Goal: Task Accomplishment & Management: Manage account settings

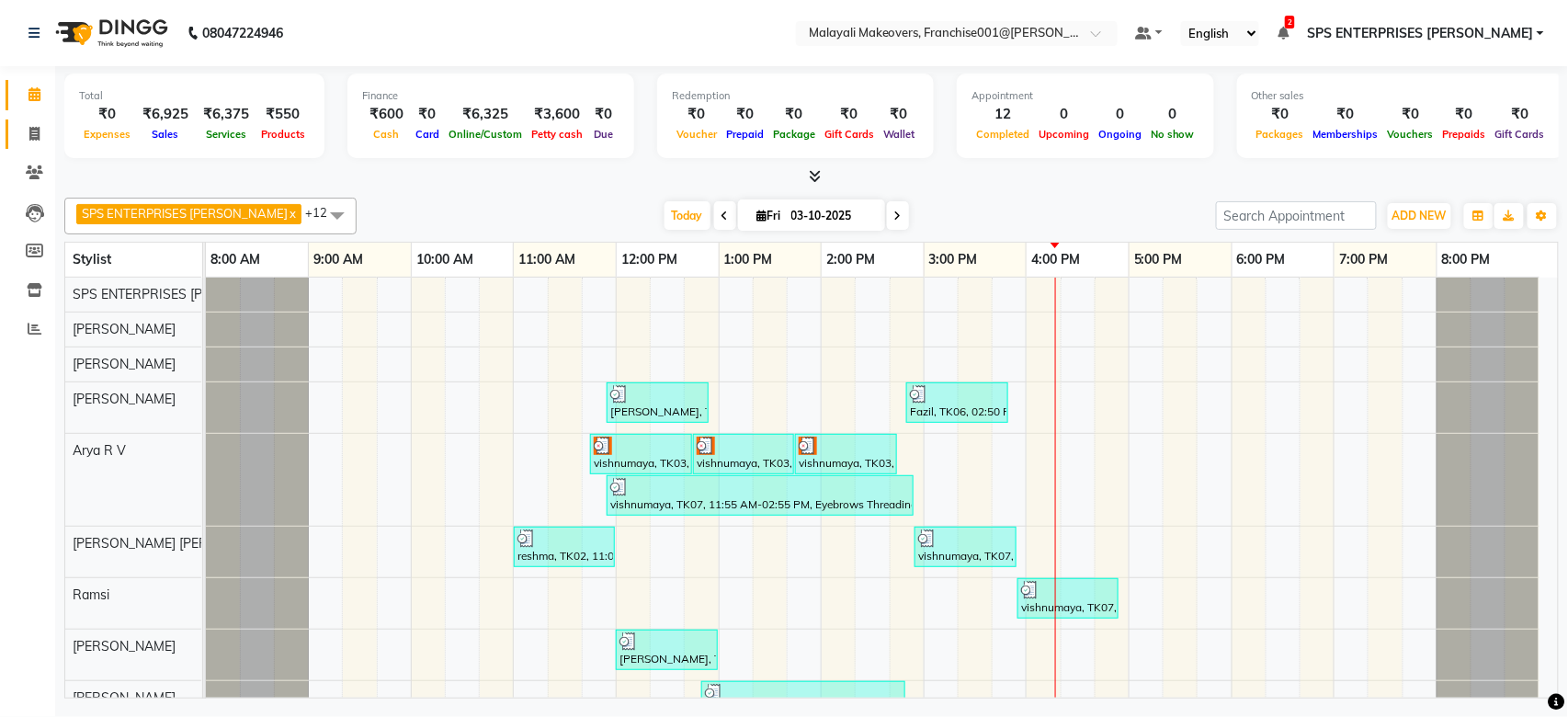
click at [33, 120] on link "Invoice" at bounding box center [28, 135] width 44 height 30
select select "service"
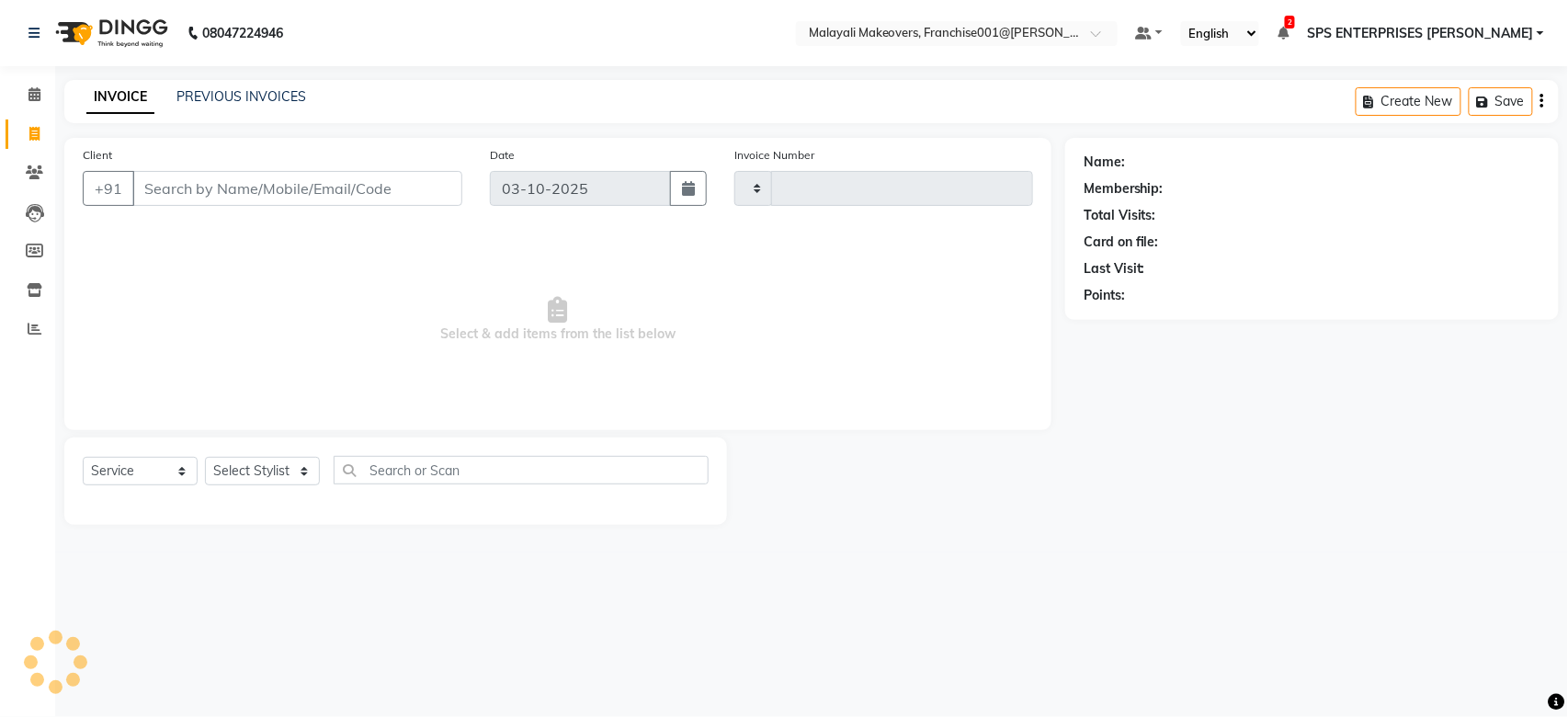
type input "0984"
select select "8923"
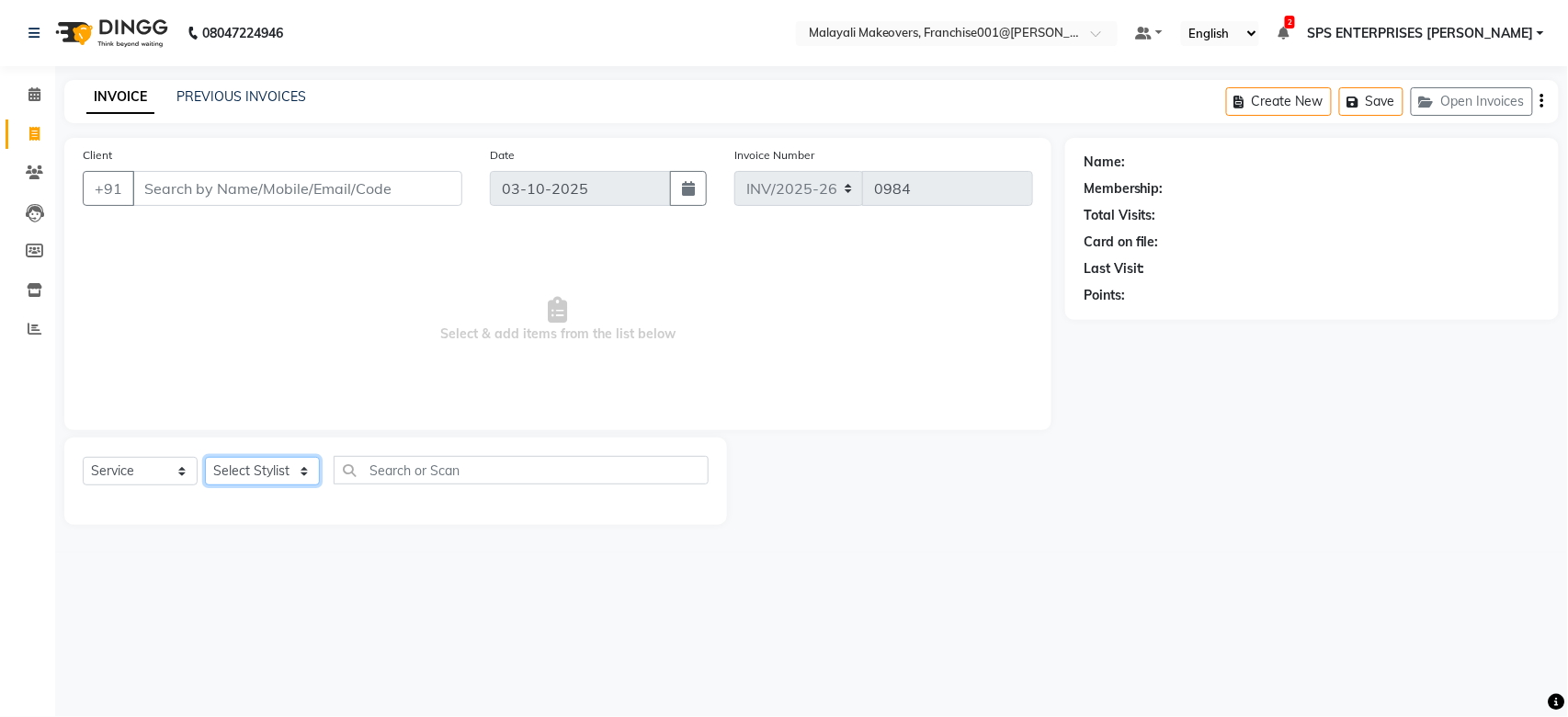
click at [304, 475] on select "Select Stylist" at bounding box center [262, 471] width 115 height 29
click at [304, 475] on select "Select Stylist [PERSON_NAME] S [PERSON_NAME] P [PERSON_NAME] R V [PERSON_NAME] …" at bounding box center [276, 471] width 142 height 29
select select "84394"
click at [205, 457] on select "Select Stylist [PERSON_NAME] S [PERSON_NAME] P [PERSON_NAME] R V [PERSON_NAME] …" at bounding box center [276, 471] width 142 height 29
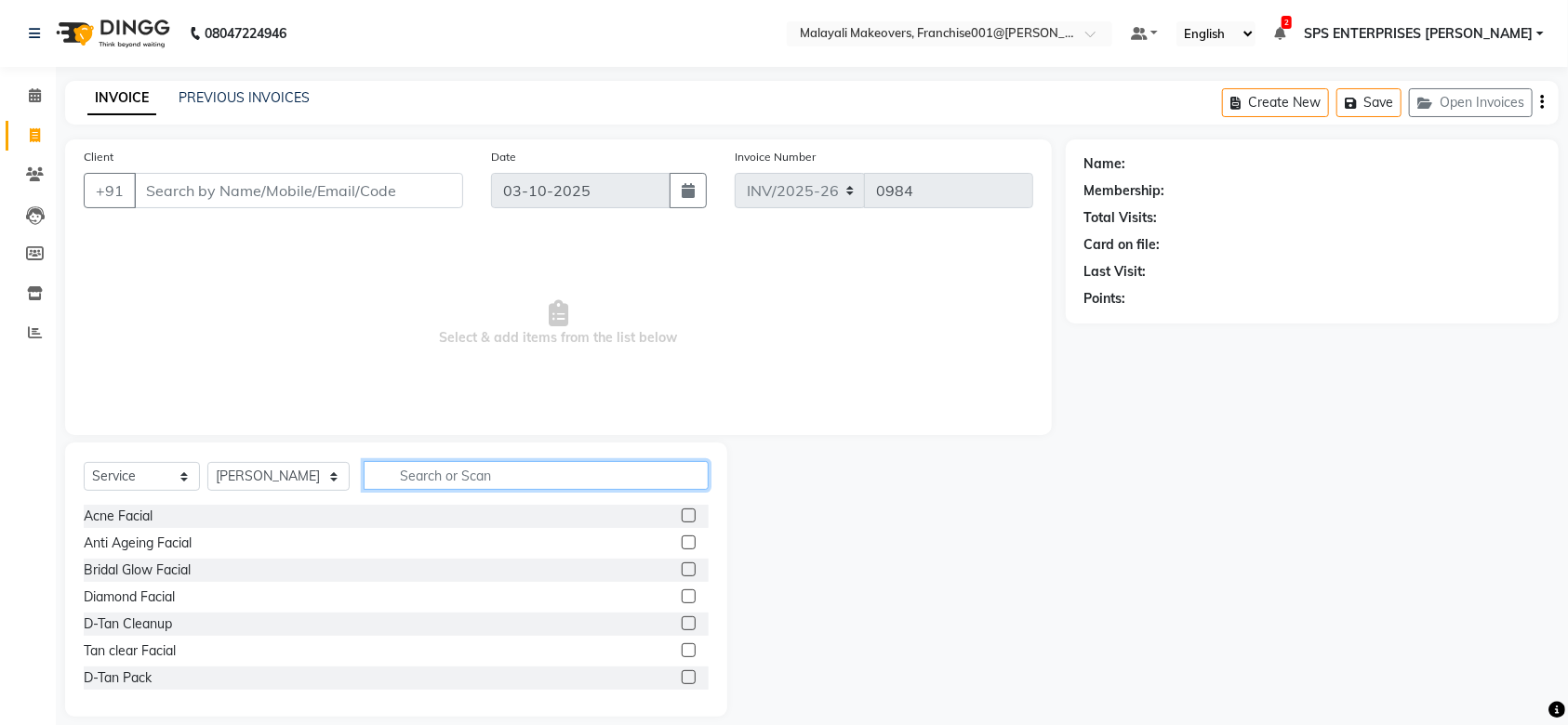
click at [454, 480] on input "text" at bounding box center [536, 475] width 345 height 29
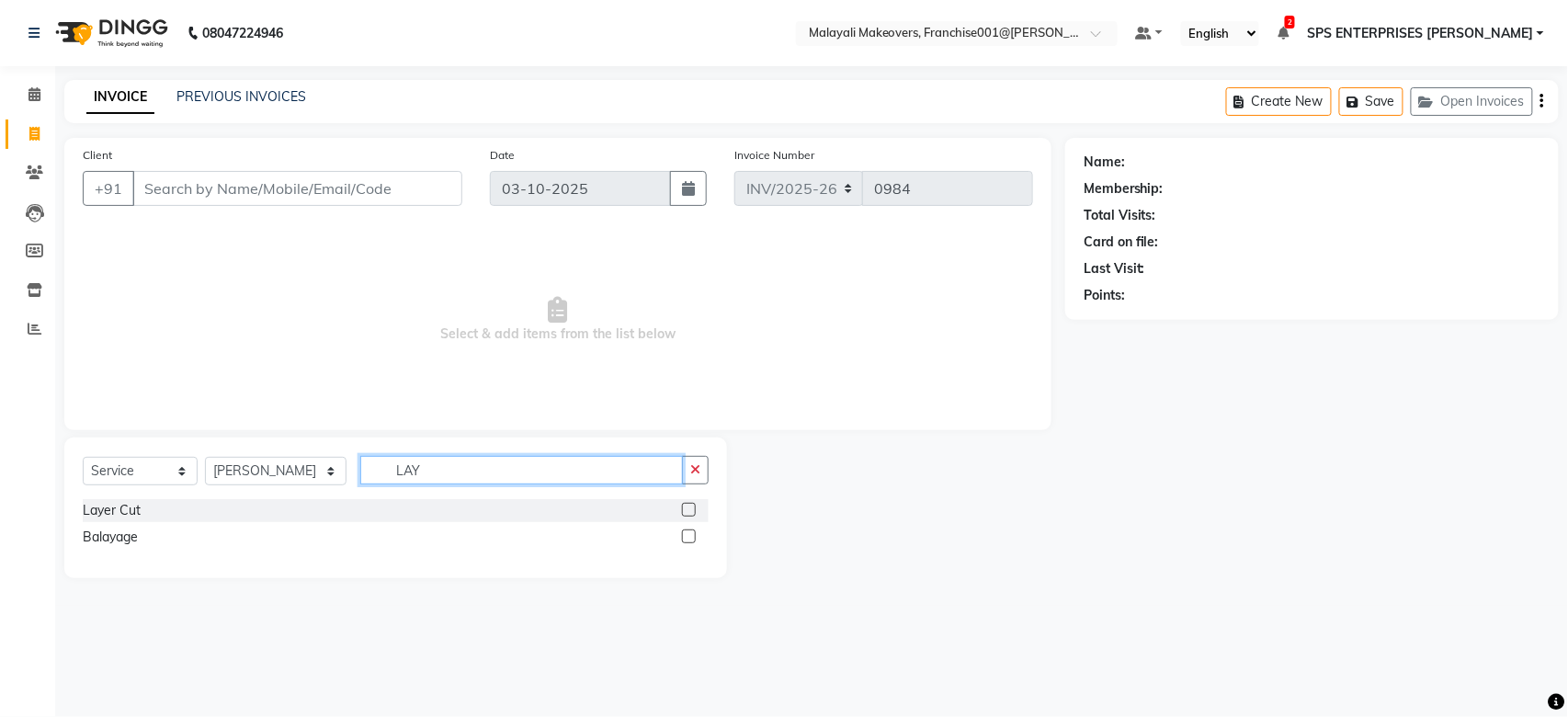
type input "LAY"
click at [691, 509] on label at bounding box center [688, 510] width 13 height 13
click at [691, 509] on input "checkbox" at bounding box center [687, 511] width 12 height 12
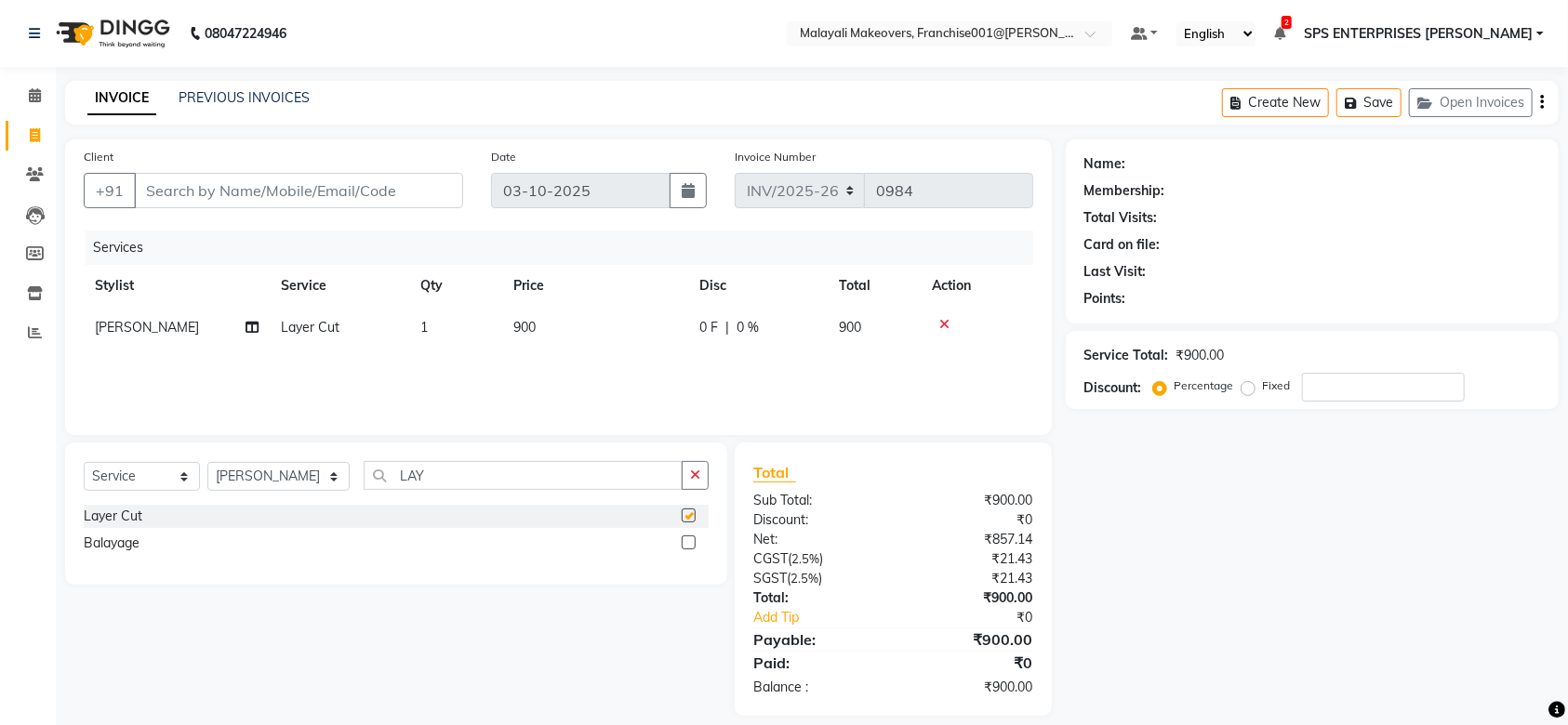
checkbox input "false"
click at [167, 202] on input "Client" at bounding box center [298, 190] width 329 height 36
click at [306, 480] on select "Select Stylist [PERSON_NAME] S [PERSON_NAME] P [PERSON_NAME] R V [PERSON_NAME] …" at bounding box center [279, 476] width 142 height 29
select select "83155"
click at [208, 462] on select "Select Stylist [PERSON_NAME] S [PERSON_NAME] P [PERSON_NAME] R V [PERSON_NAME] …" at bounding box center [279, 476] width 142 height 29
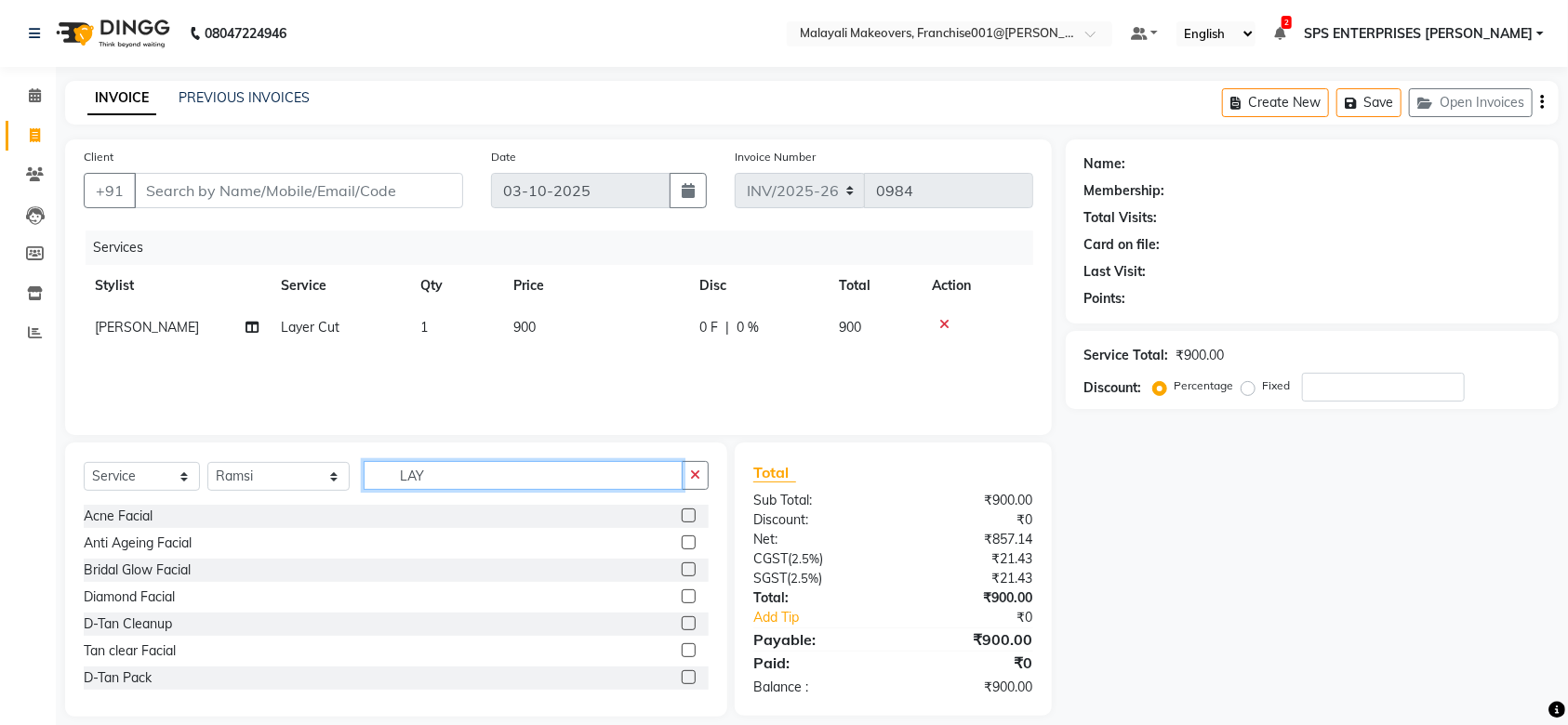
click at [441, 464] on input "LAY" at bounding box center [523, 475] width 319 height 29
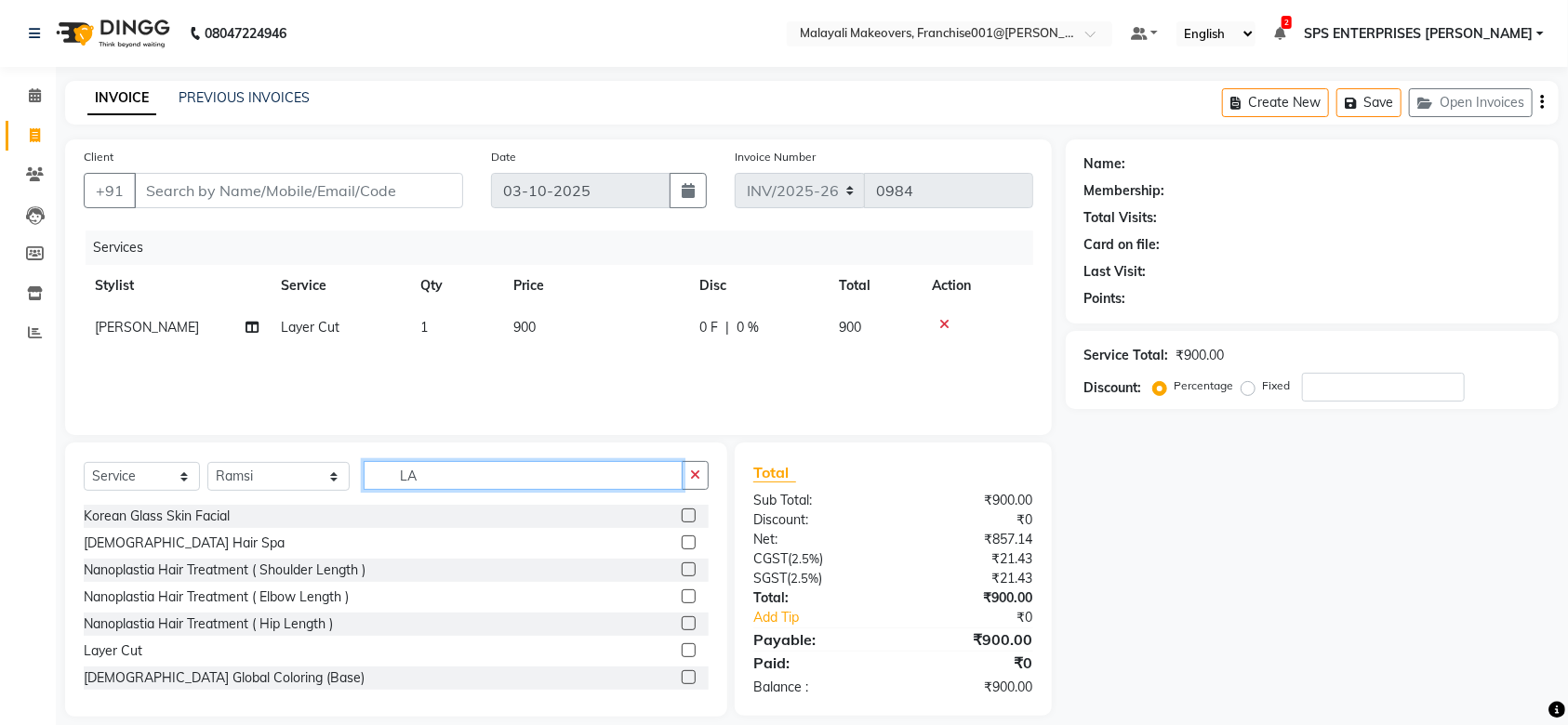
type input "L"
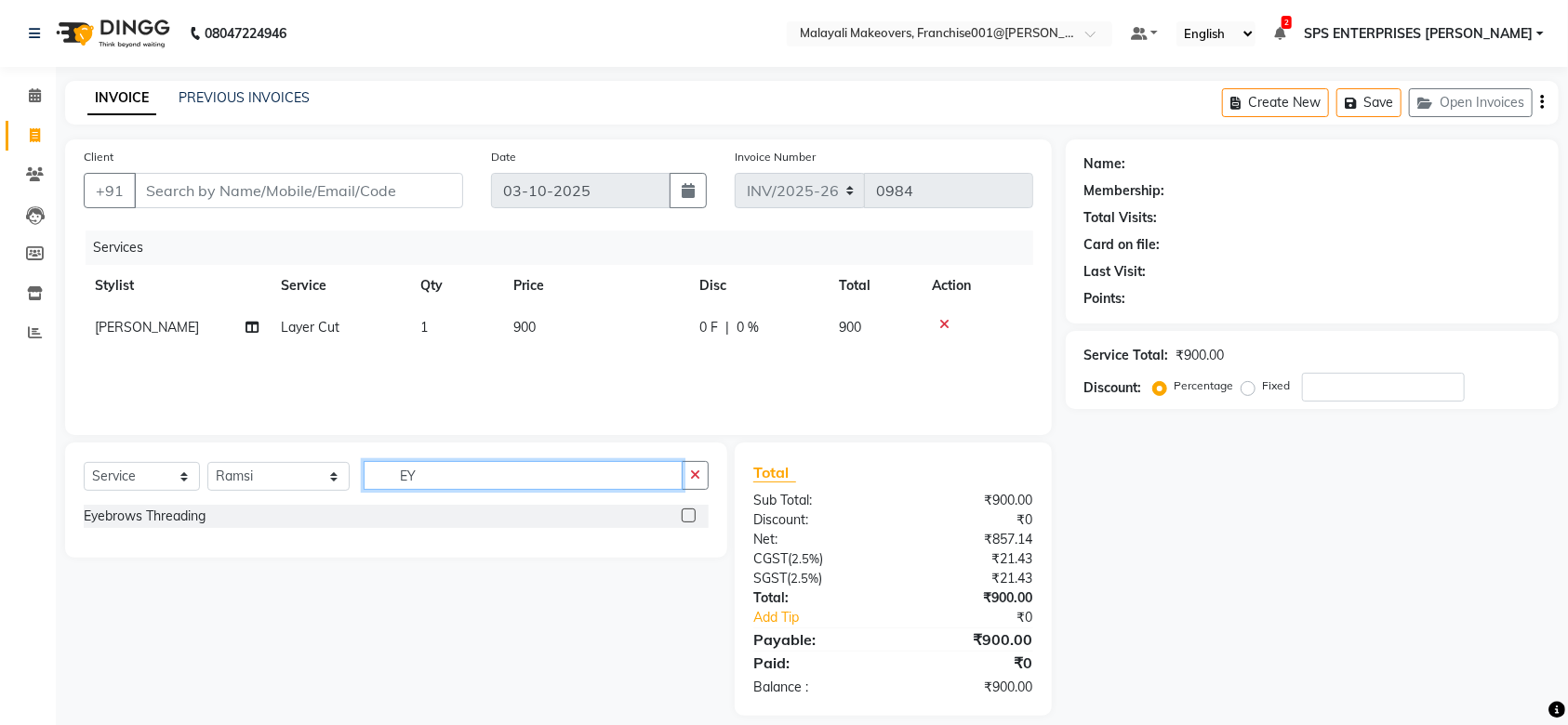
type input "EY"
click at [692, 519] on label at bounding box center [688, 515] width 13 height 13
click at [692, 519] on input "checkbox" at bounding box center [687, 516] width 13 height 12
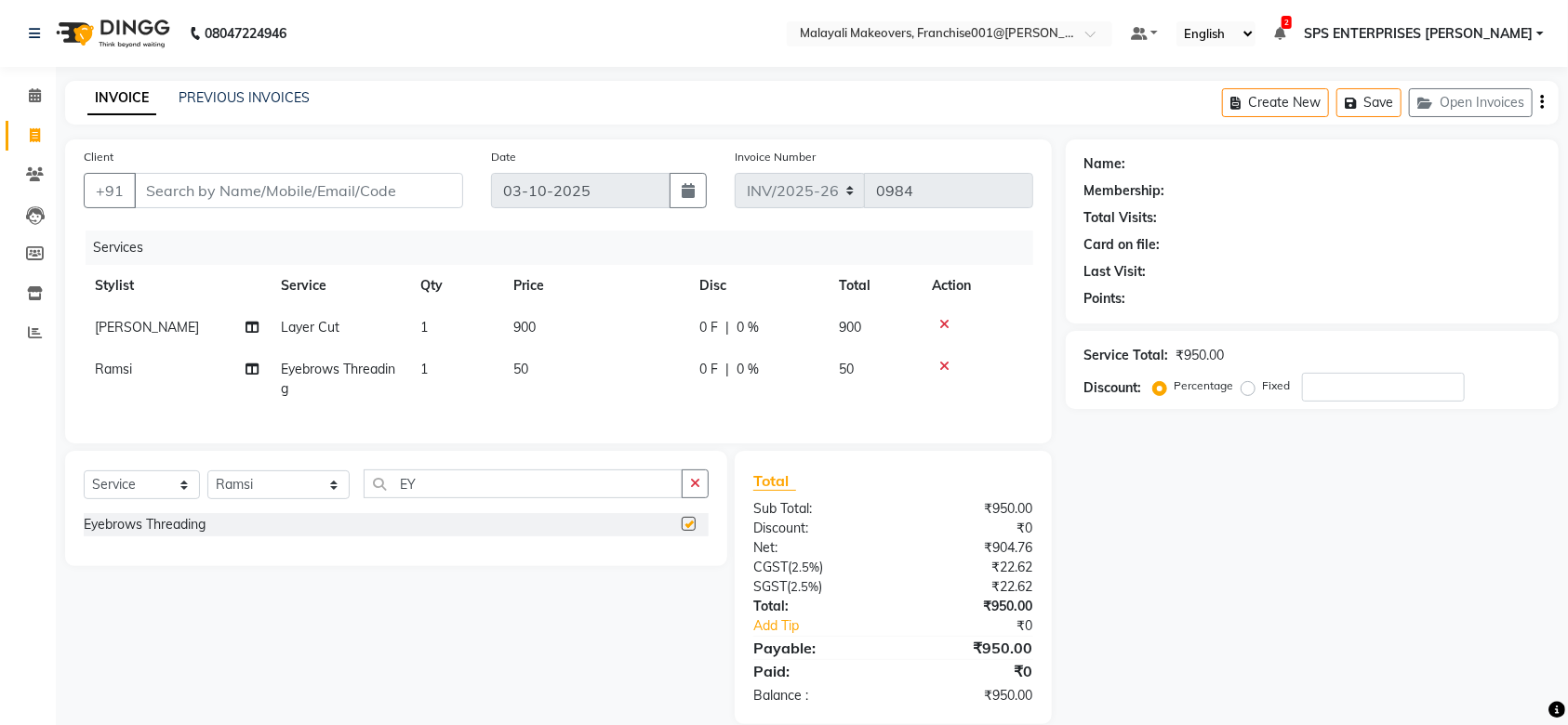
checkbox input "false"
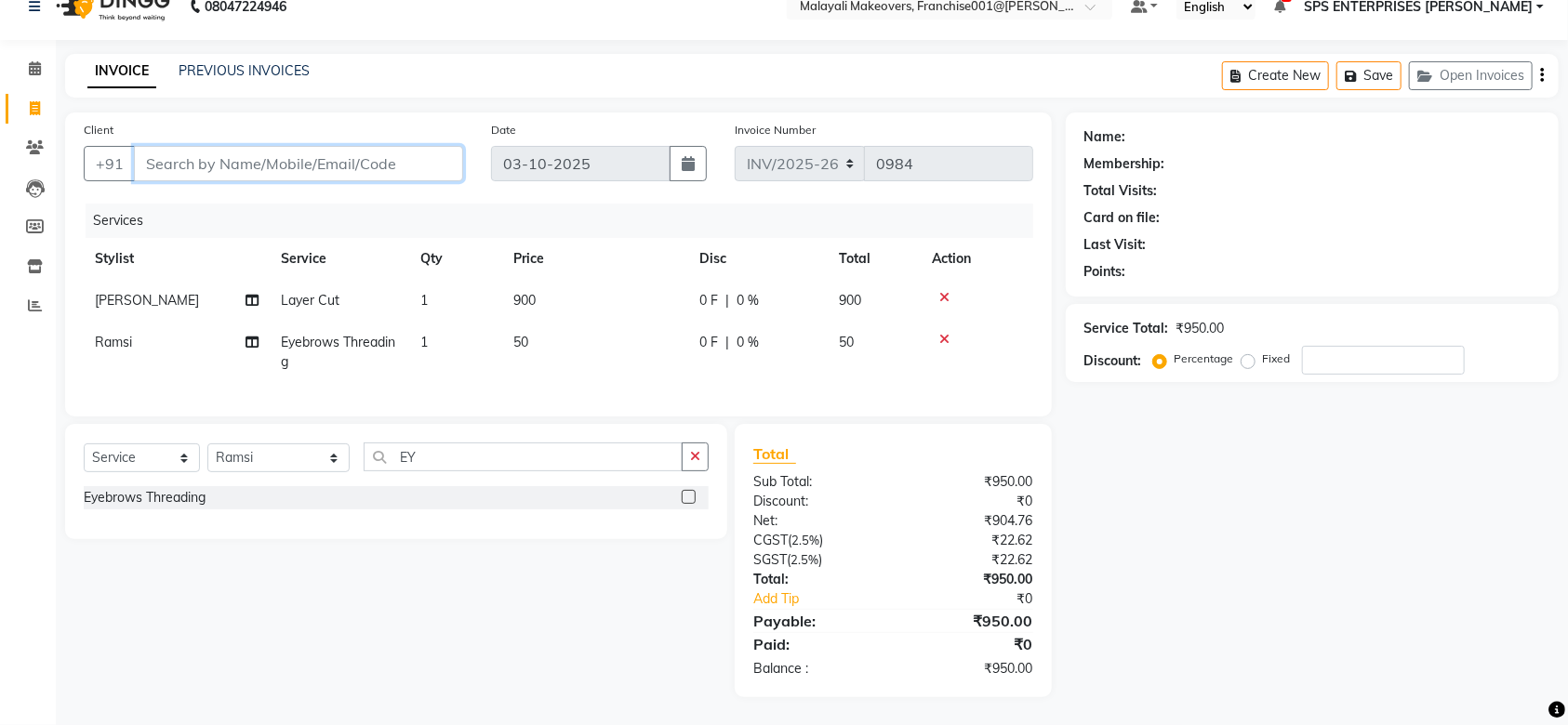
click at [179, 146] on input "Client" at bounding box center [298, 163] width 329 height 36
type input "9"
type input "0"
click at [262, 147] on input "9539459146" at bounding box center [251, 163] width 235 height 36
click at [193, 147] on input "9539459146" at bounding box center [251, 163] width 235 height 36
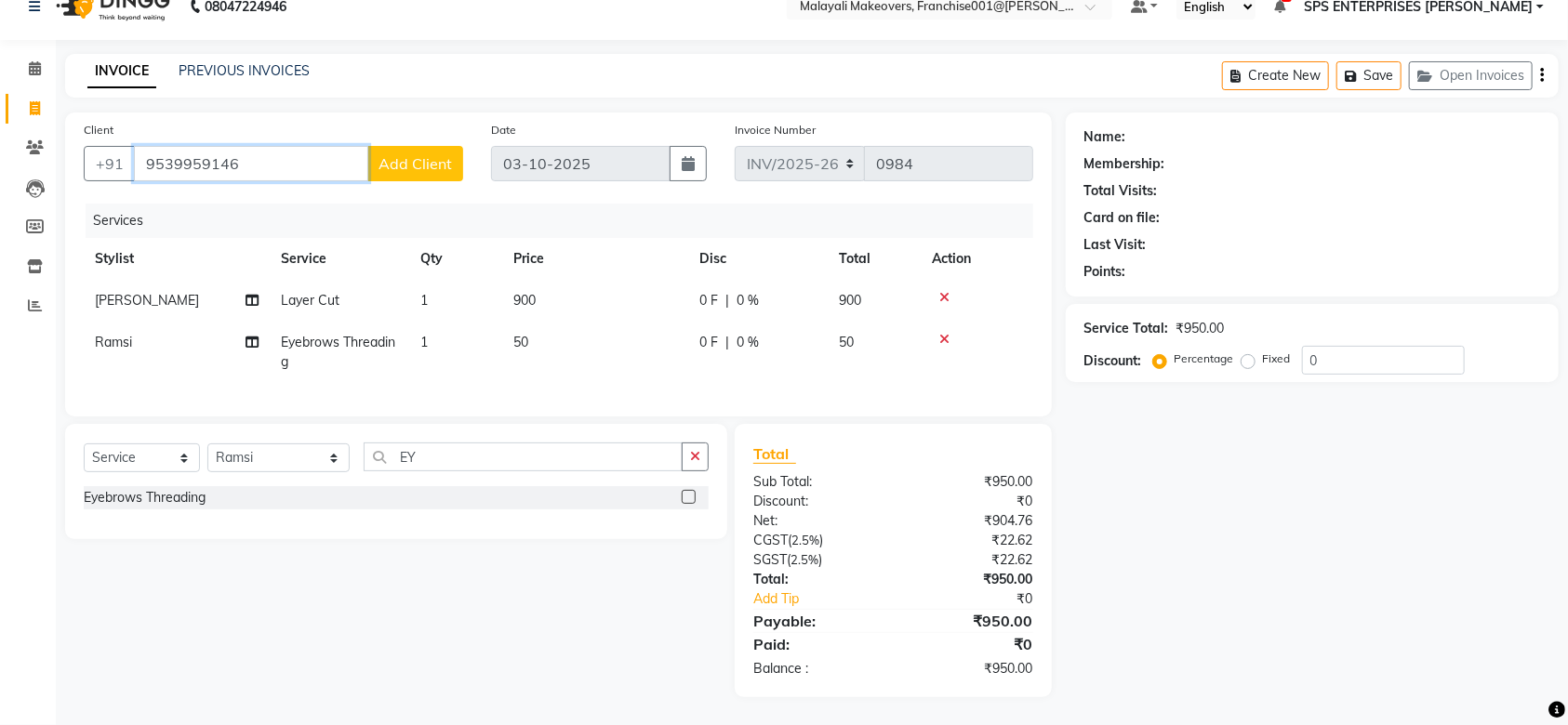
type input "9539959146"
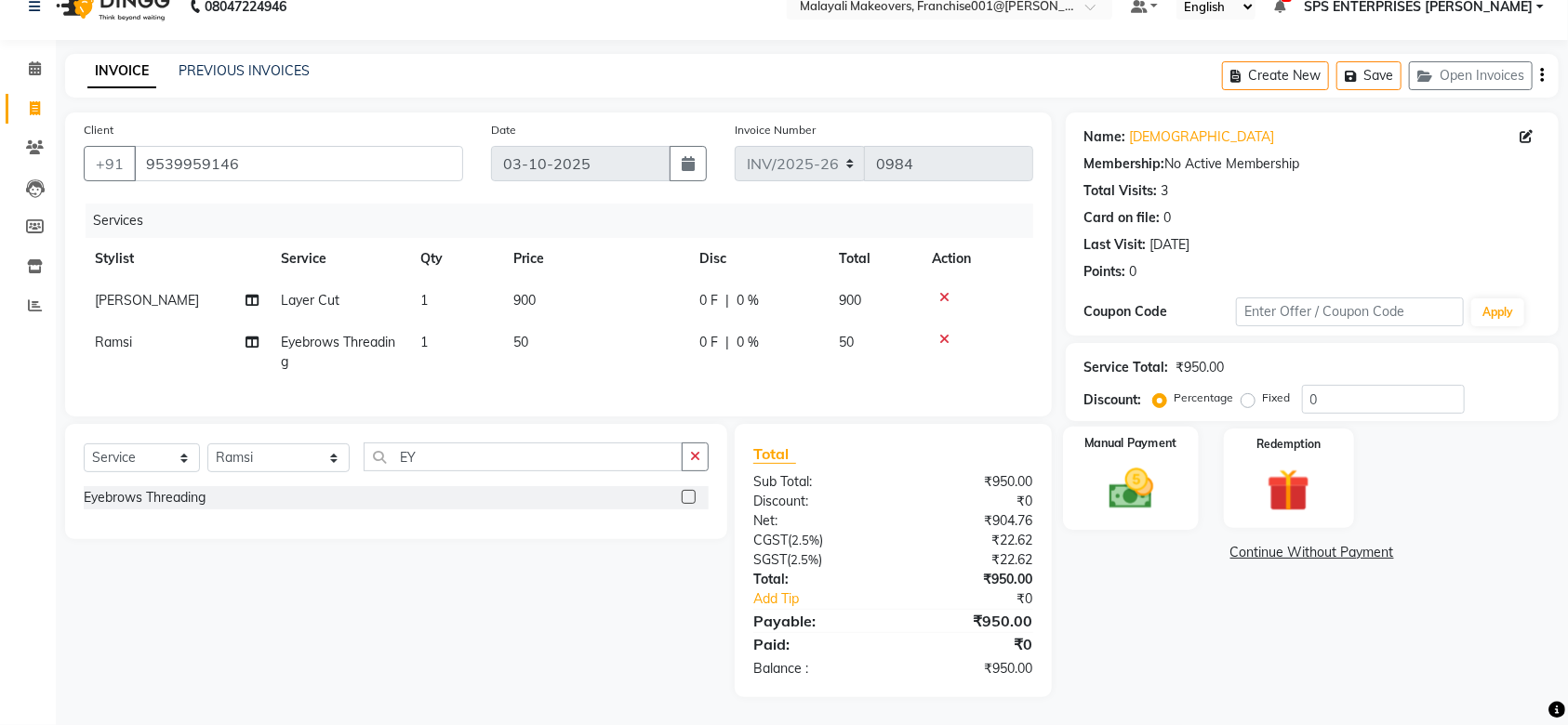
click at [1128, 465] on img at bounding box center [1130, 488] width 72 height 51
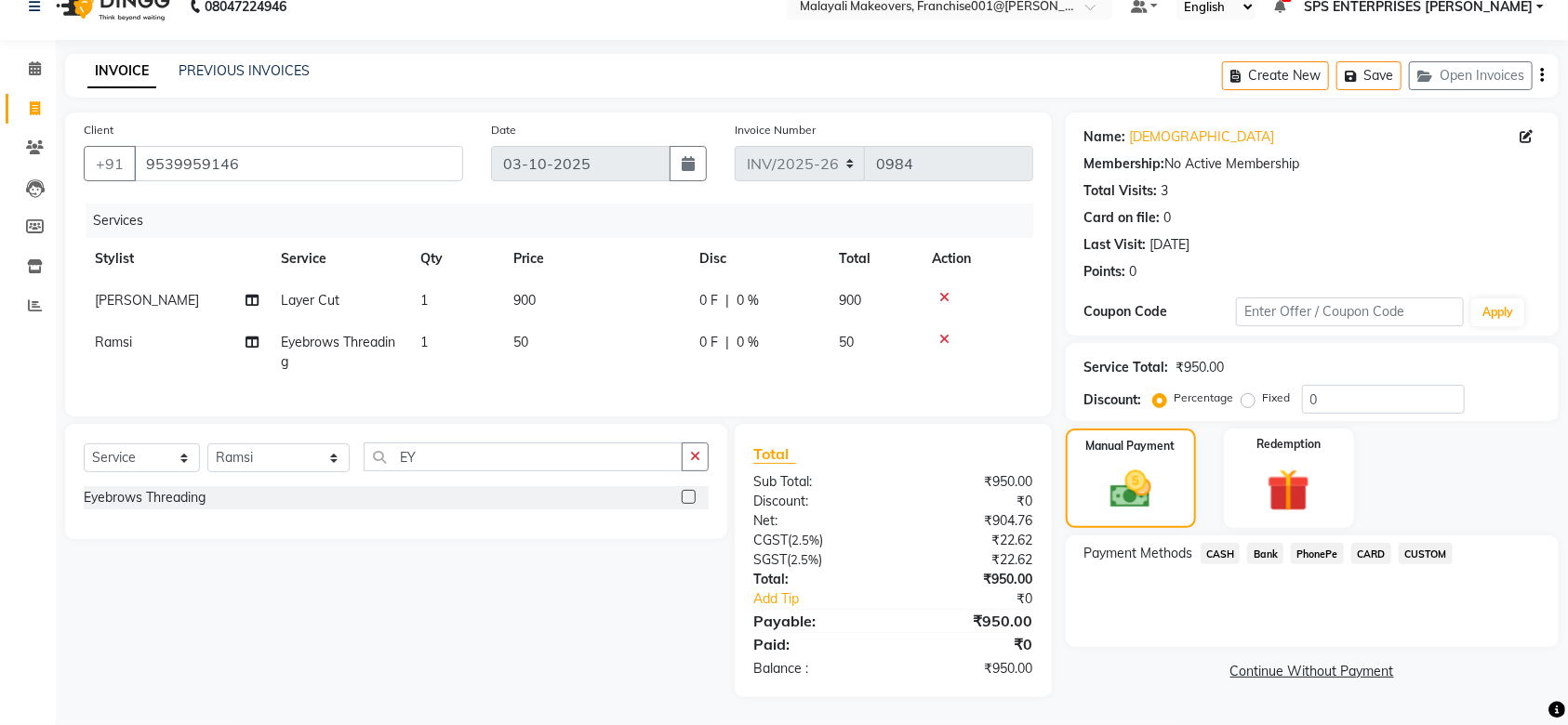
click at [1227, 542] on span "CASH" at bounding box center [1221, 553] width 40 height 21
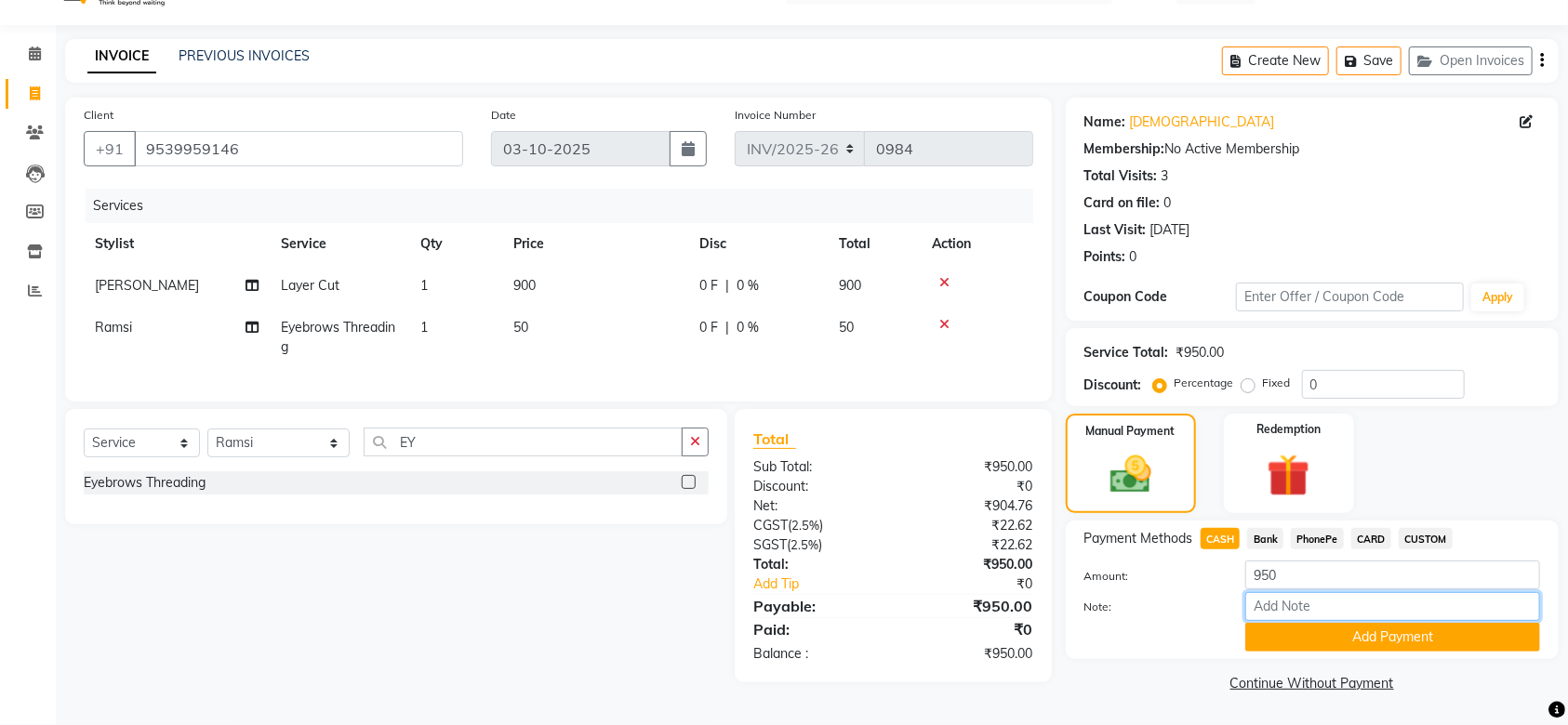
drag, startPoint x: 1267, startPoint y: 609, endPoint x: 1288, endPoint y: 607, distance: 21.1
click at [1267, 609] on input "Note:" at bounding box center [1392, 607] width 294 height 29
type input "SRUTHI"
click at [1404, 634] on button "Add Payment" at bounding box center [1392, 638] width 294 height 29
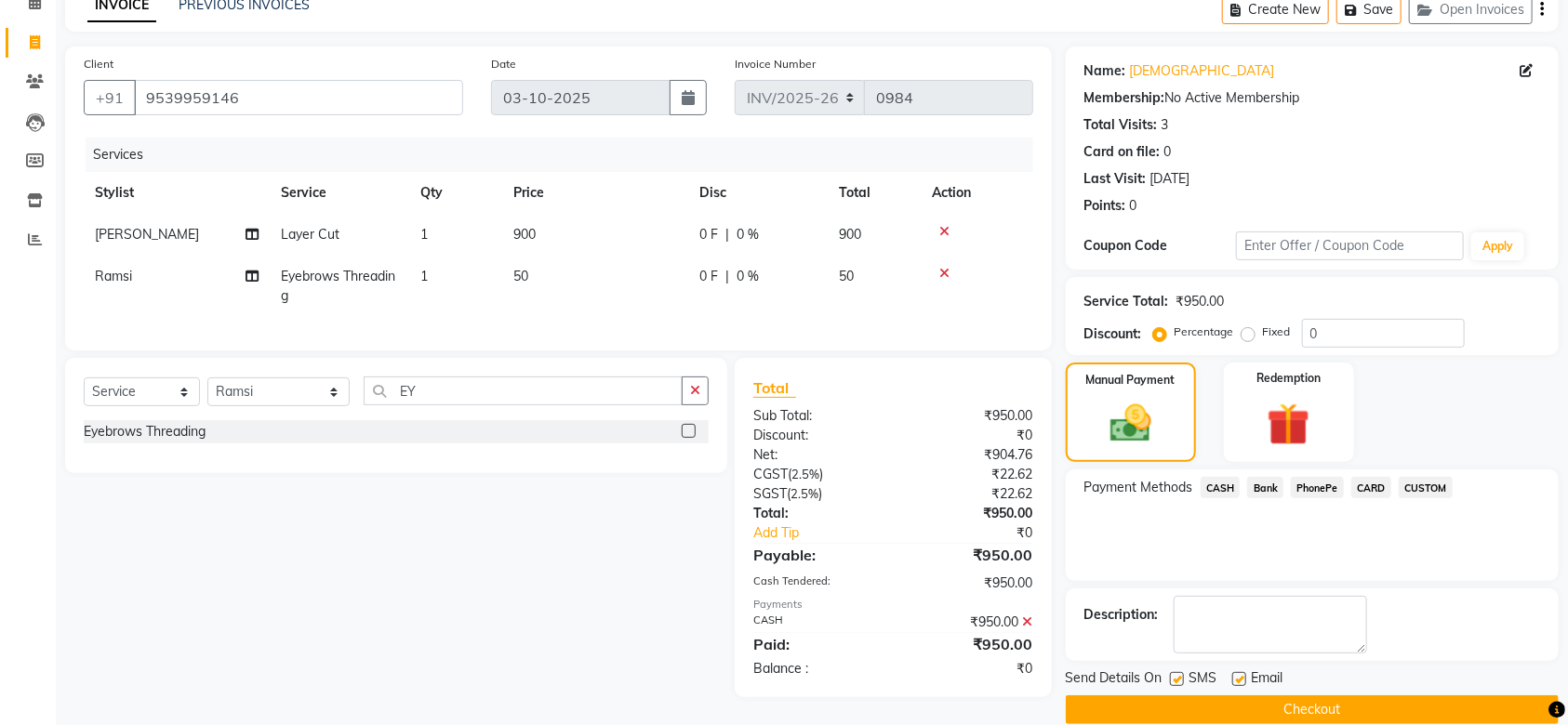
scroll to position [120, 0]
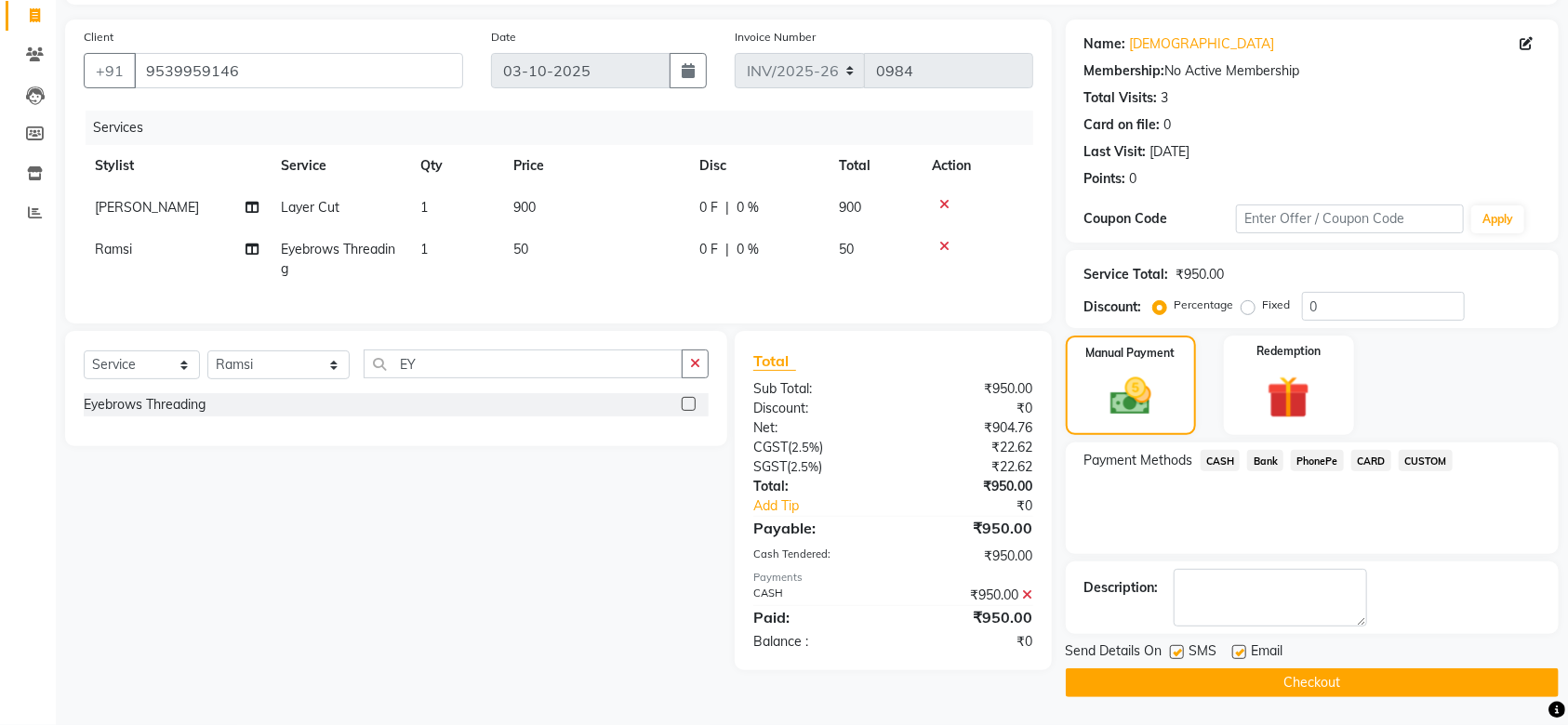
click at [1359, 691] on button "Checkout" at bounding box center [1312, 683] width 493 height 29
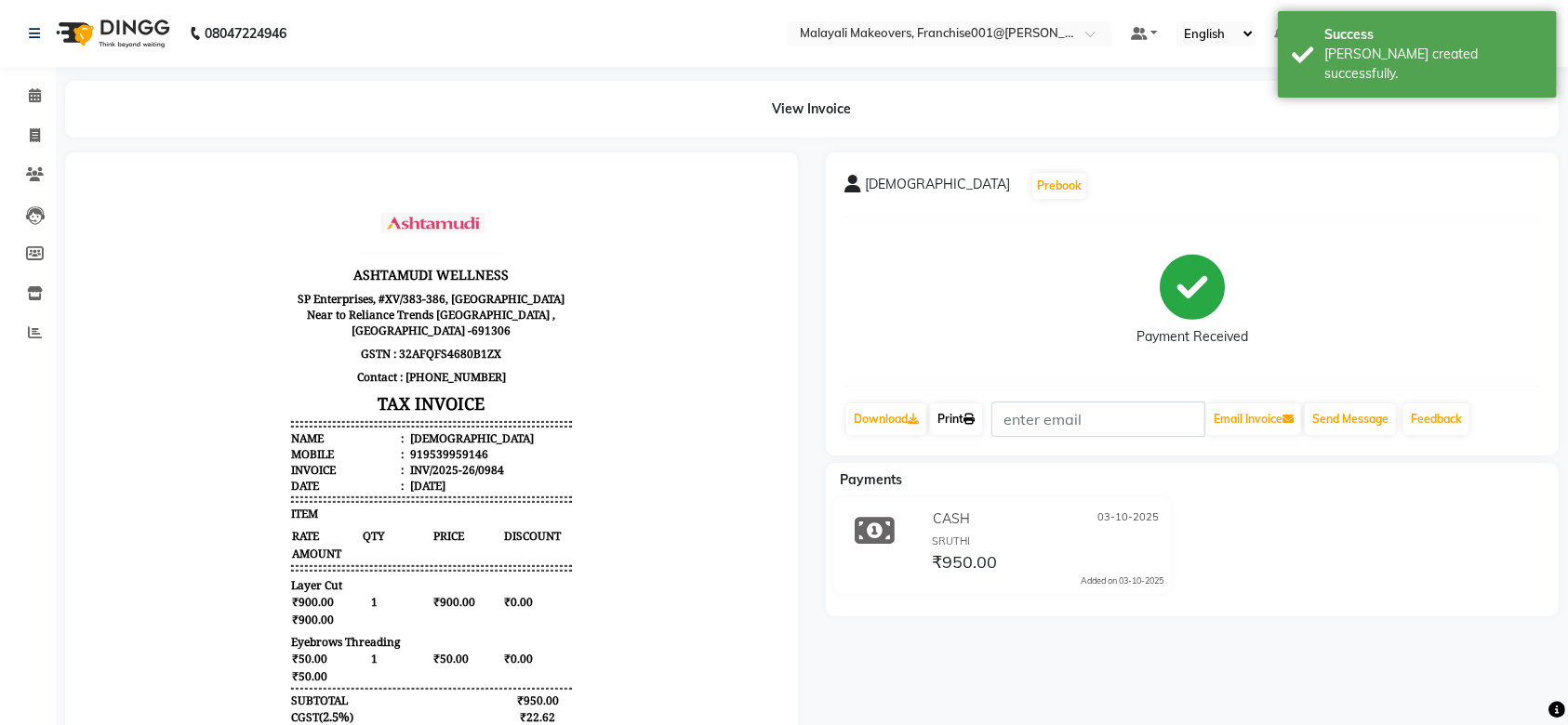
click at [963, 423] on link "Print" at bounding box center [956, 418] width 52 height 32
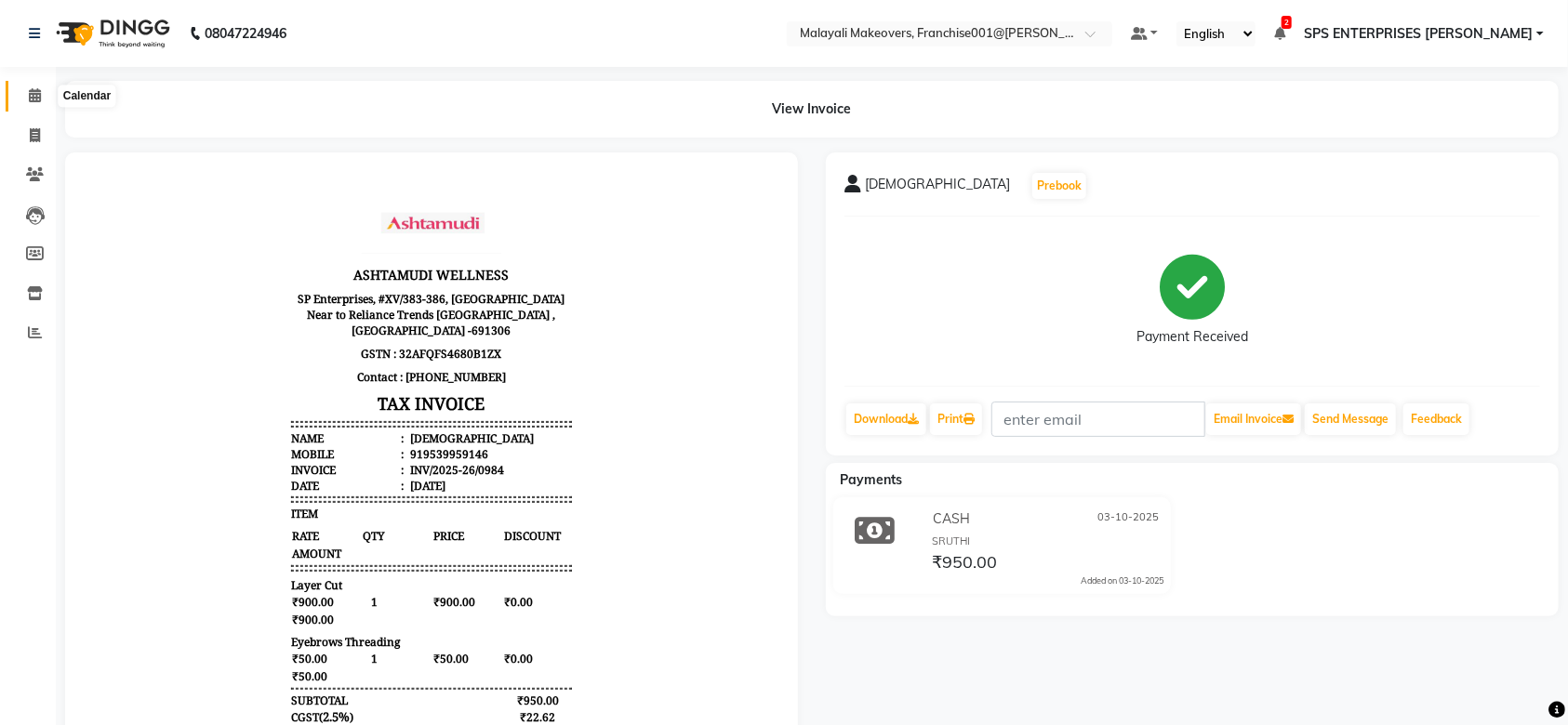
click at [33, 104] on span at bounding box center [35, 96] width 33 height 21
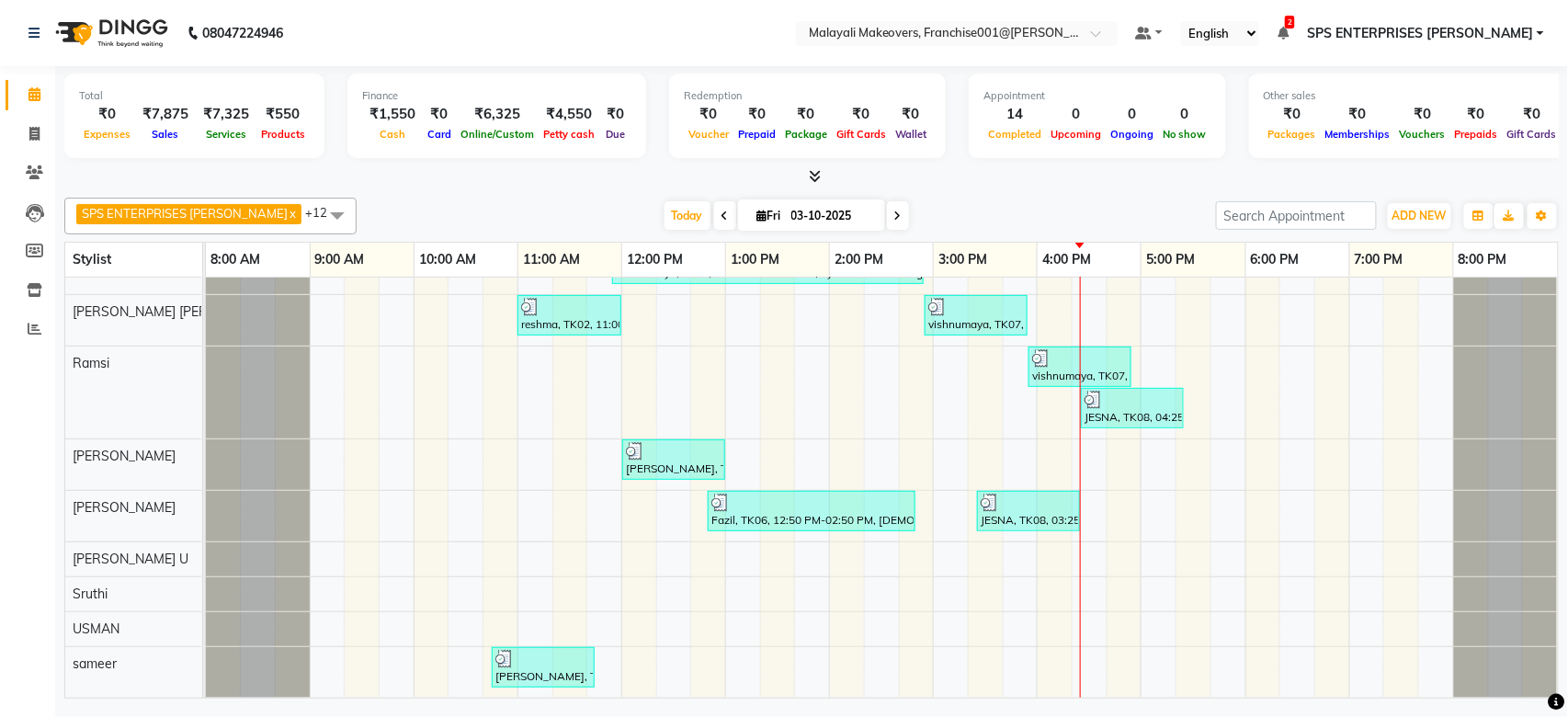
scroll to position [244, 0]
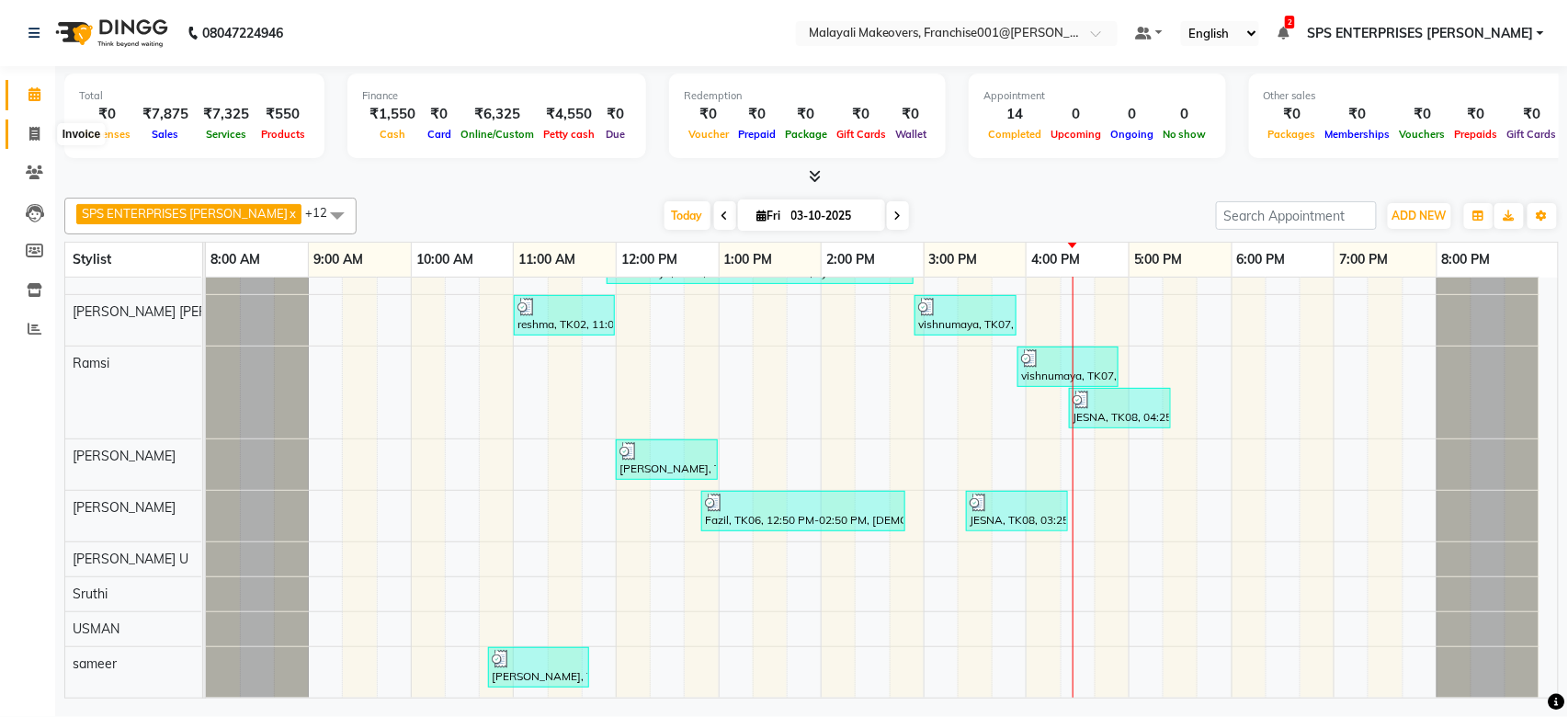
click at [20, 138] on span at bounding box center [34, 134] width 32 height 21
select select "service"
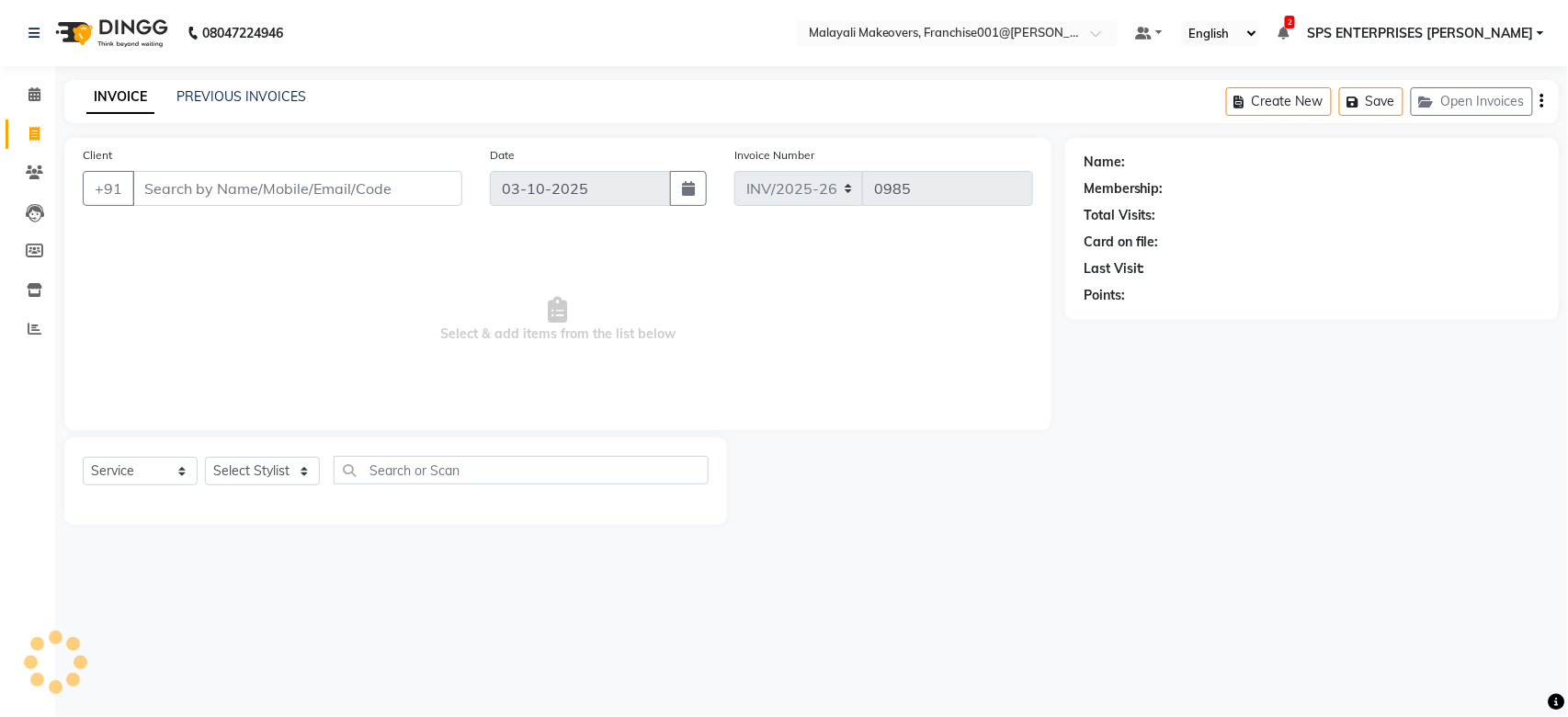
click at [138, 165] on div "Client +91" at bounding box center [272, 183] width 407 height 75
click at [149, 203] on input "Client" at bounding box center [297, 188] width 330 height 35
type input "Z"
click at [26, 96] on span at bounding box center [34, 95] width 32 height 21
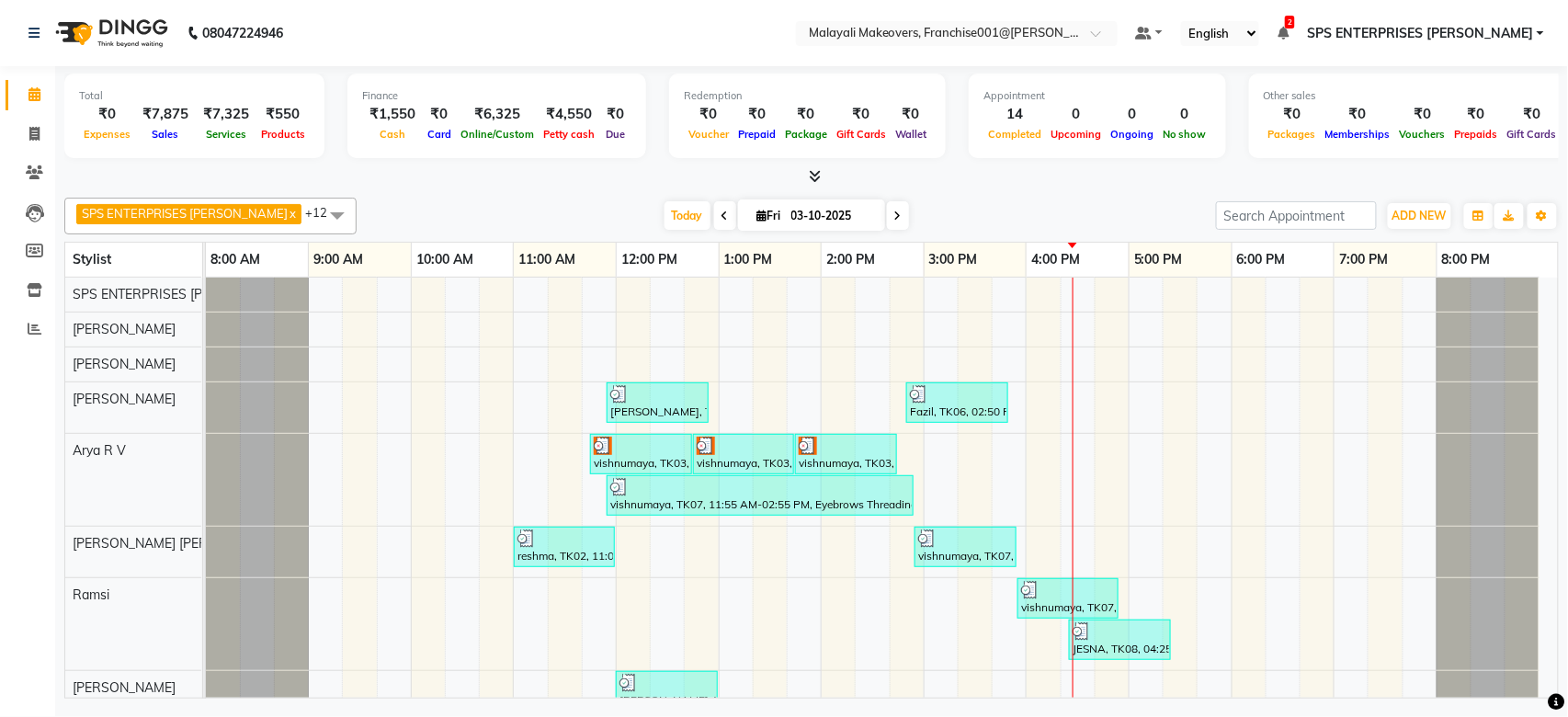
click at [714, 214] on span at bounding box center [725, 216] width 22 height 29
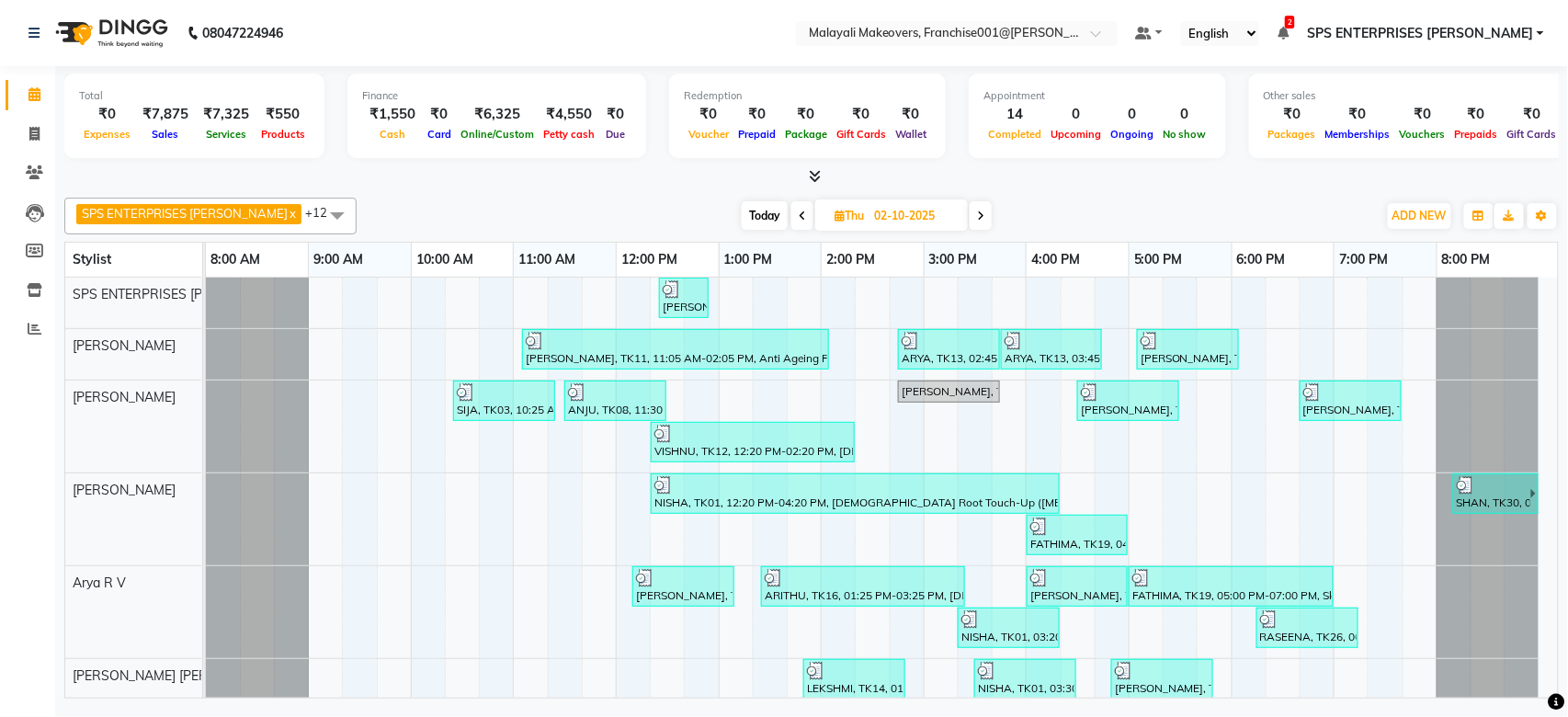
click at [970, 225] on span at bounding box center [980, 216] width 22 height 29
type input "03-10-2025"
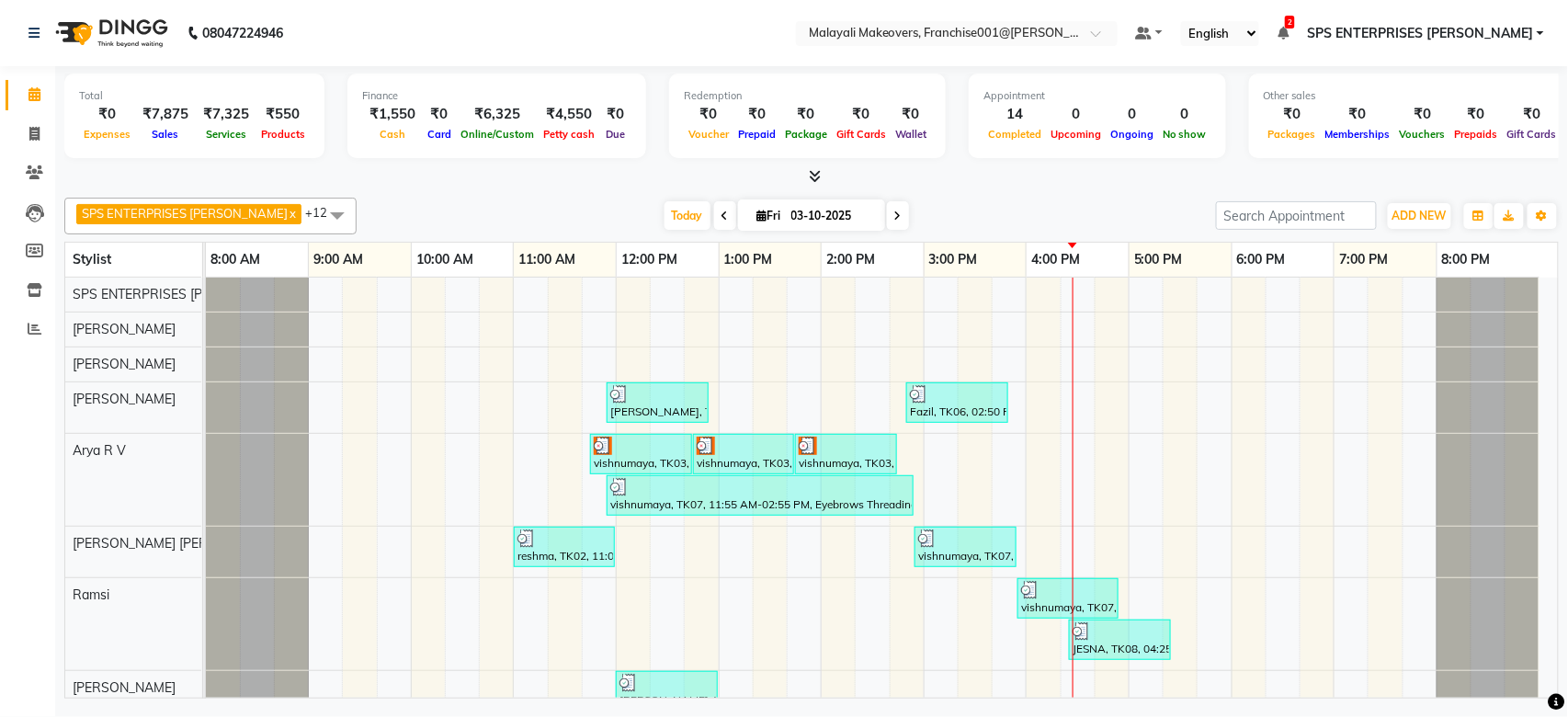
click at [753, 222] on span "Fri" at bounding box center [769, 215] width 33 height 13
select select "10"
select select "2025"
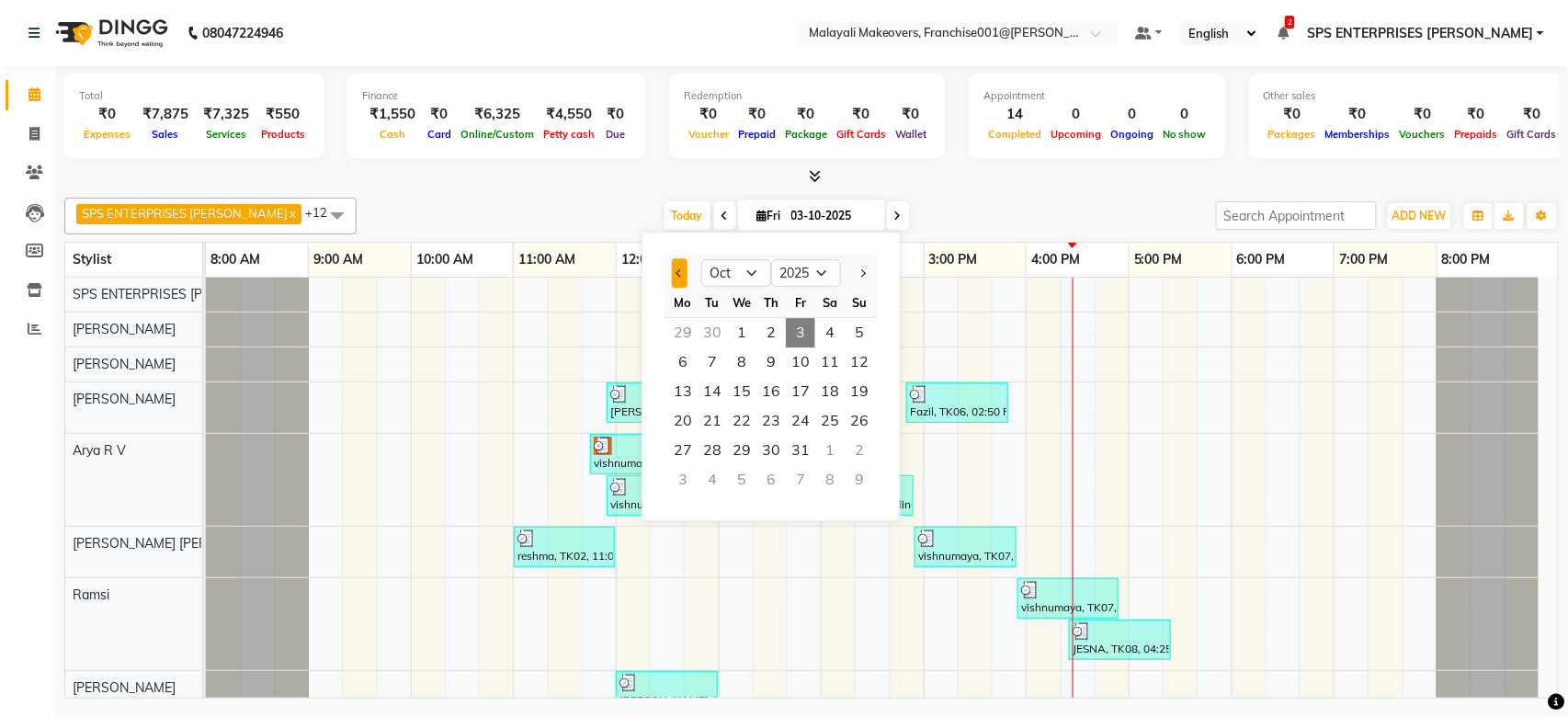
click at [676, 281] on button "Previous month" at bounding box center [680, 273] width 15 height 29
select select "9"
click at [716, 336] on span "2" at bounding box center [712, 332] width 29 height 29
type input "02-09-2025"
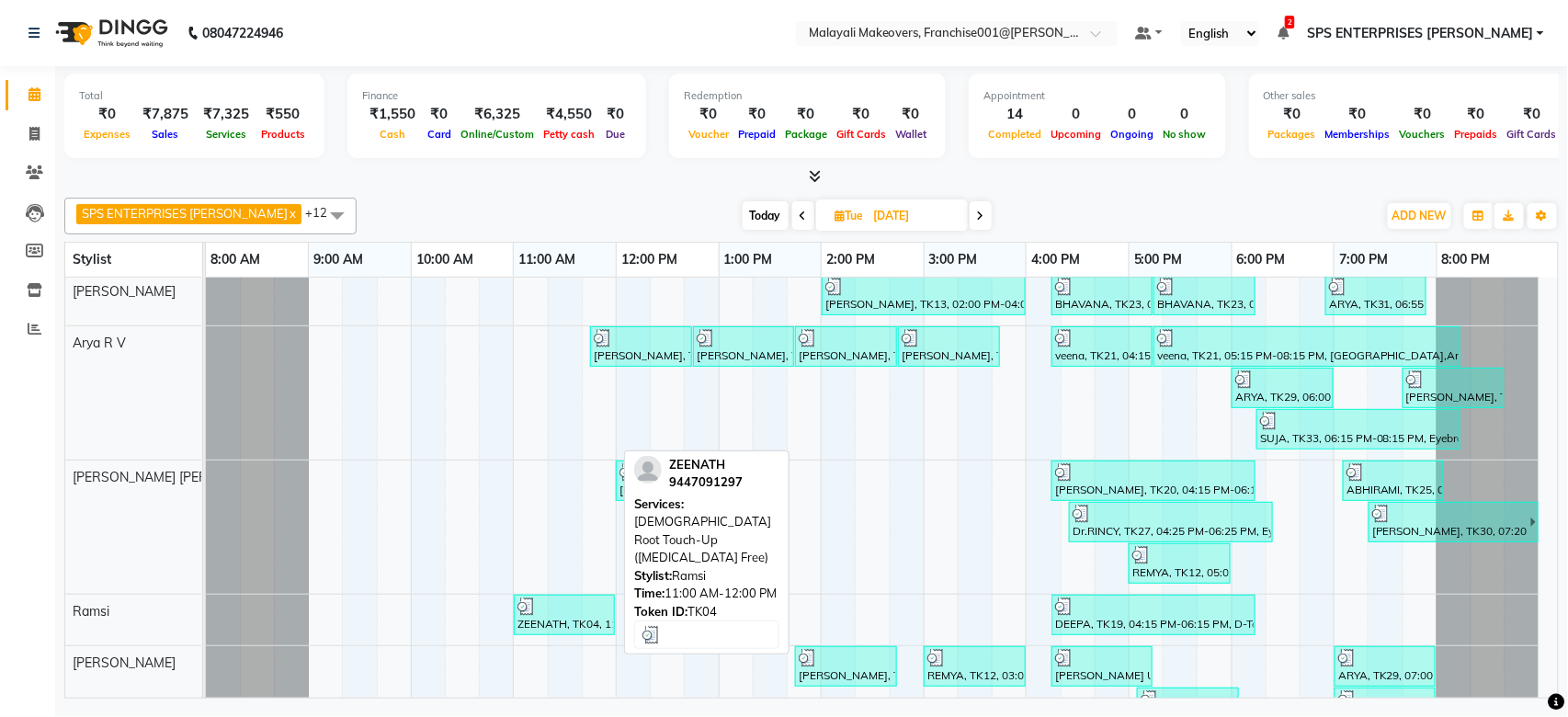
click at [518, 609] on img at bounding box center [526, 606] width 18 height 18
select select "3"
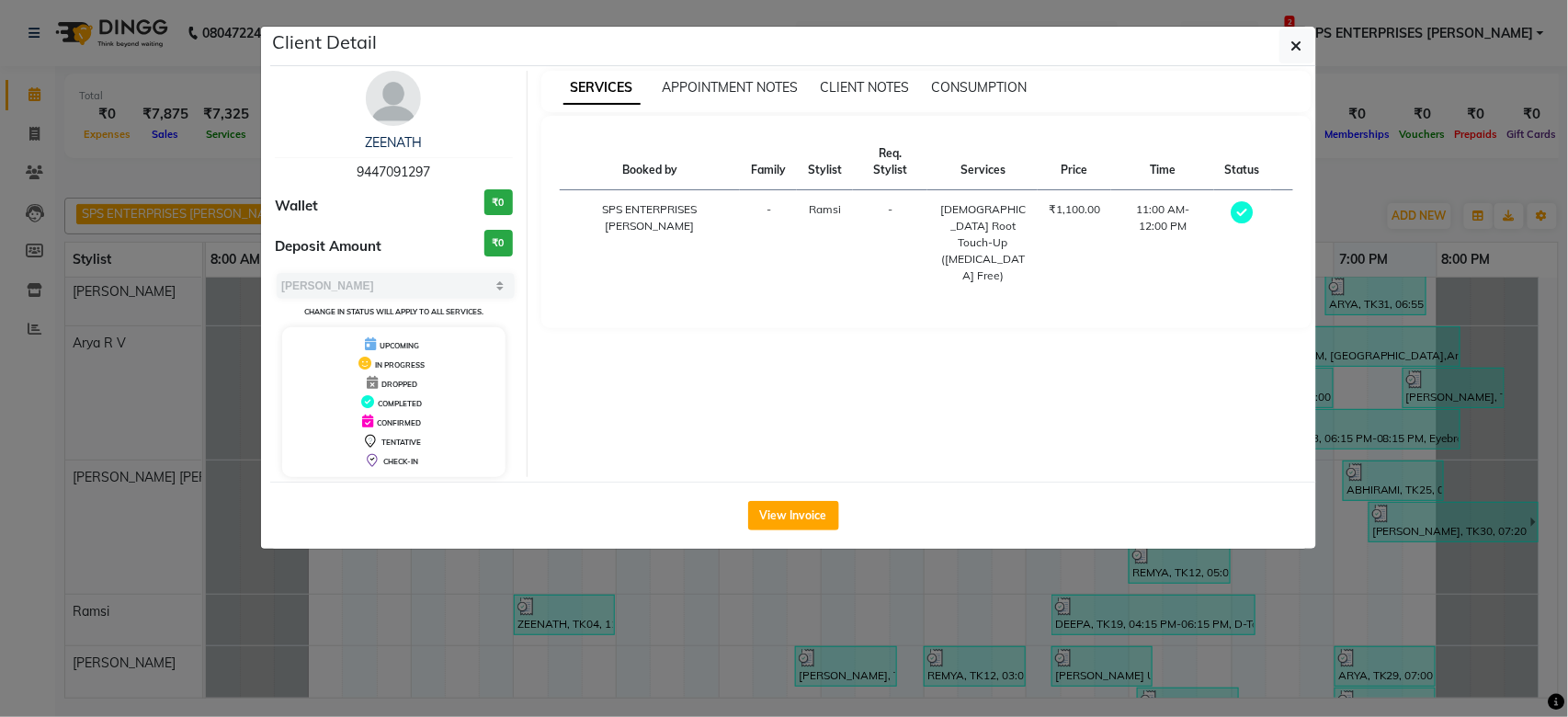
drag, startPoint x: 433, startPoint y: 171, endPoint x: 355, endPoint y: 179, distance: 78.4
click at [355, 179] on div "ZEENATH 9447091297" at bounding box center [394, 157] width 238 height 48
copy span "9447091297"
click at [1302, 39] on icon "button" at bounding box center [1297, 46] width 11 height 14
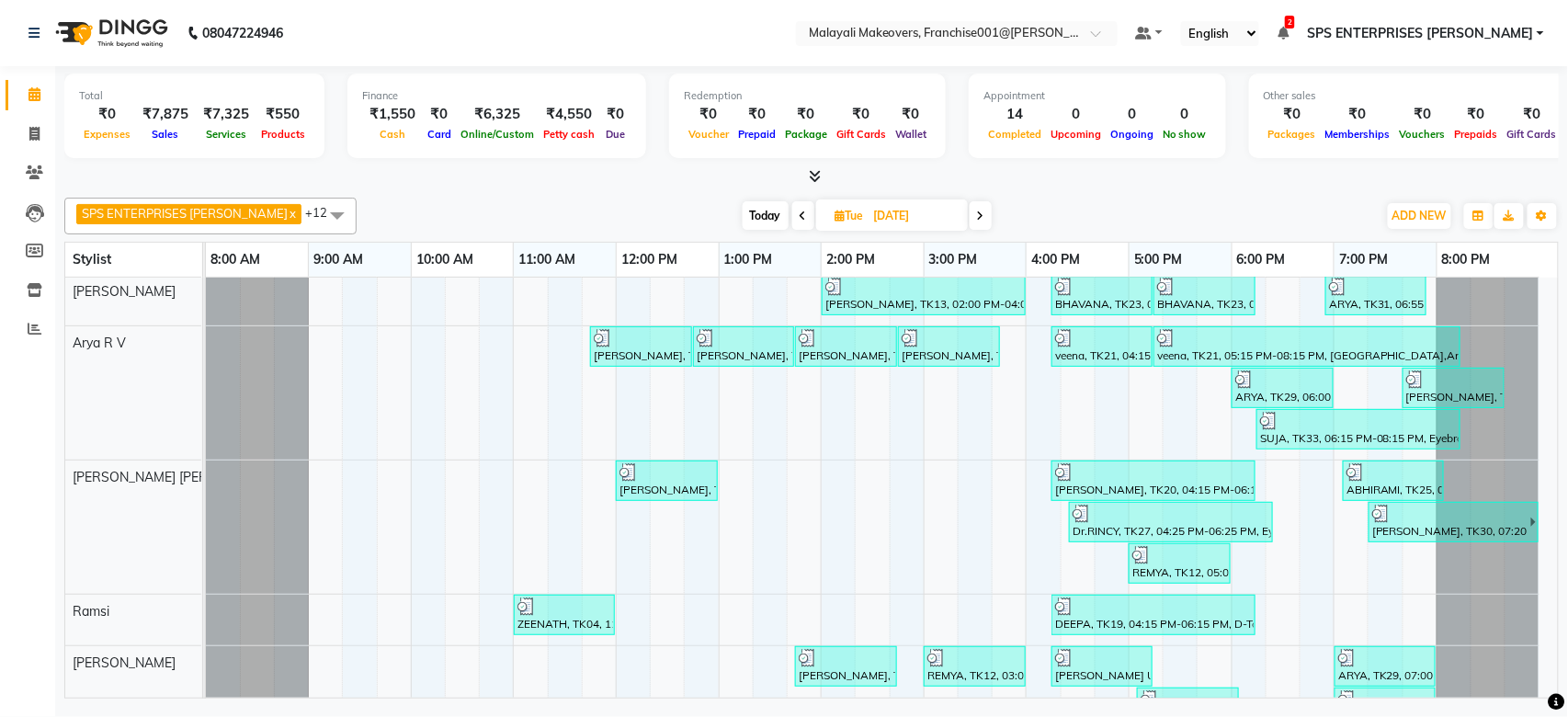
click at [746, 206] on span "Today" at bounding box center [765, 216] width 46 height 29
type input "03-10-2025"
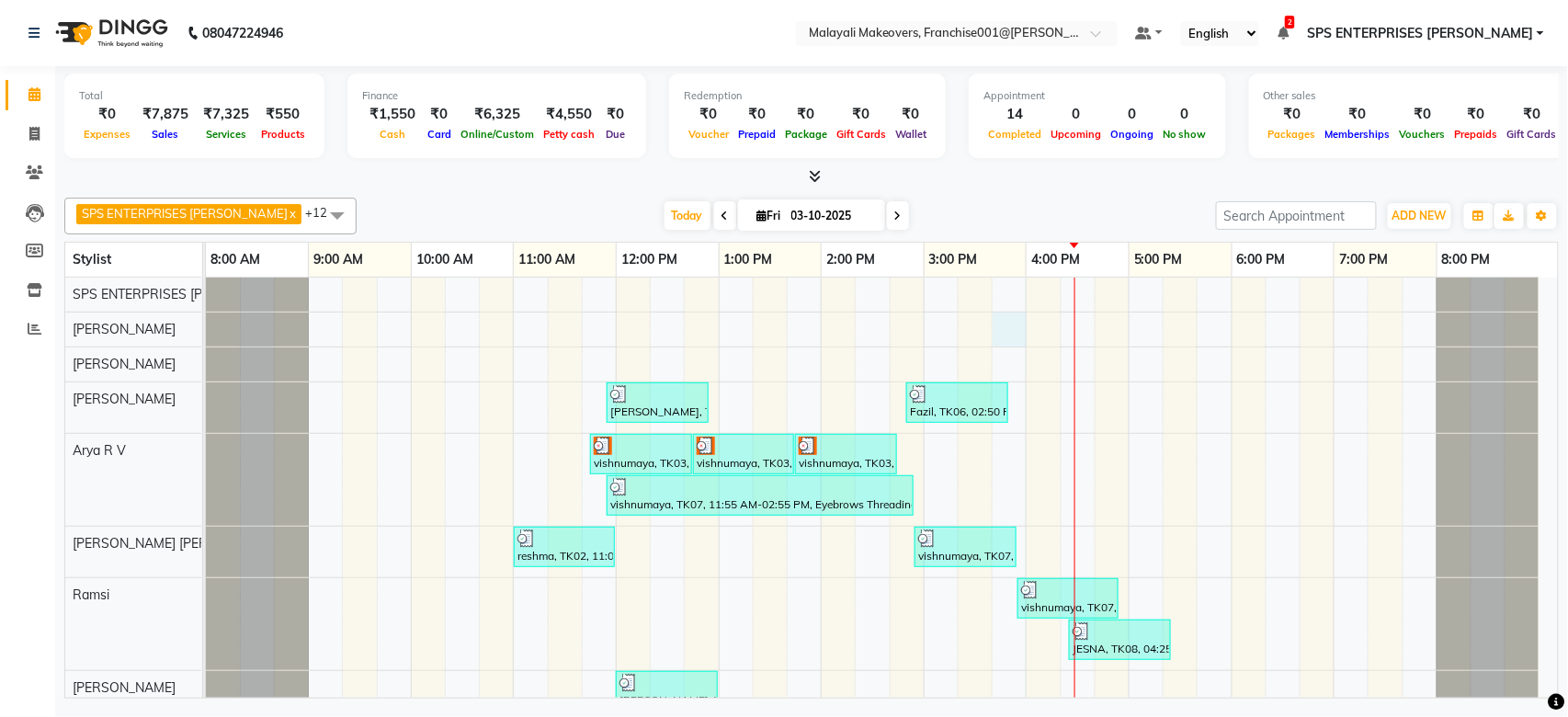
click at [994, 327] on div "CHARLES, TK04, 11:55 AM-12:55 PM, Hair wash & Blow dry Fazil, TK06, 02:50 PM-03…" at bounding box center [882, 603] width 1352 height 651
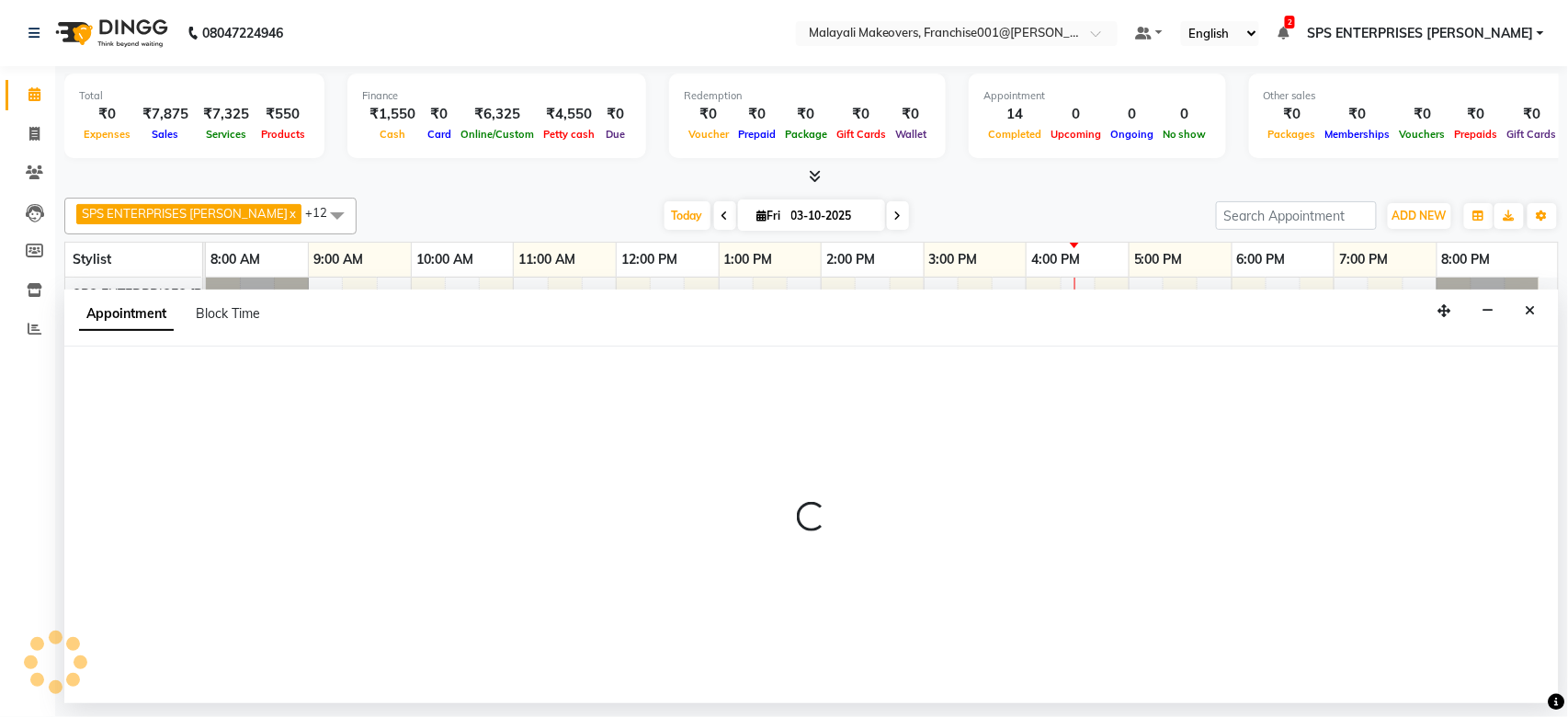
select select "49252"
select select "945"
select select "tentative"
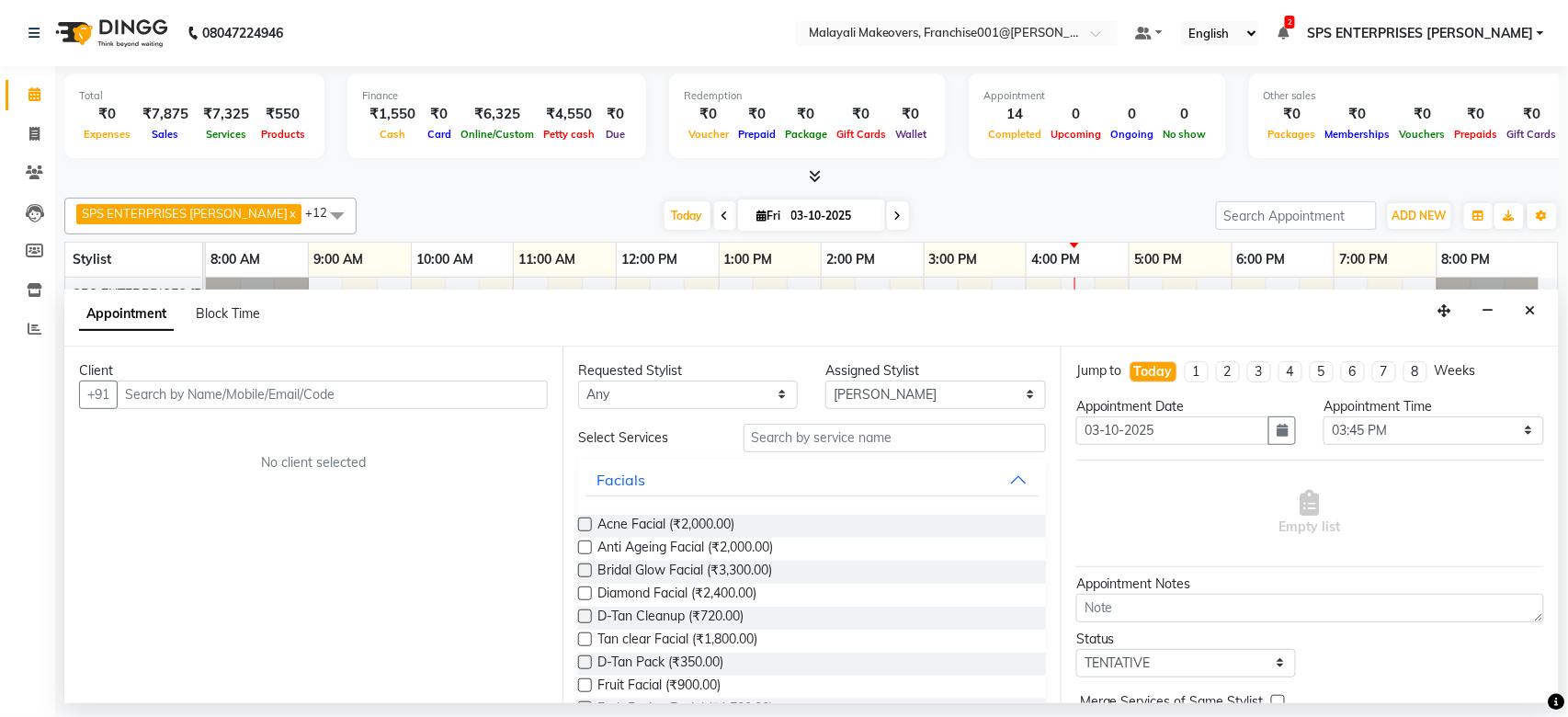
click at [397, 398] on input "text" at bounding box center [332, 395] width 431 height 29
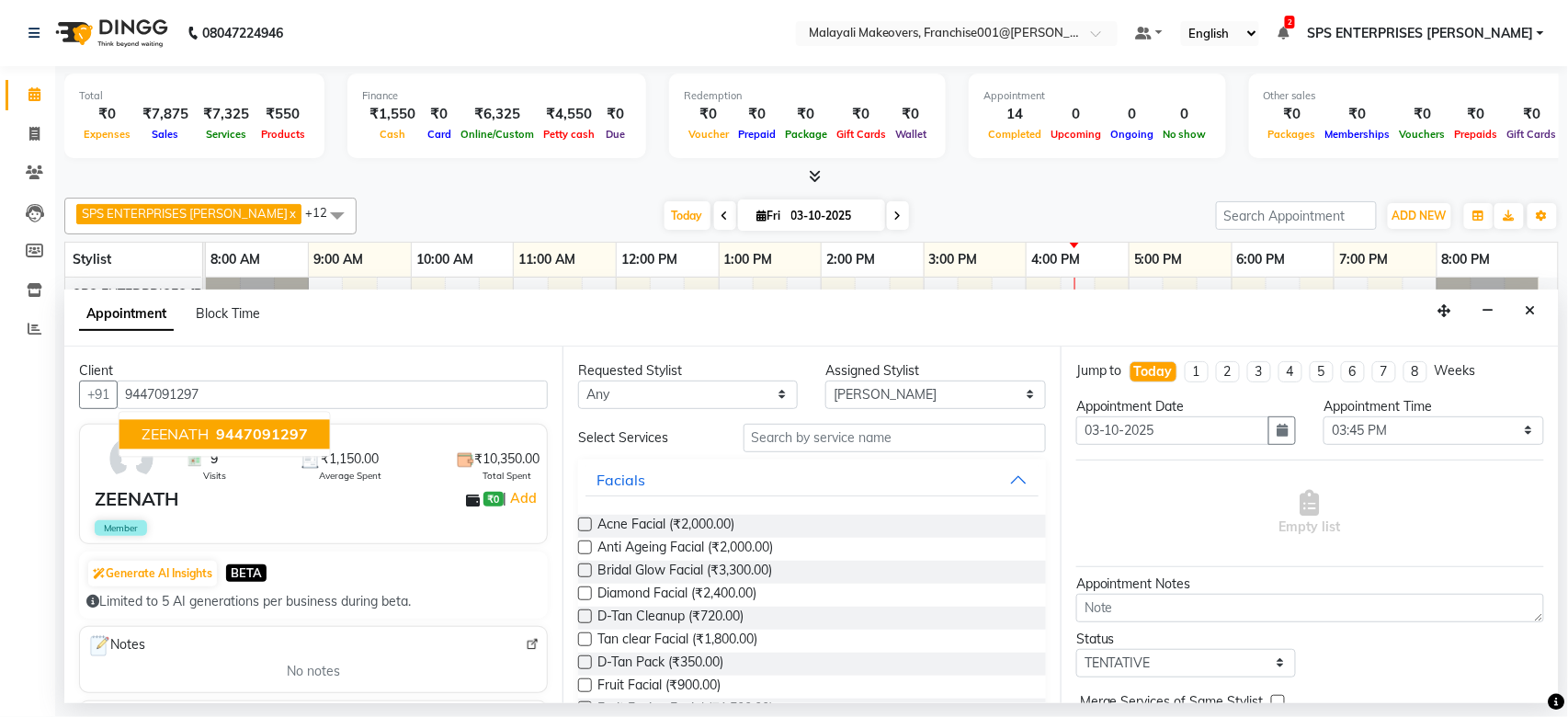
click at [271, 423] on button "ZEENATH 9447091297" at bounding box center [224, 434] width 210 height 29
type input "9447091297"
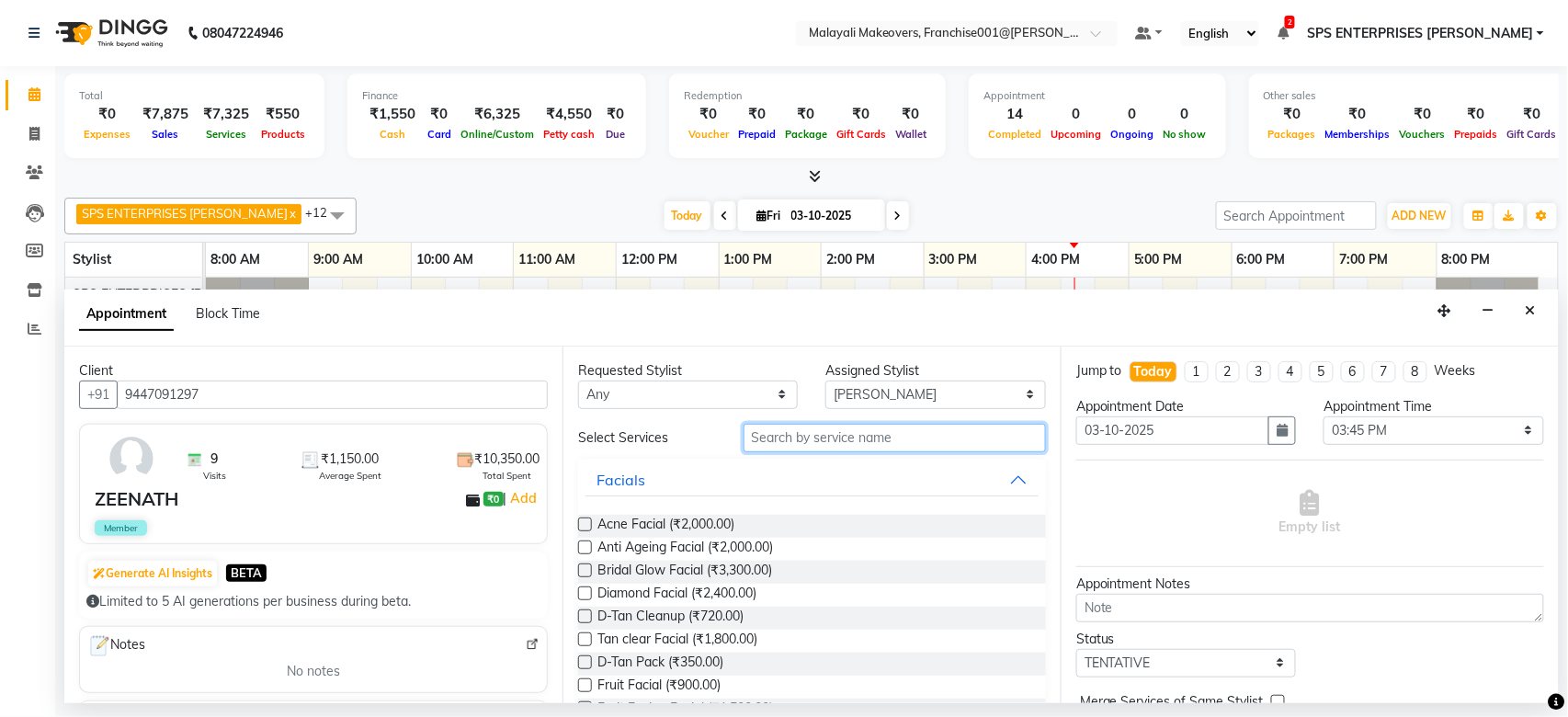
click at [876, 448] on input "text" at bounding box center [895, 438] width 302 height 29
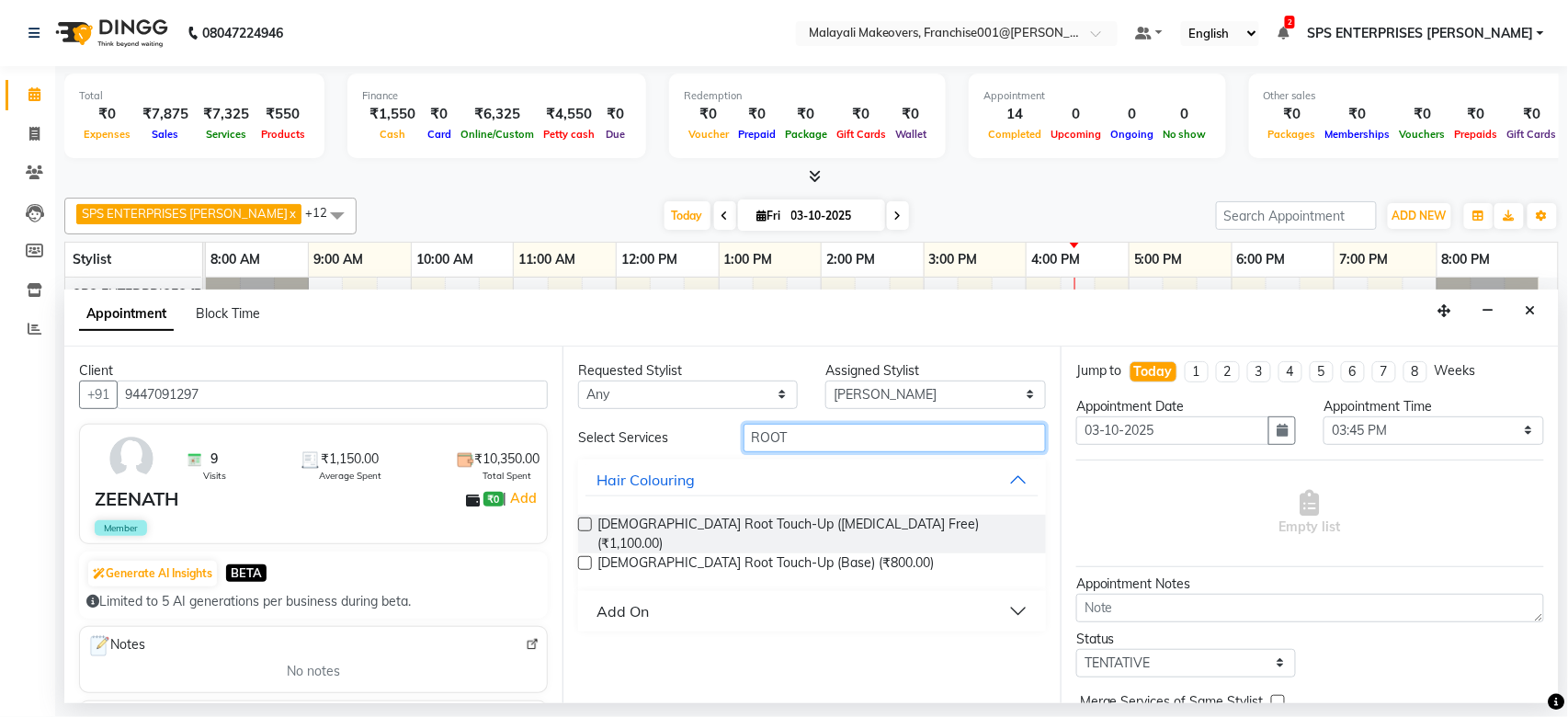
type input "ROOT"
click at [579, 524] on label at bounding box center [585, 524] width 13 height 13
click at [579, 524] on input "checkbox" at bounding box center [584, 526] width 12 height 12
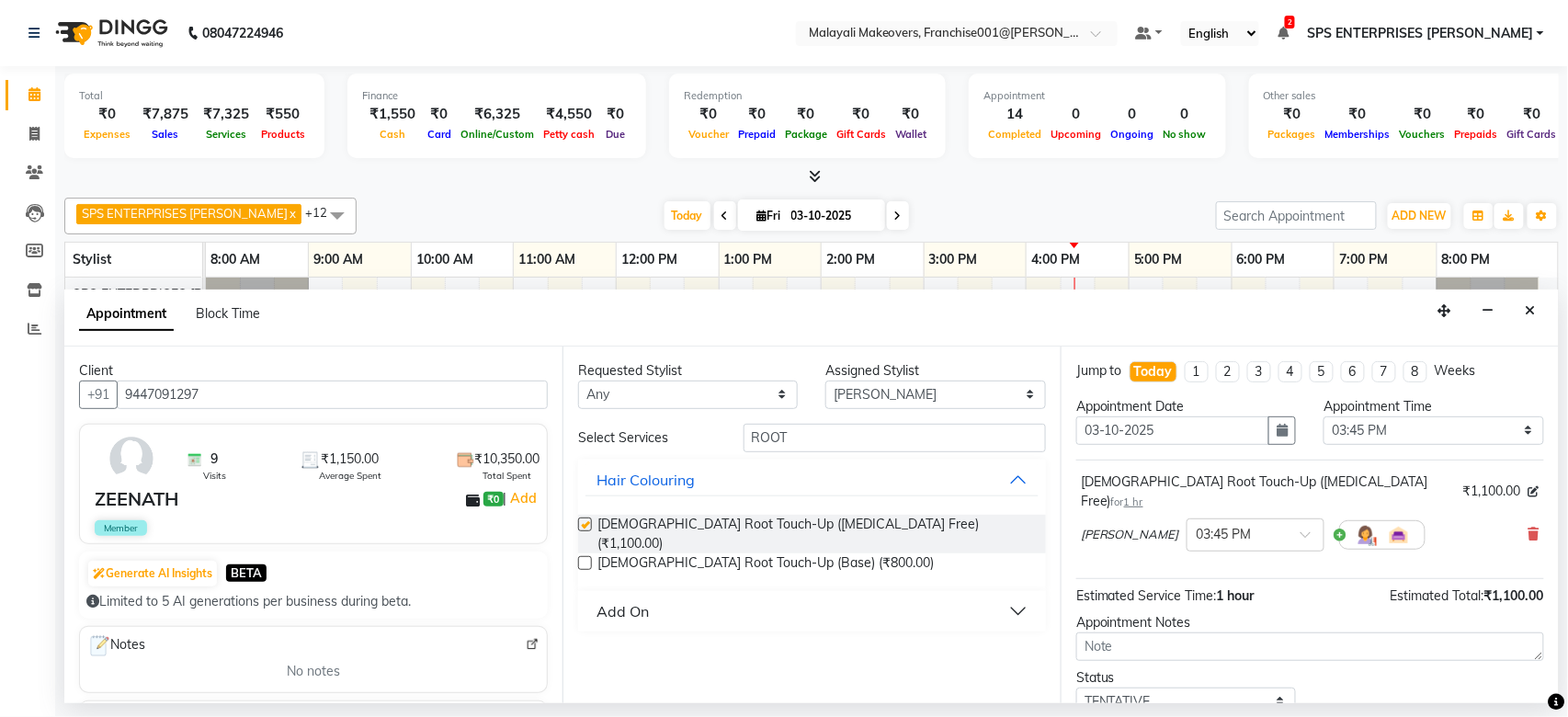
checkbox input "false"
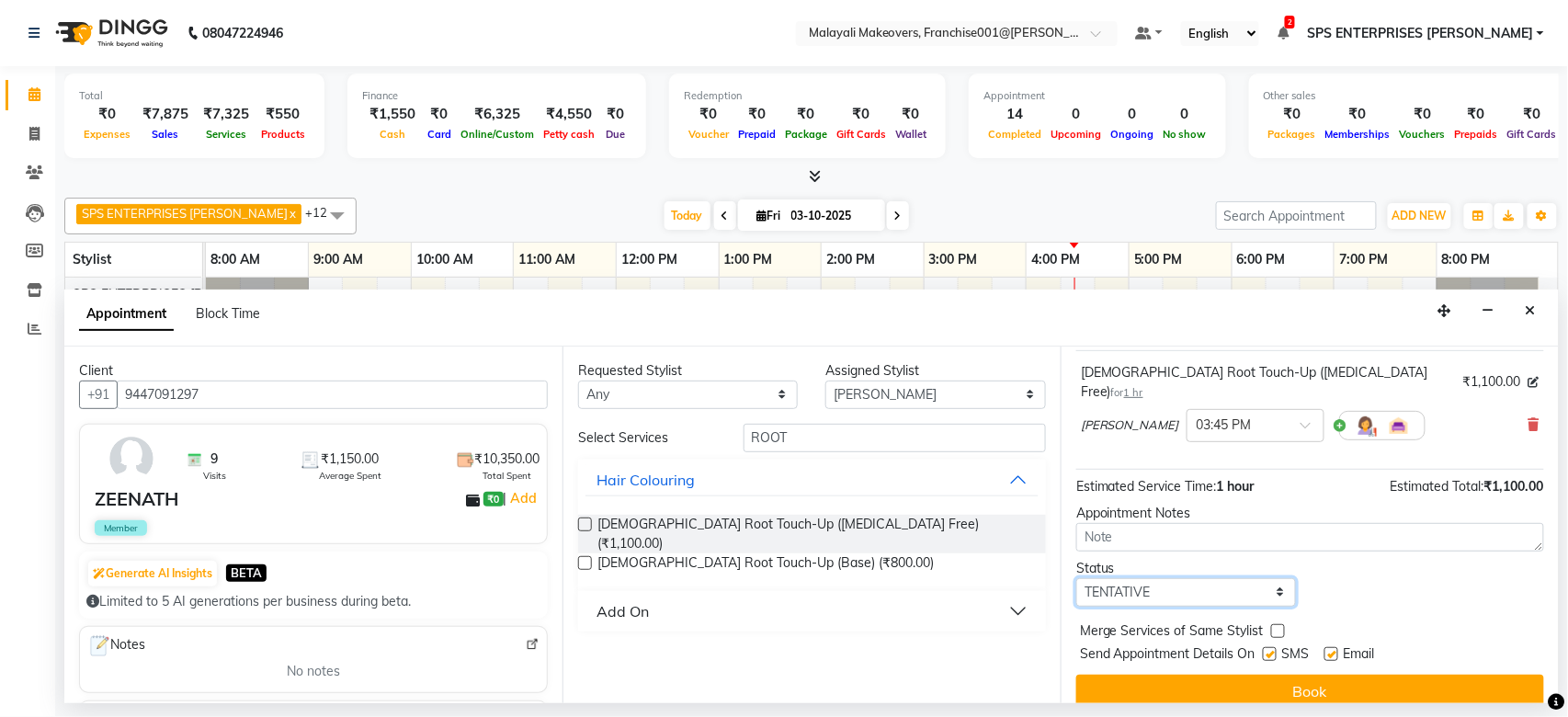
click at [1173, 578] on select "Select TENTATIVE CONFIRM CHECK-IN UPCOMING" at bounding box center [1186, 592] width 220 height 29
click at [1076, 578] on select "Select TENTATIVE CONFIRM CHECK-IN UPCOMING" at bounding box center [1186, 592] width 220 height 29
click at [1182, 578] on select "Select TENTATIVE CONFIRM CHECK-IN UPCOMING" at bounding box center [1186, 592] width 220 height 29
select select "check-in"
click at [1076, 578] on select "Select TENTATIVE CONFIRM CHECK-IN UPCOMING" at bounding box center [1186, 592] width 220 height 29
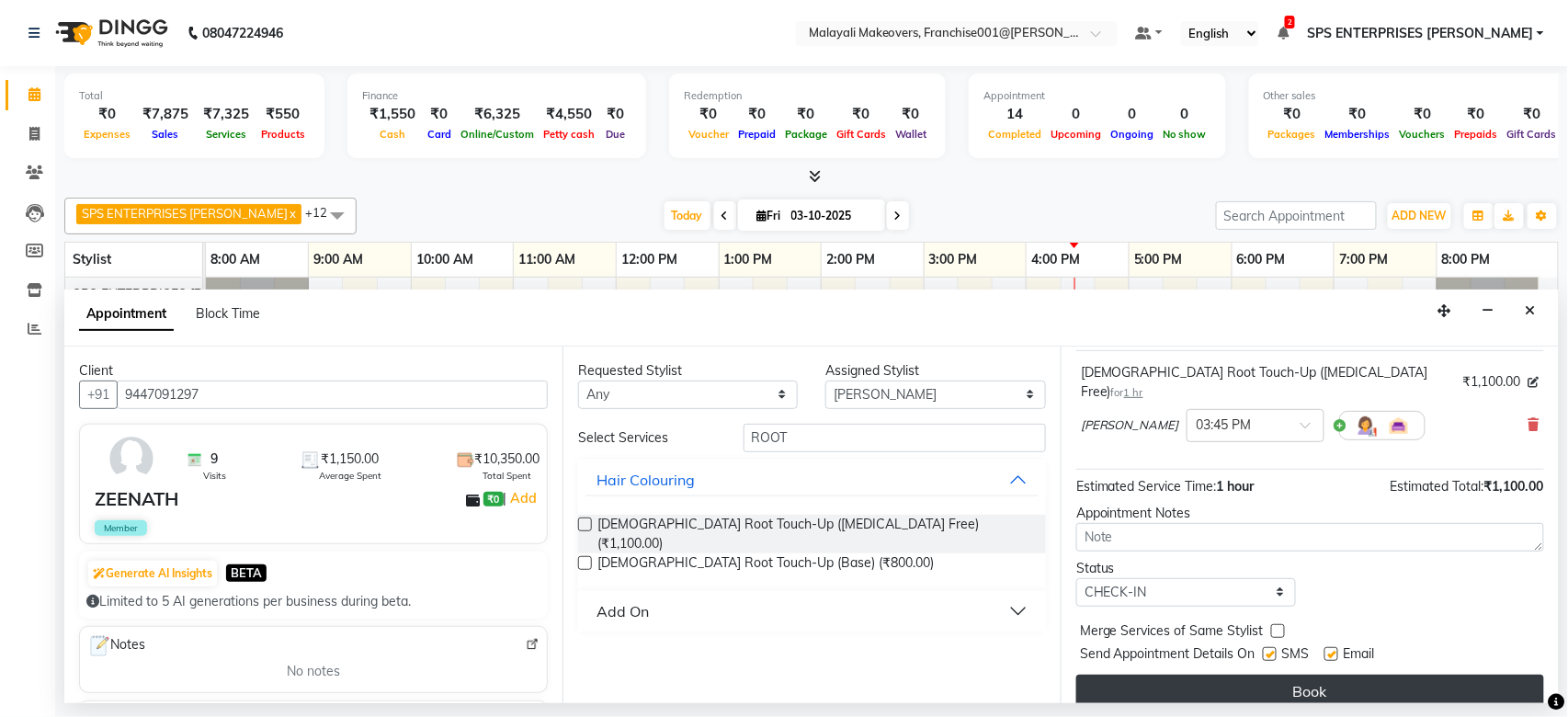
click at [1209, 674] on button "Book" at bounding box center [1310, 690] width 468 height 33
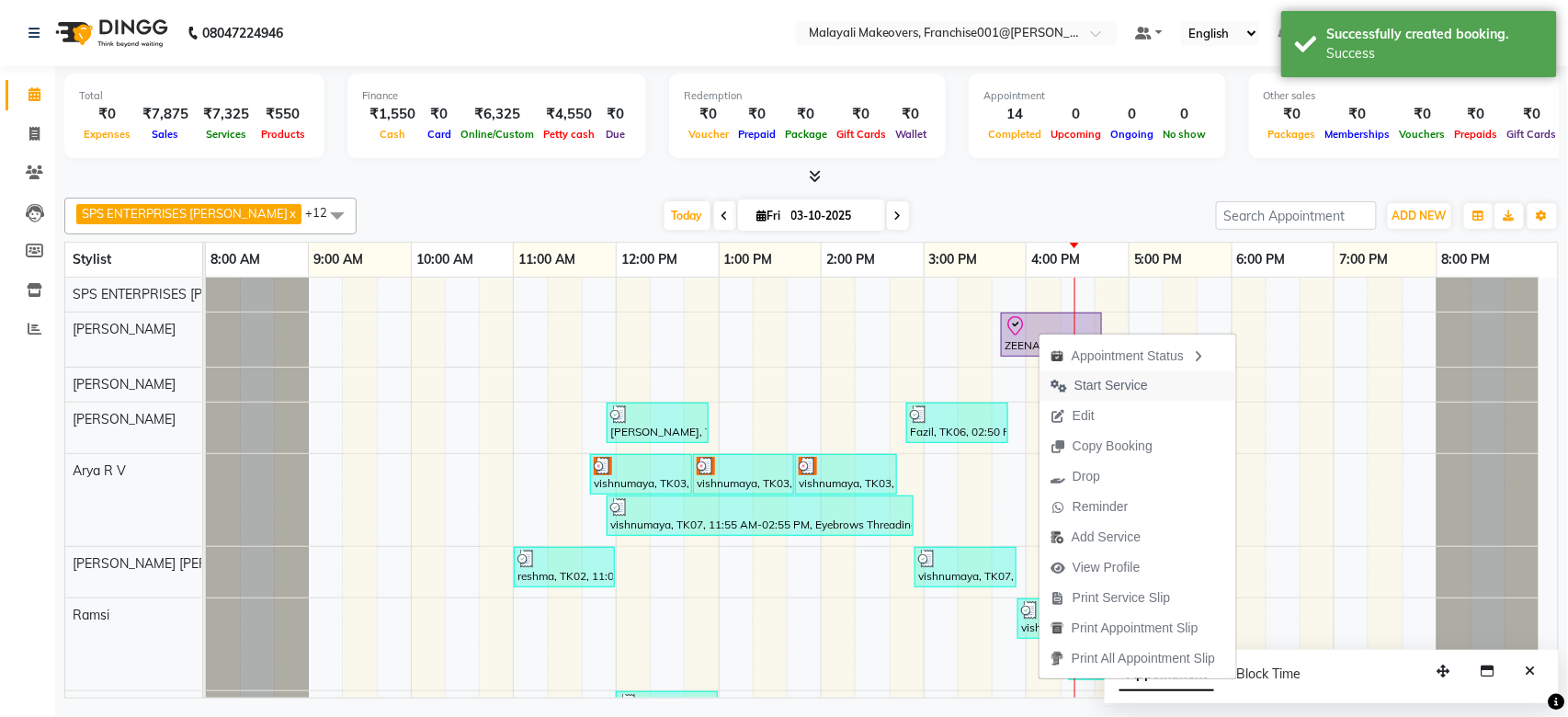
click at [1094, 387] on span "Start Service" at bounding box center [1111, 385] width 73 height 19
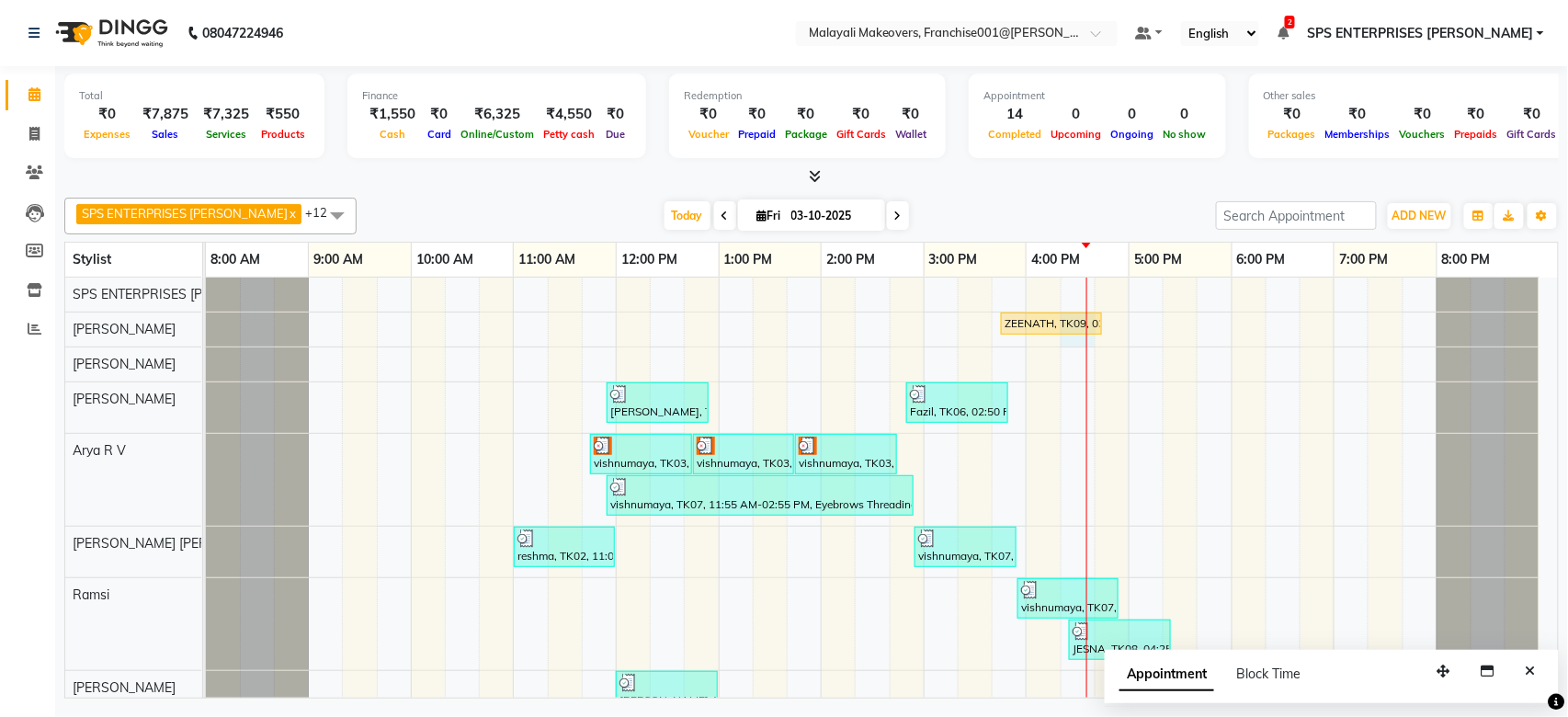
click at [1065, 338] on div "ZEENATH, TK09, 03:45 PM-04:45 PM, Ladies Root Touch-Up (Ammonia Free) CHARLES, …" at bounding box center [882, 603] width 1352 height 651
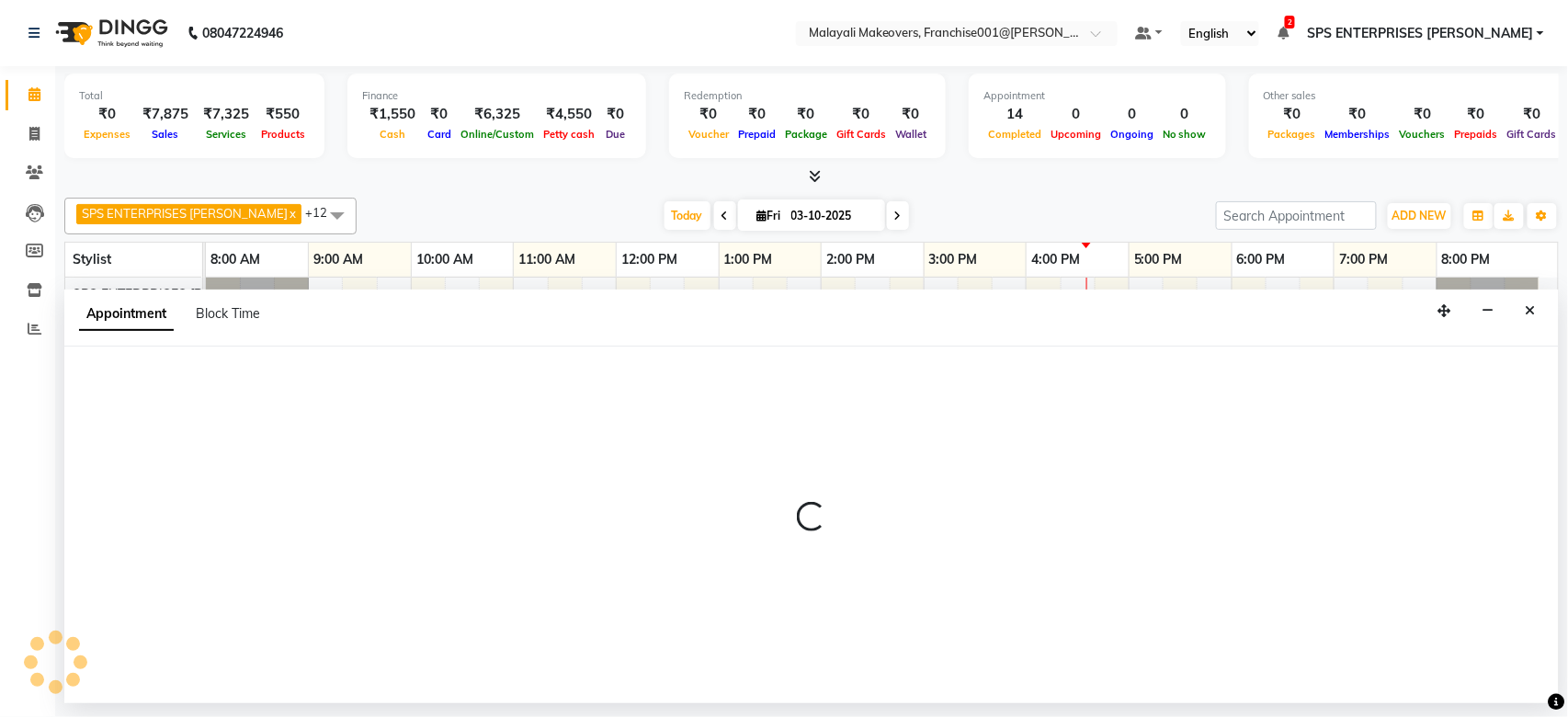
select select "49252"
select select "975"
select select "tentative"
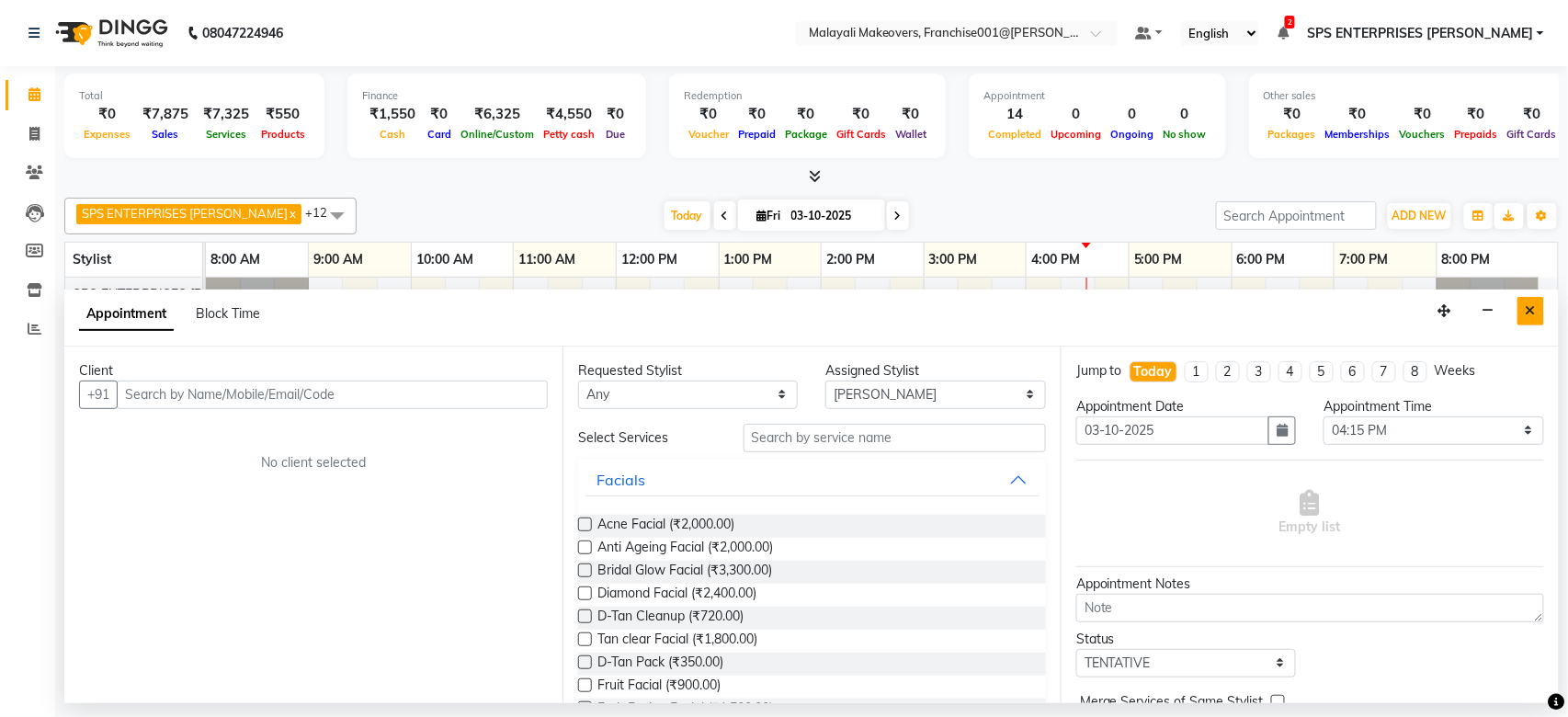
click at [1539, 303] on button "Close" at bounding box center [1531, 311] width 27 height 29
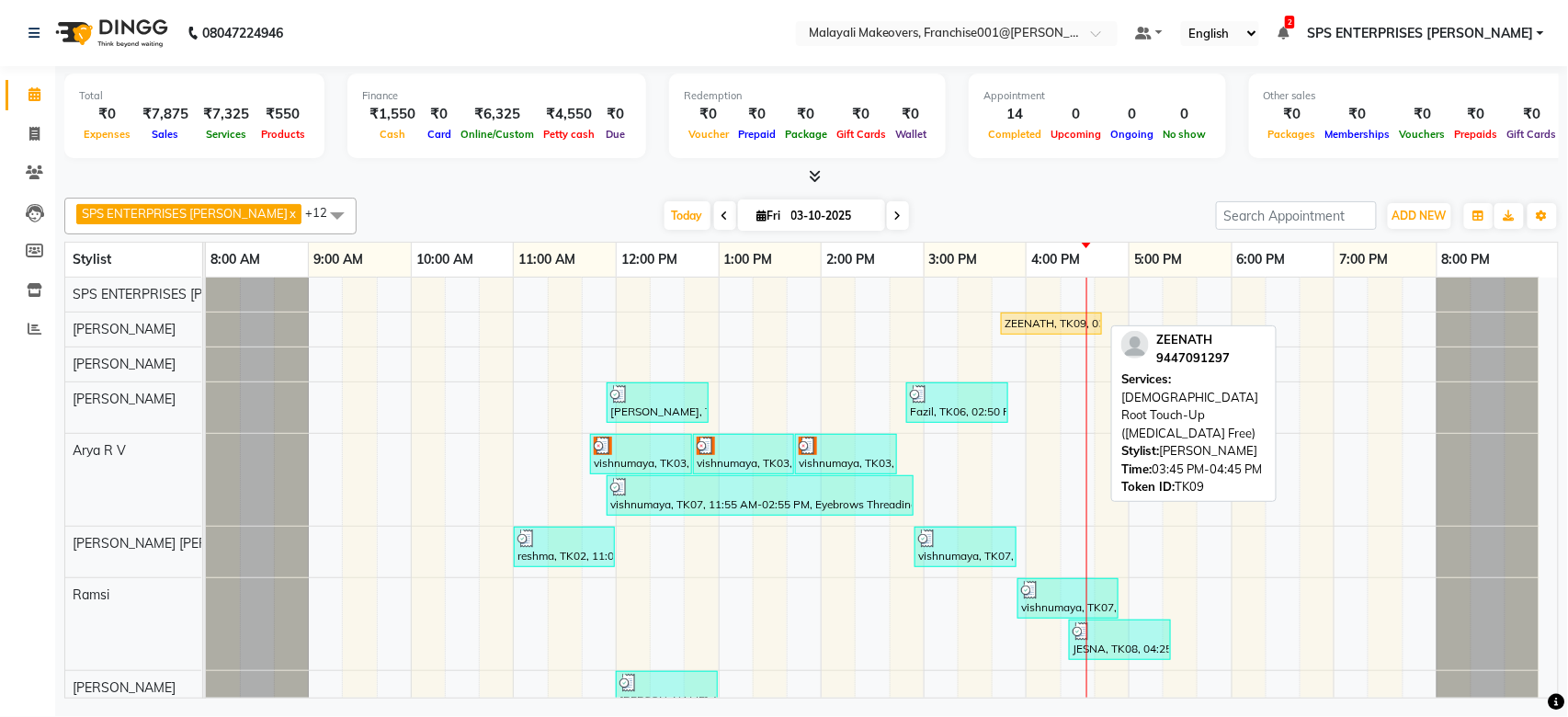
click at [1074, 322] on div "ZEENATH, TK09, 03:45 PM-04:45 PM, [DEMOGRAPHIC_DATA] Root Touch-Up ([MEDICAL_DA…" at bounding box center [1051, 323] width 97 height 16
select select "1"
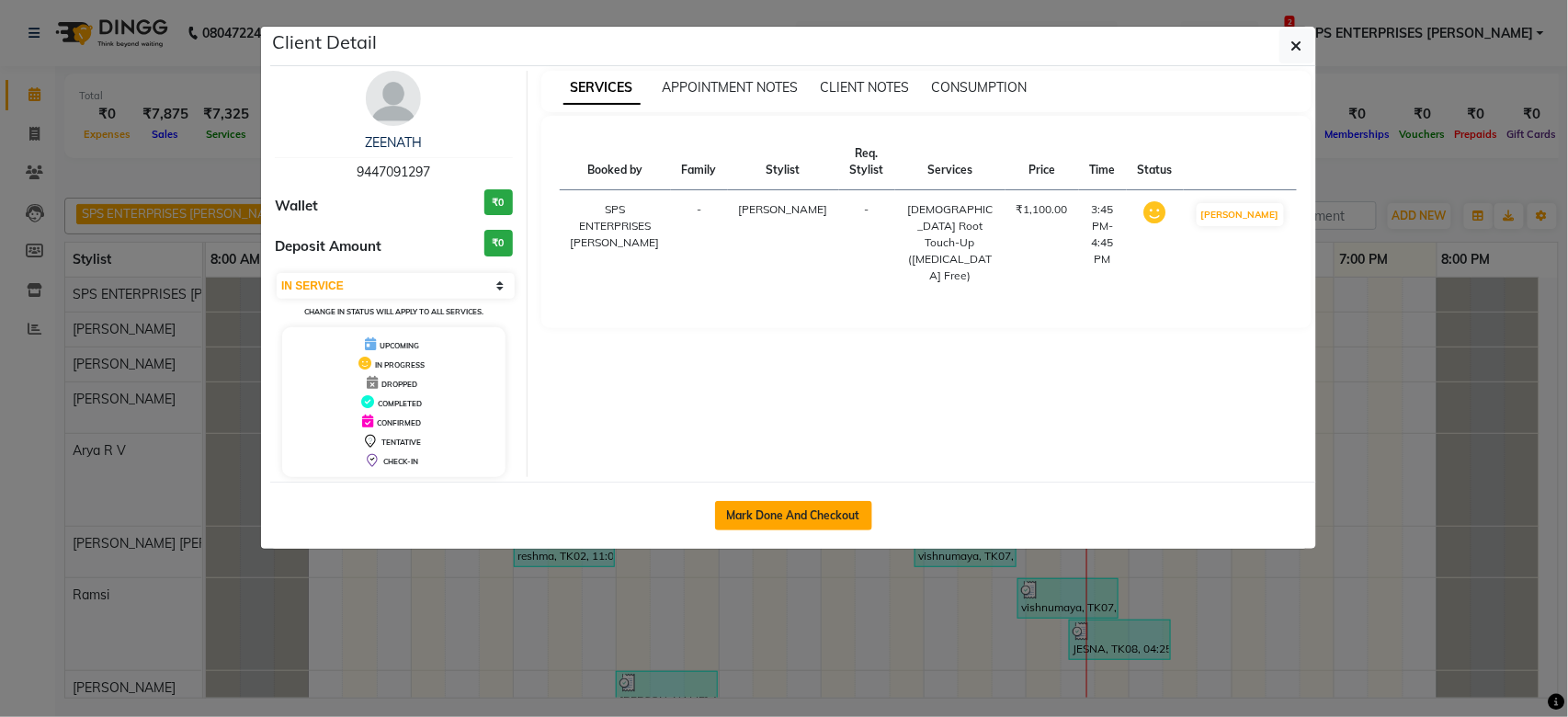
click at [804, 523] on button "Mark Done And Checkout" at bounding box center [793, 515] width 157 height 29
select select "service"
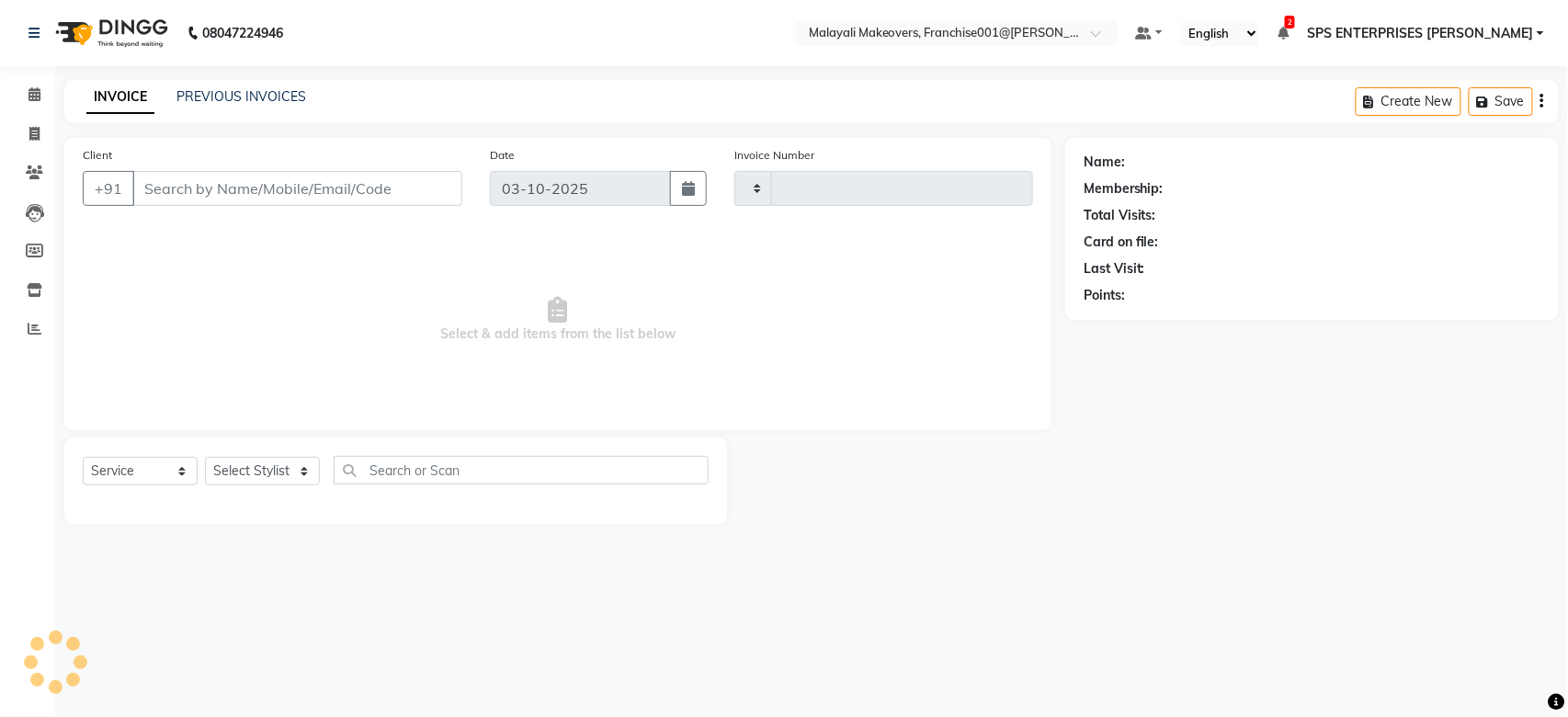
type input "0985"
select select "8923"
type input "9447091297"
select select "49252"
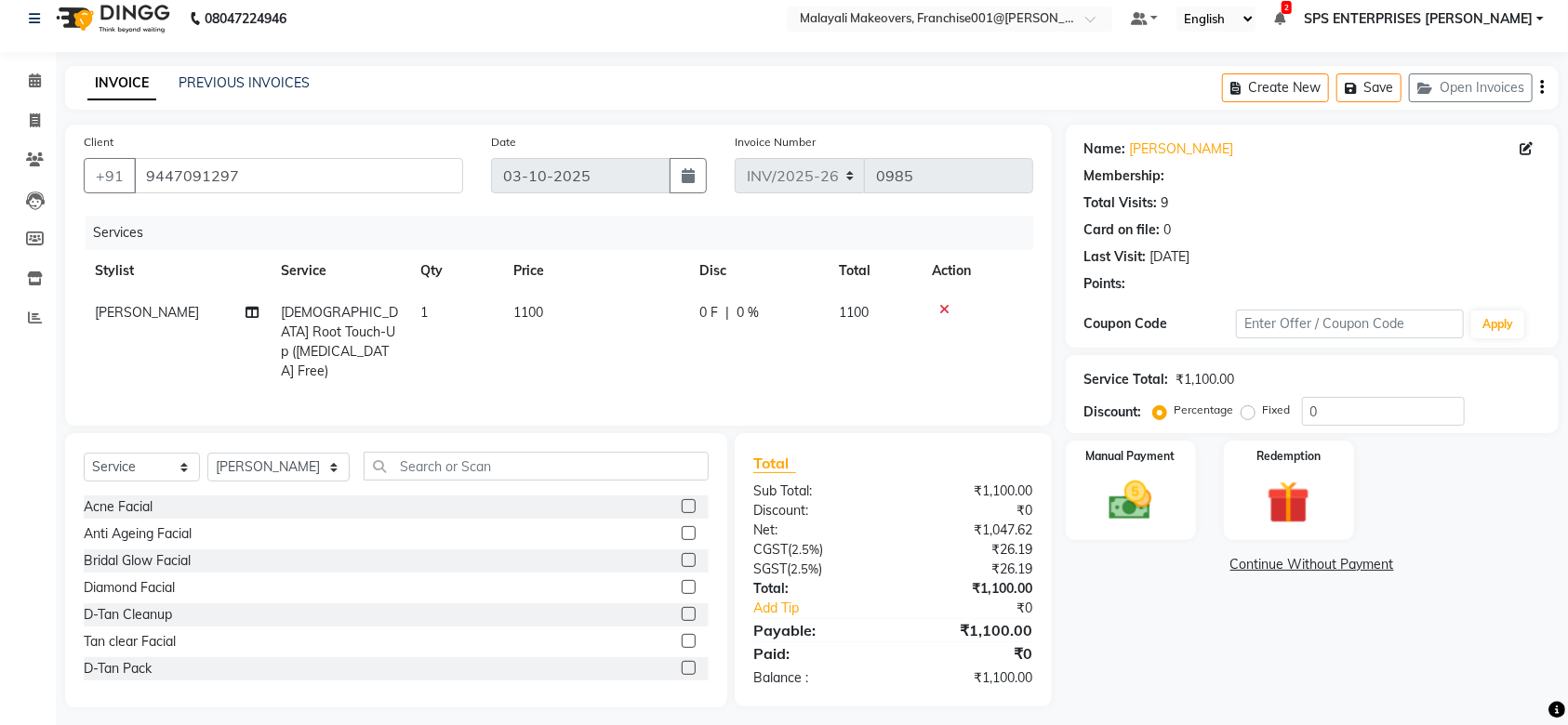
select select "1: Object"
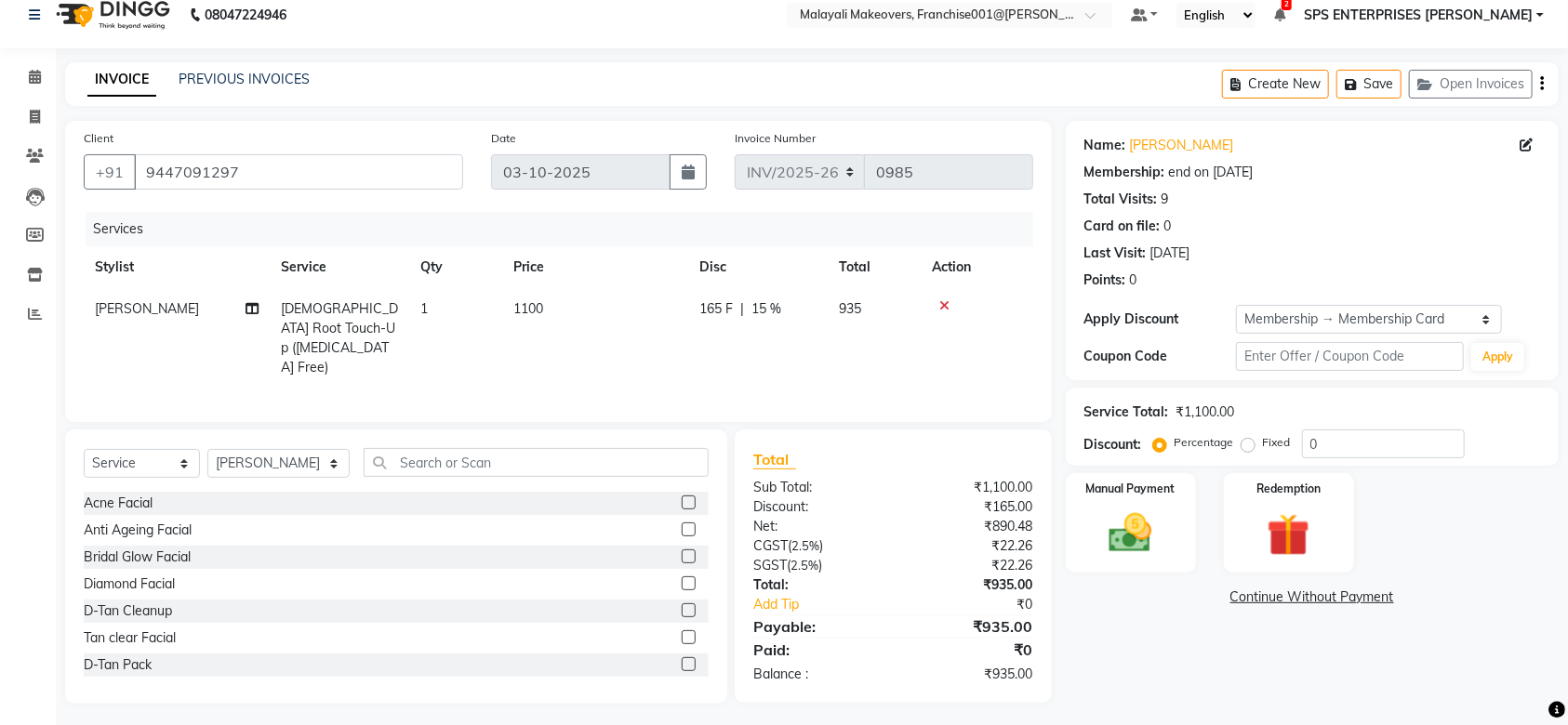
type input "15"
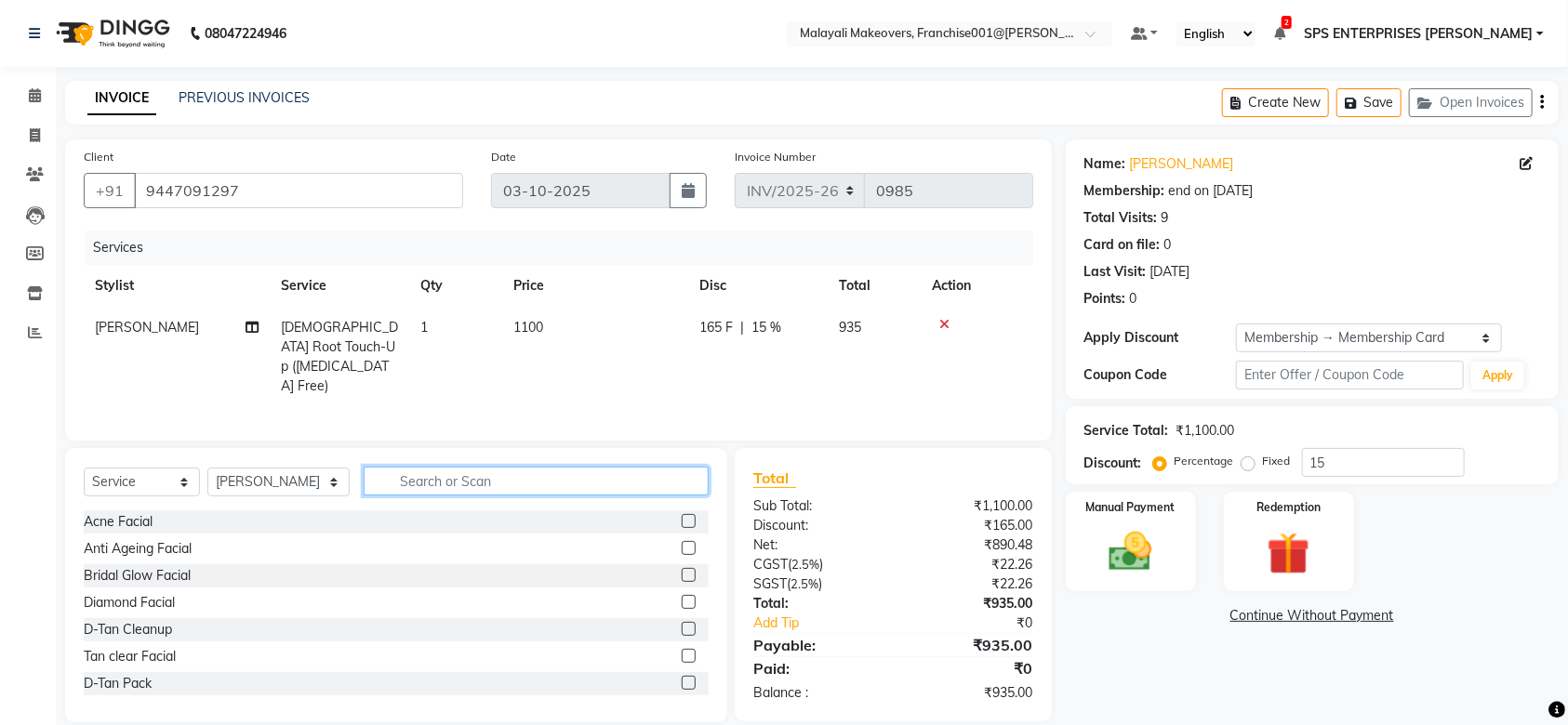
click at [430, 473] on input "text" at bounding box center [536, 481] width 345 height 29
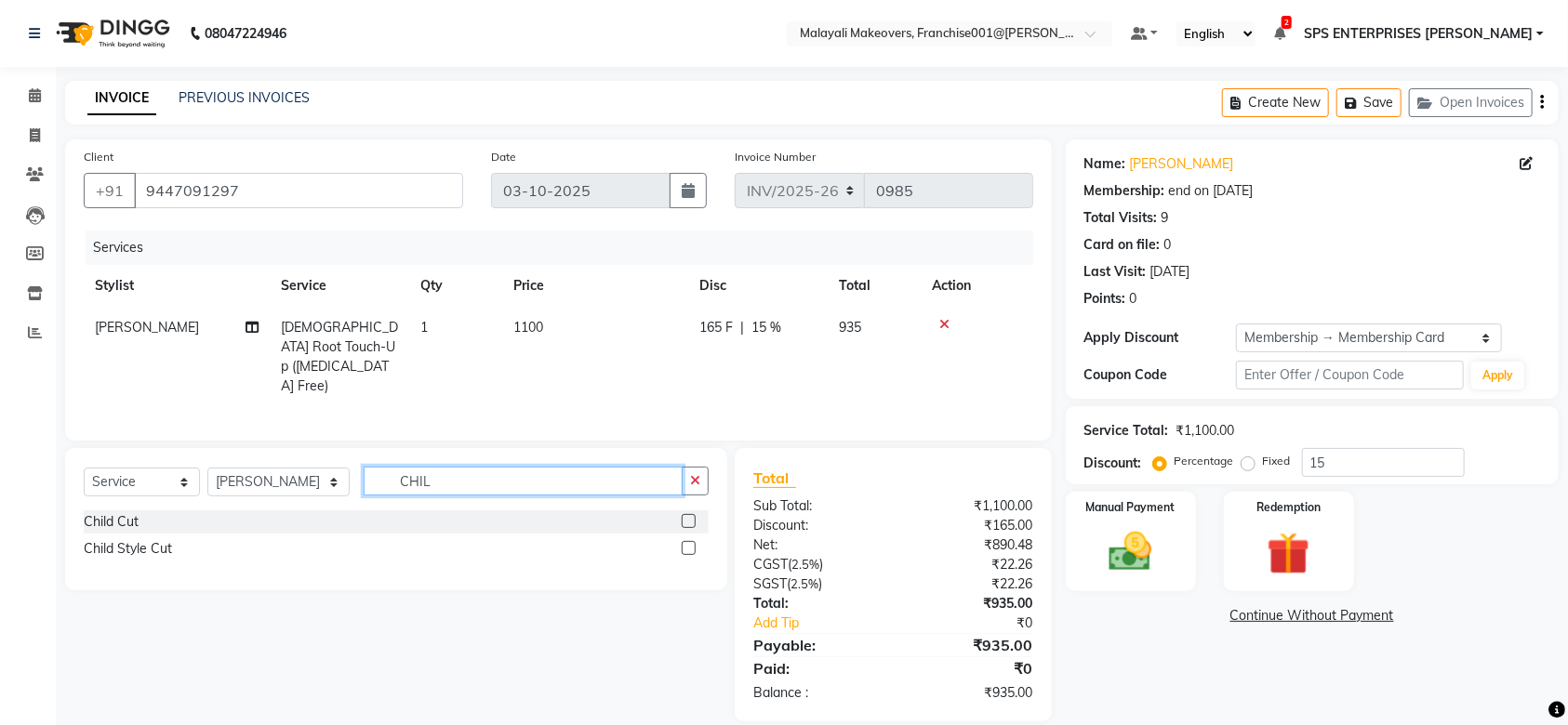
type input "CHIL"
click at [689, 513] on label at bounding box center [688, 520] width 13 height 13
click at [689, 515] on input "checkbox" at bounding box center [687, 521] width 13 height 12
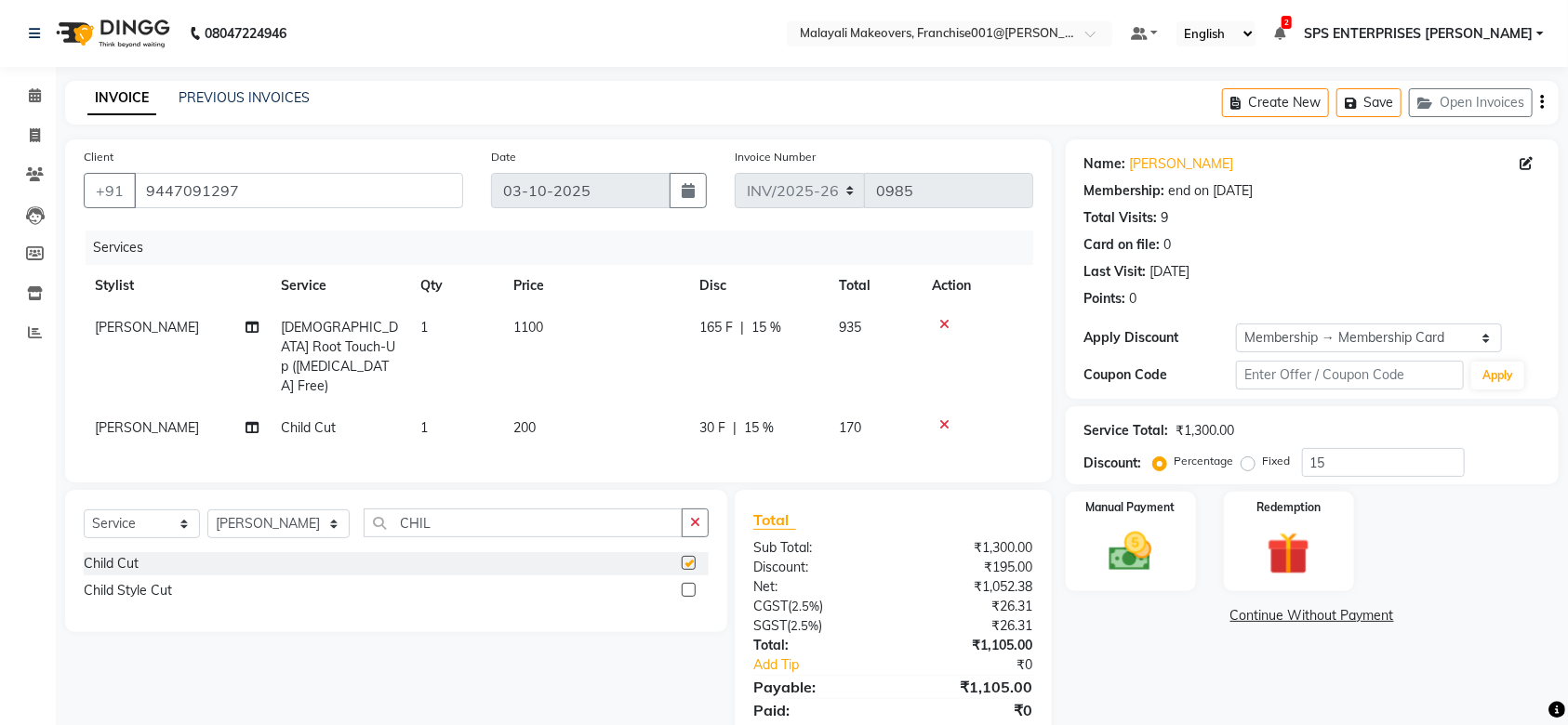
checkbox input "false"
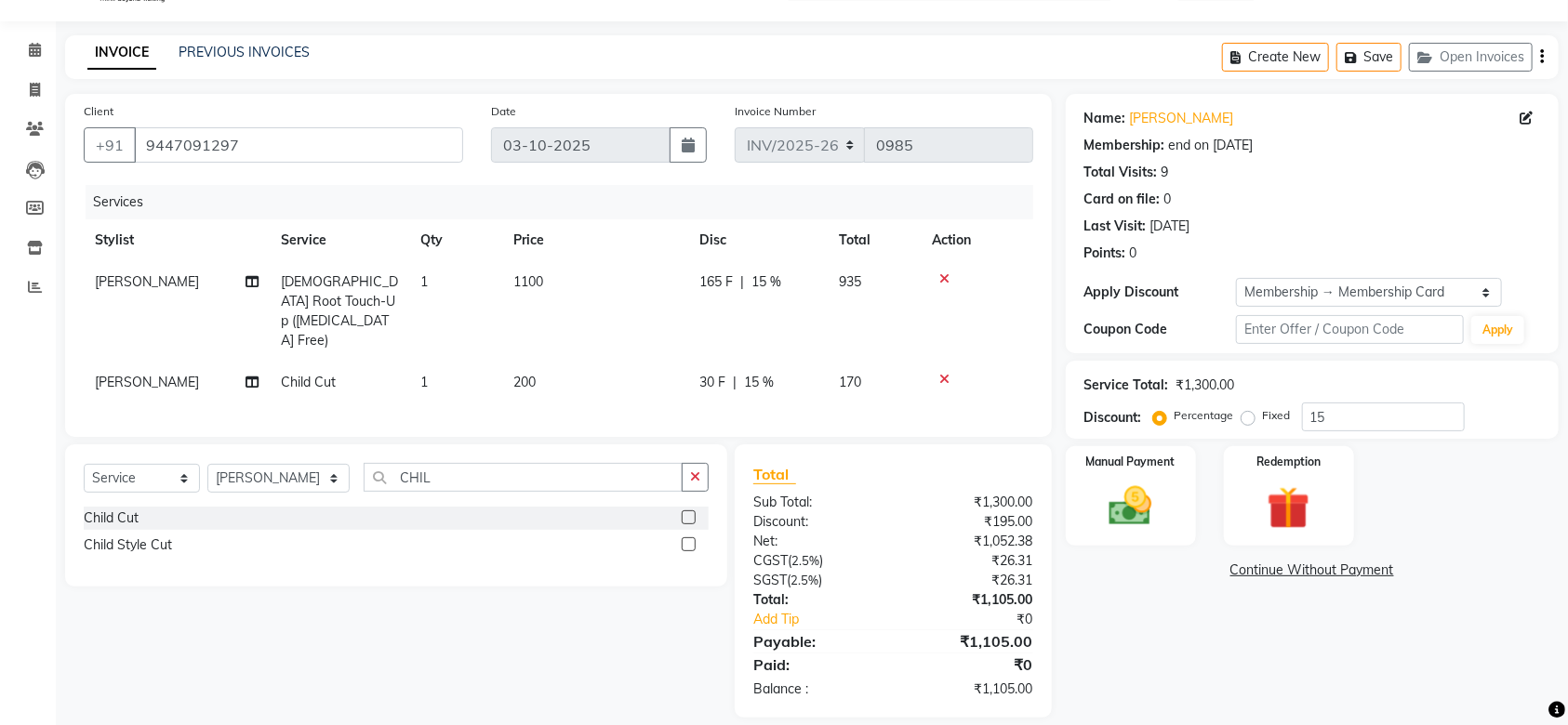
click at [940, 373] on icon at bounding box center [944, 380] width 11 height 13
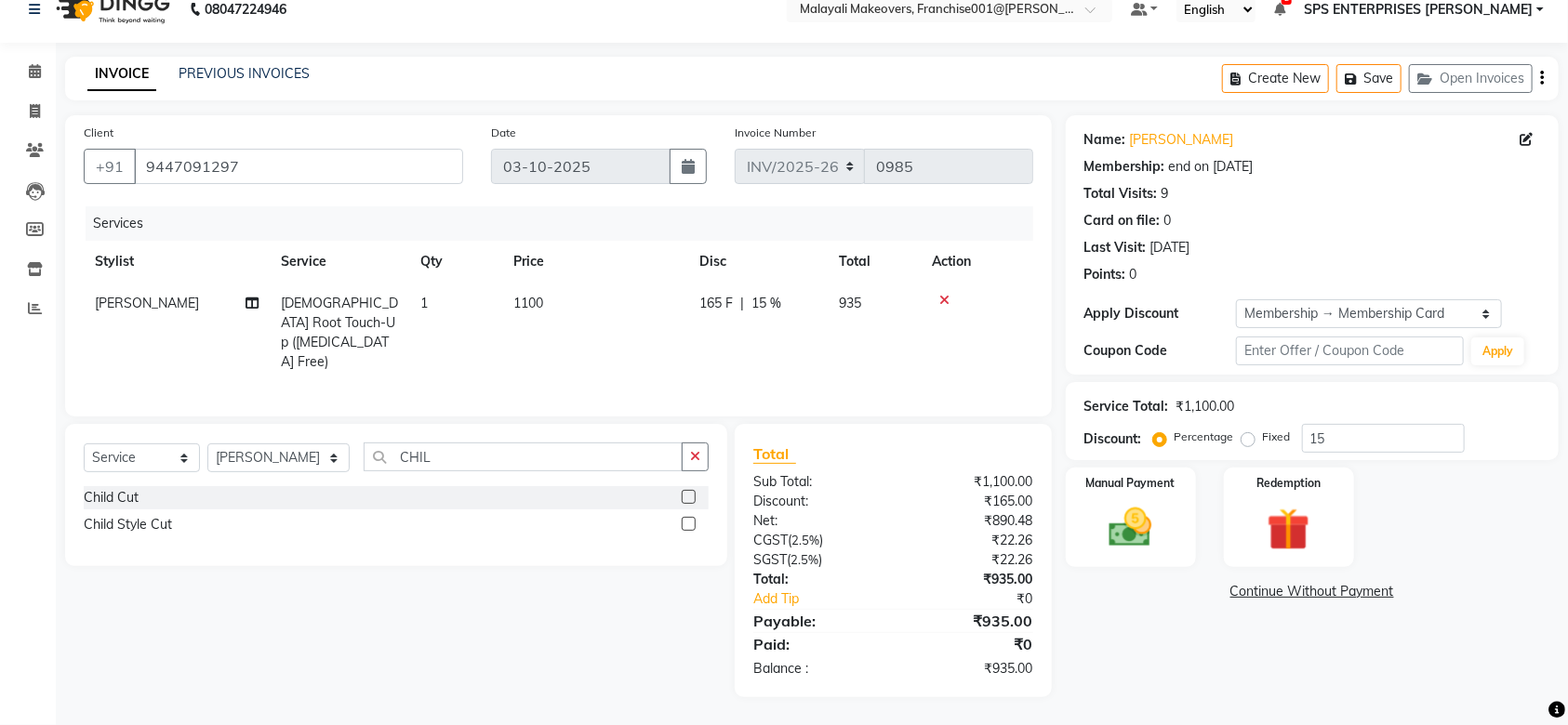
scroll to position [17, 0]
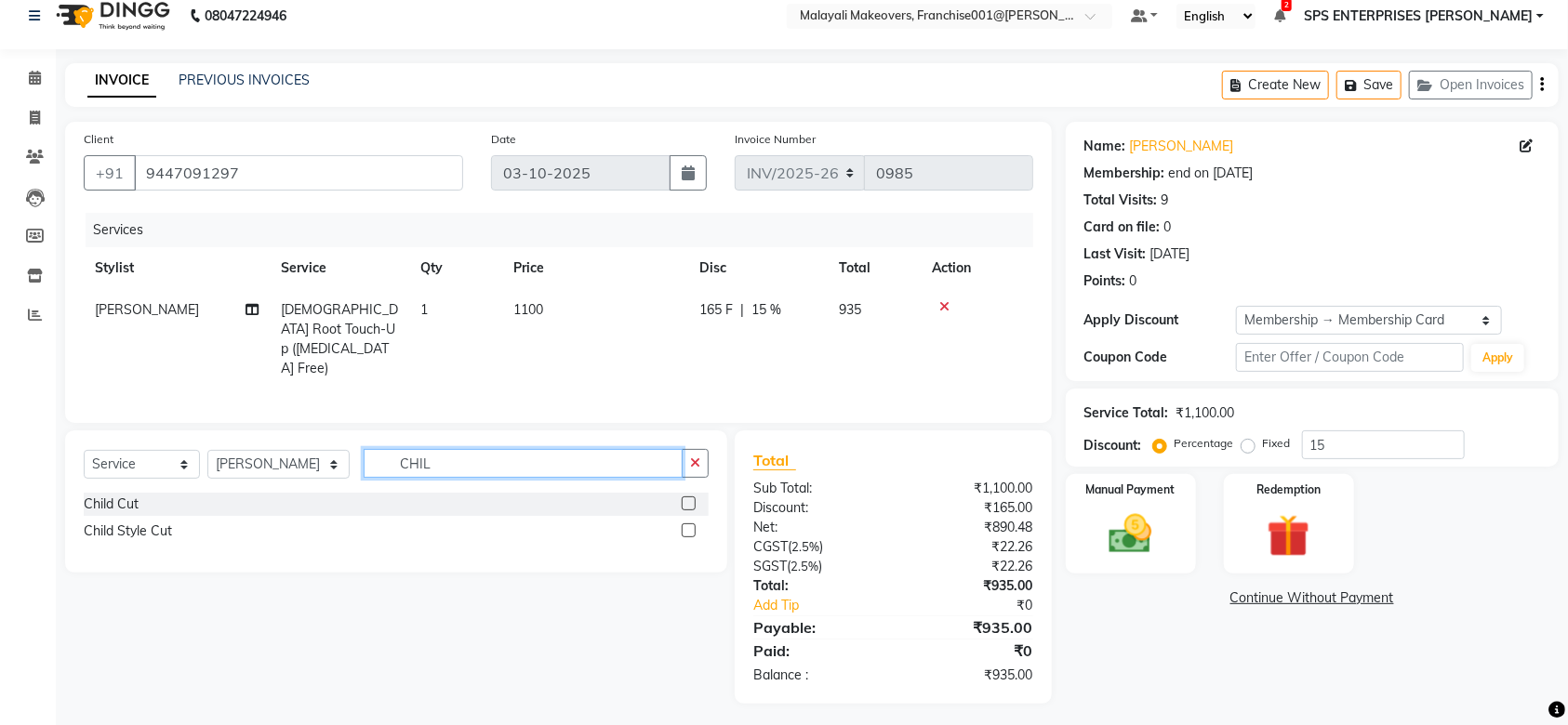
click at [464, 456] on input "CHIL" at bounding box center [523, 463] width 319 height 29
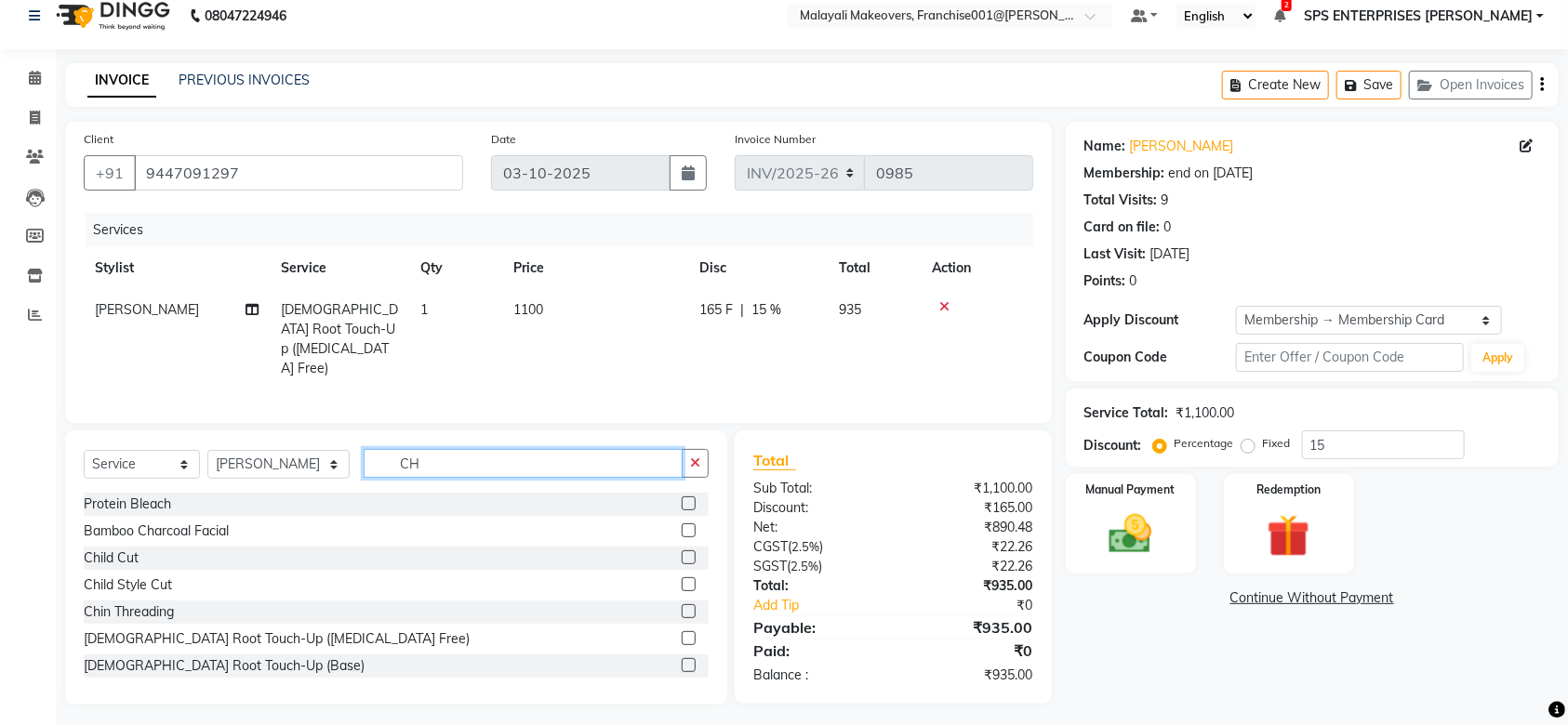
type input "C"
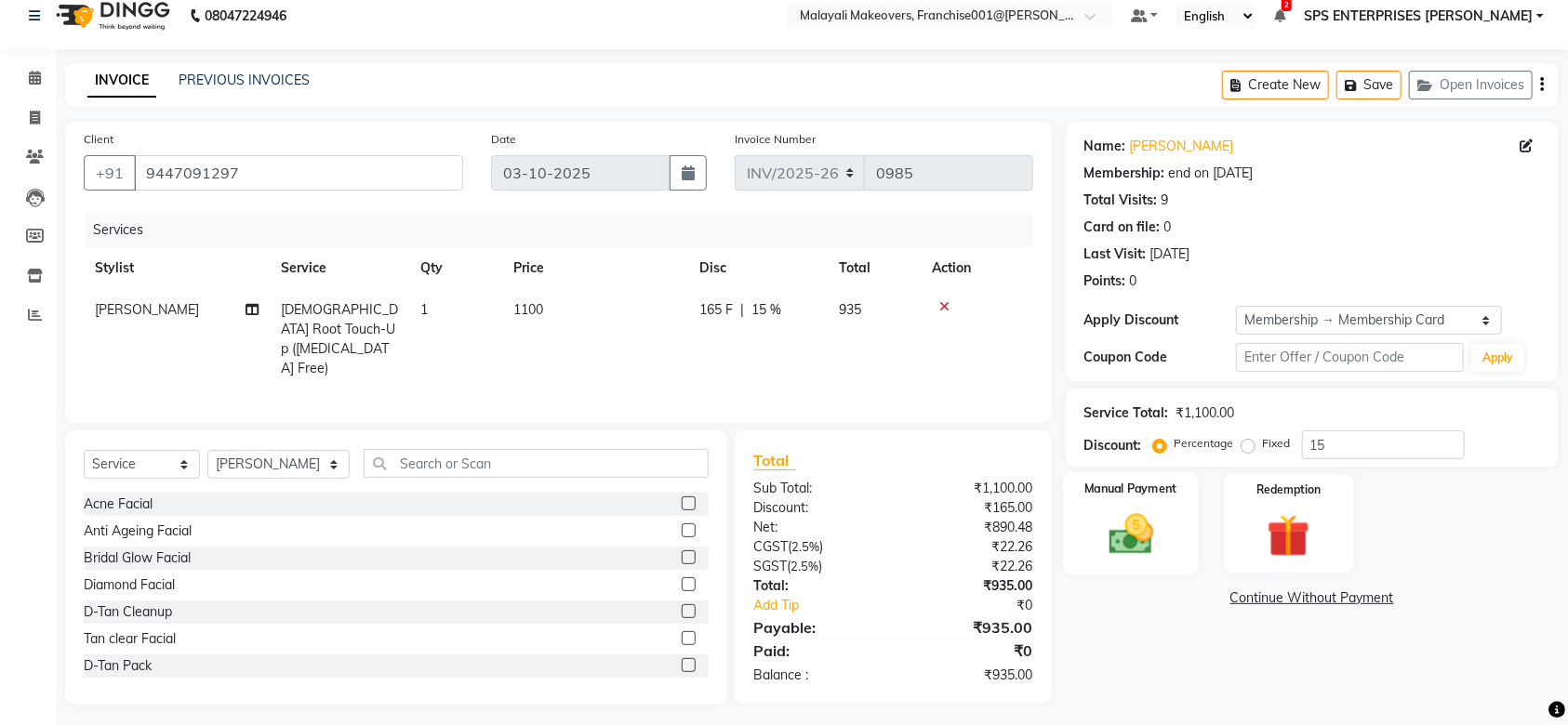
click at [1120, 511] on img at bounding box center [1130, 534] width 72 height 51
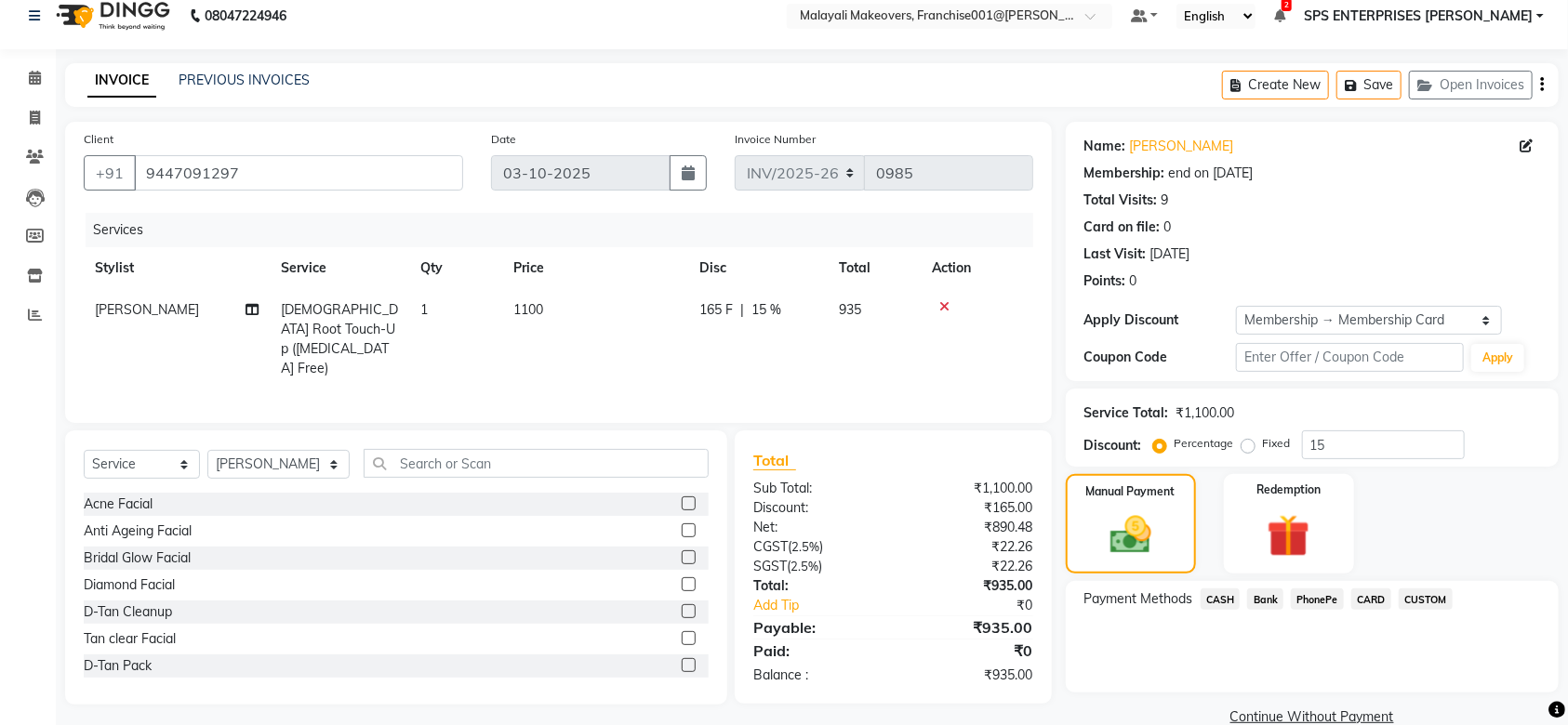
click at [1328, 603] on span "PhonePe" at bounding box center [1317, 599] width 53 height 21
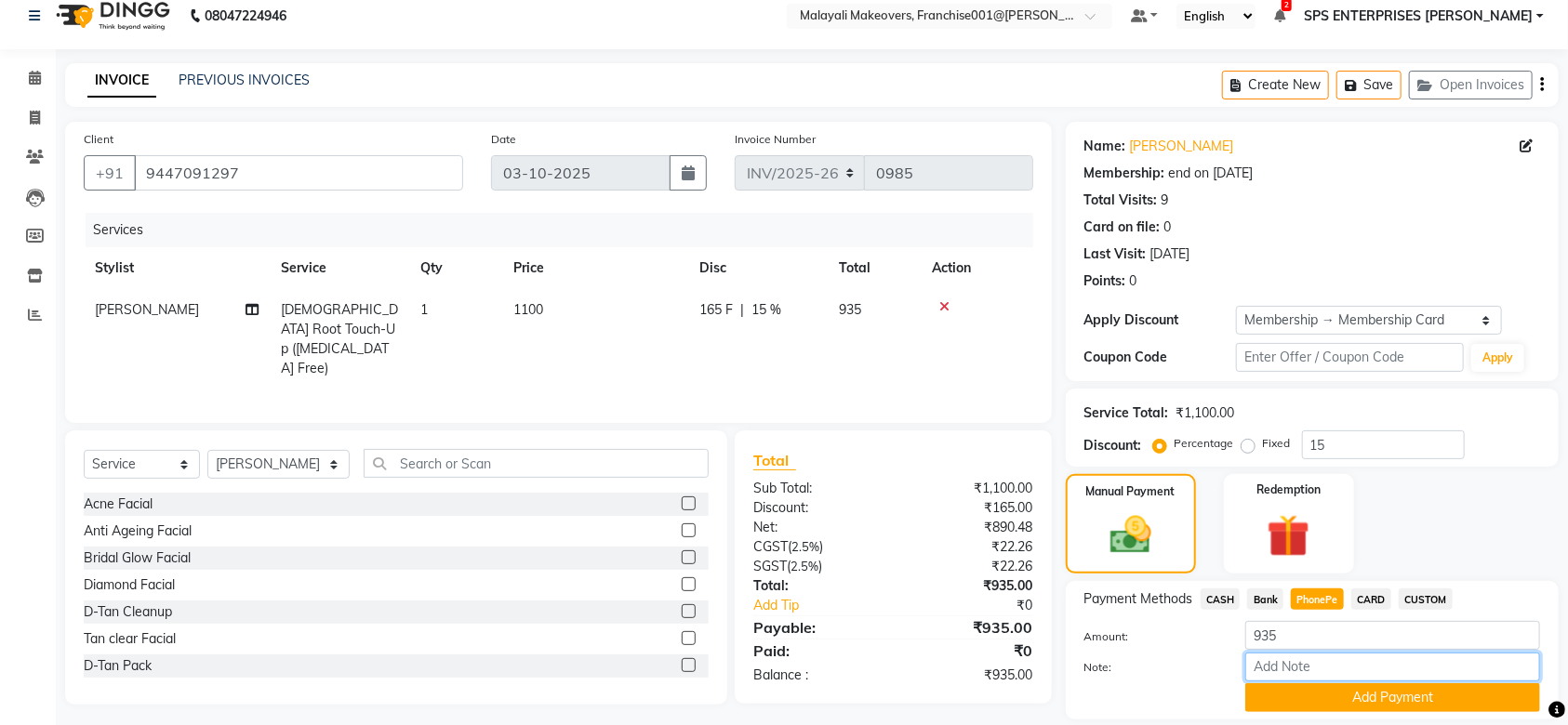
click at [1321, 663] on input "Note:" at bounding box center [1392, 667] width 294 height 29
click at [1459, 521] on div "Manual Payment Redemption" at bounding box center [1311, 523] width 520 height 99
click at [1376, 603] on span "CARD" at bounding box center [1371, 599] width 40 height 21
click at [1361, 663] on input "Note:" at bounding box center [1392, 667] width 294 height 29
type input "SRUTHI"
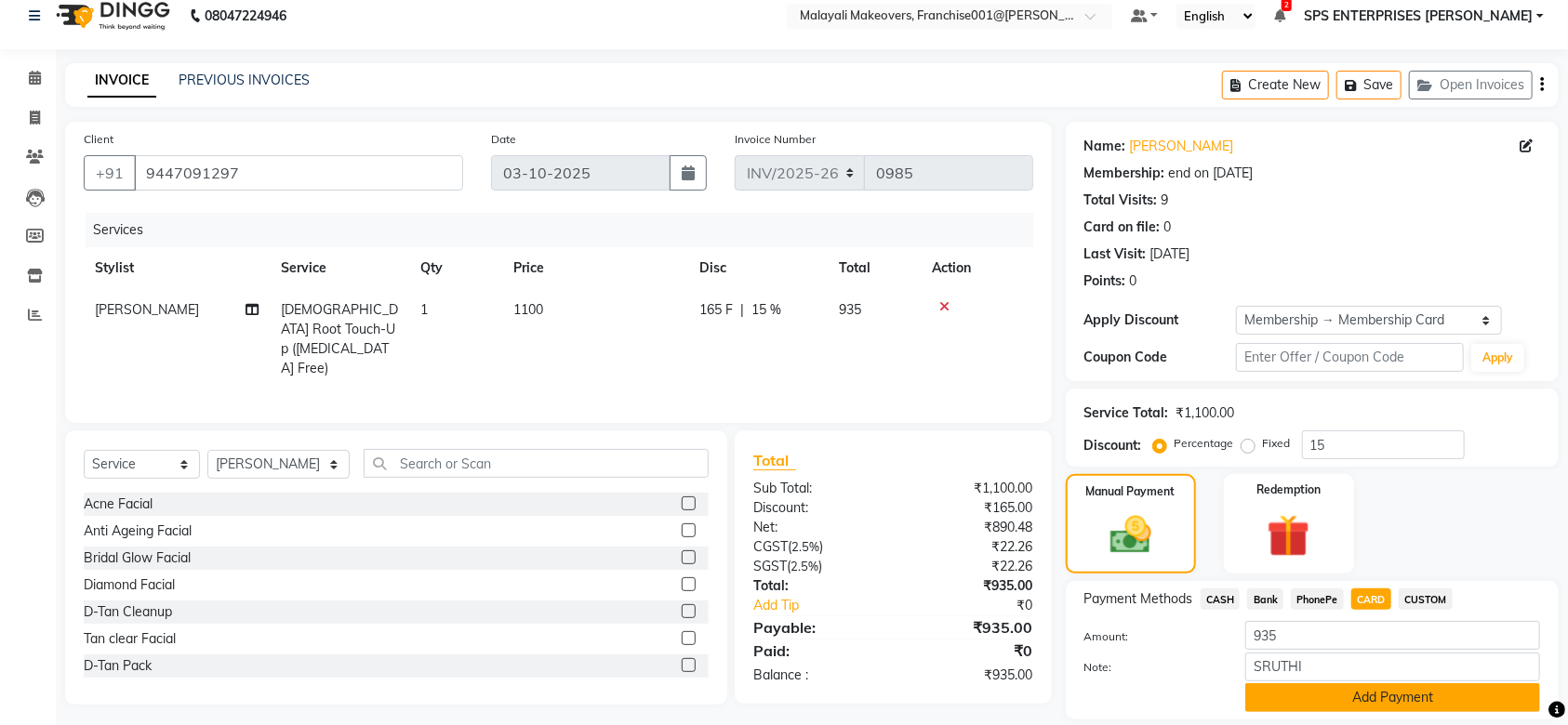
click at [1404, 702] on button "Add Payment" at bounding box center [1392, 697] width 294 height 29
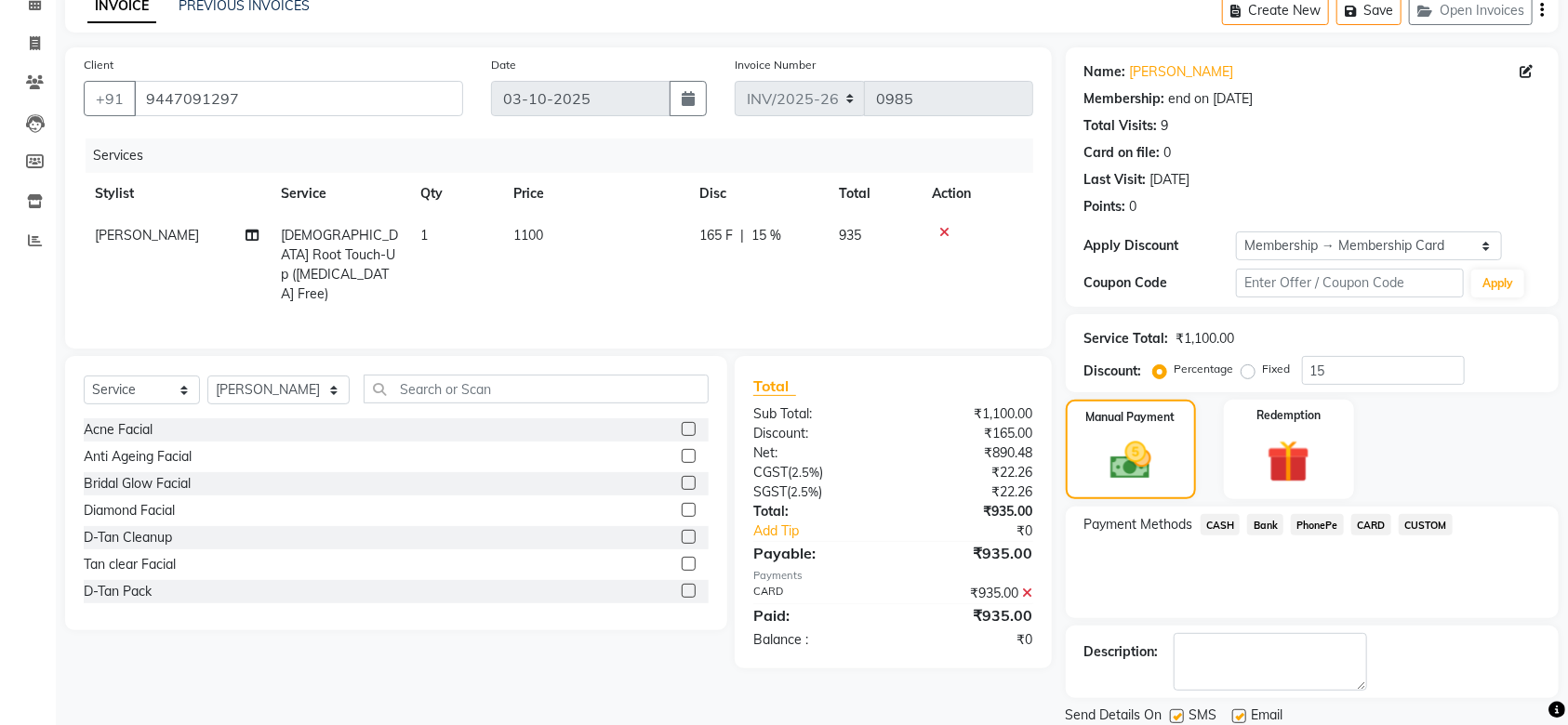
scroll to position [156, 0]
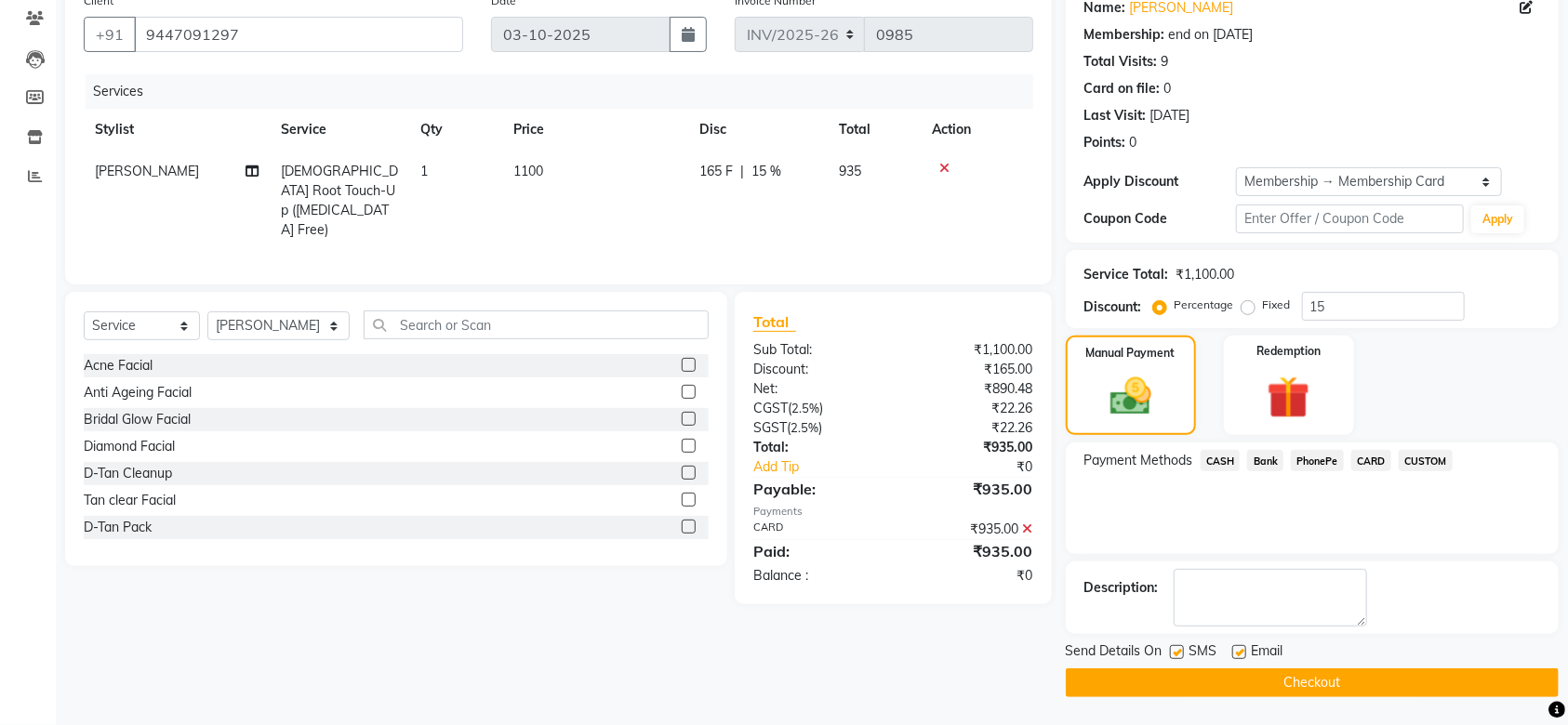
click at [1404, 702] on main "INVOICE PREVIOUS INVOICES Create New Save Open Invoices Client +91 9447091297 D…" at bounding box center [812, 325] width 1512 height 800
click at [1404, 685] on button "Checkout" at bounding box center [1312, 683] width 493 height 29
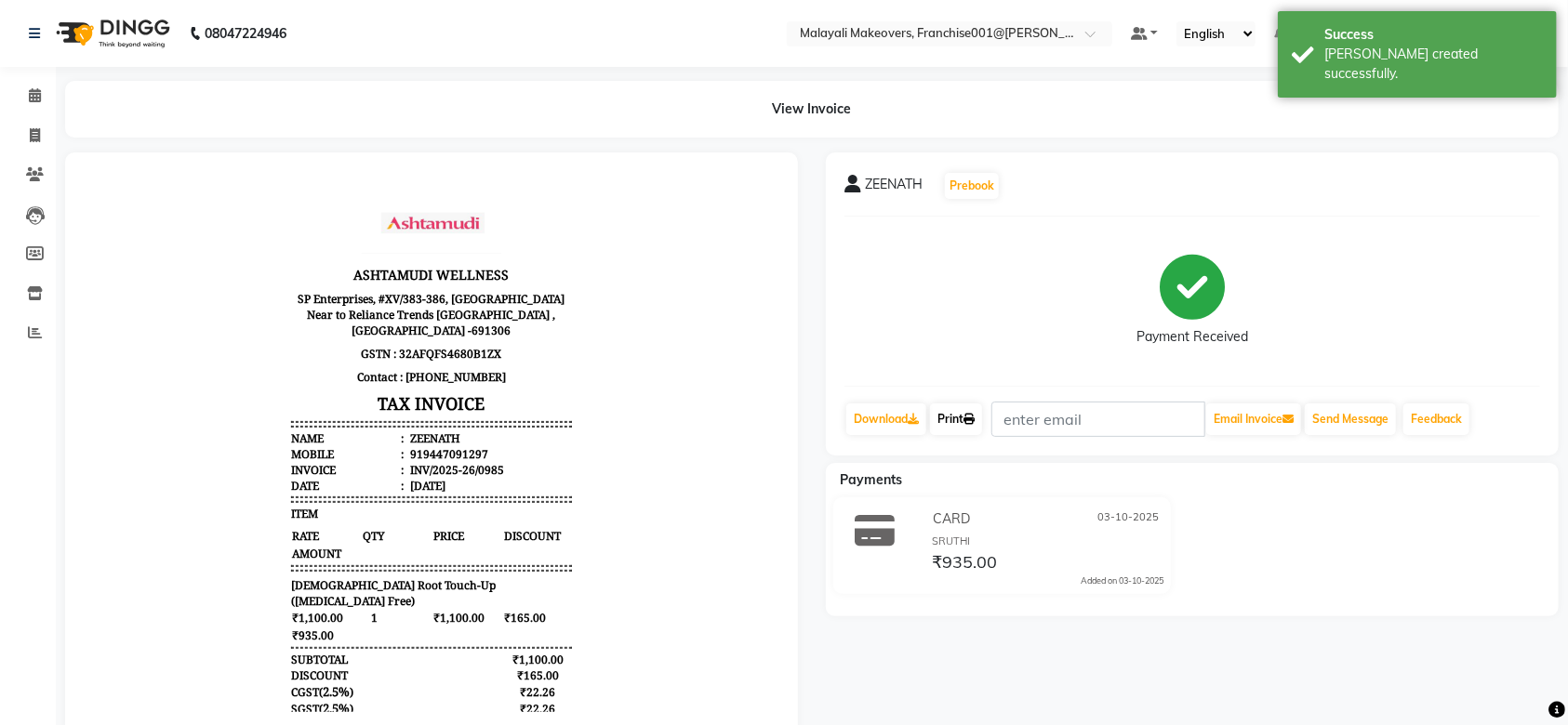
click at [973, 421] on icon at bounding box center [969, 419] width 12 height 12
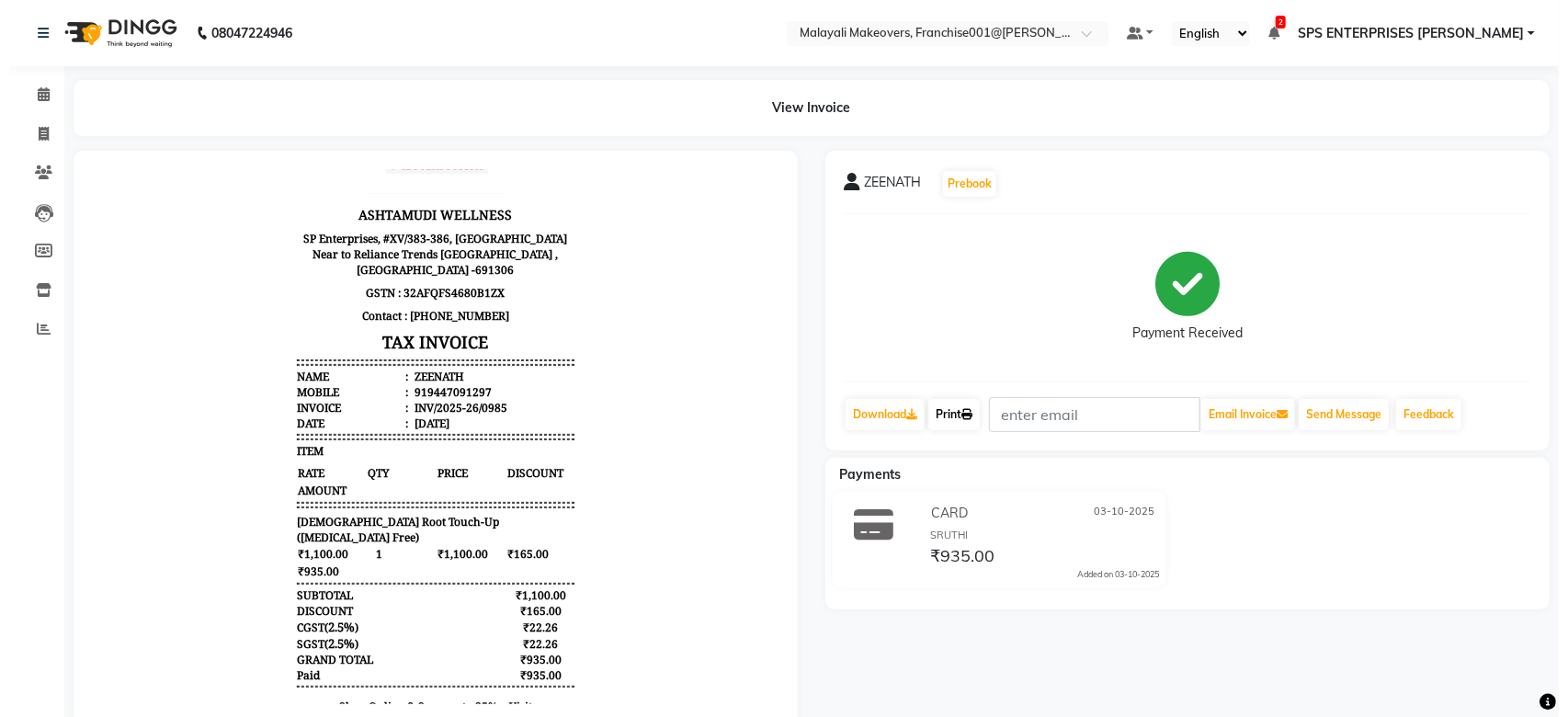
scroll to position [89, 0]
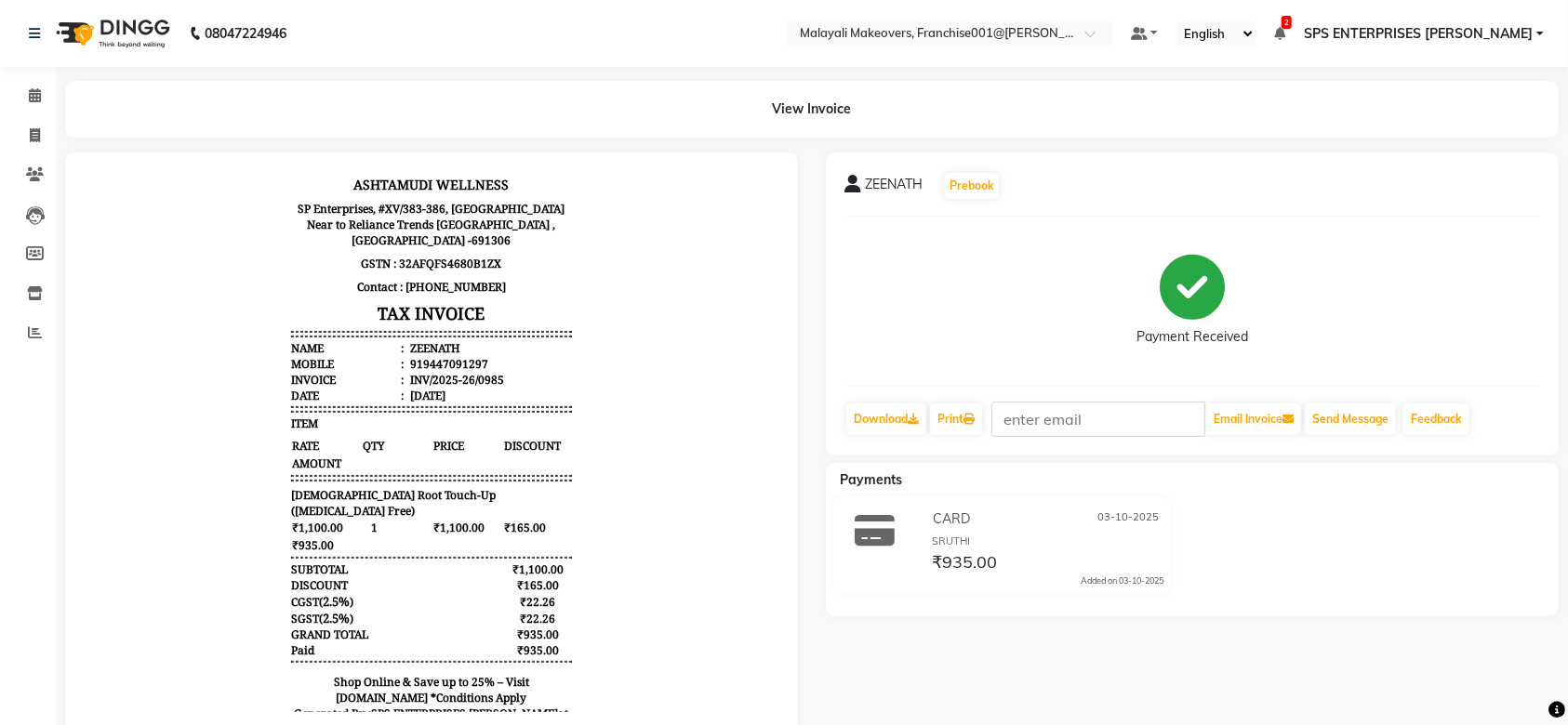
click at [14, 77] on li "Calendar" at bounding box center [28, 96] width 56 height 40
click at [33, 89] on icon at bounding box center [35, 95] width 13 height 13
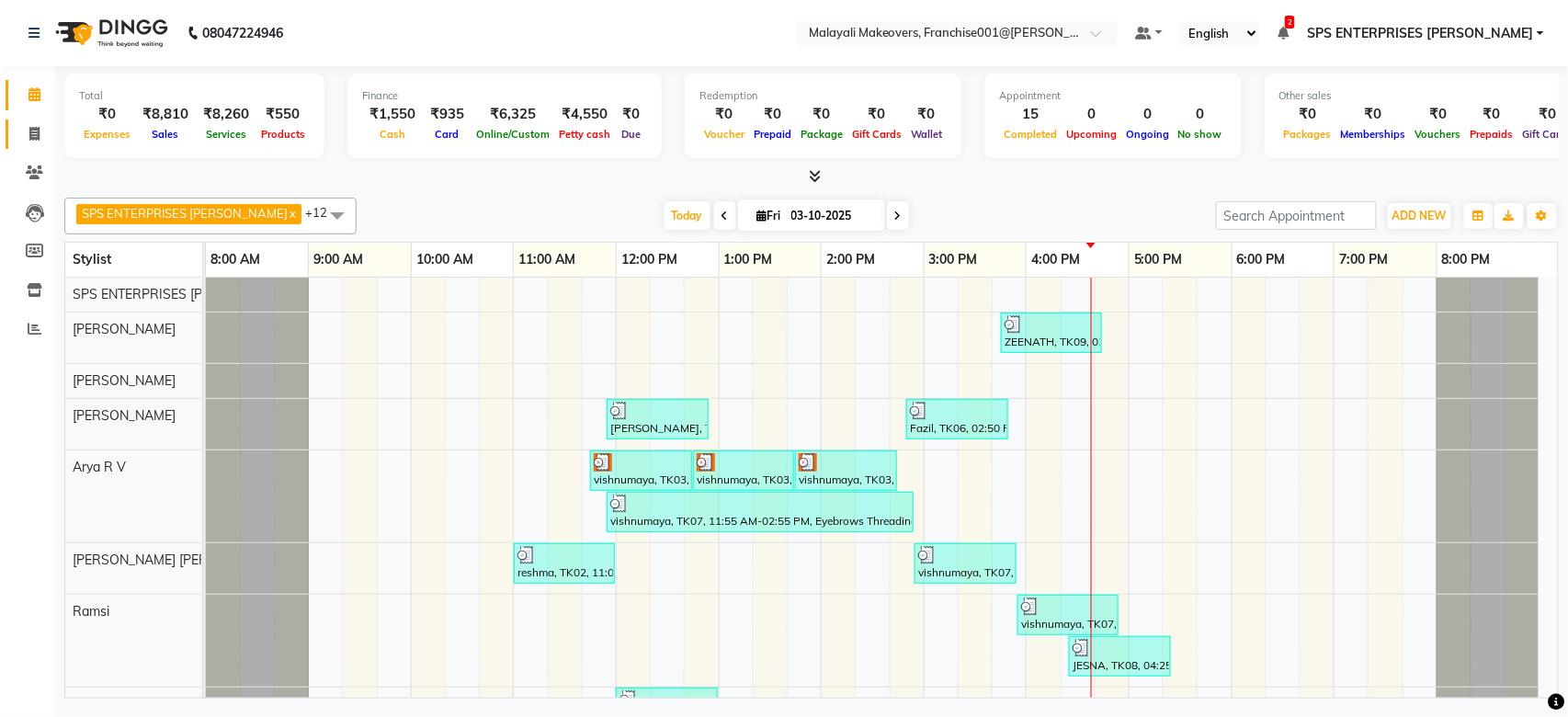
click at [30, 128] on icon at bounding box center [34, 133] width 10 height 13
select select "service"
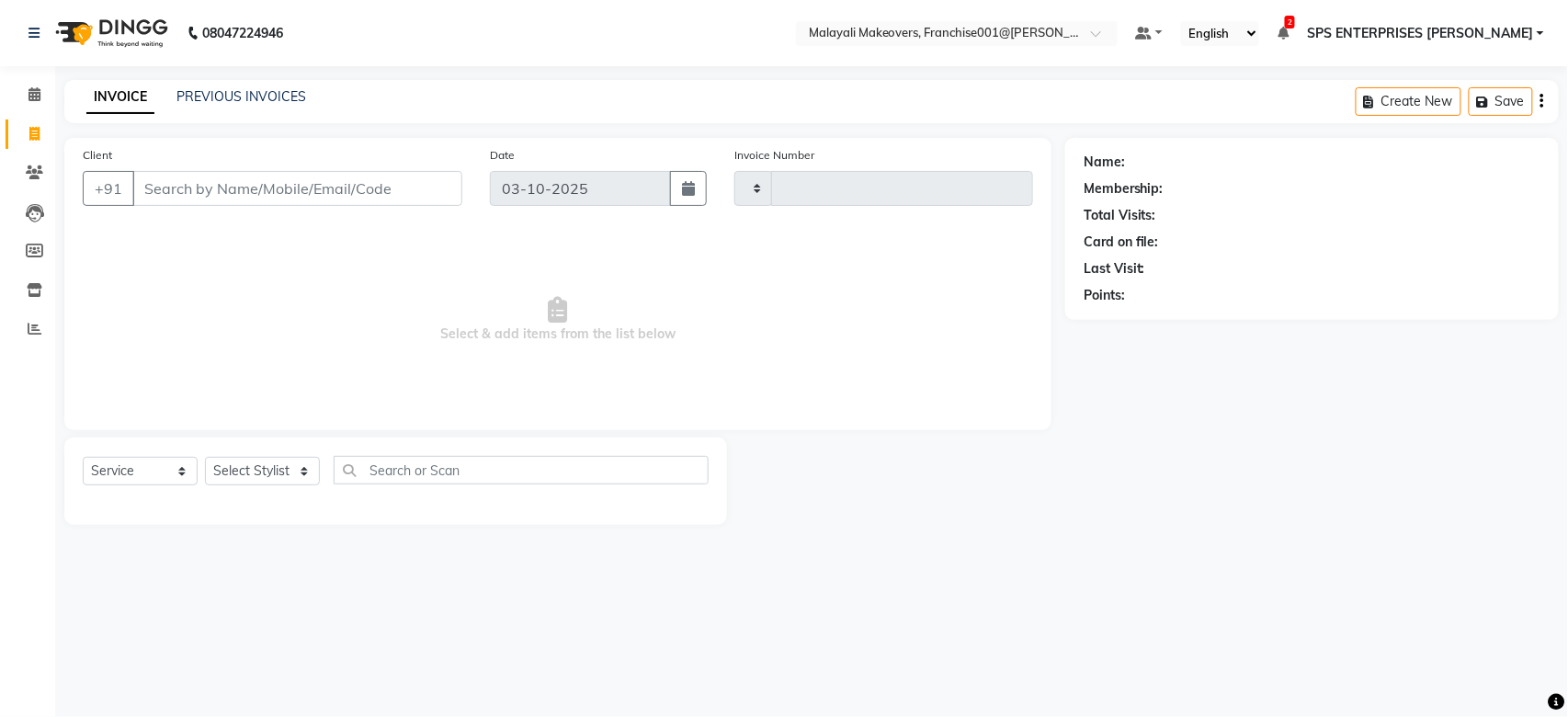
type input "0986"
select select "8923"
click at [154, 179] on input "Client" at bounding box center [297, 188] width 330 height 35
type input "9"
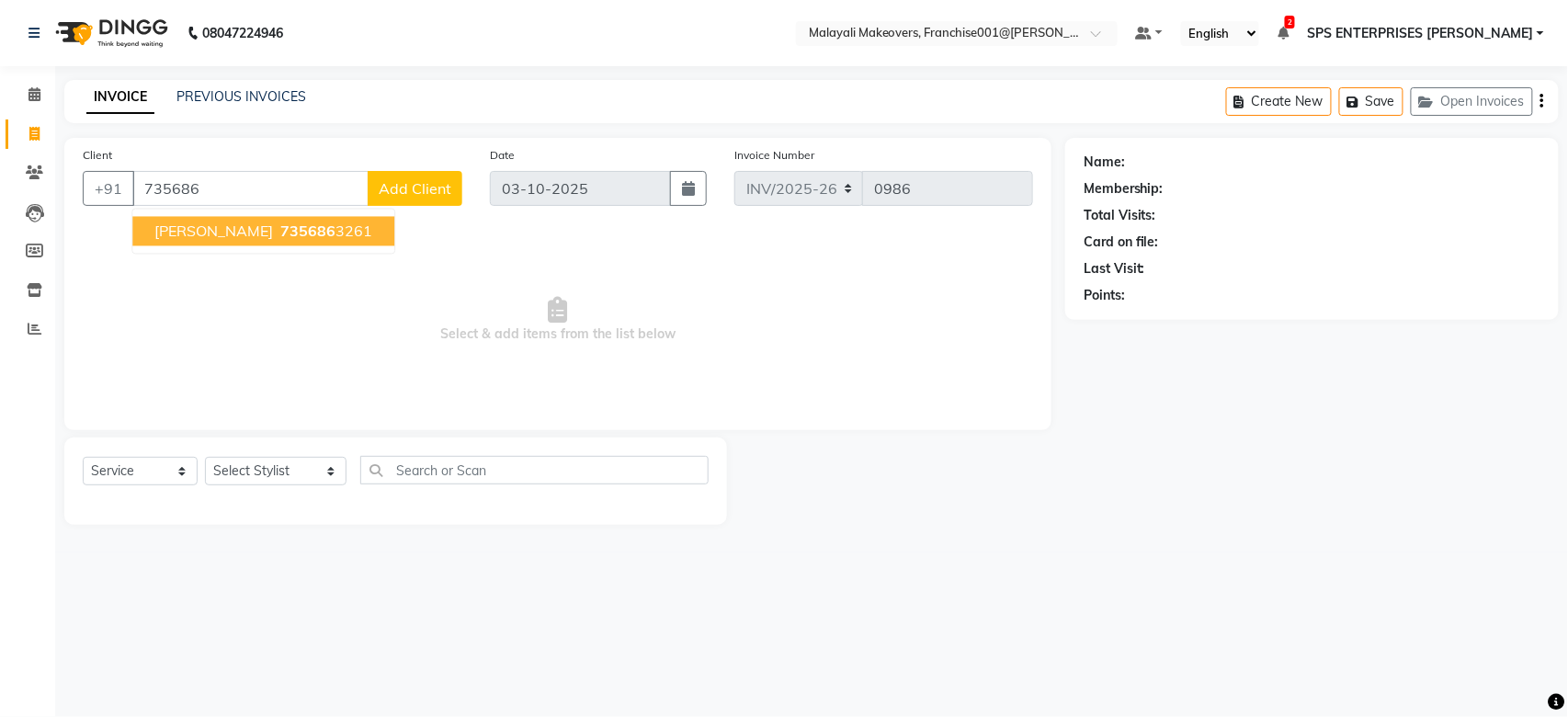
drag, startPoint x: 182, startPoint y: 235, endPoint x: 219, endPoint y: 298, distance: 73.1
click at [183, 235] on span "SHIFANA" at bounding box center [213, 231] width 119 height 18
type input "7356863261"
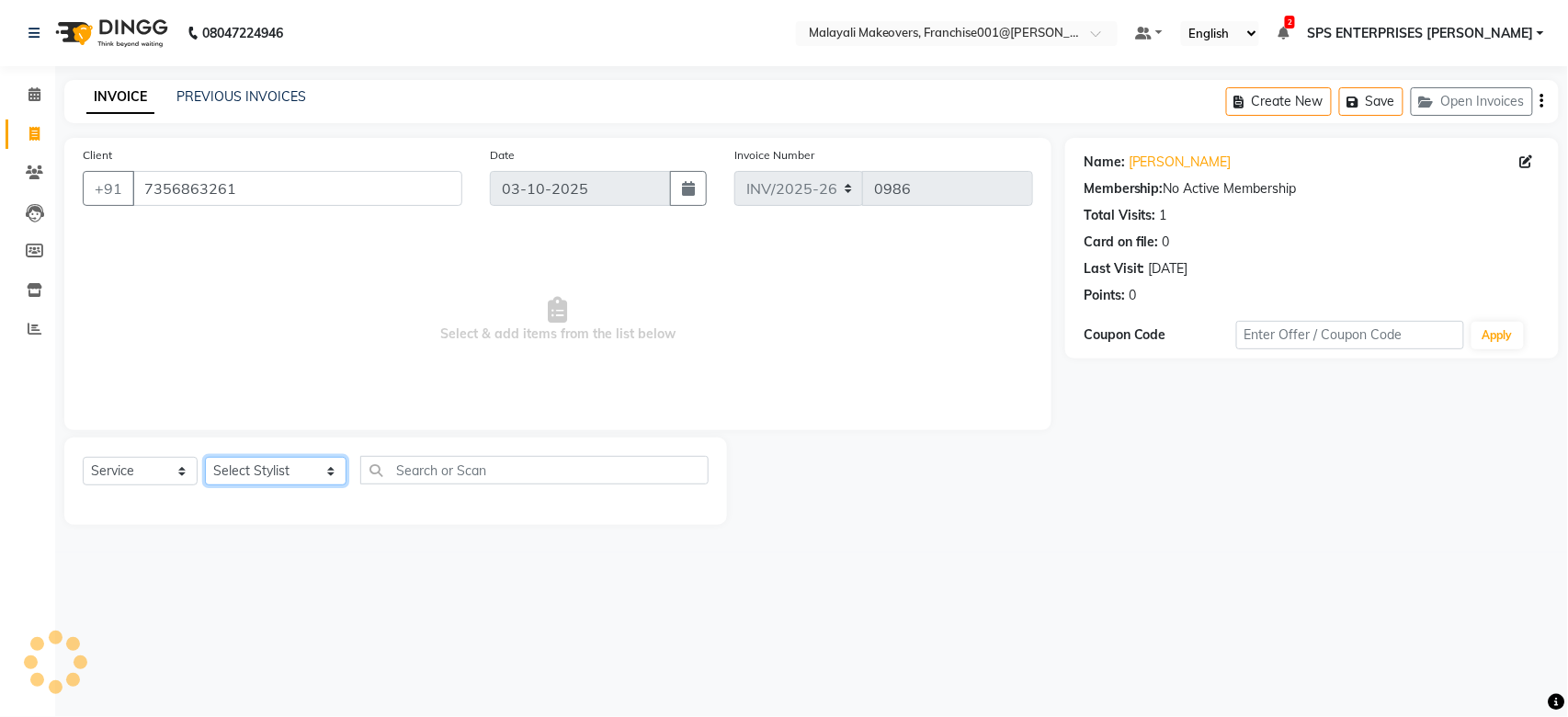
click at [252, 475] on select "Select Stylist [PERSON_NAME] S [PERSON_NAME] P [PERSON_NAME] R V [PERSON_NAME] …" at bounding box center [276, 471] width 142 height 29
select select "87475"
click at [205, 457] on select "Select Stylist [PERSON_NAME] S [PERSON_NAME] P [PERSON_NAME] R V [PERSON_NAME] …" at bounding box center [276, 471] width 142 height 29
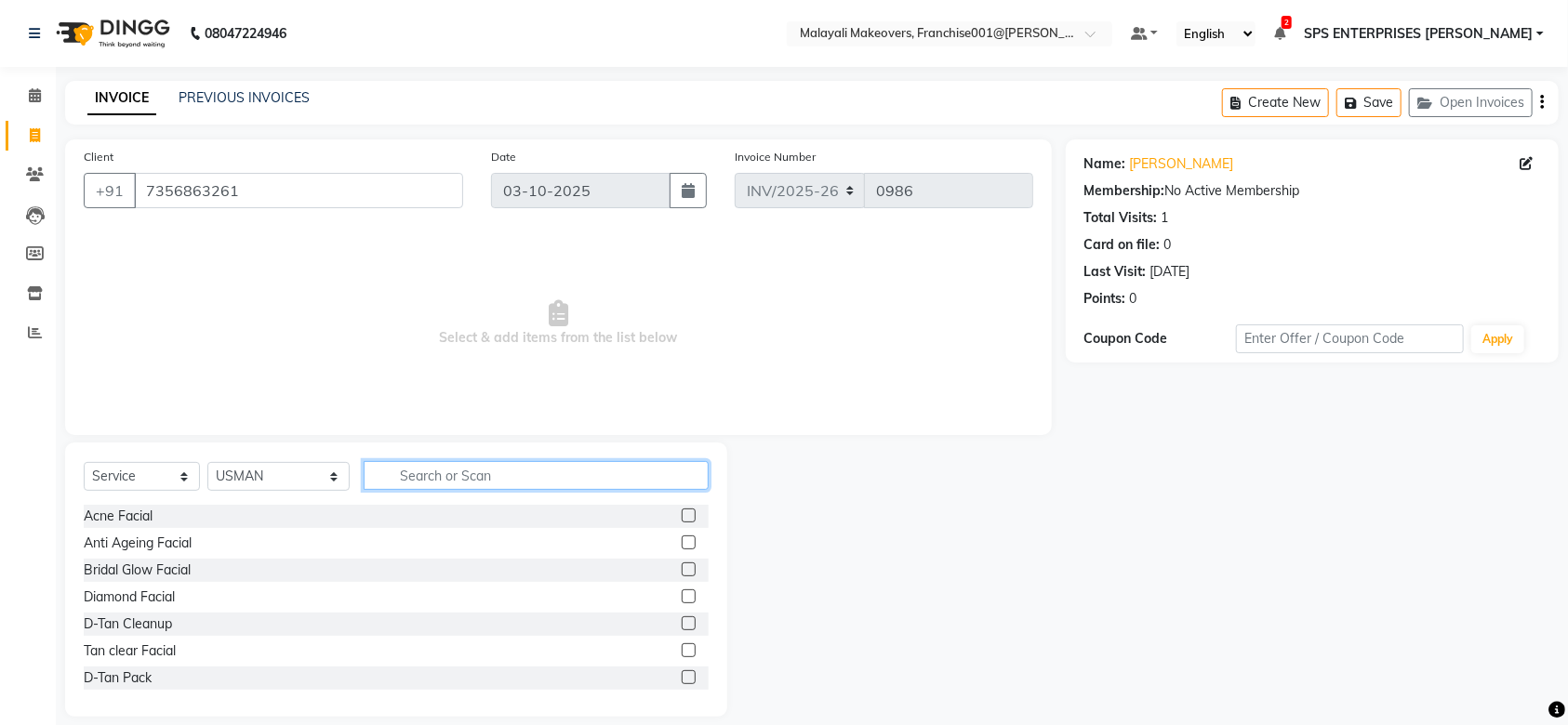
click at [403, 482] on input "text" at bounding box center [536, 475] width 345 height 29
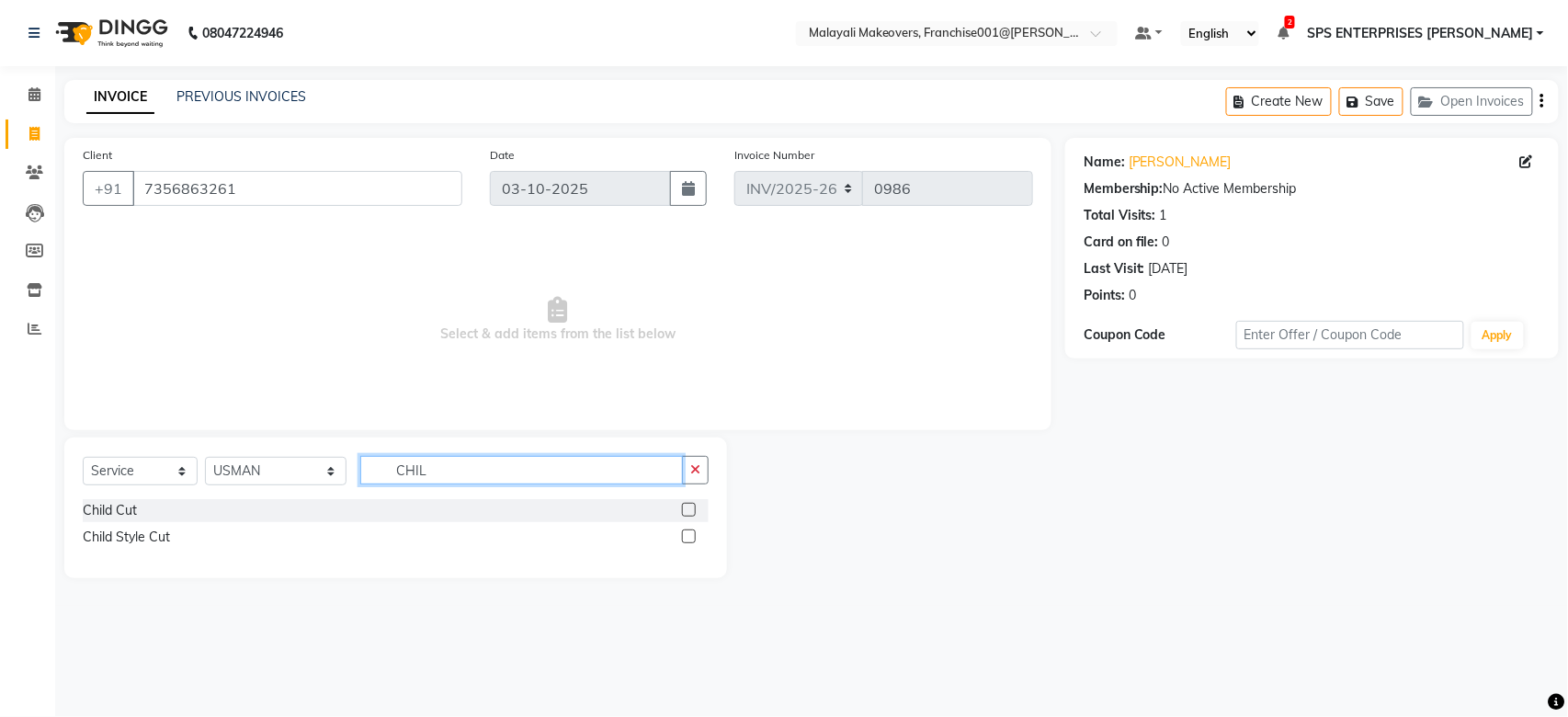
type input "CHIL"
click at [687, 508] on label at bounding box center [688, 510] width 13 height 13
click at [687, 508] on input "checkbox" at bounding box center [687, 511] width 12 height 12
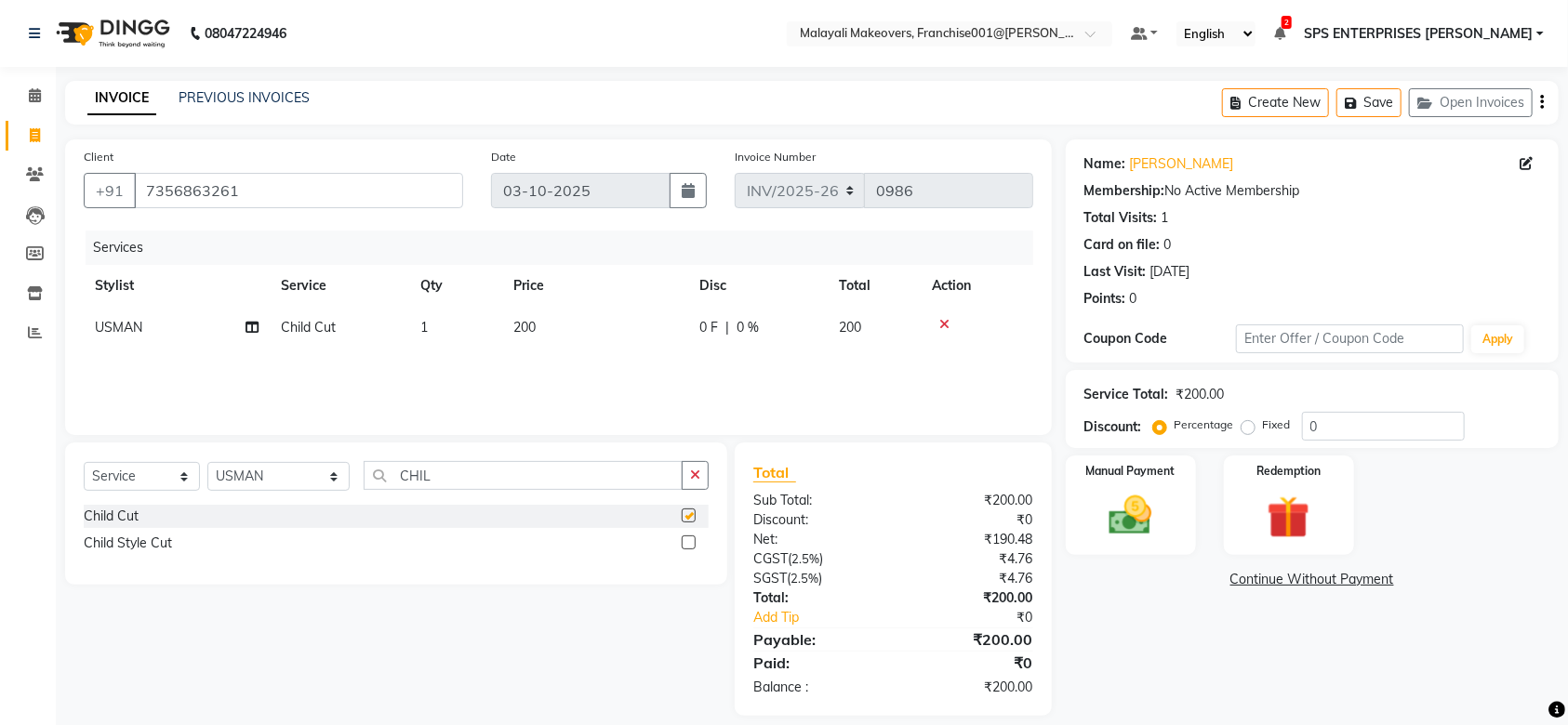
checkbox input "false"
click at [1380, 425] on input "0" at bounding box center [1382, 426] width 163 height 29
type input "15"
click at [1130, 542] on div "Manual Payment" at bounding box center [1130, 506] width 136 height 104
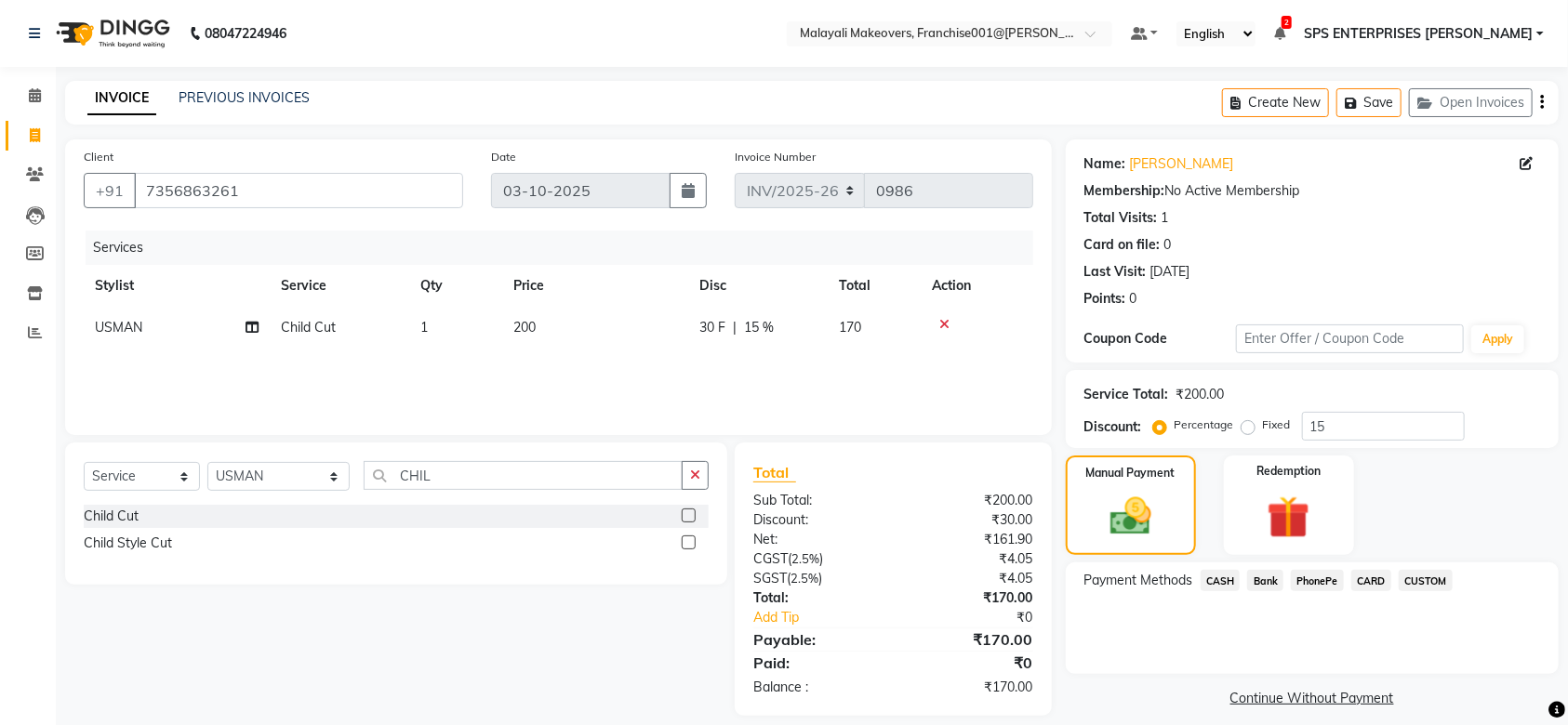
click at [1304, 577] on span "PhonePe" at bounding box center [1317, 580] width 53 height 21
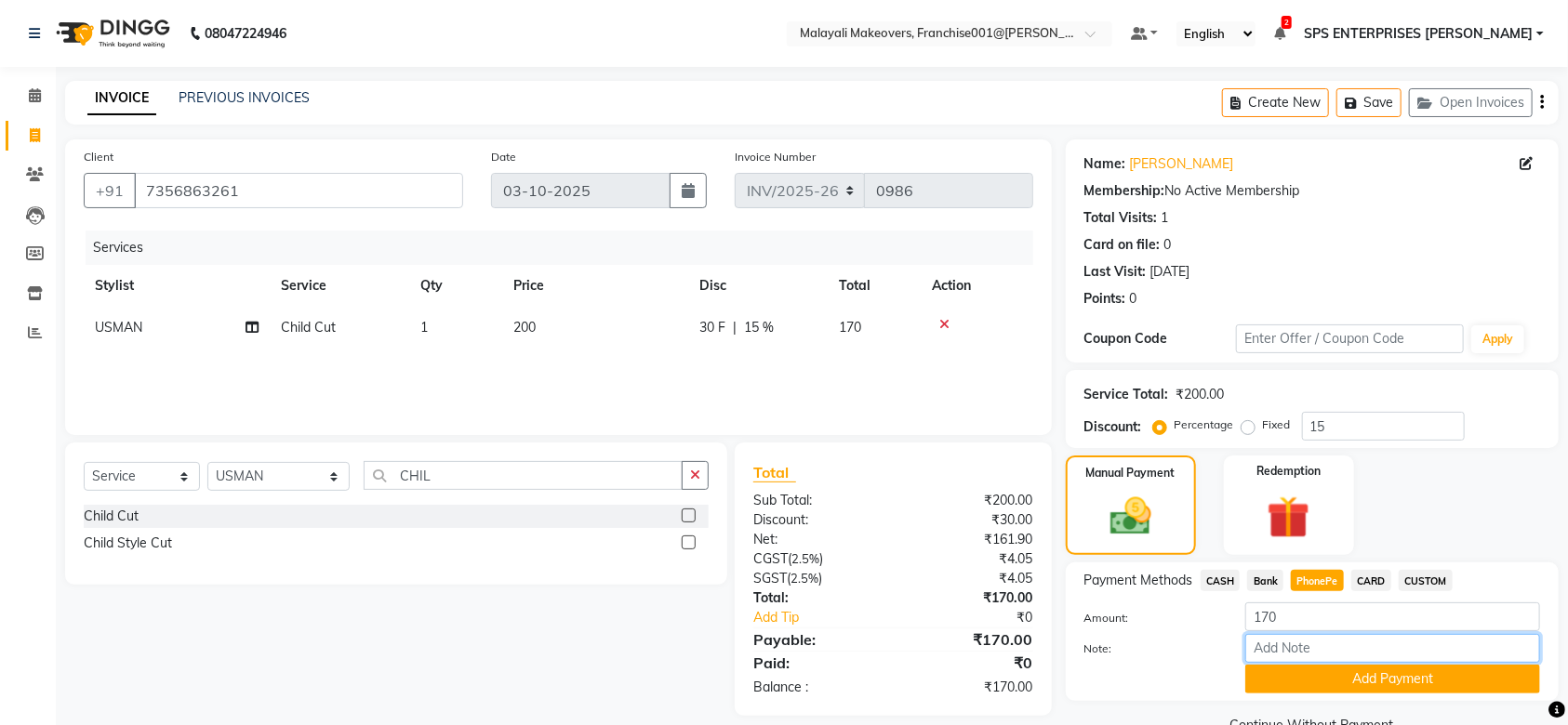
click at [1282, 644] on input "Note:" at bounding box center [1392, 648] width 294 height 29
type input "SRUTHI"
click at [1439, 670] on button "Add Payment" at bounding box center [1392, 679] width 294 height 29
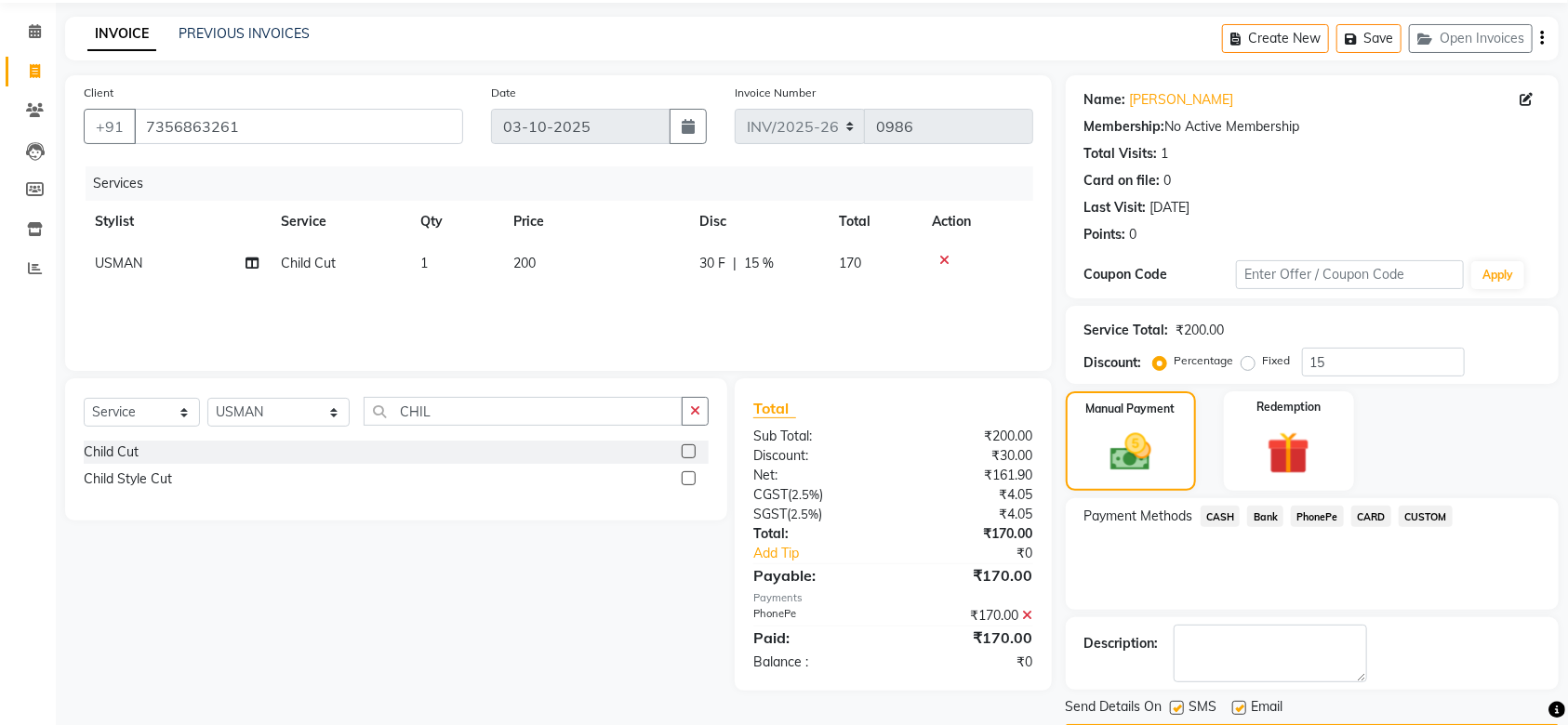
scroll to position [120, 0]
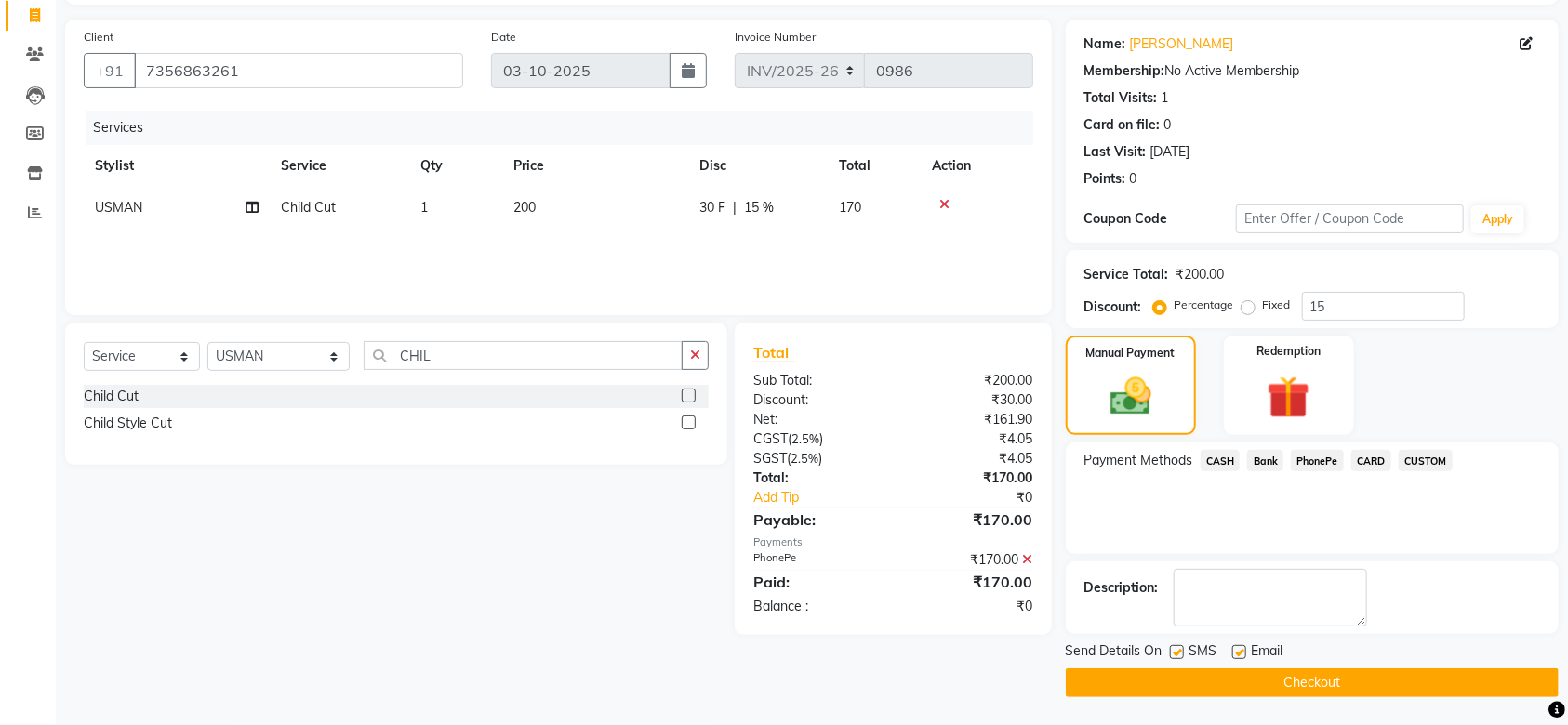
click at [1422, 685] on button "Checkout" at bounding box center [1312, 683] width 493 height 29
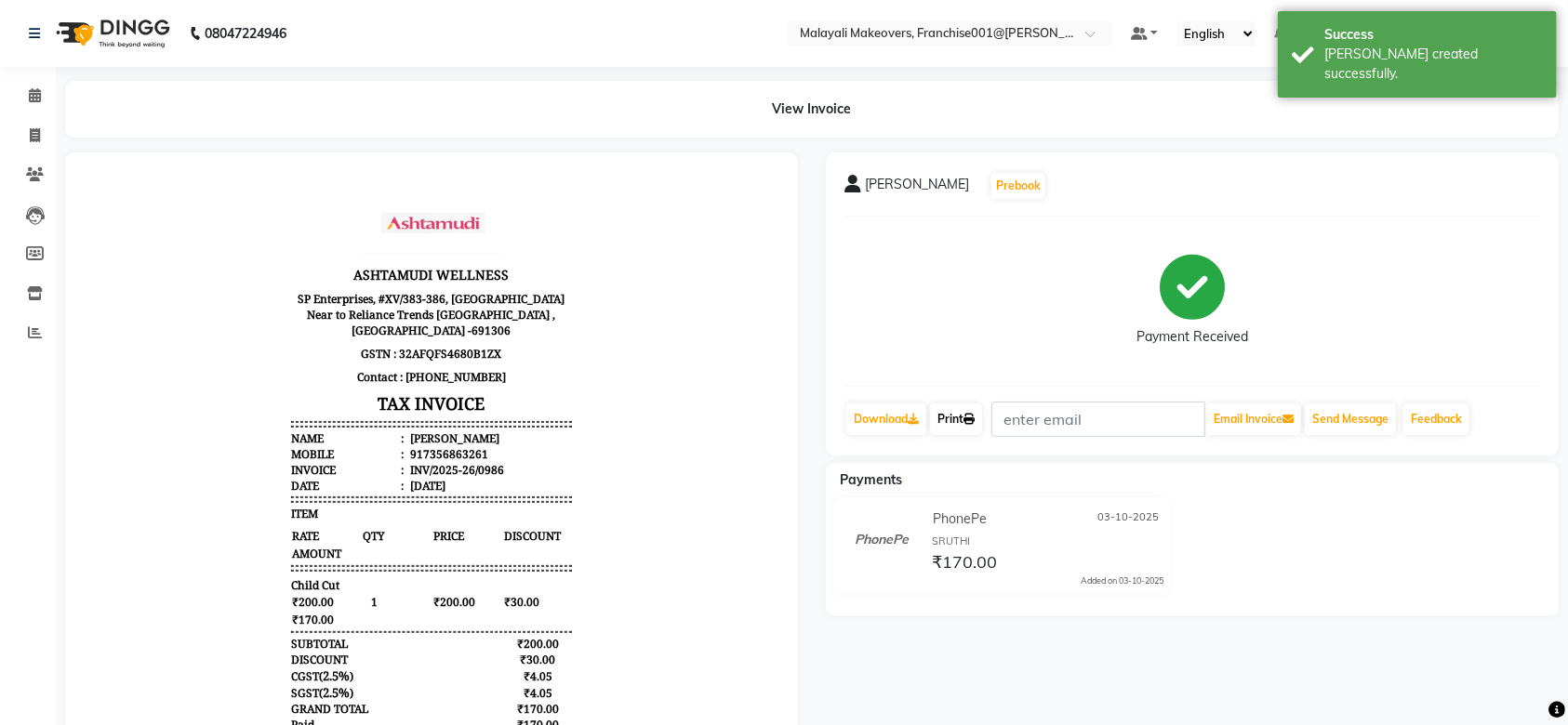
click at [960, 425] on link "Print" at bounding box center [956, 418] width 52 height 32
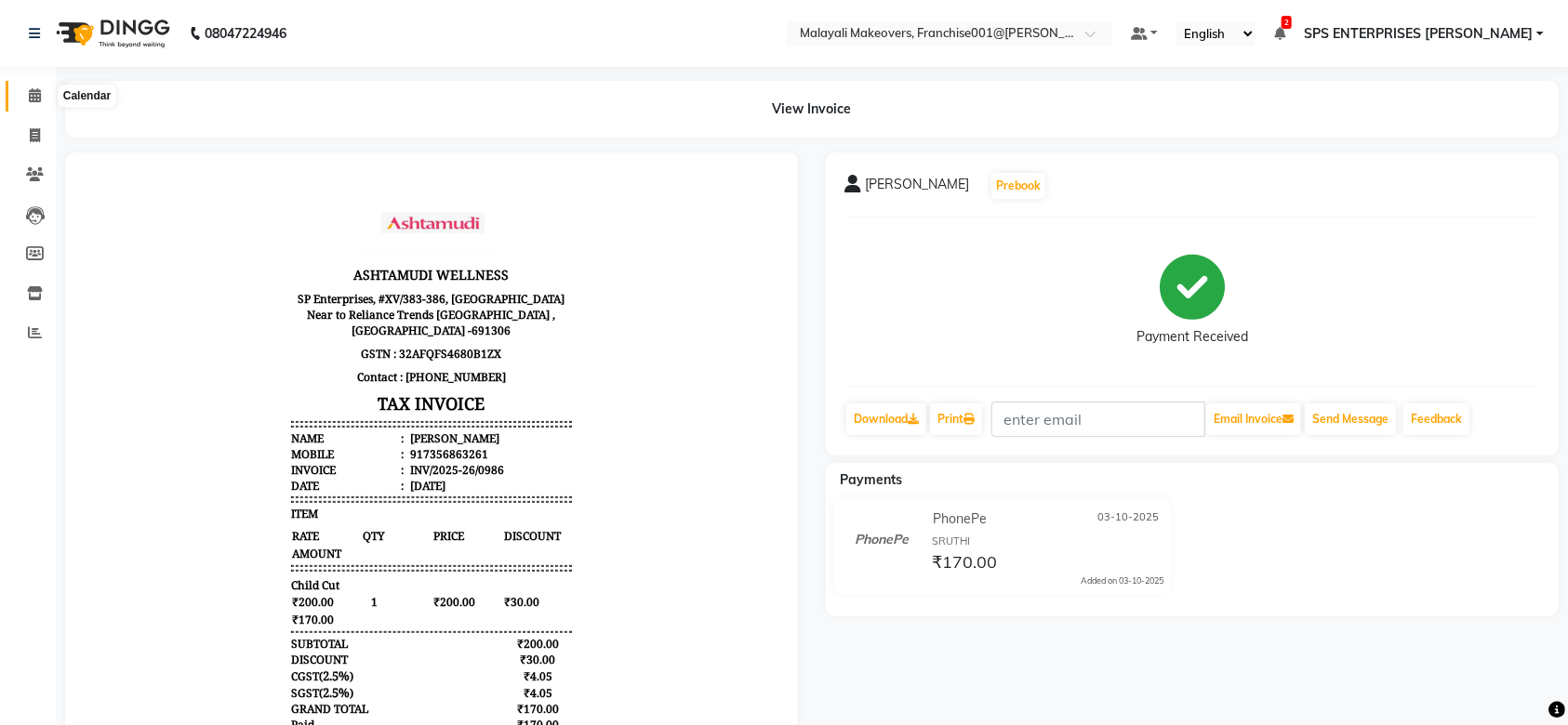
click at [34, 93] on icon at bounding box center [35, 95] width 13 height 13
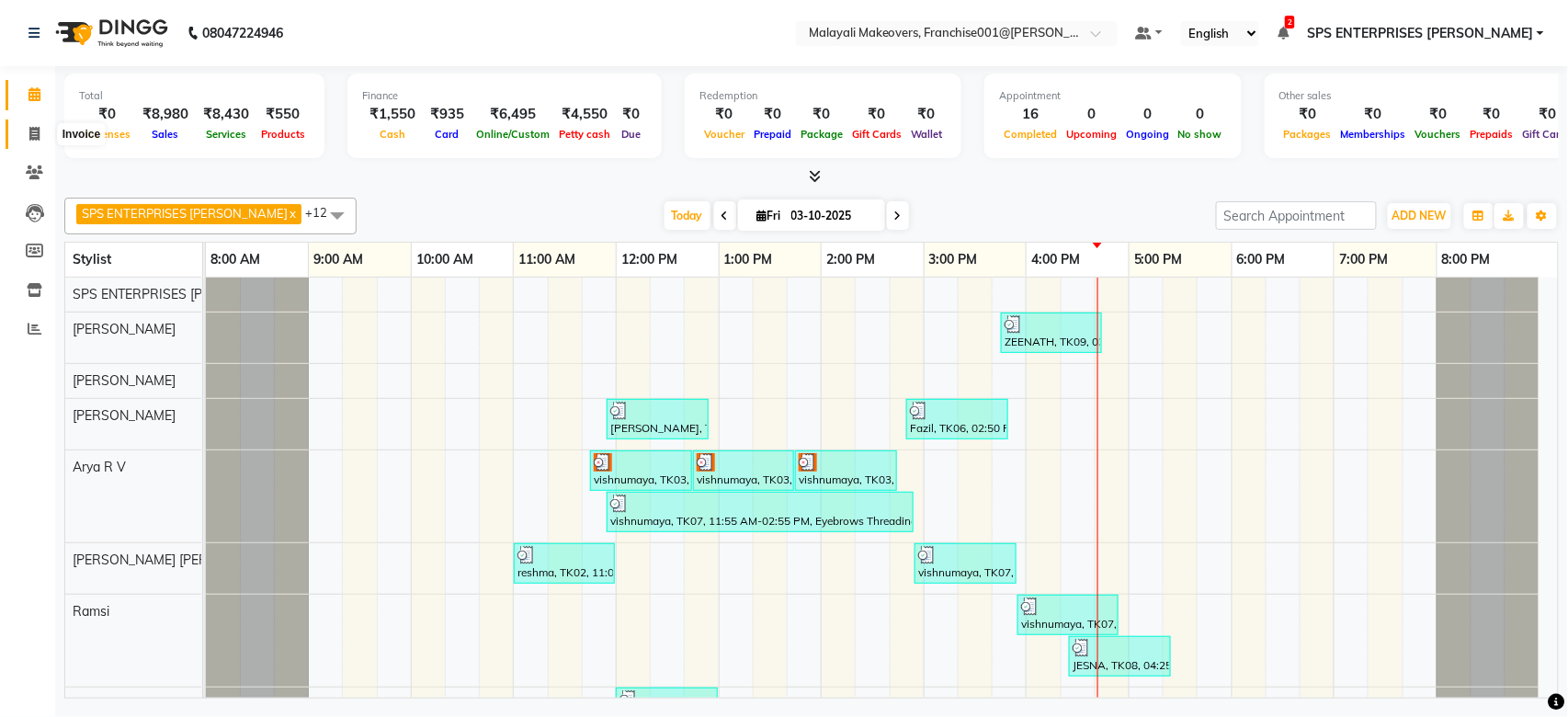
click at [29, 129] on icon at bounding box center [34, 133] width 10 height 13
select select "service"
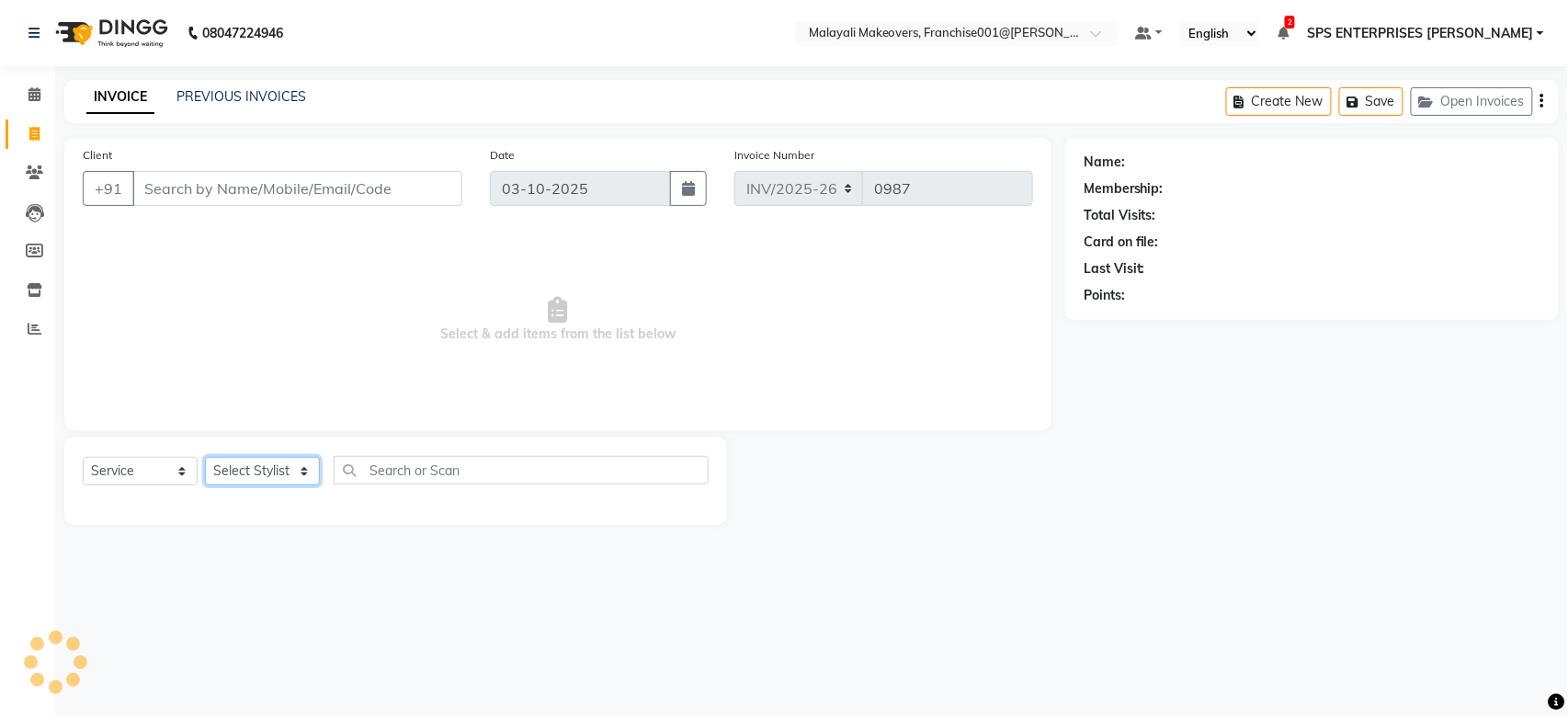
click at [251, 467] on select "Select Stylist" at bounding box center [262, 471] width 115 height 29
click at [251, 467] on select "Select Stylist [PERSON_NAME] S [PERSON_NAME] P [PERSON_NAME] R V [PERSON_NAME] …" at bounding box center [276, 471] width 142 height 29
select select "88596"
click at [205, 457] on select "Select Stylist [PERSON_NAME] S [PERSON_NAME] P [PERSON_NAME] R V [PERSON_NAME] …" at bounding box center [276, 471] width 142 height 29
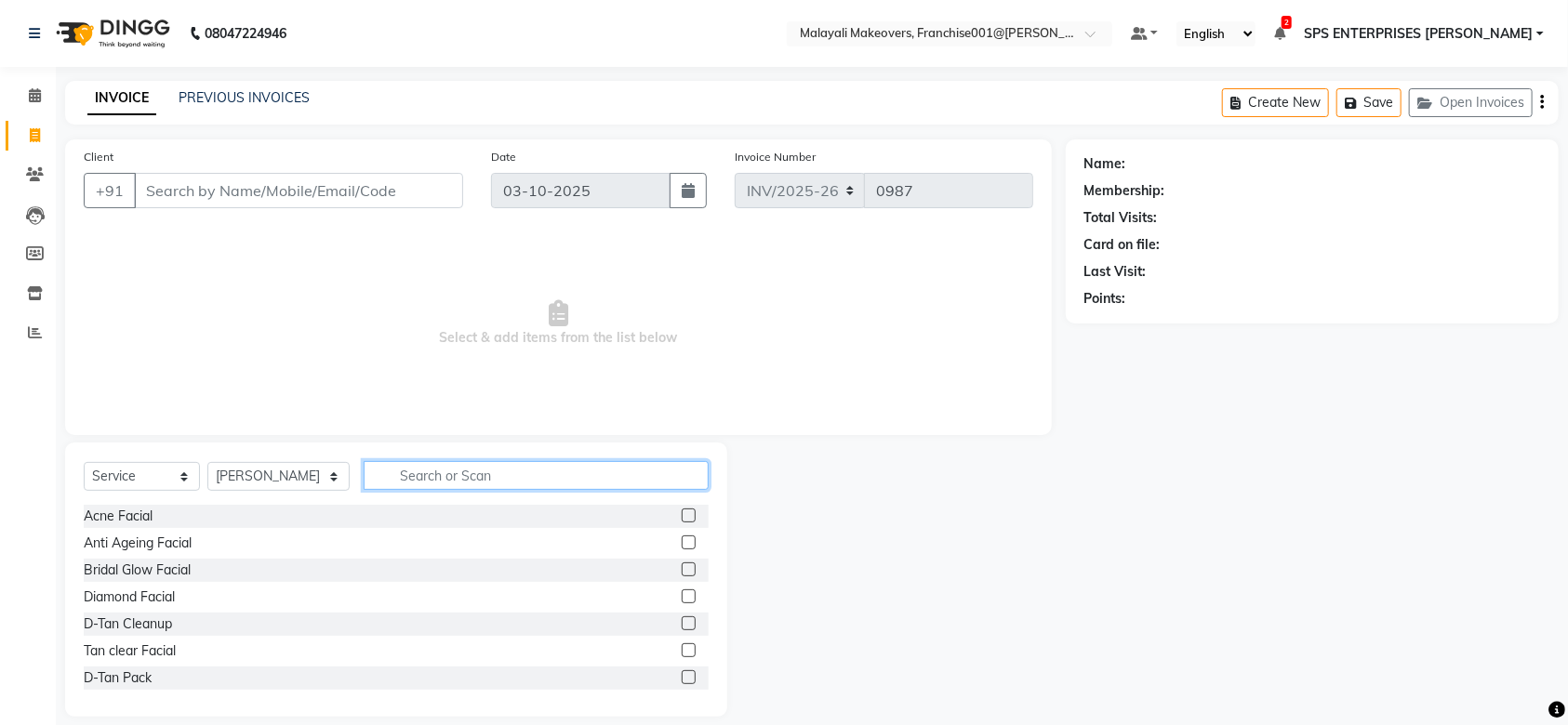
click at [447, 487] on input "text" at bounding box center [536, 475] width 345 height 29
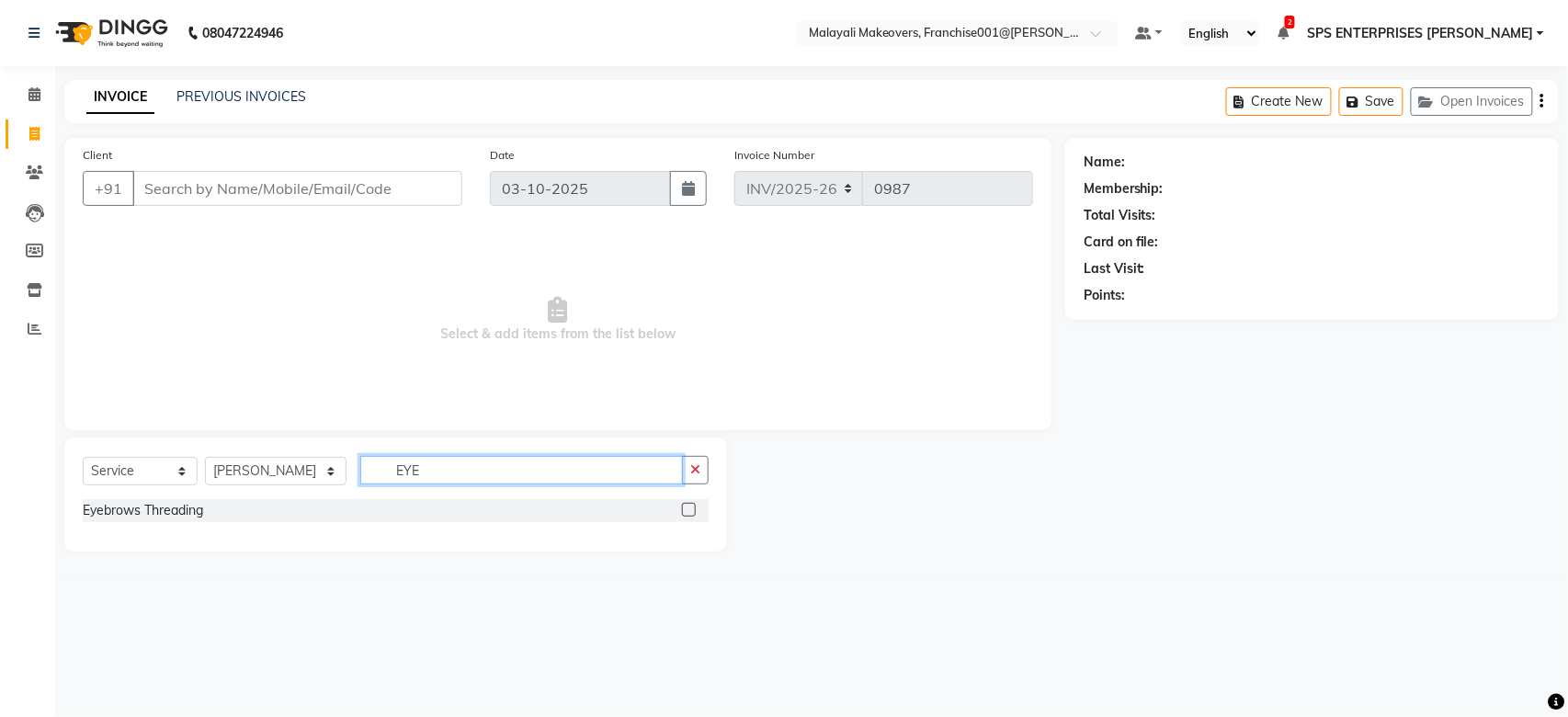
type input "EYE"
click at [687, 509] on label at bounding box center [688, 510] width 13 height 13
click at [687, 509] on input "checkbox" at bounding box center [687, 511] width 12 height 12
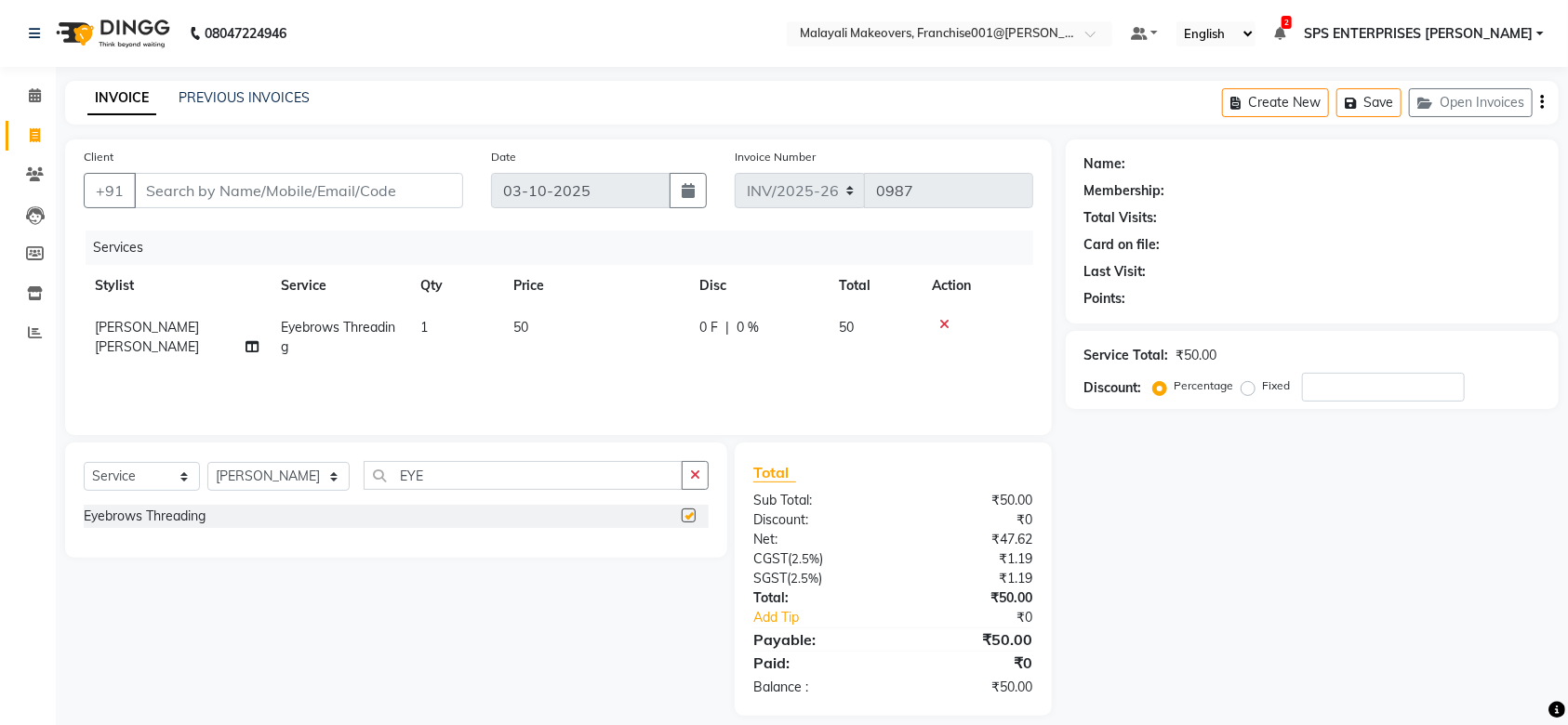
checkbox input "false"
click at [320, 193] on input "Client" at bounding box center [298, 190] width 329 height 36
type input "9"
type input "0"
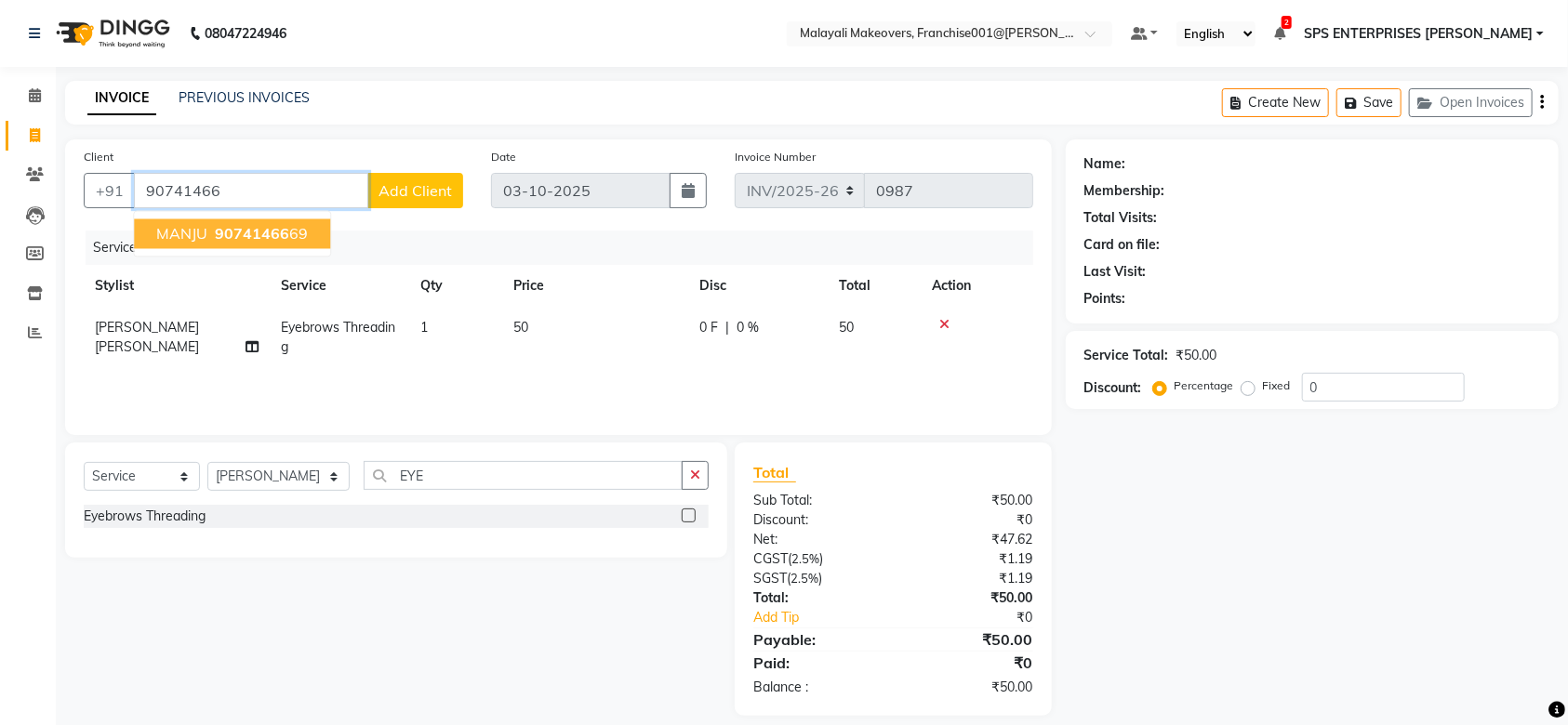
click at [266, 232] on span "90741466" at bounding box center [251, 234] width 74 height 18
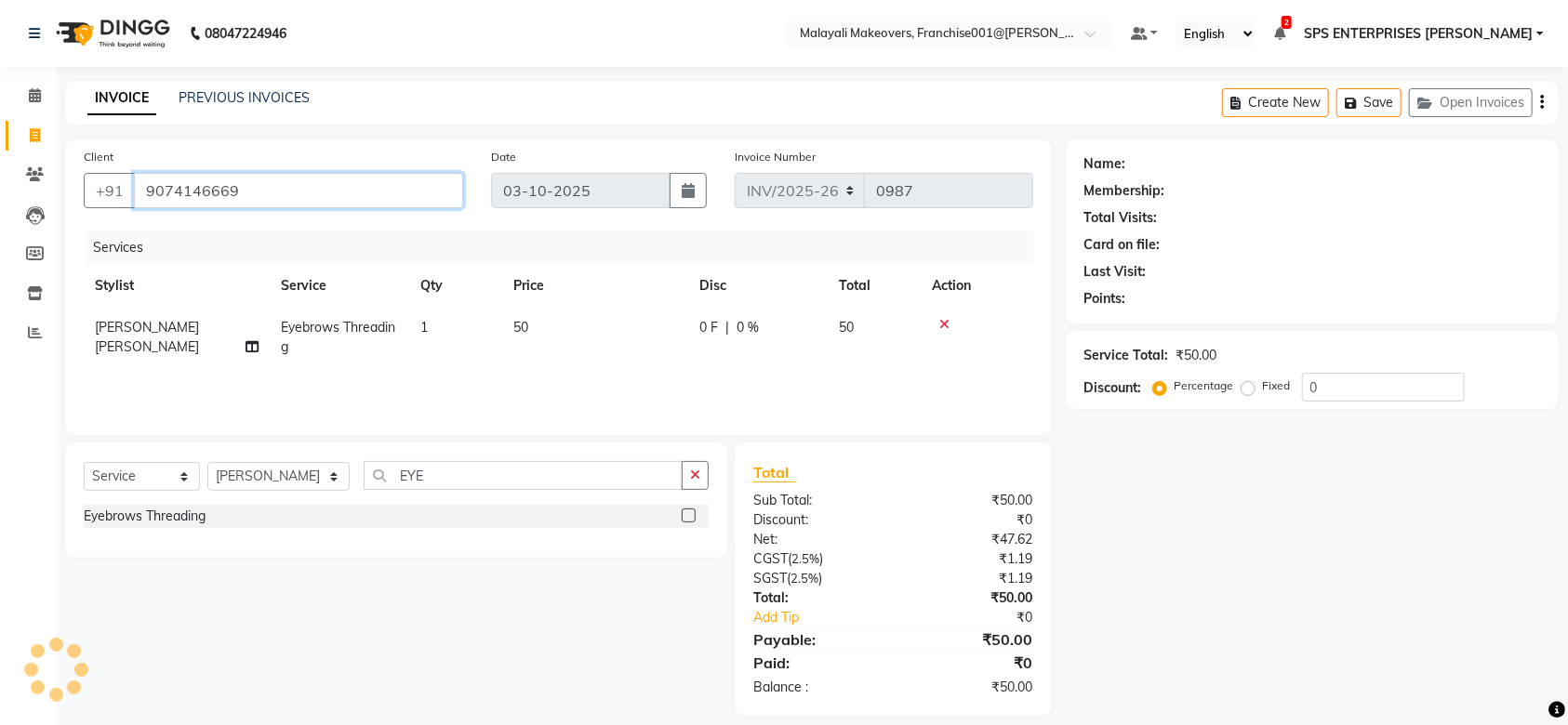
type input "9074146669"
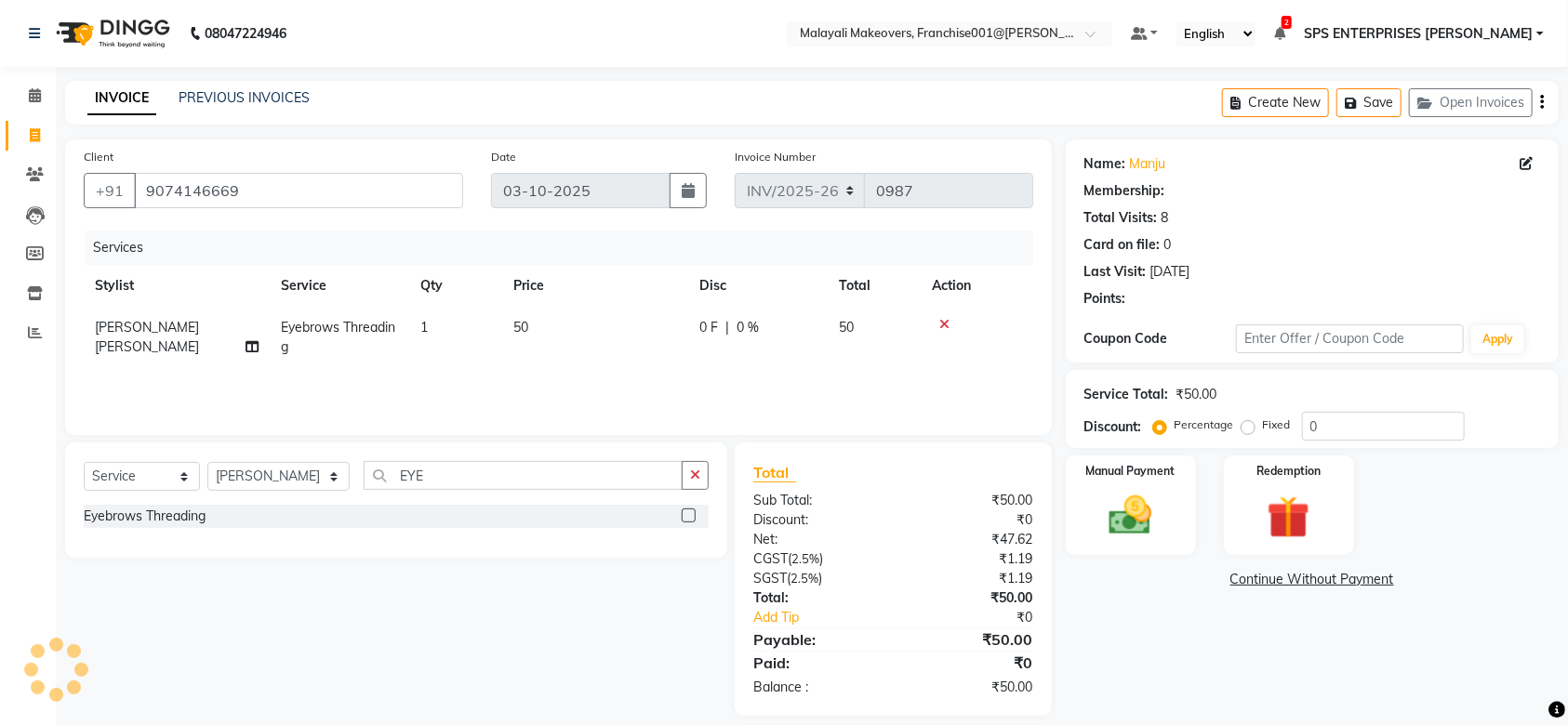
select select "1: Object"
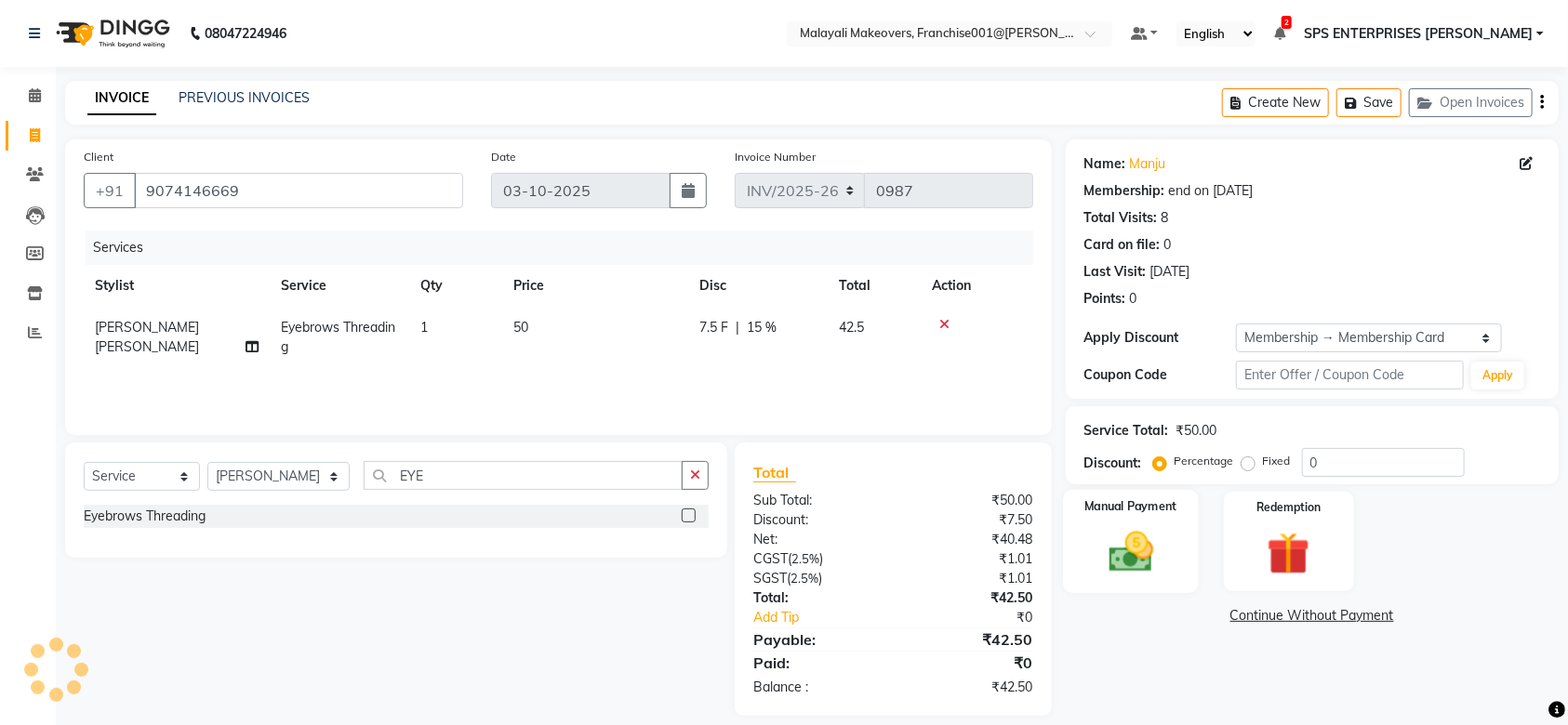
type input "15"
click at [1137, 550] on img at bounding box center [1130, 551] width 72 height 51
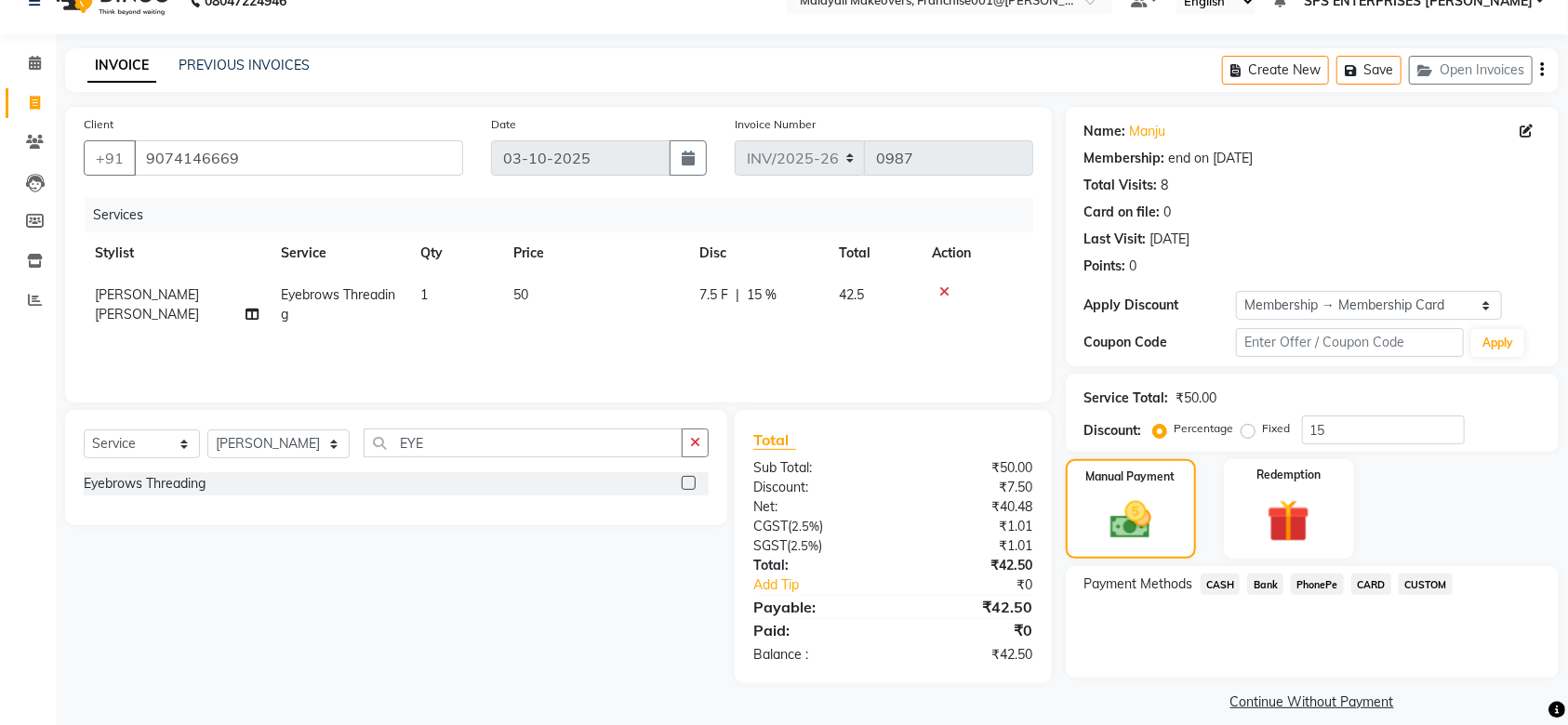
scroll to position [50, 0]
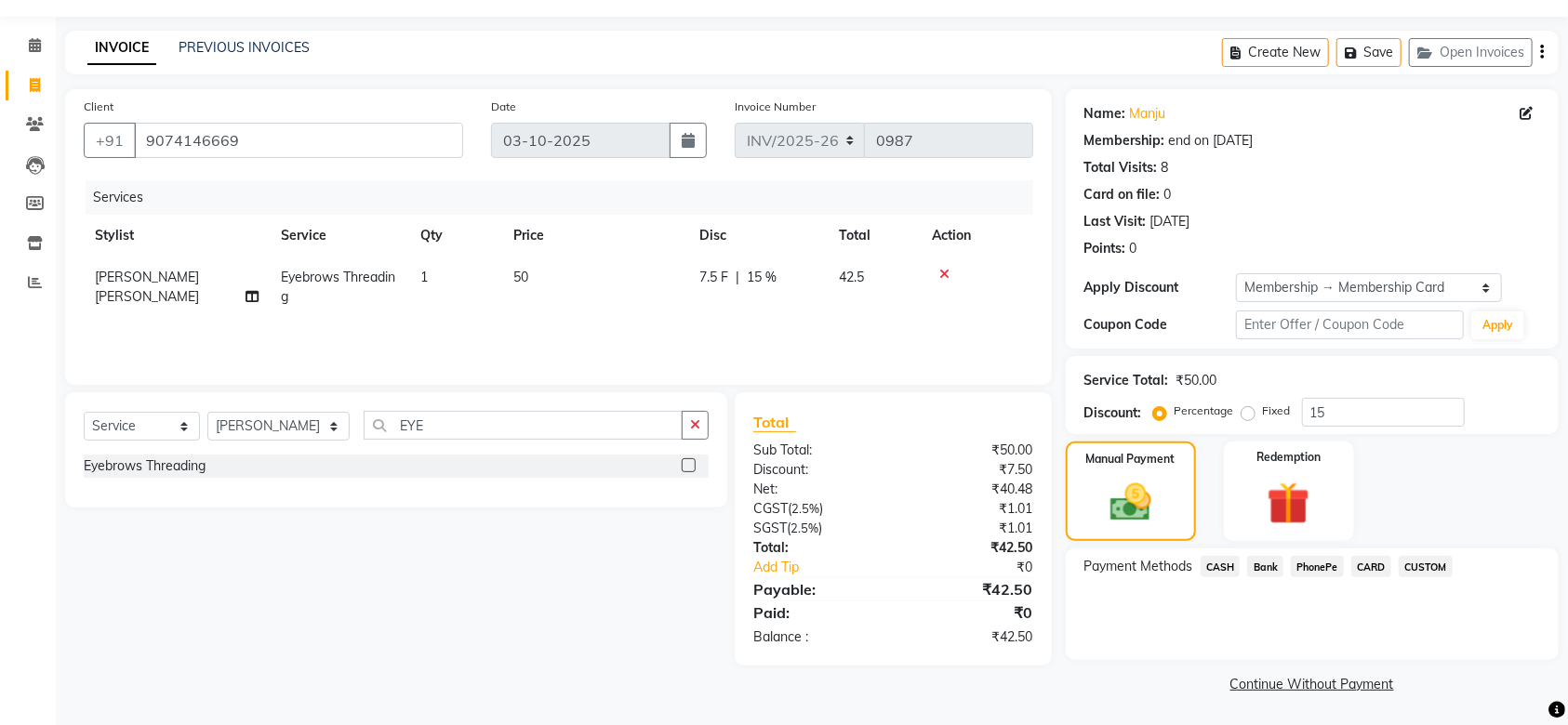
click at [1207, 568] on span "CASH" at bounding box center [1221, 566] width 40 height 21
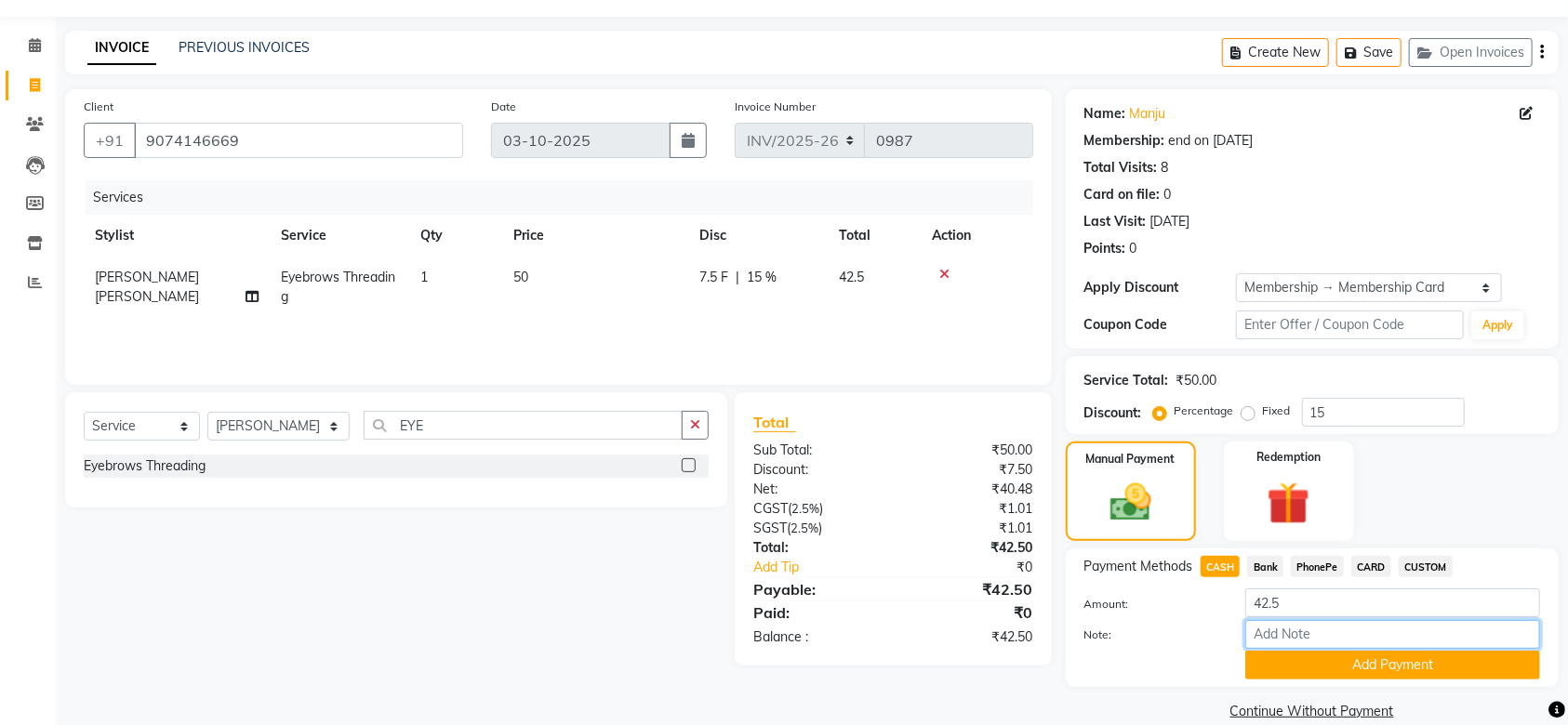
click at [1273, 636] on input "Note:" at bounding box center [1392, 635] width 294 height 29
type input "SRUTHI"
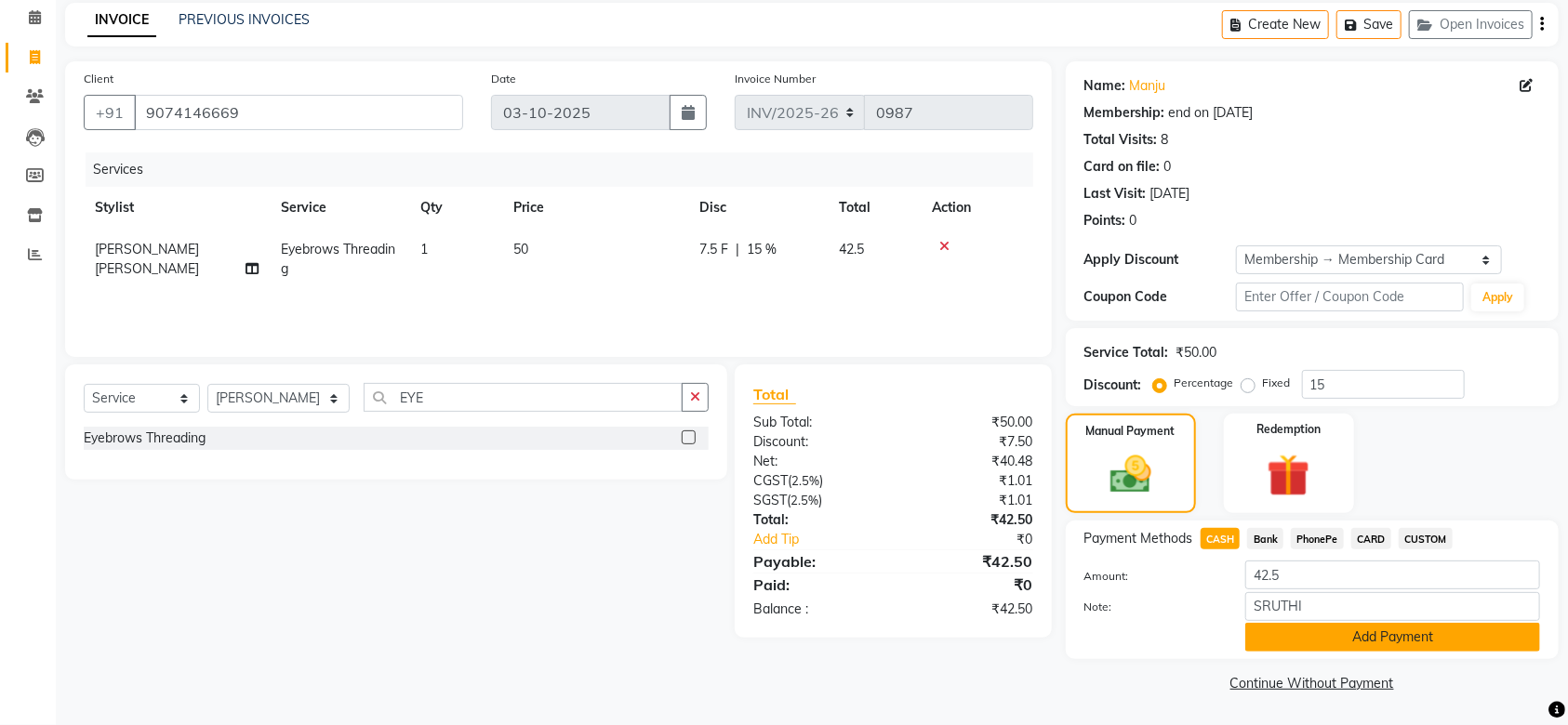
click at [1295, 637] on button "Add Payment" at bounding box center [1392, 638] width 294 height 29
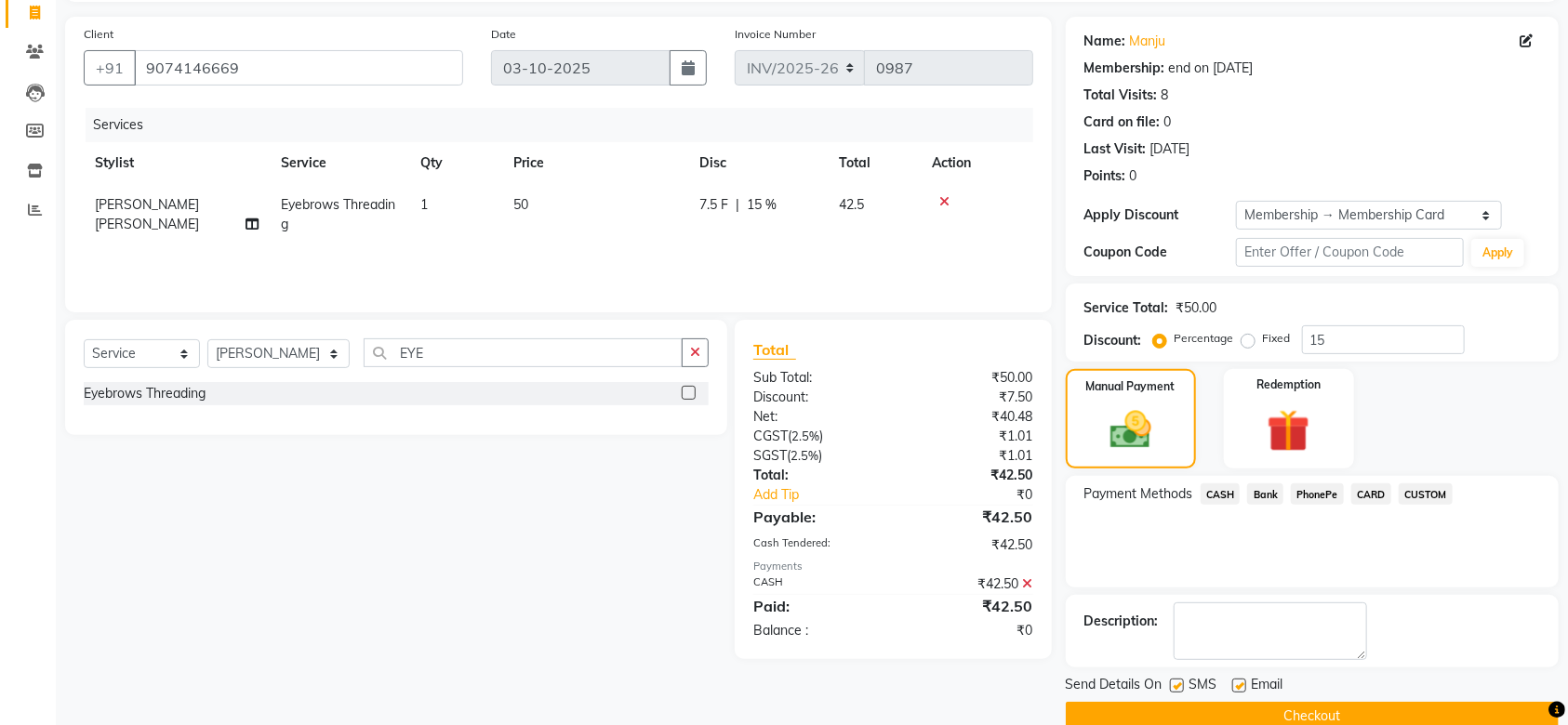
scroll to position [156, 0]
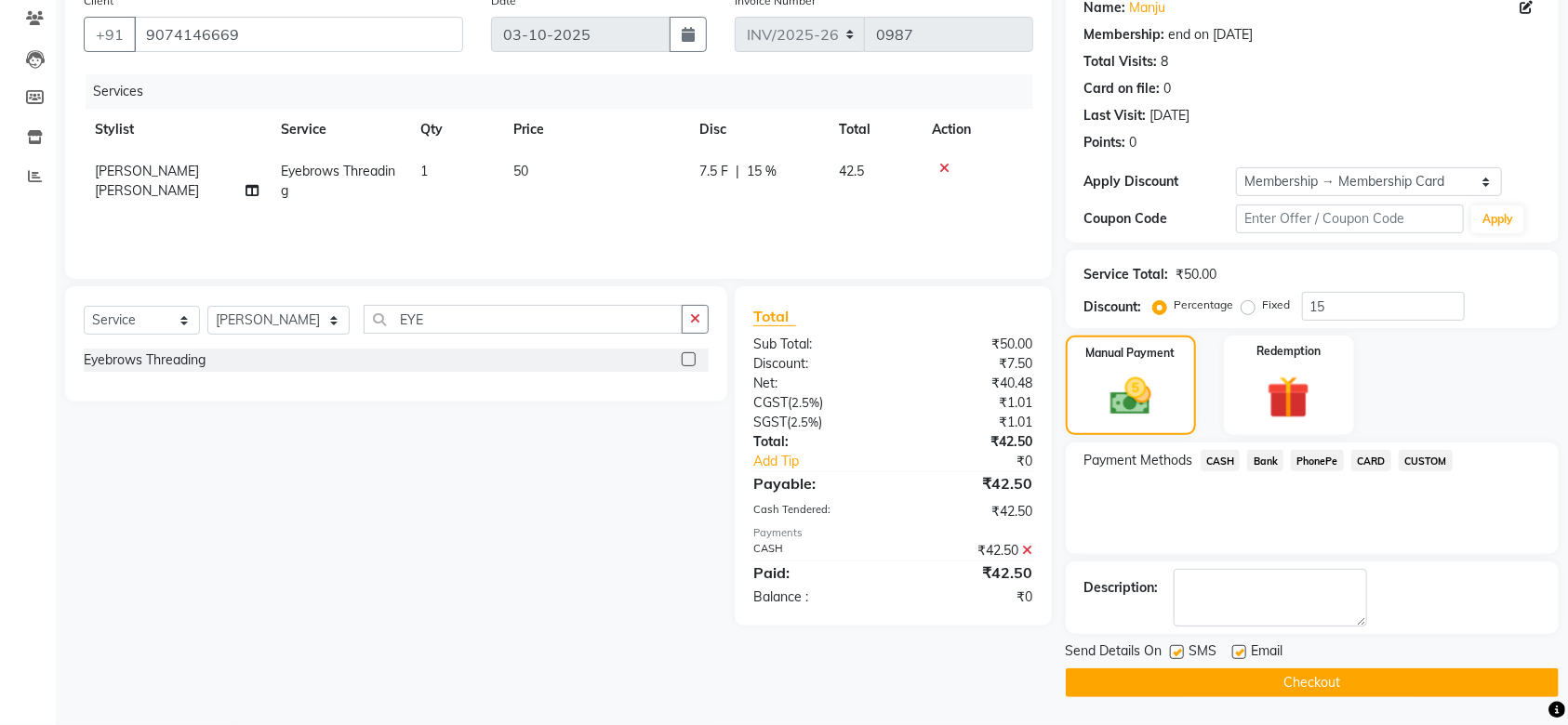
click at [1241, 681] on button "Checkout" at bounding box center [1312, 683] width 493 height 29
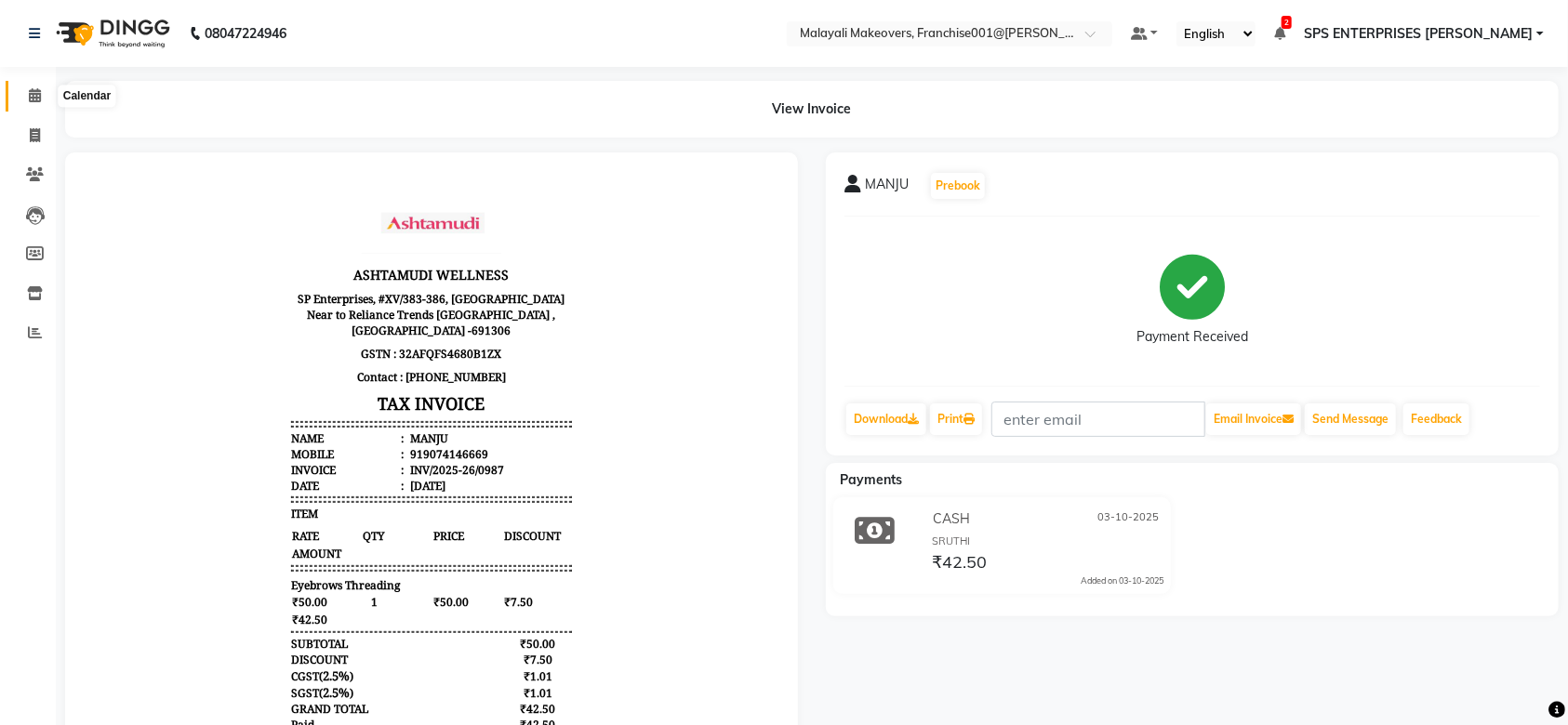
click at [38, 98] on icon at bounding box center [35, 95] width 13 height 13
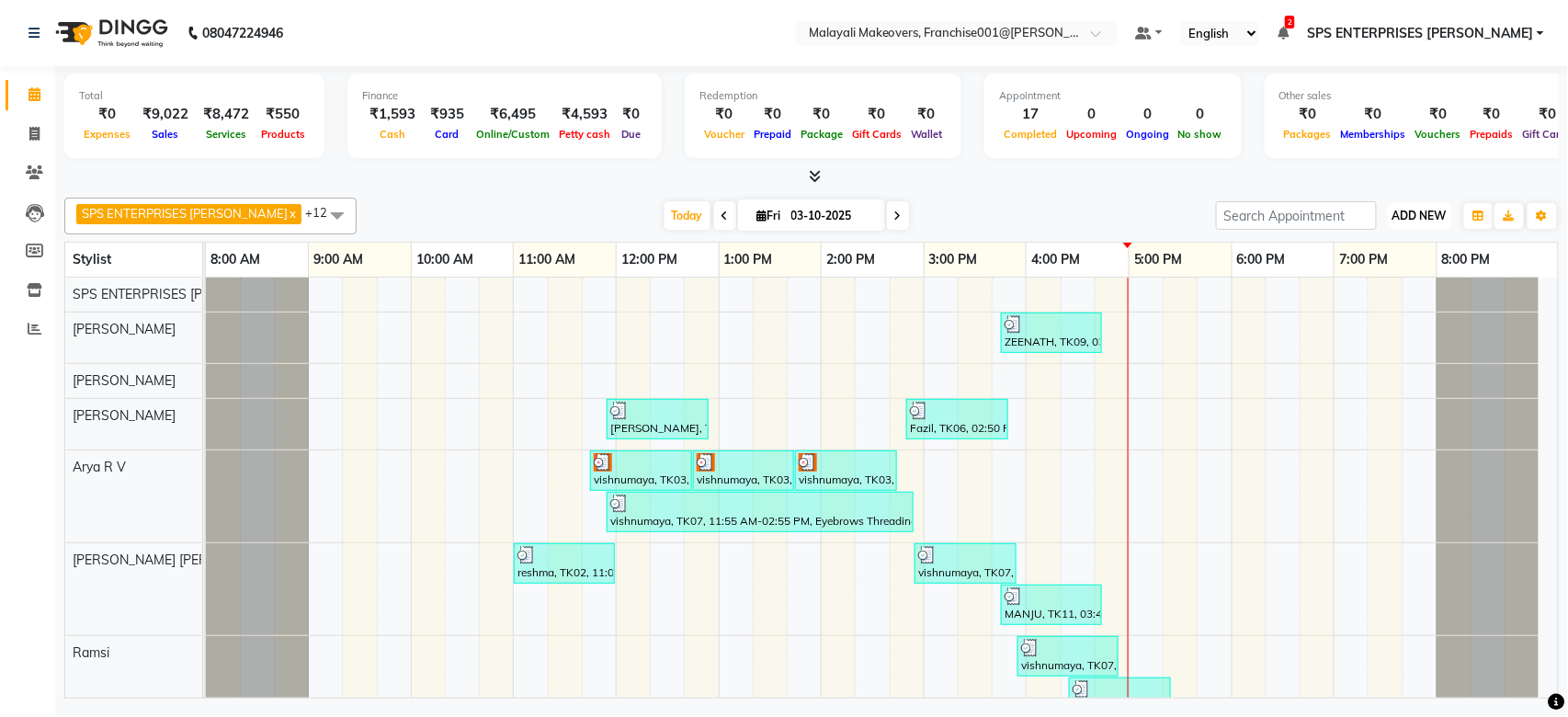
click at [1439, 226] on button "ADD NEW Toggle Dropdown" at bounding box center [1419, 216] width 64 height 26
click at [1351, 297] on link "Add Expense" at bounding box center [1378, 299] width 145 height 24
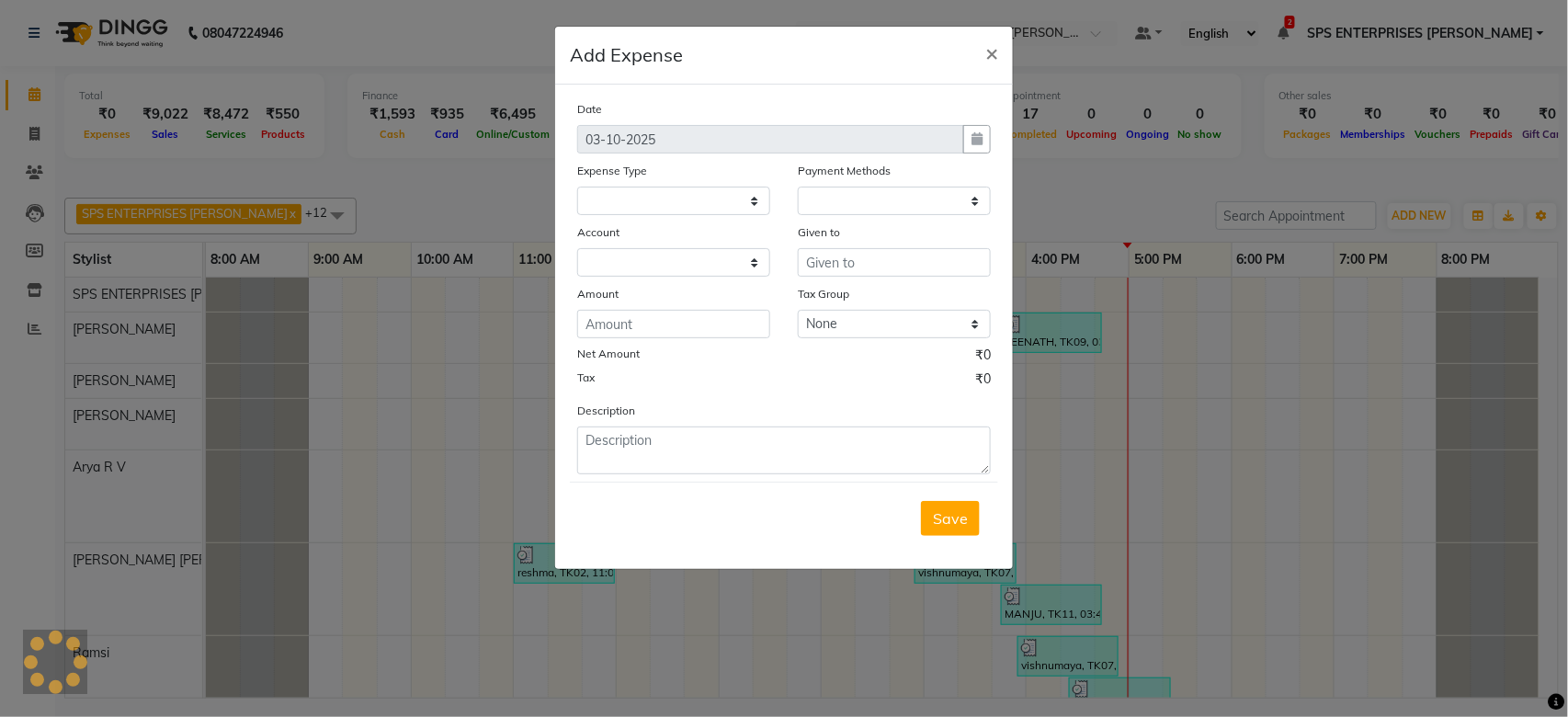
select select
select select "1"
select select "5339"
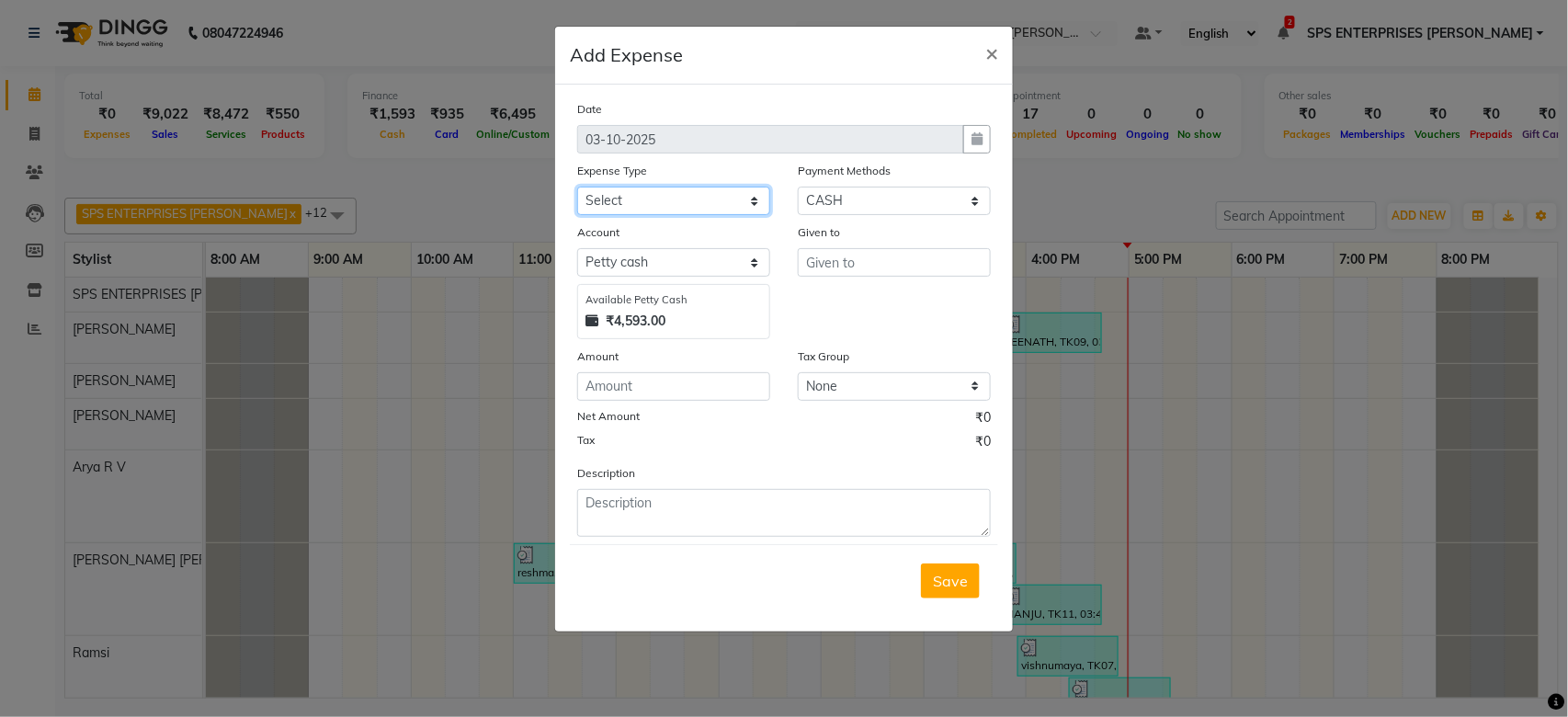
click at [623, 201] on select "Select ACCOMODATION EXPENSES ADVERTISEMENT SALES PROMOTIONAL EXPENSES BONUS BRI…" at bounding box center [673, 201] width 193 height 29
click at [865, 87] on div "Date [DATE] Expense Type Select ACCOMODATION EXPENSES ADVERTISEMENT SALES PROMO…" at bounding box center [784, 358] width 457 height 547
click at [713, 232] on div "Account" at bounding box center [673, 235] width 193 height 26
click at [732, 213] on select "Select ACCOMODATION EXPENSES ADVERTISEMENT SALES PROMOTIONAL EXPENSES BONUS BRI…" at bounding box center [673, 201] width 193 height 29
select select "14971"
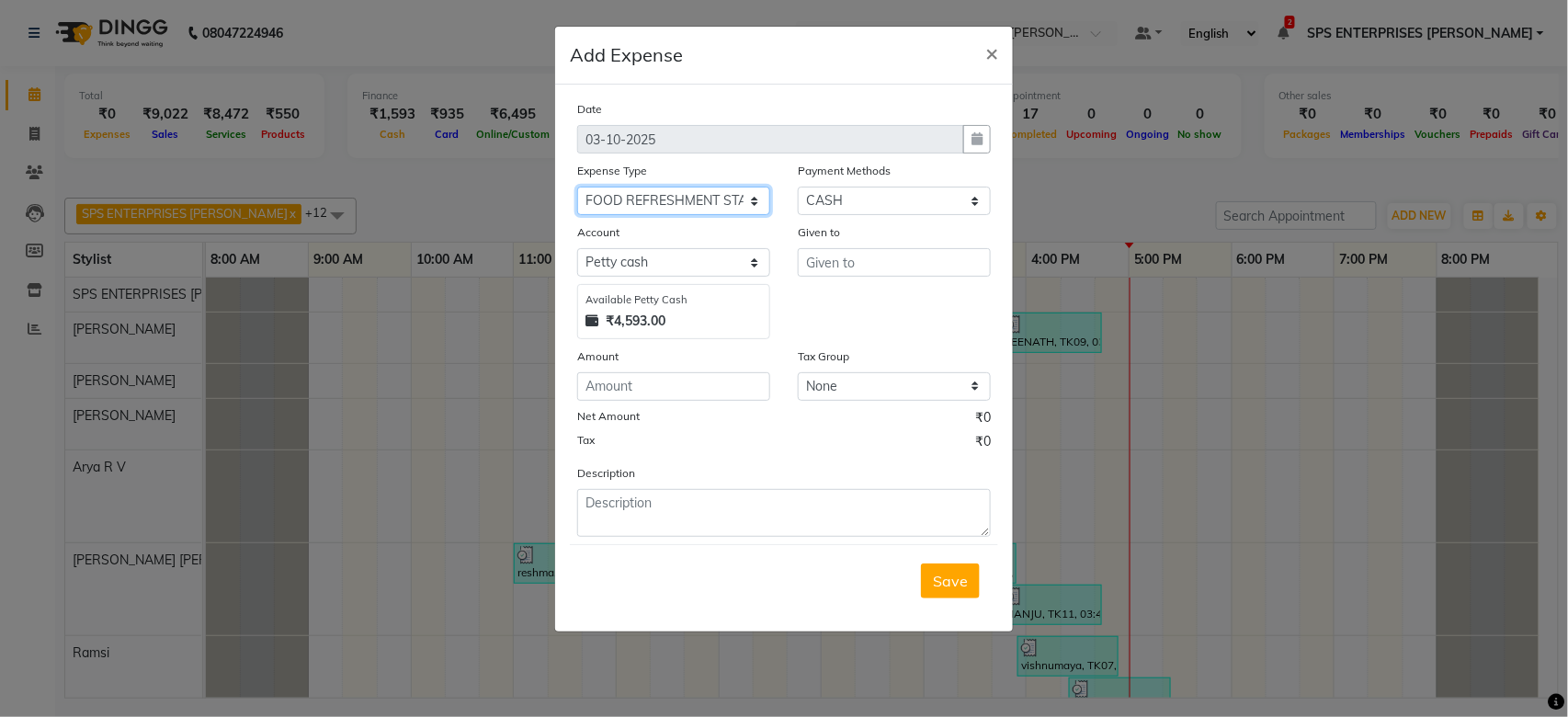
click at [577, 186] on select "Select ACCOMODATION EXPENSES ADVERTISEMENT SALES PROMOTIONAL EXPENSES BONUS BRI…" at bounding box center [673, 201] width 193 height 29
click at [654, 382] on input "number" at bounding box center [673, 386] width 193 height 29
type input "54"
click at [865, 268] on input "text" at bounding box center [894, 262] width 193 height 29
type input "AL AMEEN"
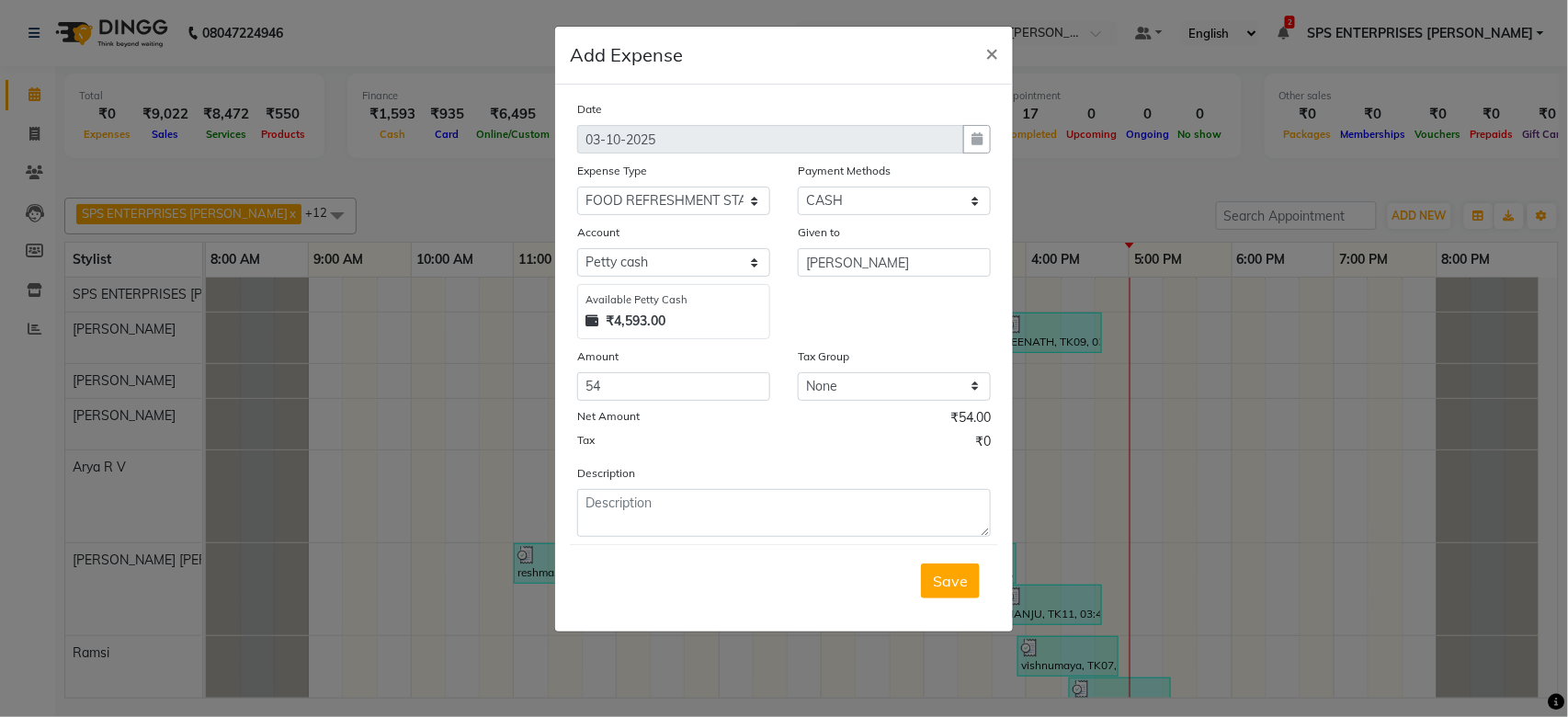
click at [836, 548] on div "Save" at bounding box center [784, 580] width 428 height 72
click at [784, 506] on textarea at bounding box center [784, 513] width 414 height 48
type textarea "MILK"
click at [945, 575] on span "Save" at bounding box center [950, 580] width 35 height 18
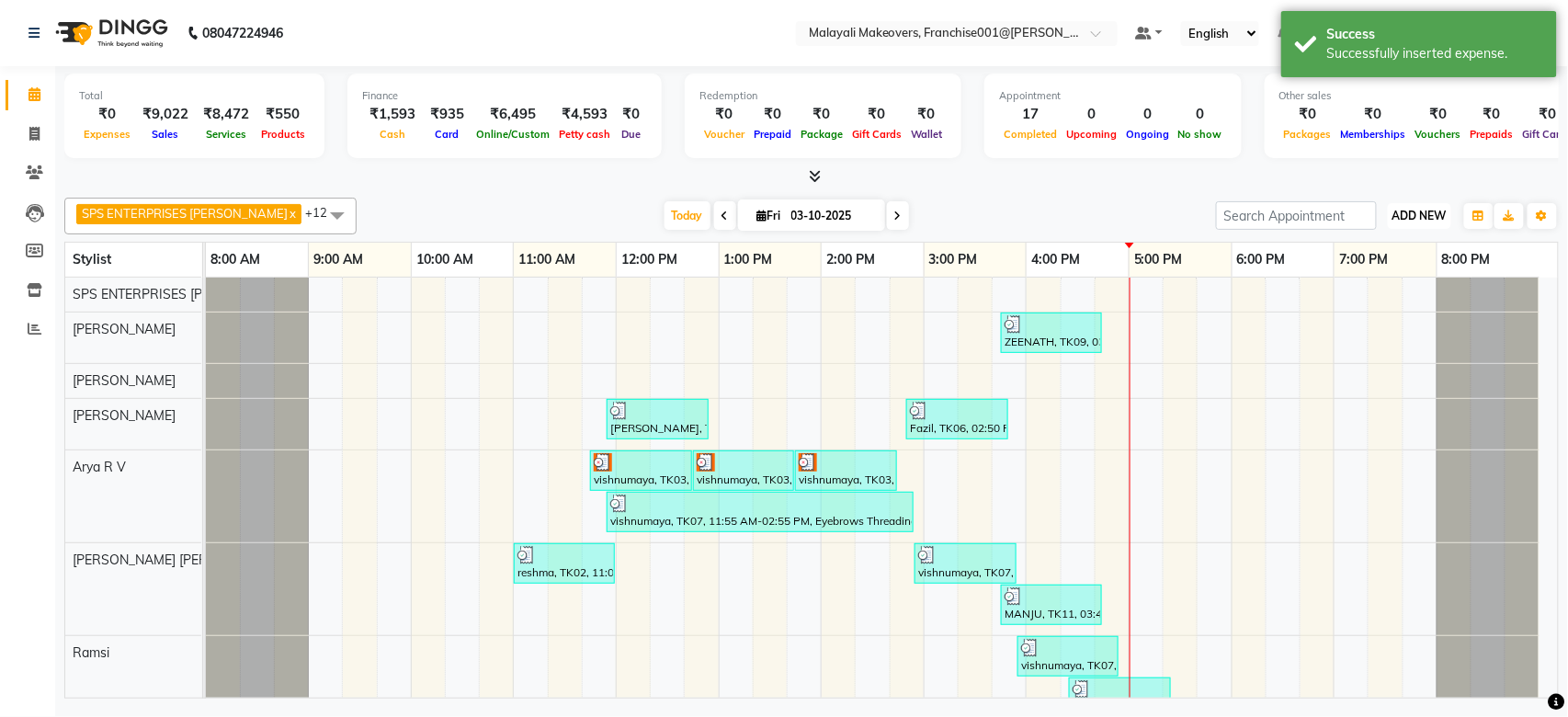
click at [1410, 214] on span "ADD NEW" at bounding box center [1419, 215] width 54 height 13
click at [1365, 300] on link "Add Expense" at bounding box center [1378, 299] width 145 height 24
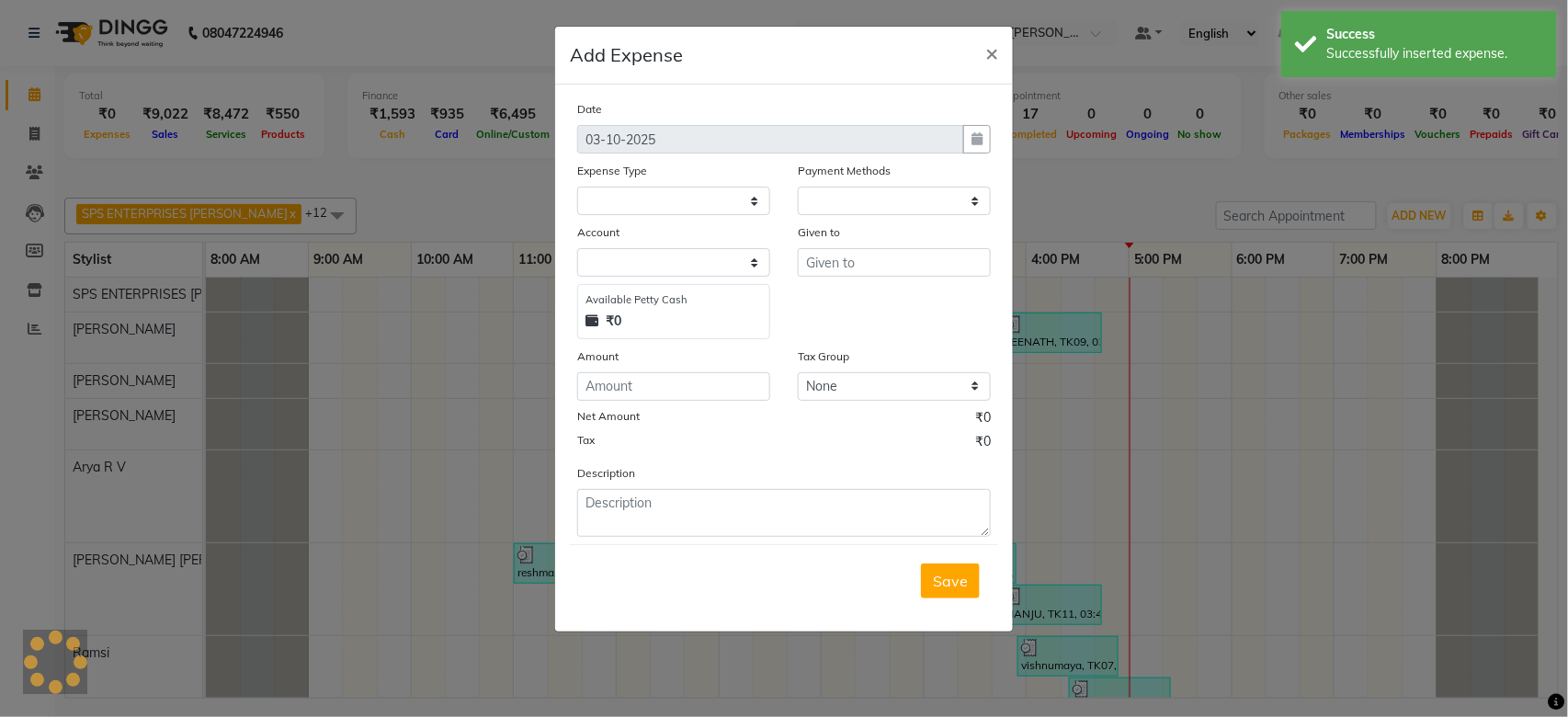
select select "1"
select select "5339"
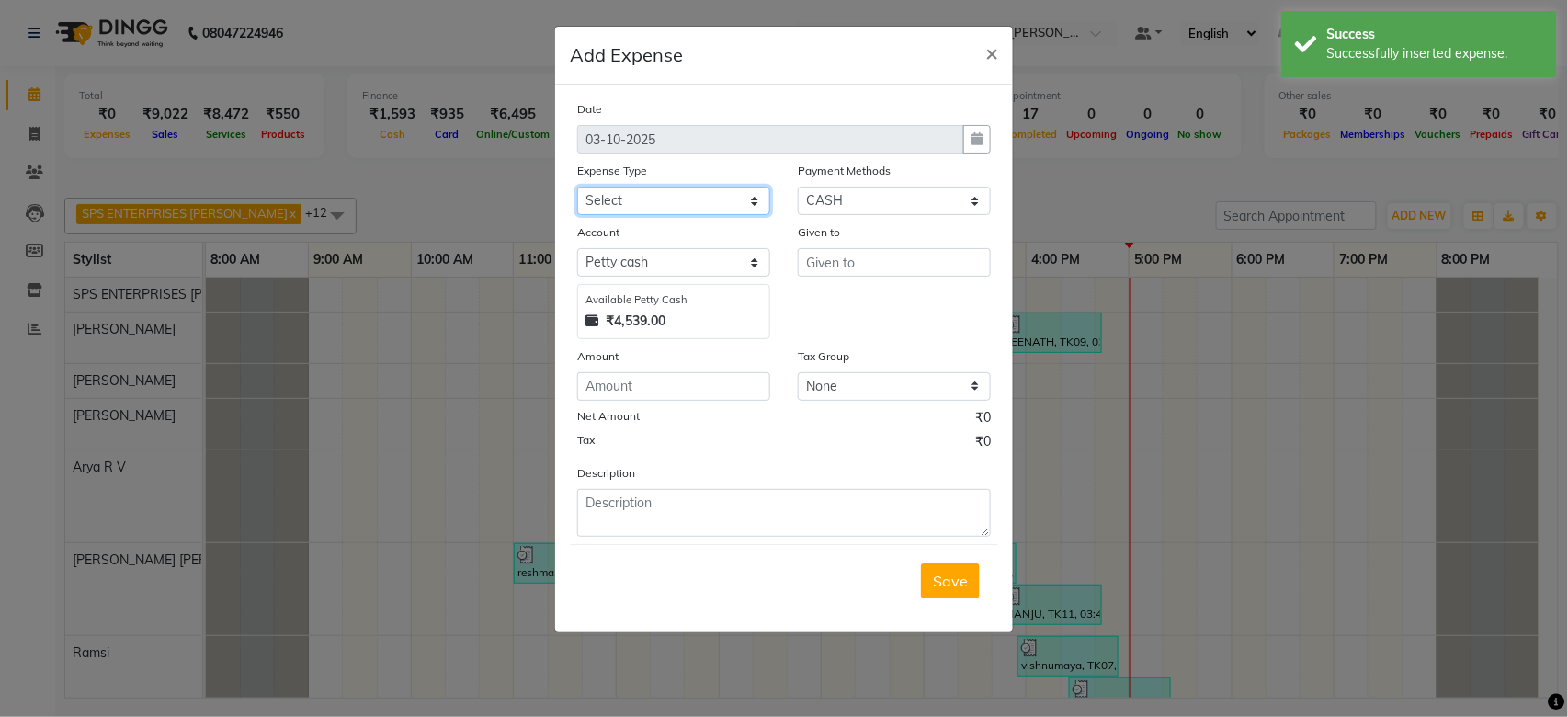
click at [724, 208] on select "Select ACCOMODATION EXPENSES ADVERTISEMENT SALES PROMOTIONAL EXPENSES BONUS BRI…" at bounding box center [673, 201] width 193 height 29
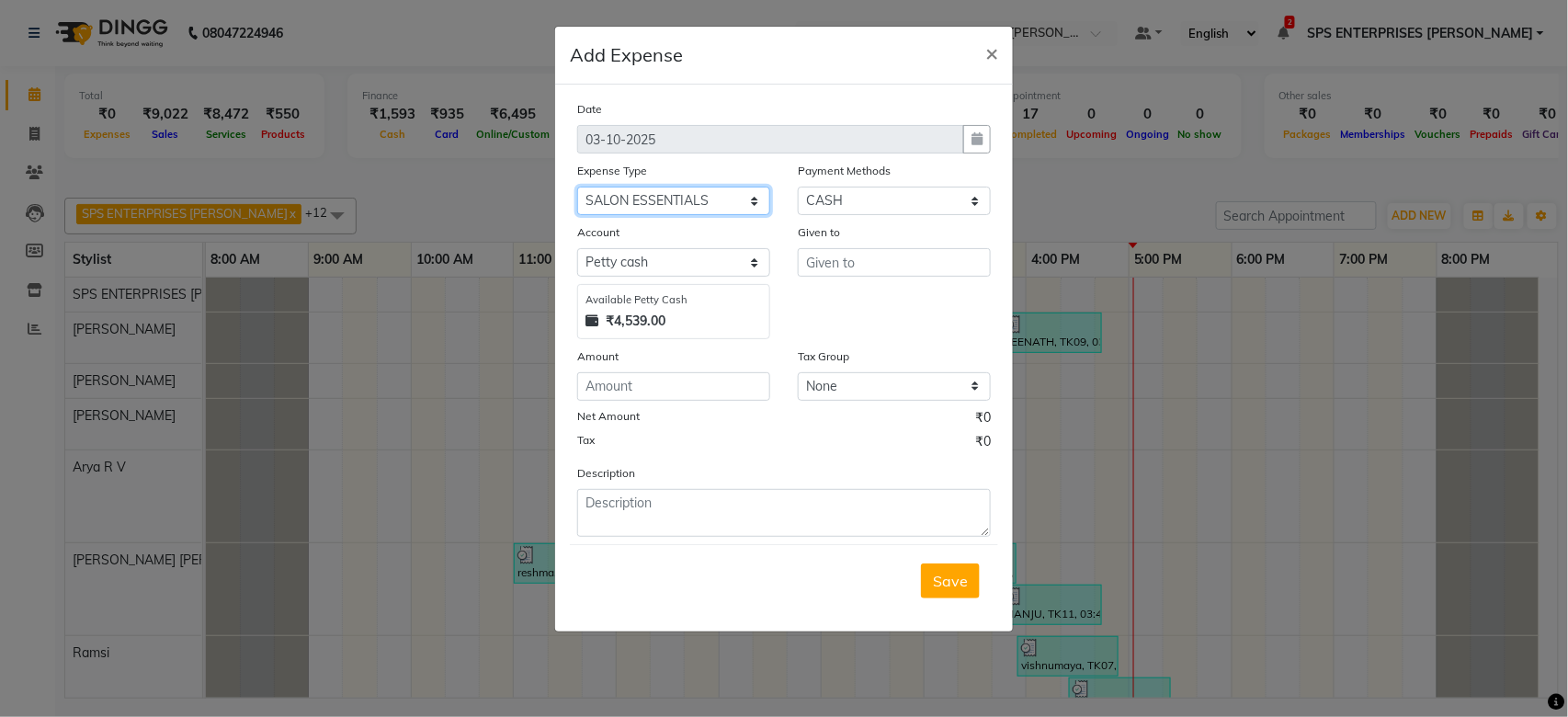
click at [577, 186] on select "Select ACCOMODATION EXPENSES ADVERTISEMENT SALES PROMOTIONAL EXPENSES BONUS BRI…" at bounding box center [673, 201] width 193 height 29
click at [693, 387] on input "number" at bounding box center [673, 386] width 193 height 29
click at [716, 207] on select "Select ACCOMODATION EXPENSES ADVERTISEMENT SALES PROMOTIONAL EXPENSES BONUS BRI…" at bounding box center [673, 201] width 193 height 29
select select "15526"
click at [577, 186] on select "Select ACCOMODATION EXPENSES ADVERTISEMENT SALES PROMOTIONAL EXPENSES BONUS BRI…" at bounding box center [673, 201] width 193 height 29
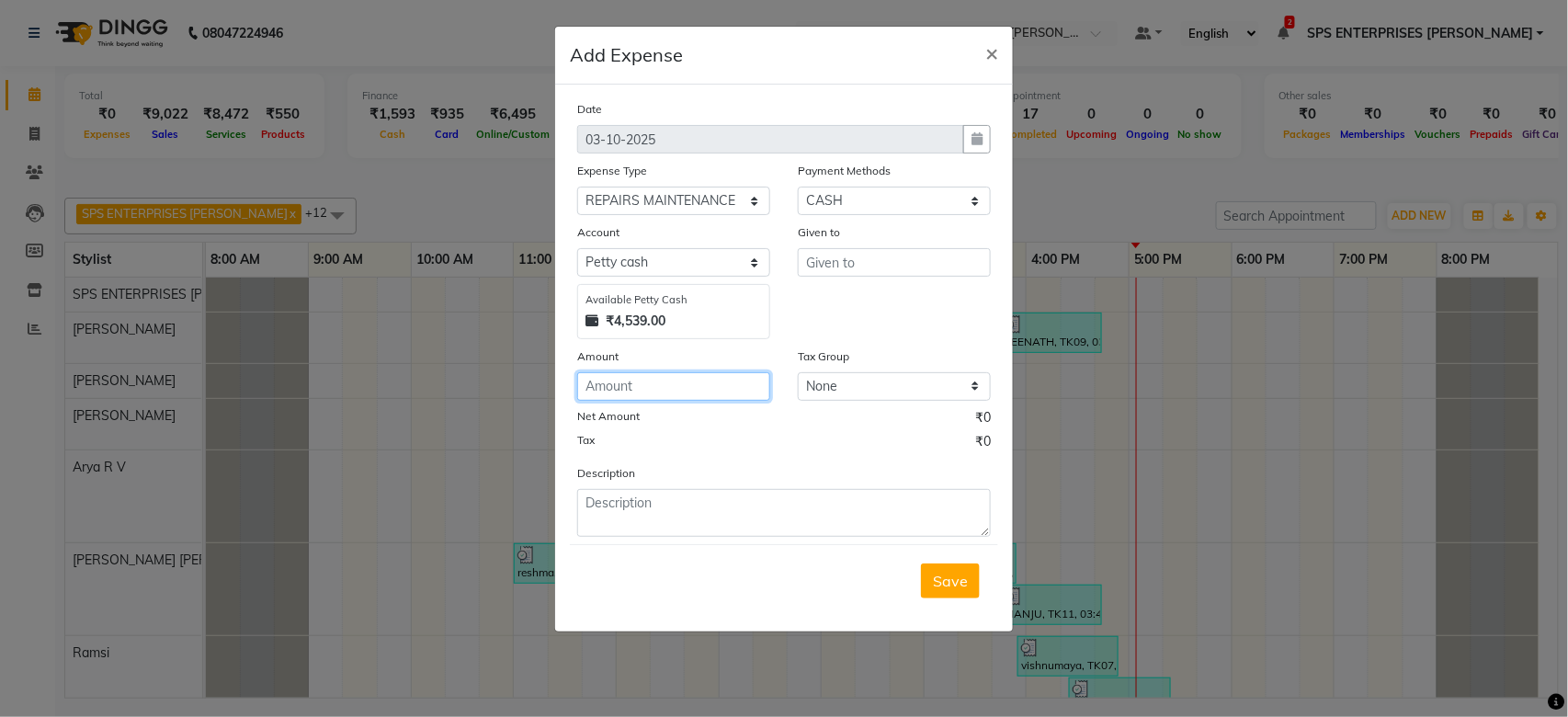
click at [674, 399] on input "number" at bounding box center [673, 386] width 193 height 29
click at [629, 377] on input "number" at bounding box center [673, 386] width 193 height 29
type input "5900"
click at [895, 268] on input "text" at bounding box center [894, 262] width 193 height 29
type input "MAXCOOL"
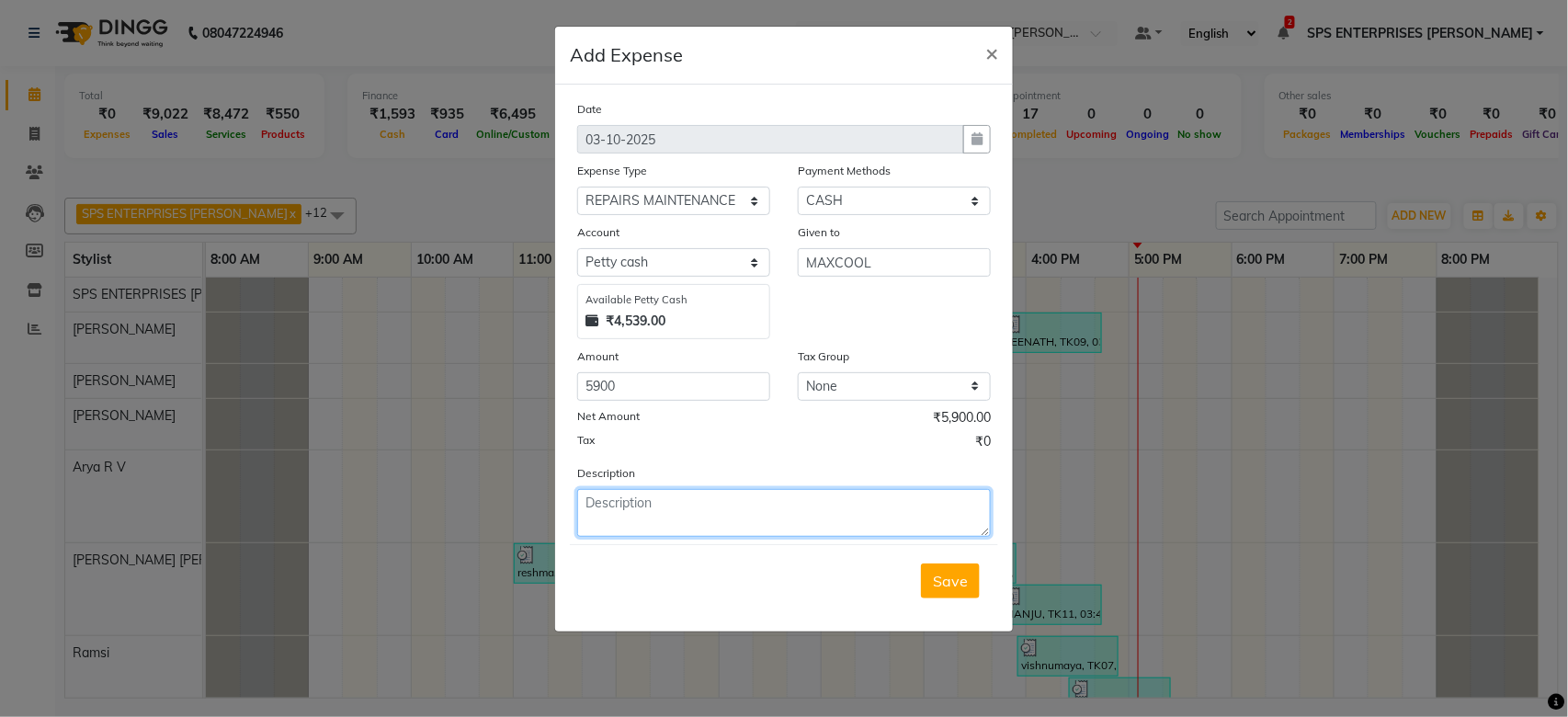
click at [645, 508] on textarea at bounding box center [784, 513] width 414 height 48
click at [701, 504] on textarea "AC SERVICE :2400)" at bounding box center [784, 513] width 414 height 48
click at [582, 505] on textarea "AC SERVICE :2400 )" at bounding box center [784, 513] width 414 height 48
click at [766, 502] on textarea "( AC SERVICE :2400 )" at bounding box center [784, 513] width 414 height 48
type textarea "( AC SERVICE :2400 ) , DEEPU ELE"
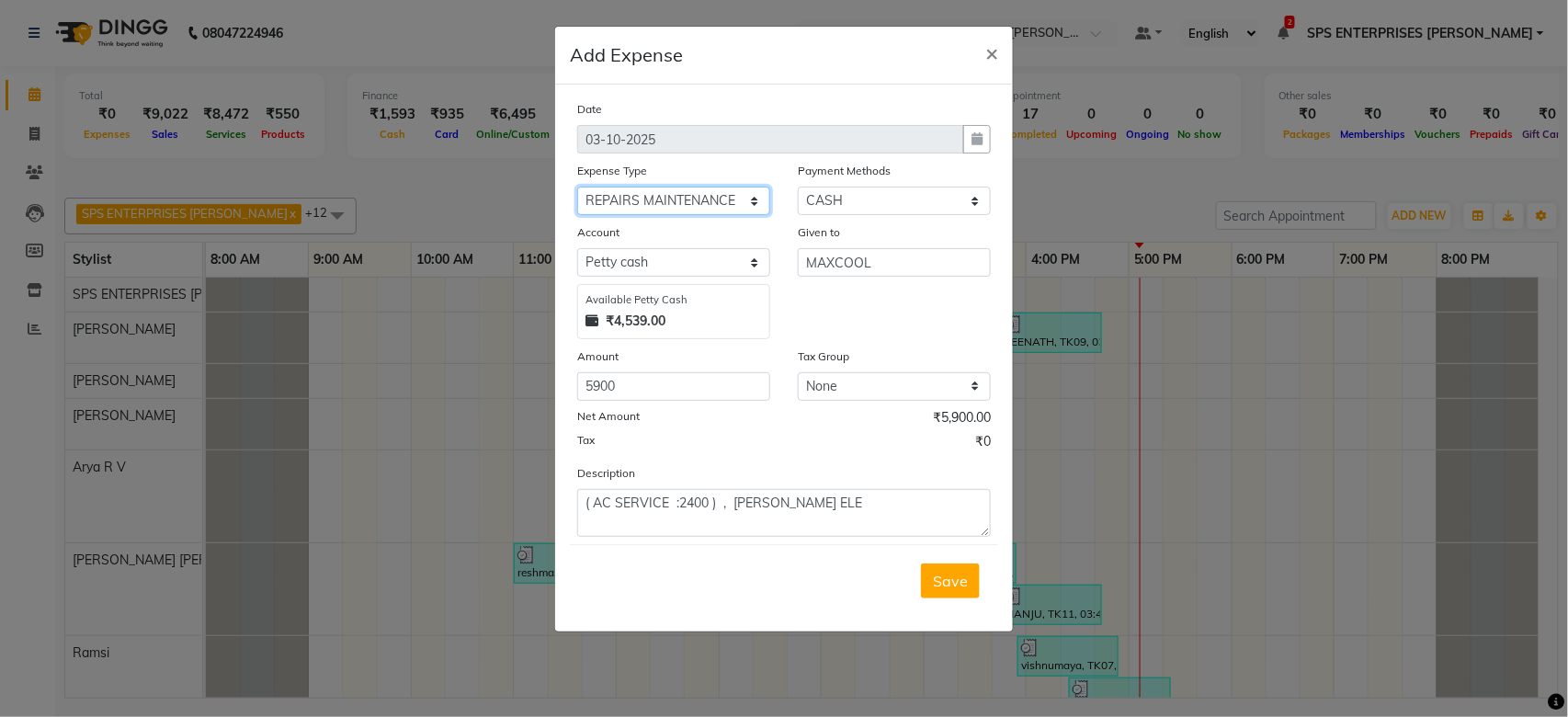
click at [748, 208] on select "Select ACCOMODATION EXPENSES ADVERTISEMENT SALES PROMOTIONAL EXPENSES BONUS BRI…" at bounding box center [673, 201] width 193 height 29
select select "15512"
click at [577, 186] on select "Select ACCOMODATION EXPENSES ADVERTISEMENT SALES PROMOTIONAL EXPENSES BONUS BRI…" at bounding box center [673, 201] width 193 height 29
click at [707, 210] on select "Select ACCOMODATION EXPENSES ADVERTISEMENT SALES PROMOTIONAL EXPENSES BONUS BRI…" at bounding box center [673, 201] width 193 height 29
click at [993, 228] on div "Given to MAXCOOL" at bounding box center [894, 281] width 221 height 117
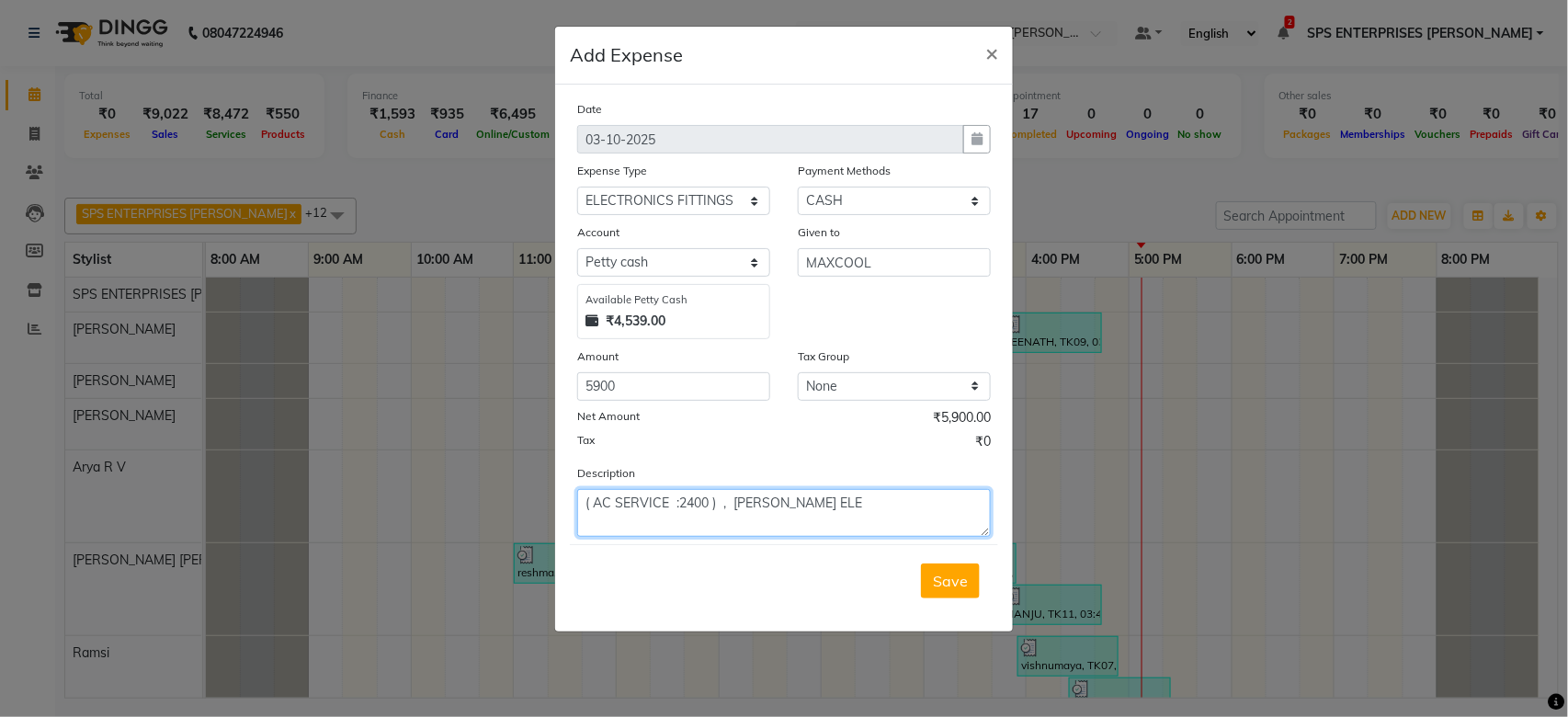
click at [811, 507] on textarea "( AC SERVICE :2400 ) , DEEPU ELE" at bounding box center [784, 513] width 414 height 48
type textarea "( AC SERVICE :2400 ) , DEEPU ELECTRONICE"
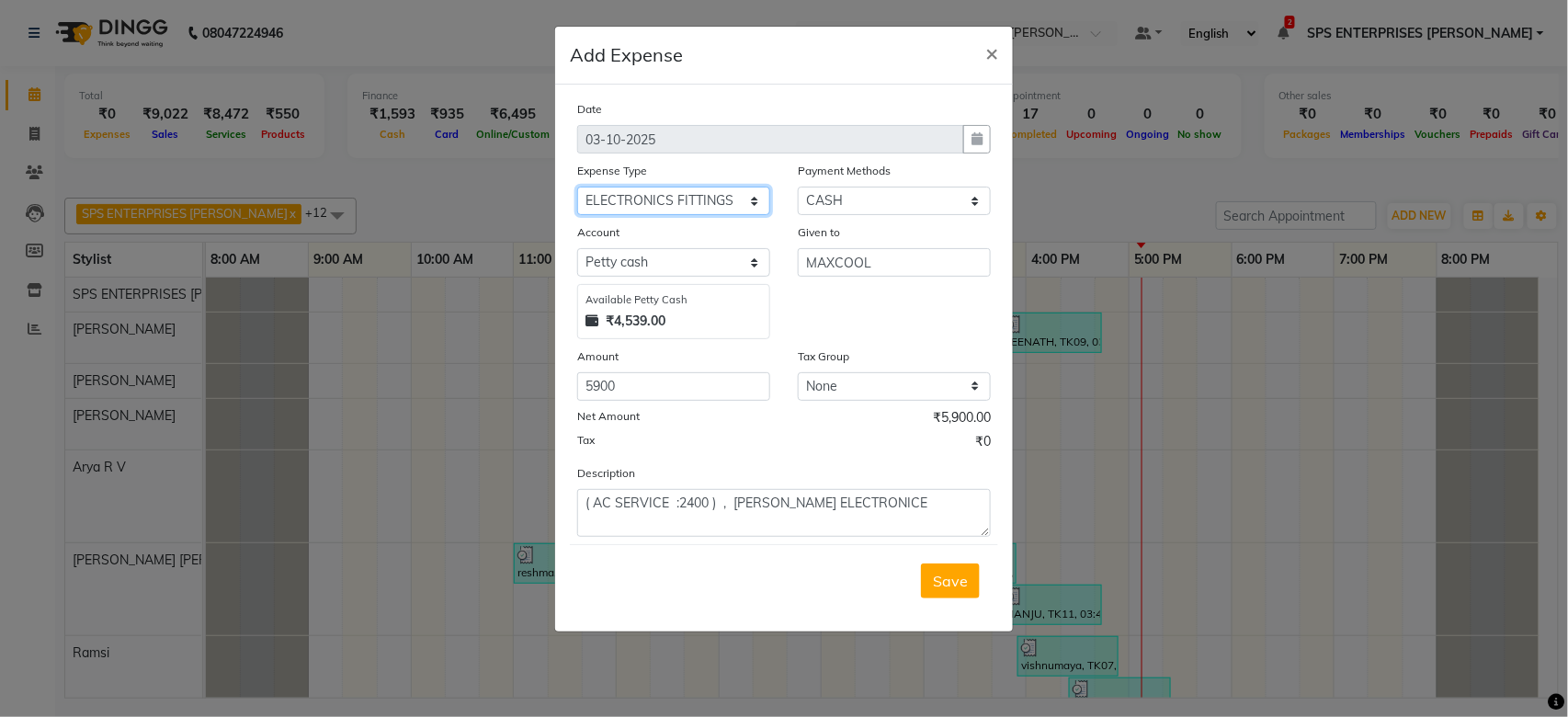
click at [728, 188] on select "Select ACCOMODATION EXPENSES ADVERTISEMENT SALES PROMOTIONAL EXPENSES BONUS BRI…" at bounding box center [673, 201] width 193 height 29
select select "15541"
click at [577, 186] on select "Select ACCOMODATION EXPENSES ADVERTISEMENT SALES PROMOTIONAL EXPENSES BONUS BRI…" at bounding box center [673, 201] width 193 height 29
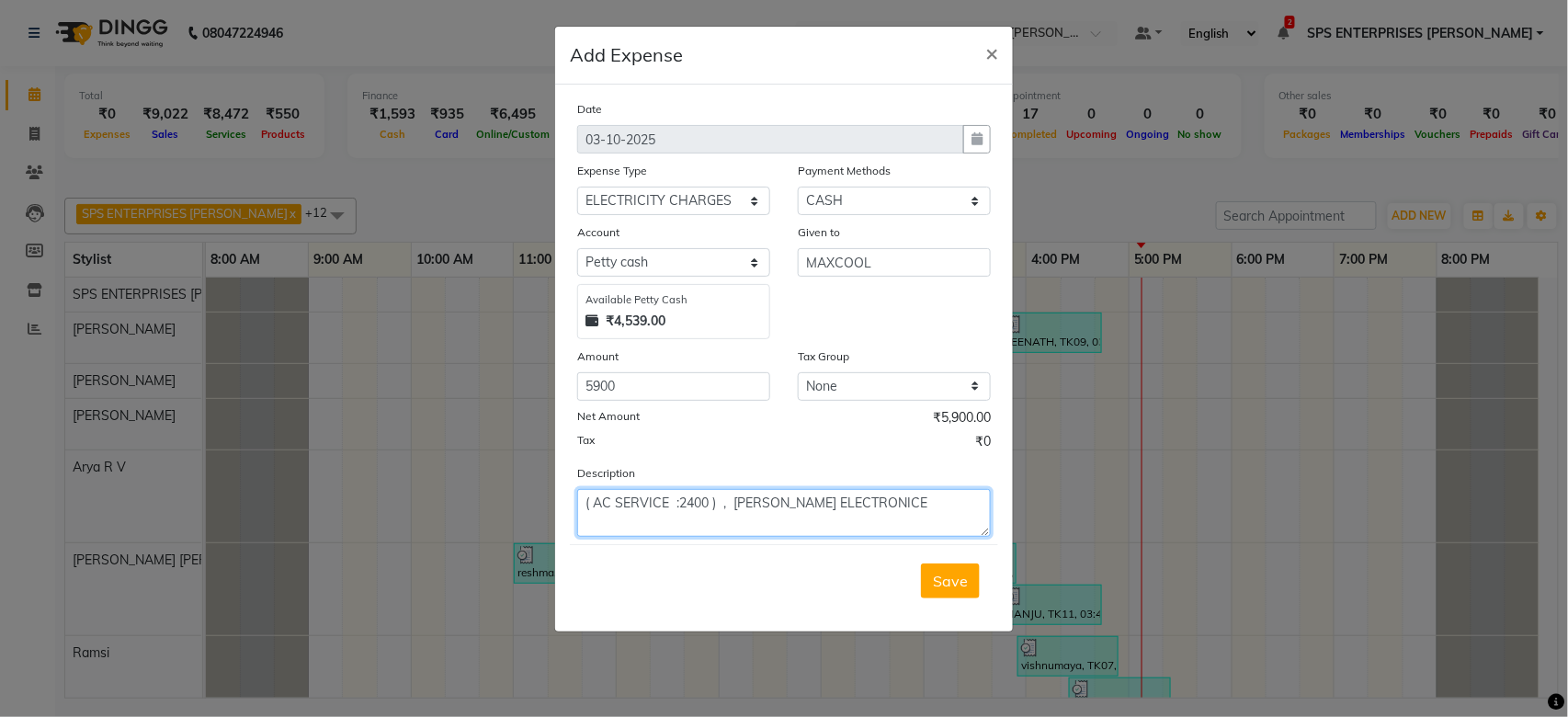
click at [879, 503] on textarea "( AC SERVICE :2400 ) , DEEPU ELECTRONICE" at bounding box center [784, 513] width 414 height 48
click at [731, 506] on textarea "( AC SERVICE :2400 ) , DEEPU ELECTRICTY AND PLUMBING SERVIICE :3500 )" at bounding box center [784, 513] width 414 height 48
type textarea "( AC SERVICE :2400 ) , ( [PERSON_NAME] ELECTRICTY AND PLUMBING SERVIICE :3500 )"
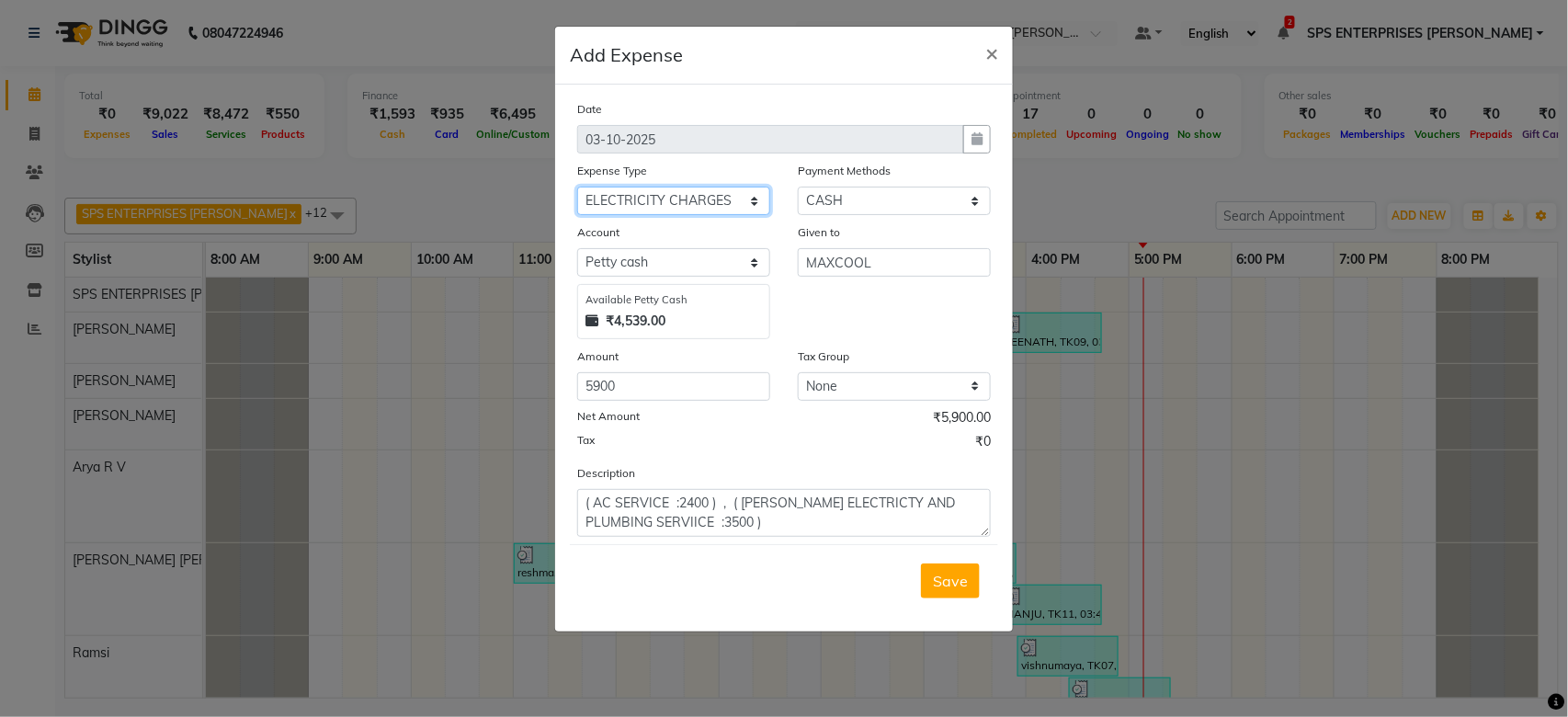
click at [733, 193] on select "Select ACCOMODATION EXPENSES ADVERTISEMENT SALES PROMOTIONAL EXPENSES BONUS BRI…" at bounding box center [673, 201] width 193 height 29
select select "15526"
click at [577, 186] on select "Select ACCOMODATION EXPENSES ADVERTISEMENT SALES PROMOTIONAL EXPENSES BONUS BRI…" at bounding box center [673, 201] width 193 height 29
click at [936, 564] on button "Save" at bounding box center [950, 580] width 59 height 35
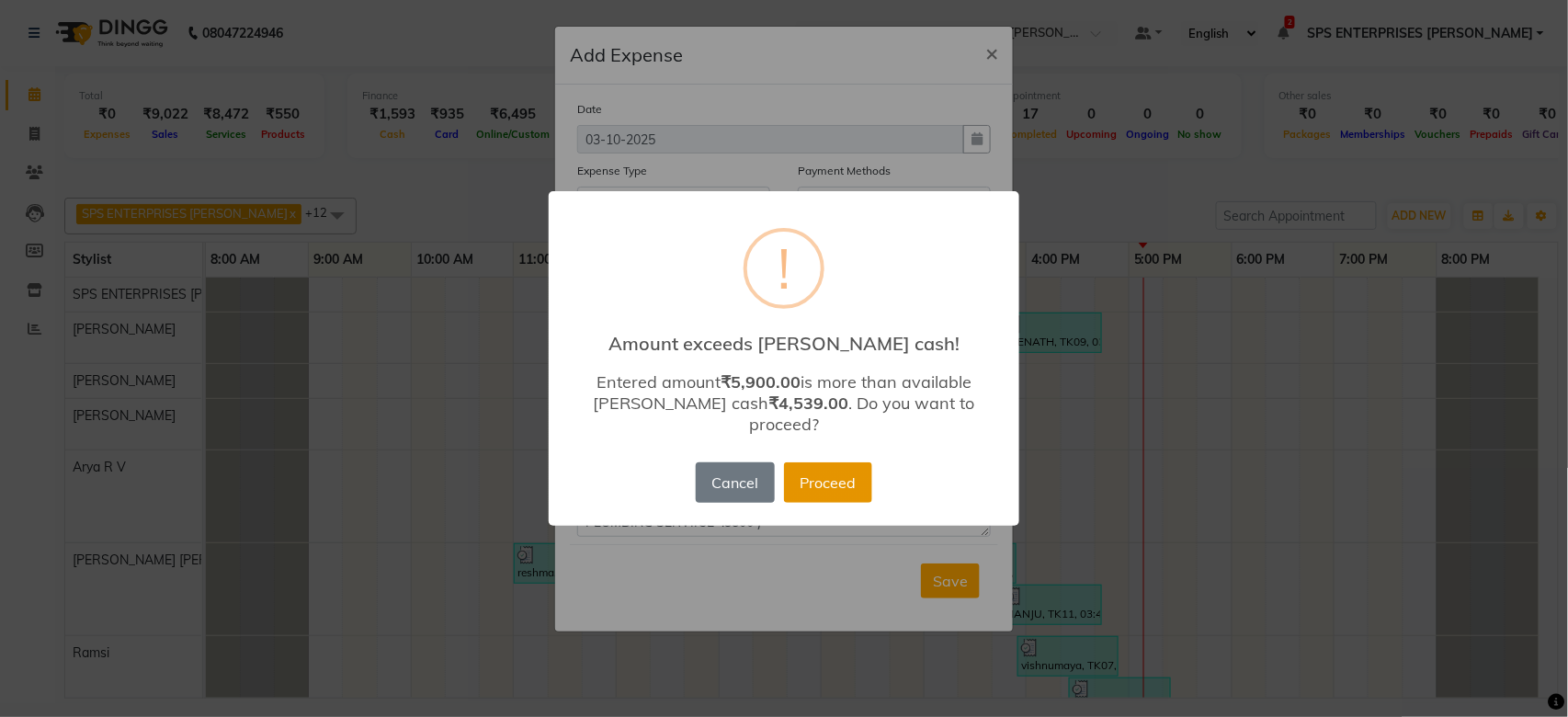
click at [835, 463] on button "Proceed" at bounding box center [827, 482] width 88 height 41
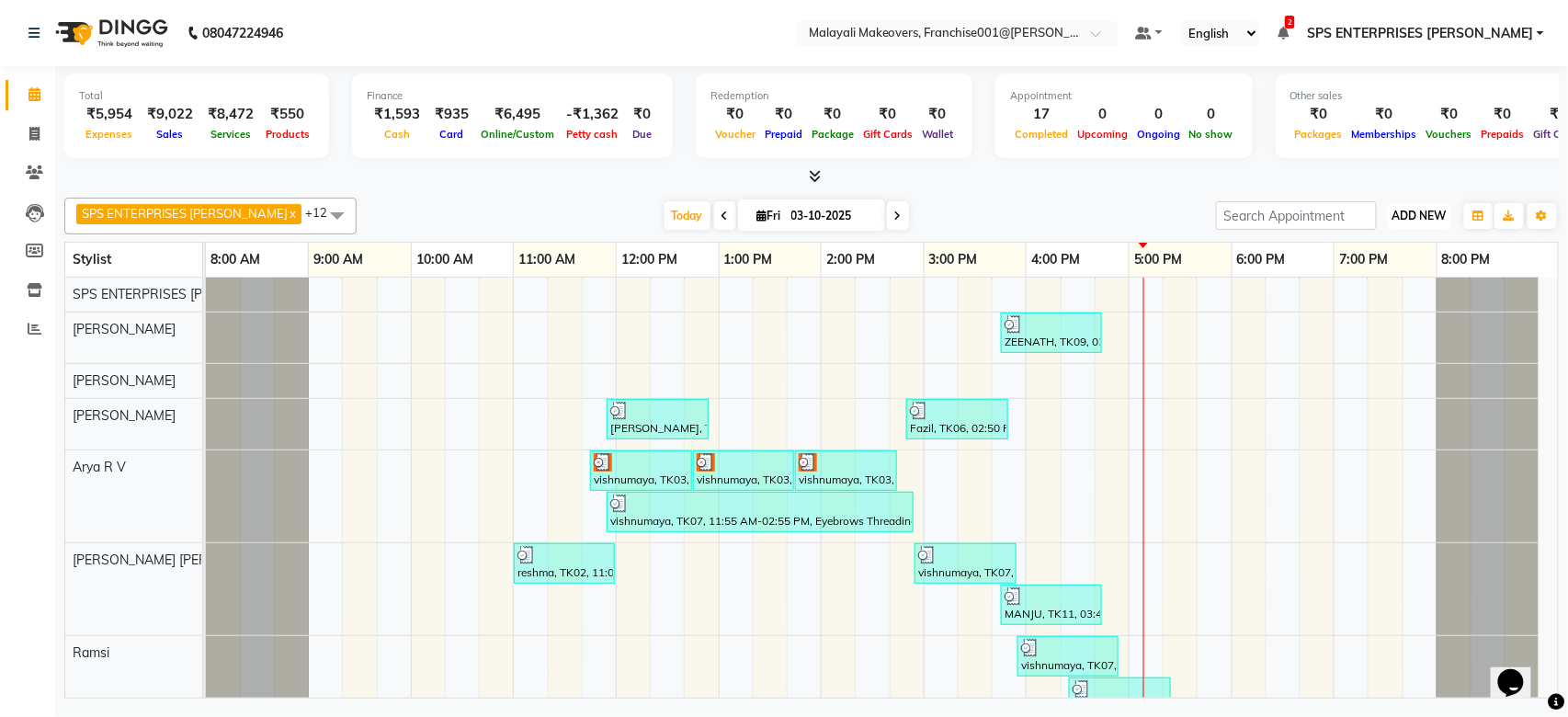
click at [1403, 212] on span "ADD NEW" at bounding box center [1419, 215] width 54 height 13
click at [1347, 303] on link "Add Expense" at bounding box center [1378, 299] width 145 height 24
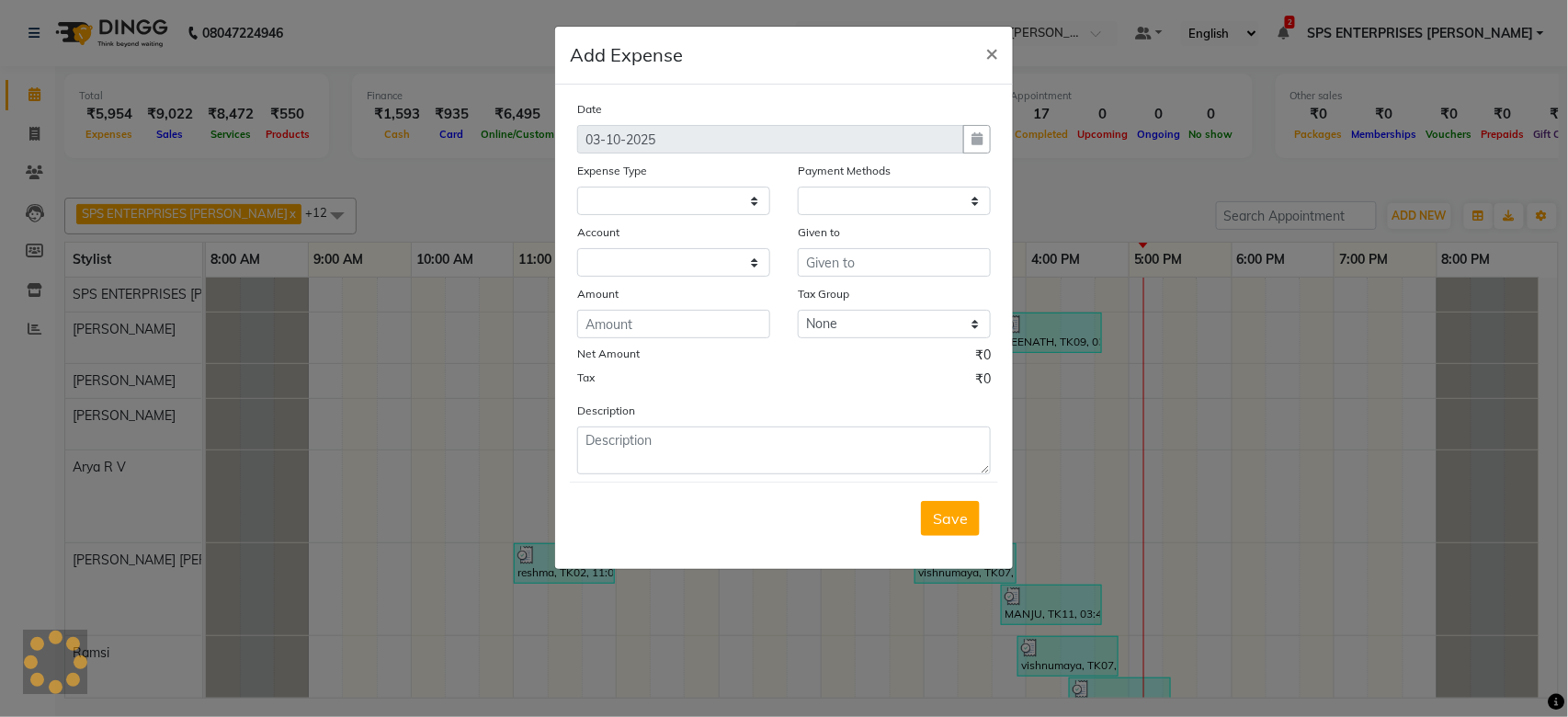
select select
select select "1"
select select "5339"
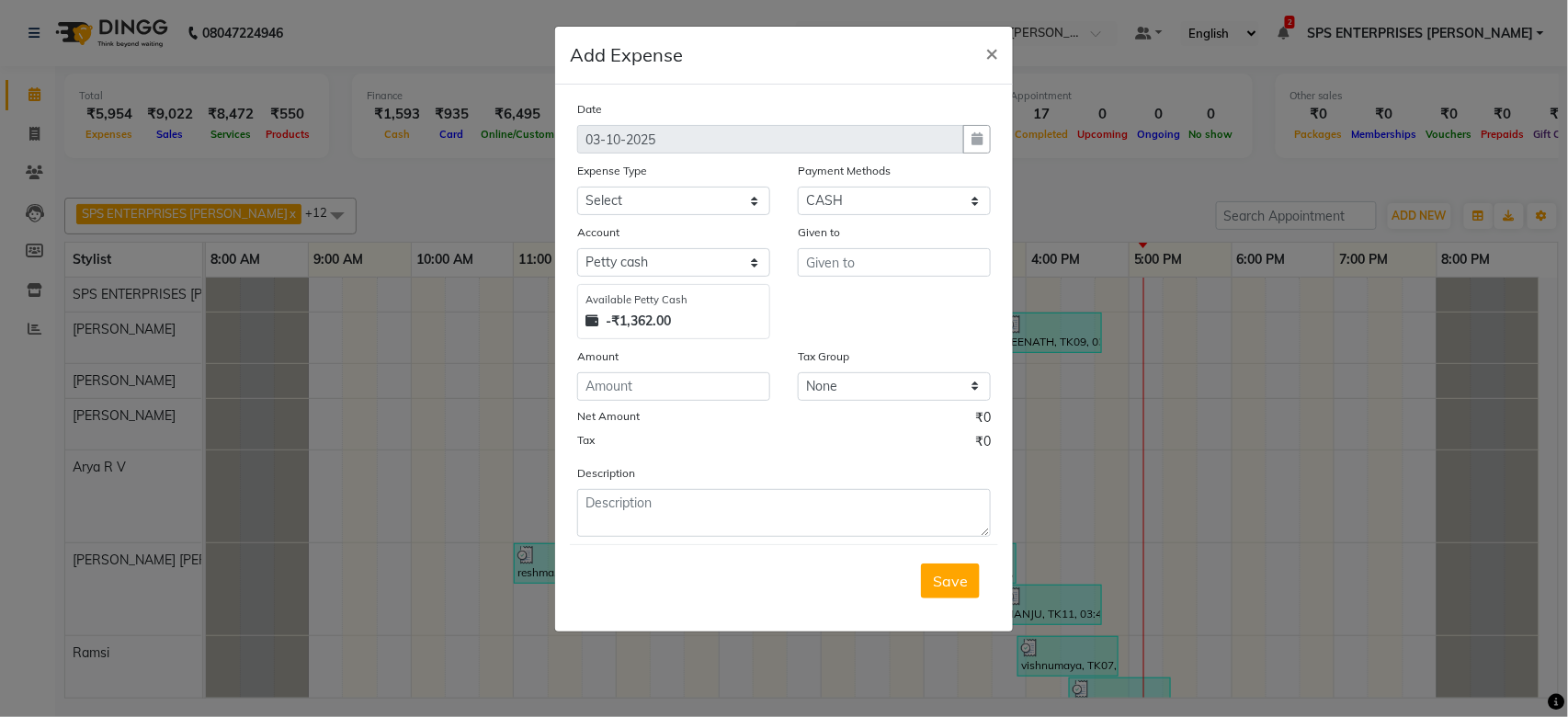
click at [697, 218] on div "Date [DATE] Expense Type Select ACCOMODATION EXPENSES ADVERTISEMENT SALES PROMO…" at bounding box center [784, 318] width 414 height 437
click at [700, 208] on select "Select ACCOMODATION EXPENSES ADVERTISEMENT SALES PROMOTIONAL EXPENSES BONUS BRI…" at bounding box center [673, 201] width 193 height 29
select select "15503"
click at [577, 186] on select "Select ACCOMODATION EXPENSES ADVERTISEMENT SALES PROMOTIONAL EXPENSES BONUS BRI…" at bounding box center [673, 201] width 193 height 29
click at [667, 389] on input "number" at bounding box center [673, 386] width 193 height 29
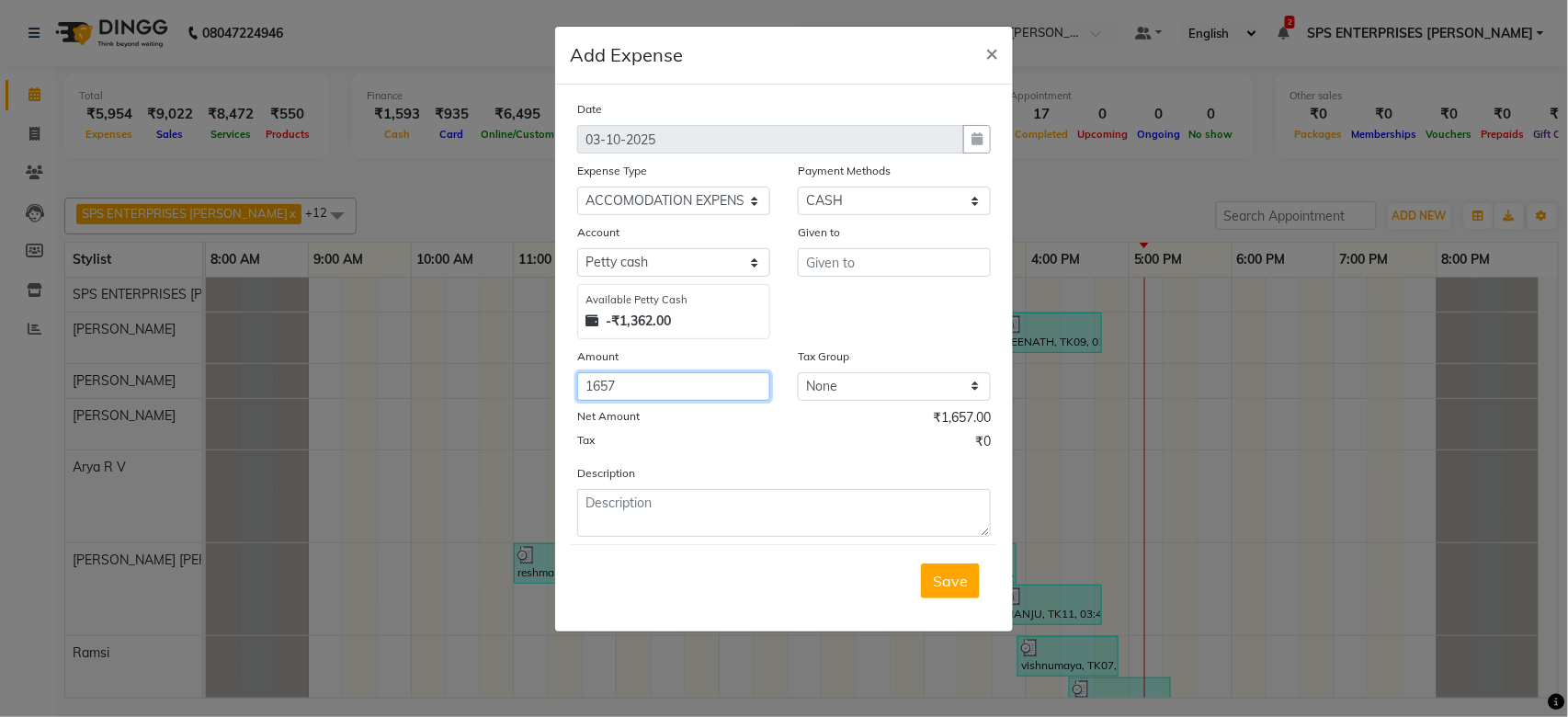
type input "1657"
click at [859, 263] on input "text" at bounding box center [894, 262] width 193 height 29
click at [831, 258] on input "BOYINDIAN OIL" at bounding box center [894, 262] width 193 height 29
type input "INDIAN OIL"
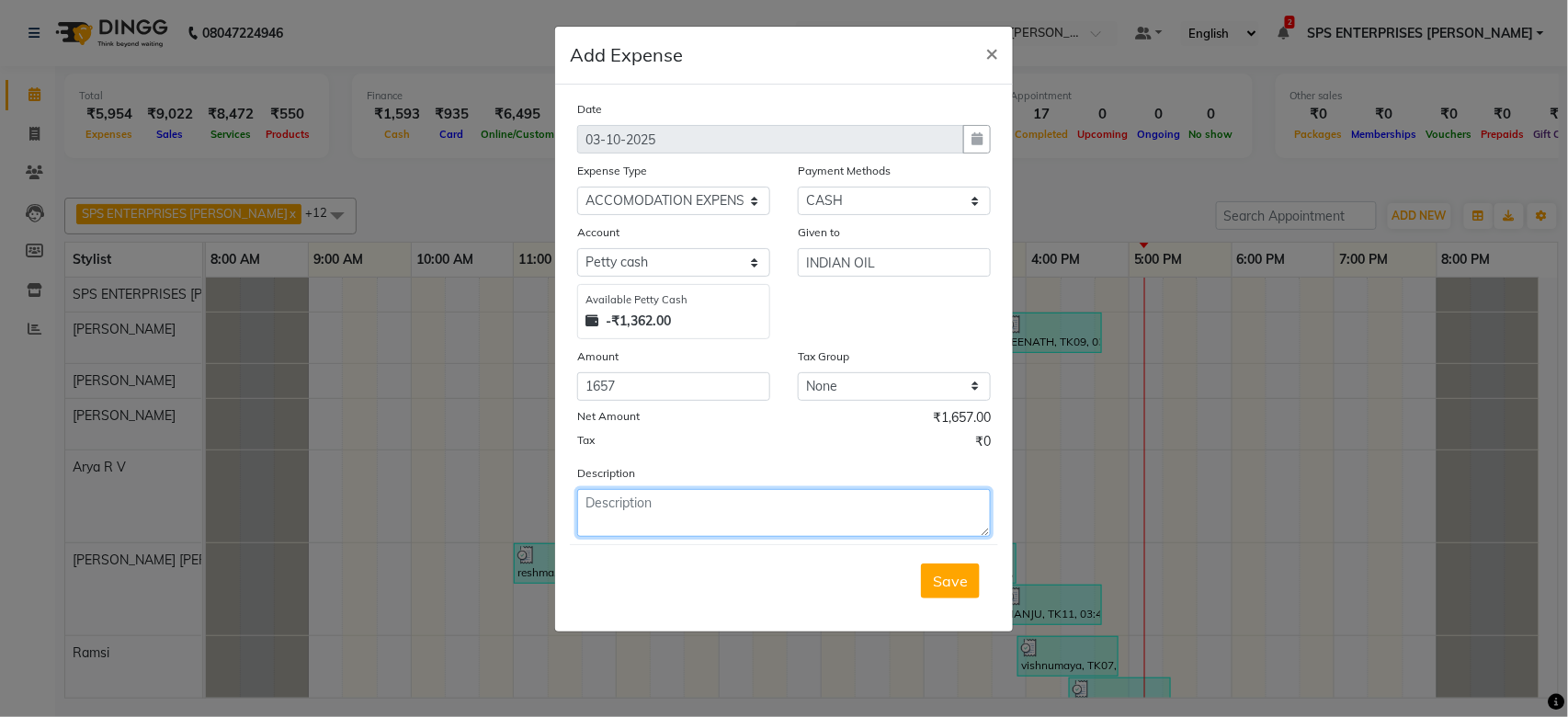
click at [634, 504] on textarea at bounding box center [784, 513] width 414 height 48
type textarea "GAS 1657 BOY HOSTEL"
click at [952, 588] on span "Save" at bounding box center [950, 580] width 35 height 18
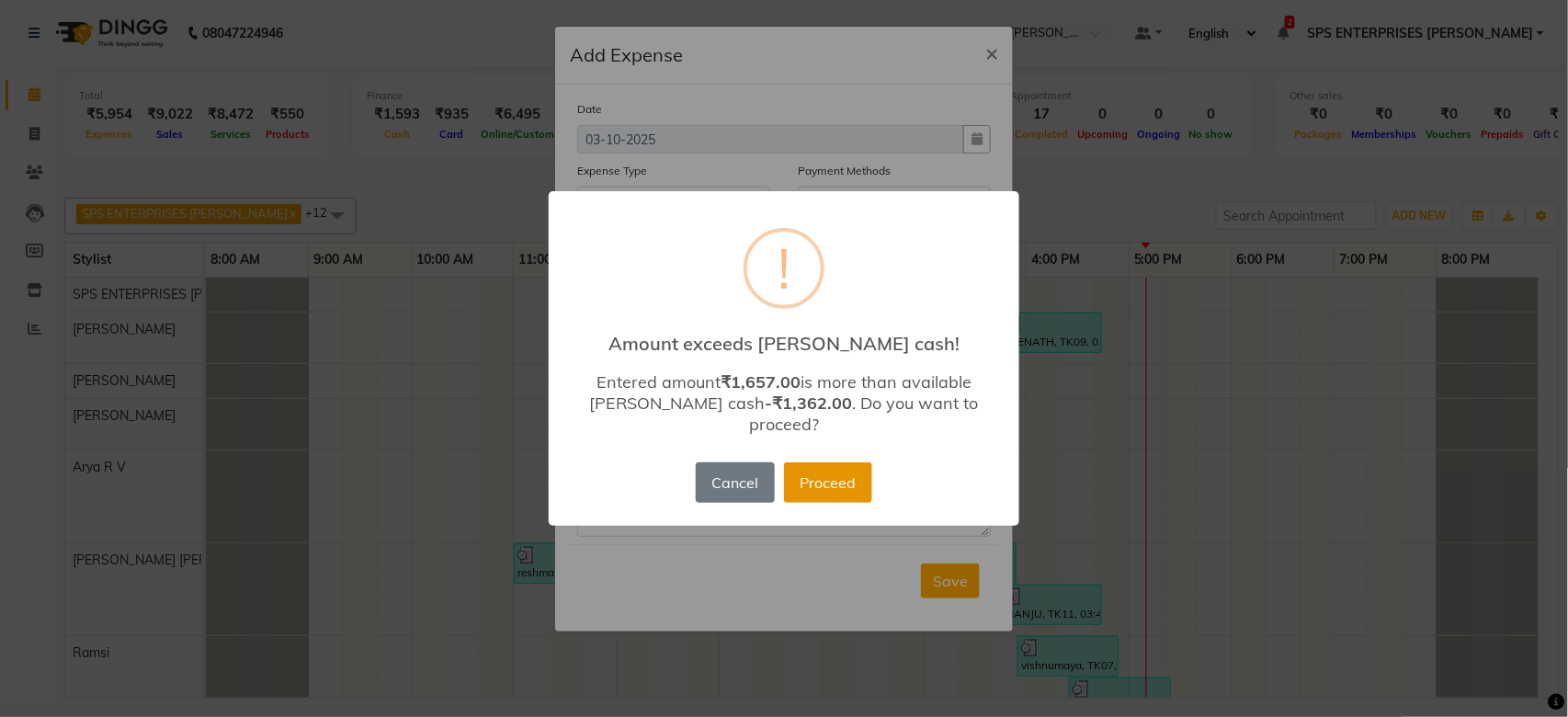
click at [814, 462] on button "Proceed" at bounding box center [827, 482] width 88 height 41
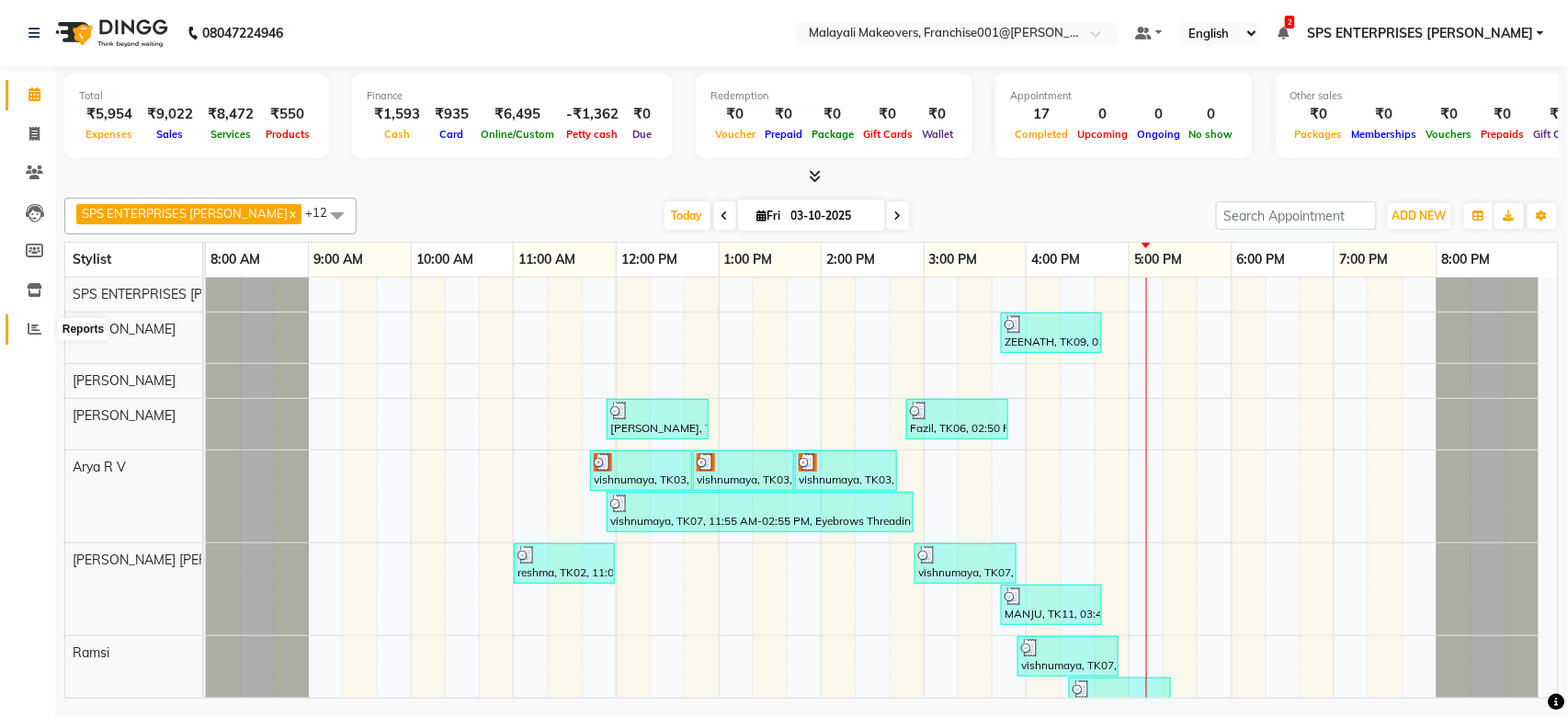
click at [36, 329] on icon at bounding box center [34, 328] width 13 height 13
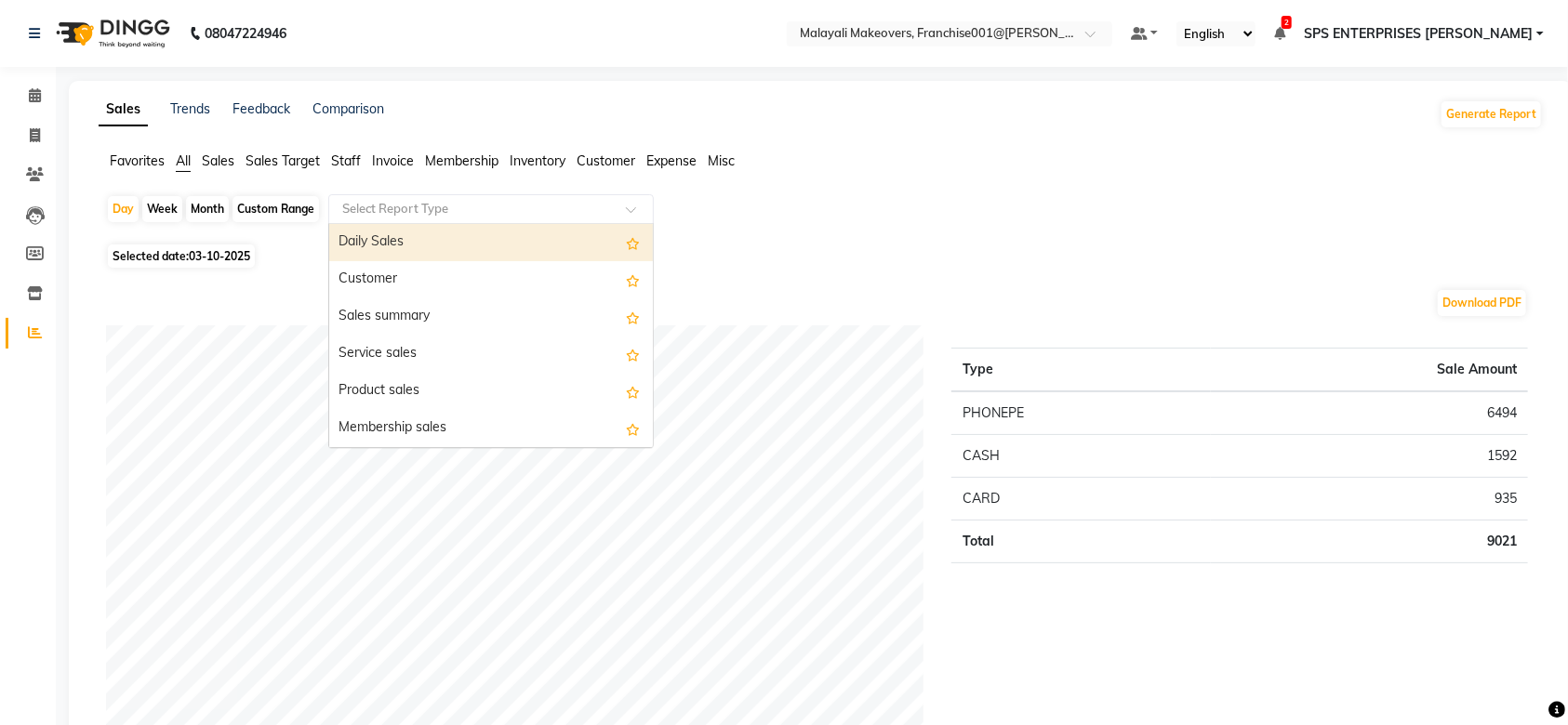
click at [486, 212] on input "text" at bounding box center [472, 209] width 267 height 18
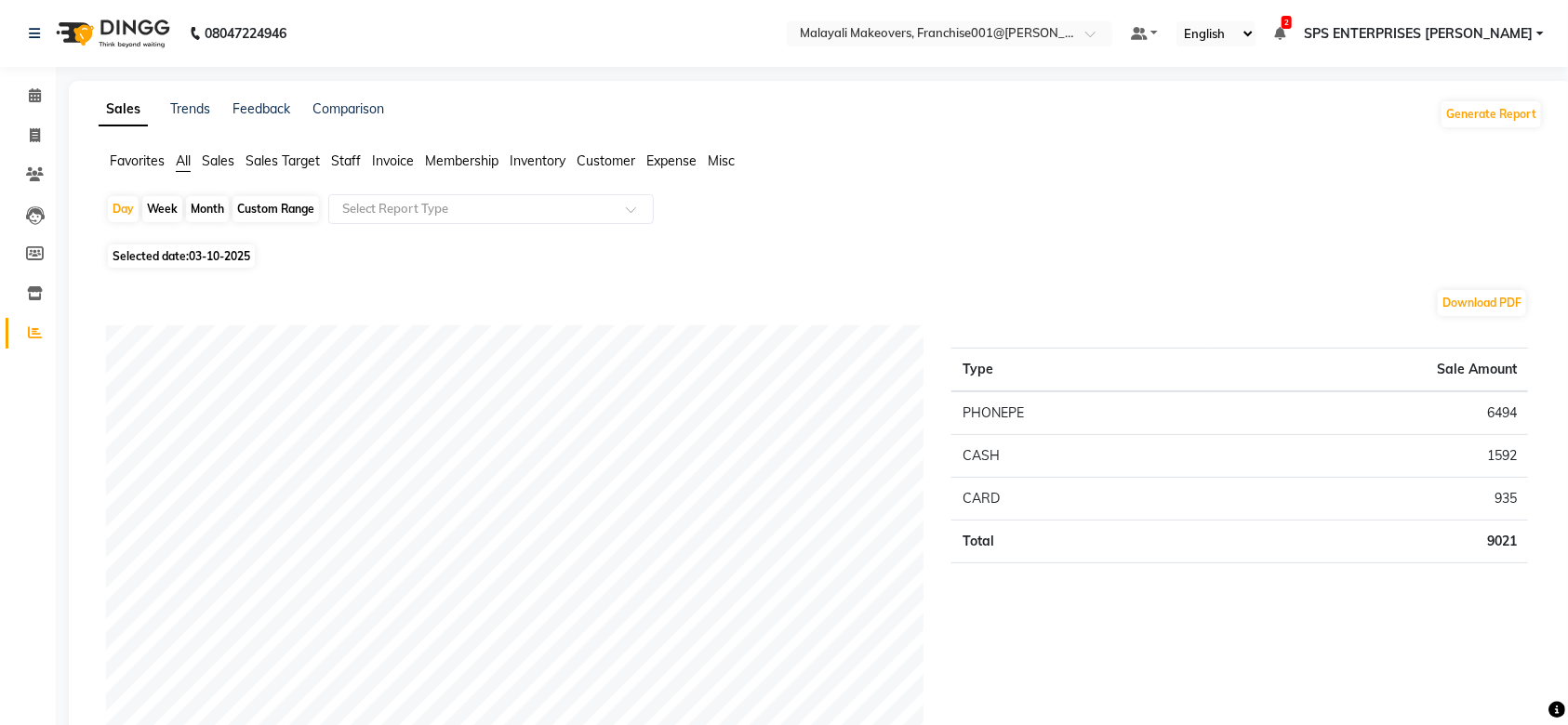
click at [670, 163] on span "Expense" at bounding box center [671, 161] width 50 height 16
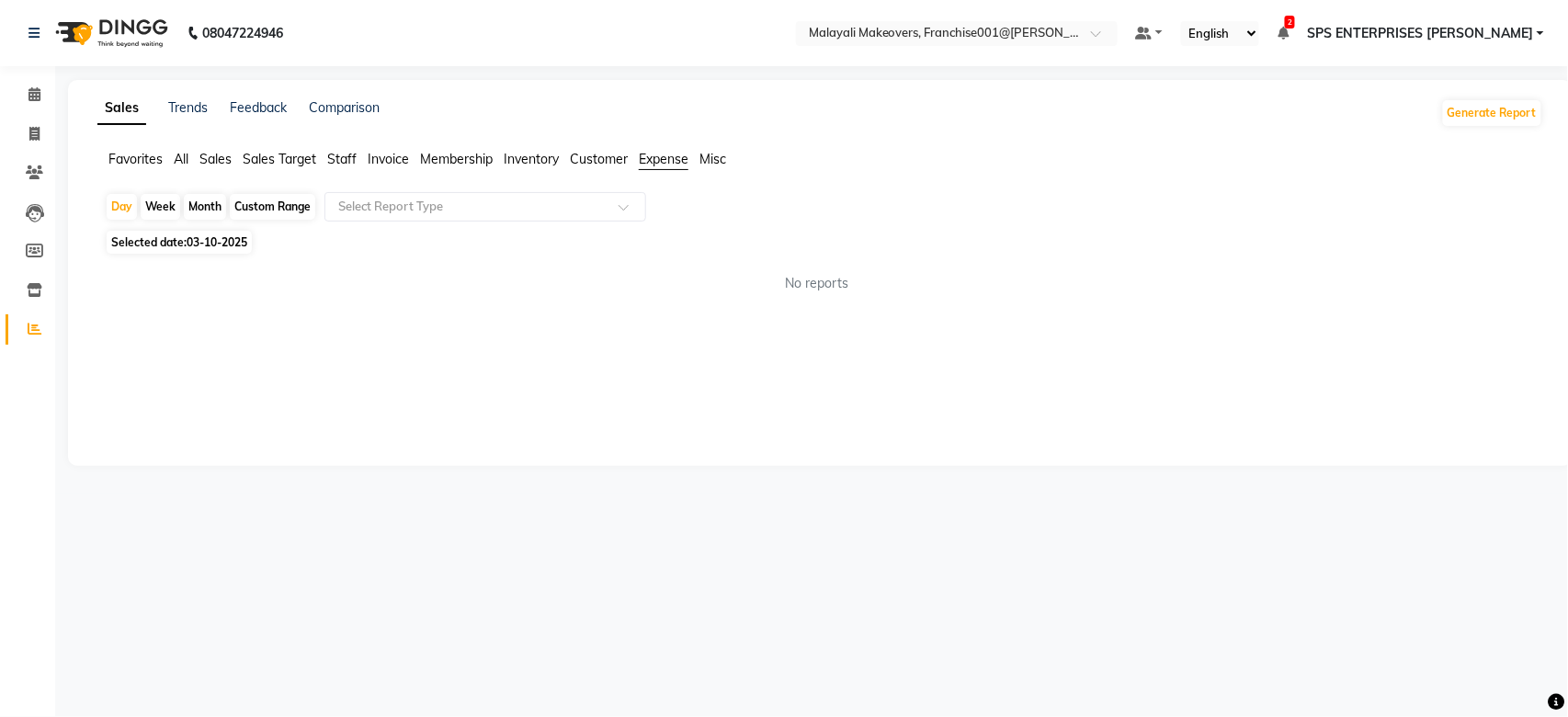
click at [21, 110] on li "Calendar" at bounding box center [28, 95] width 55 height 40
click at [41, 137] on span at bounding box center [34, 134] width 32 height 21
select select "service"
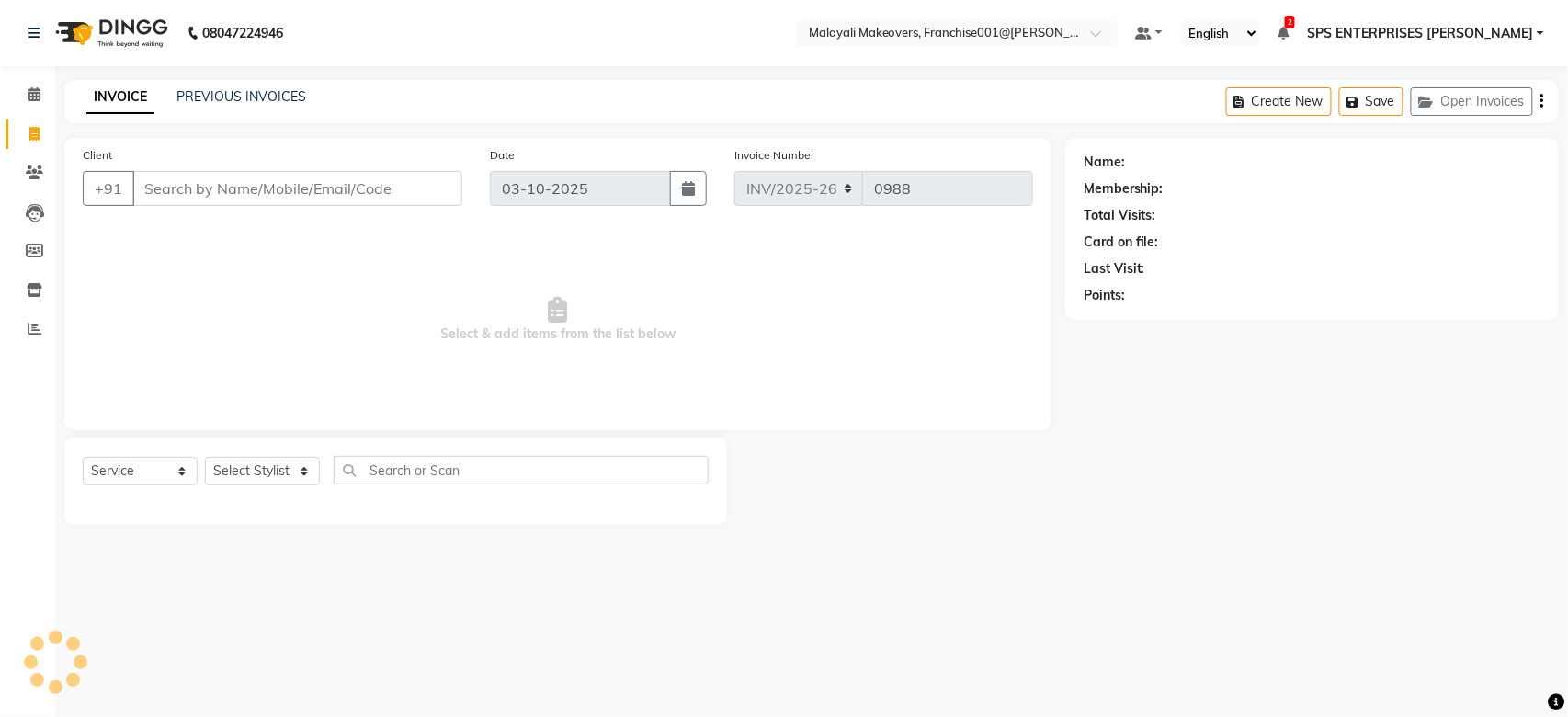
click at [277, 183] on input "Client" at bounding box center [297, 188] width 330 height 35
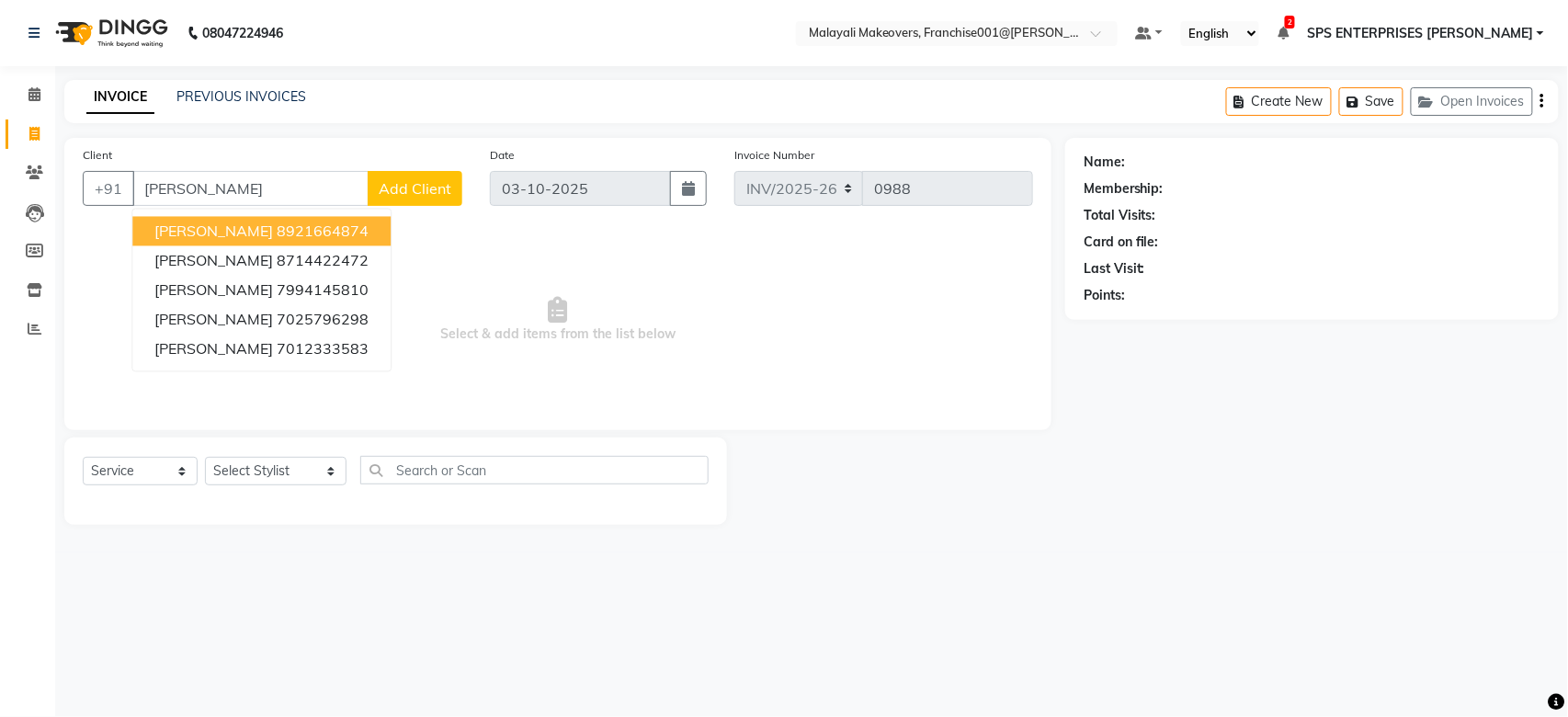
click at [284, 198] on input "[PERSON_NAME]" at bounding box center [250, 188] width 236 height 35
type input "C"
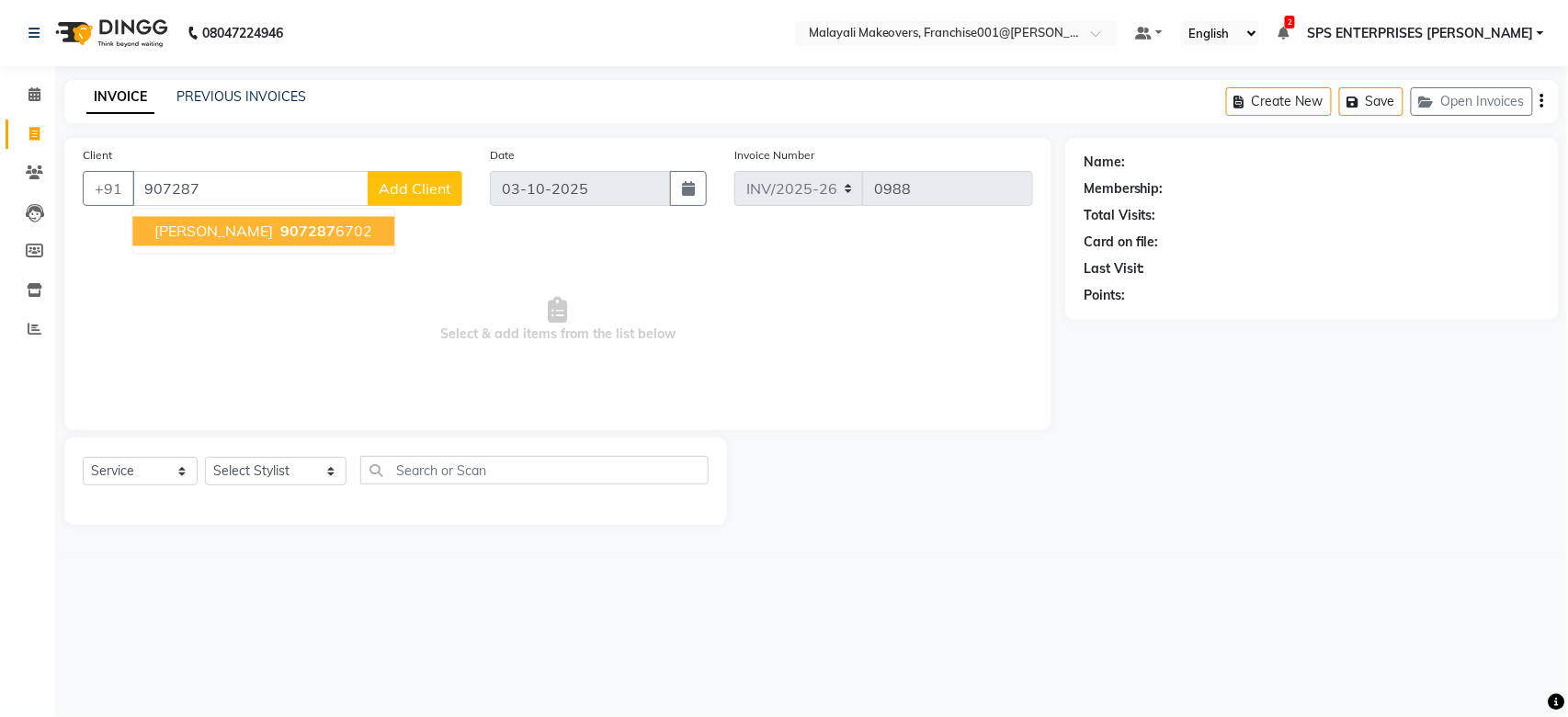
click at [281, 236] on span "907287" at bounding box center [308, 231] width 55 height 18
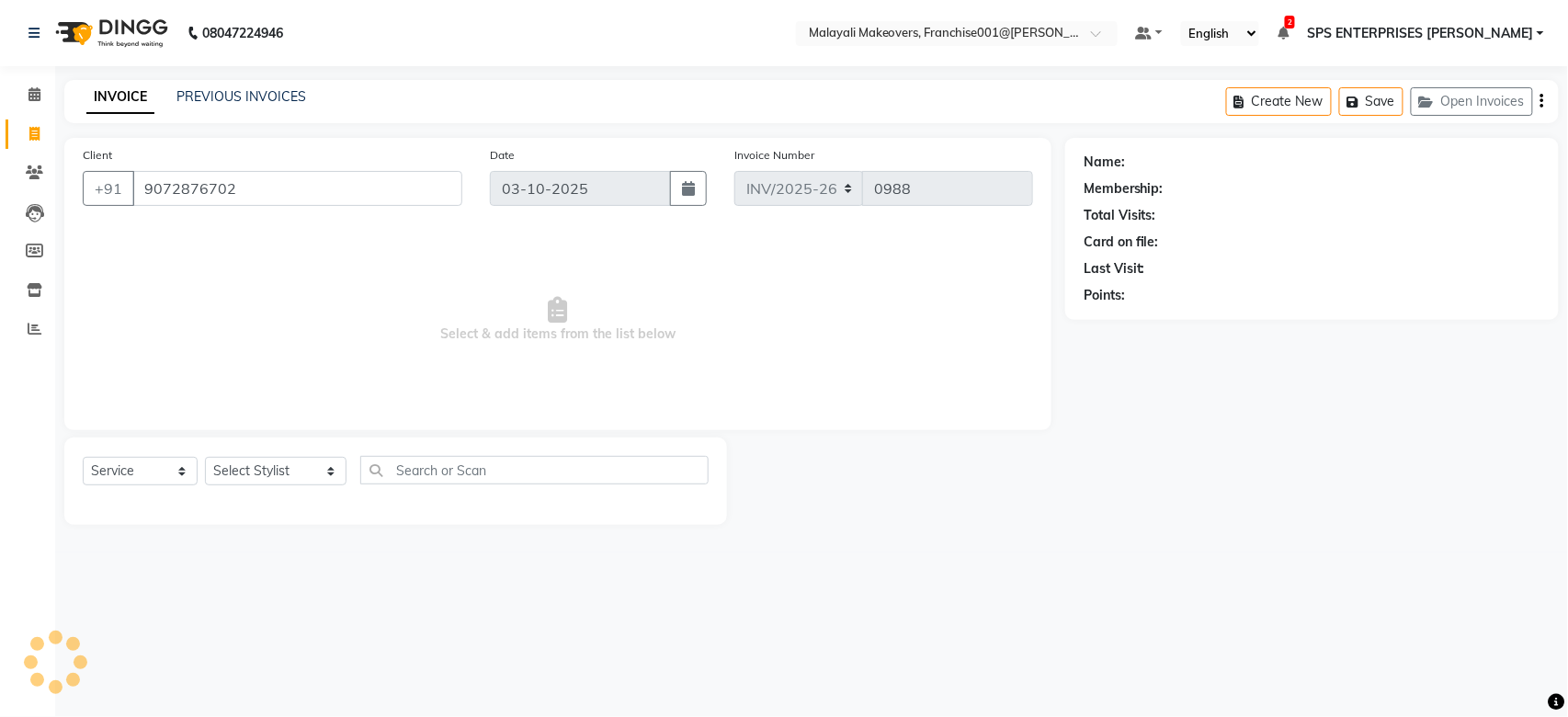
type input "9072876702"
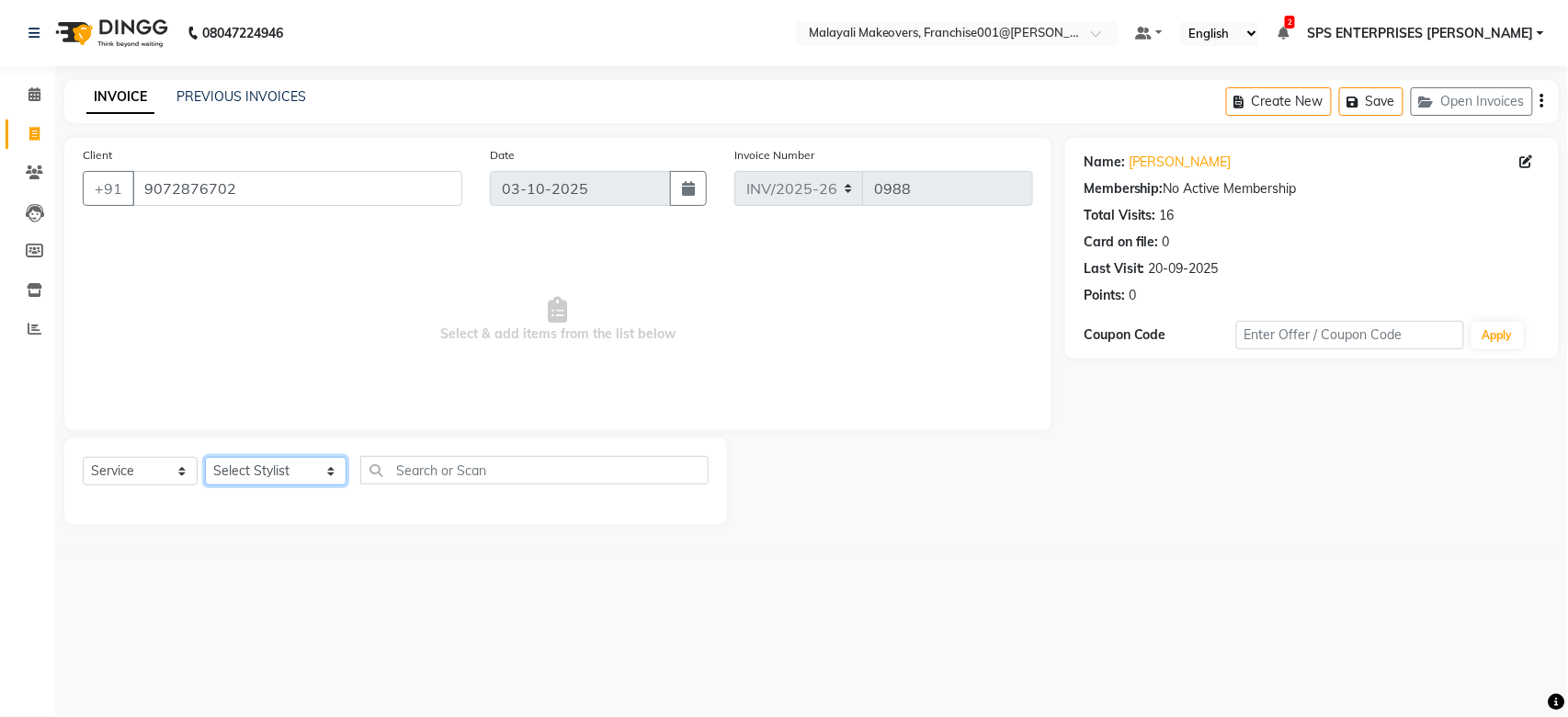
click at [248, 470] on select "Select Stylist [PERSON_NAME] S [PERSON_NAME] P [PERSON_NAME] R V [PERSON_NAME] …" at bounding box center [276, 471] width 142 height 29
click at [205, 457] on select "Select Stylist [PERSON_NAME] S [PERSON_NAME] P [PERSON_NAME] R V [PERSON_NAME] …" at bounding box center [276, 471] width 142 height 29
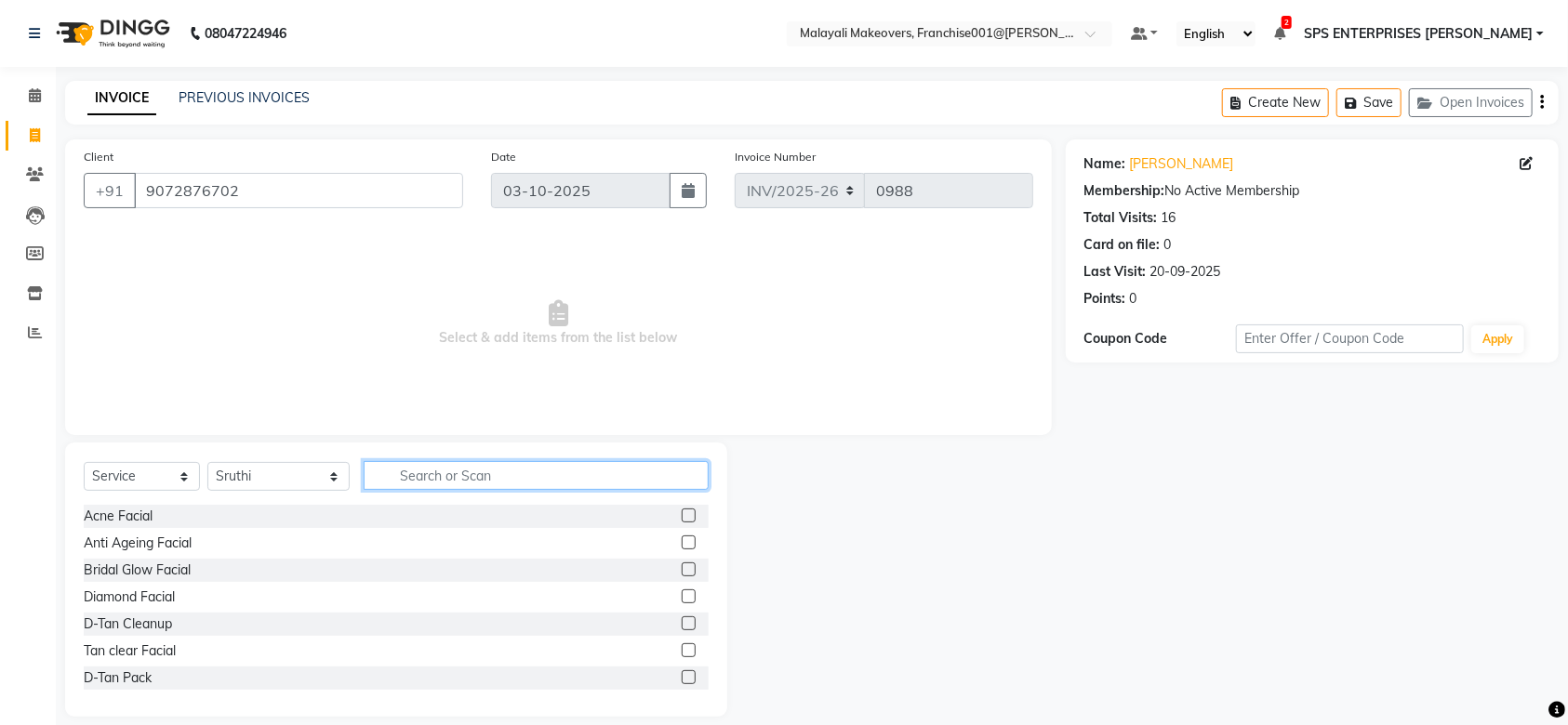
click at [436, 481] on input "text" at bounding box center [536, 475] width 345 height 29
click at [266, 477] on select "Select Stylist [PERSON_NAME] S [PERSON_NAME] P [PERSON_NAME] R V [PERSON_NAME] …" at bounding box center [279, 476] width 142 height 29
select select "49252"
click at [208, 462] on select "Select Stylist [PERSON_NAME] S [PERSON_NAME] P [PERSON_NAME] R V [PERSON_NAME] …" at bounding box center [279, 476] width 142 height 29
click at [417, 479] on input "text" at bounding box center [536, 475] width 345 height 29
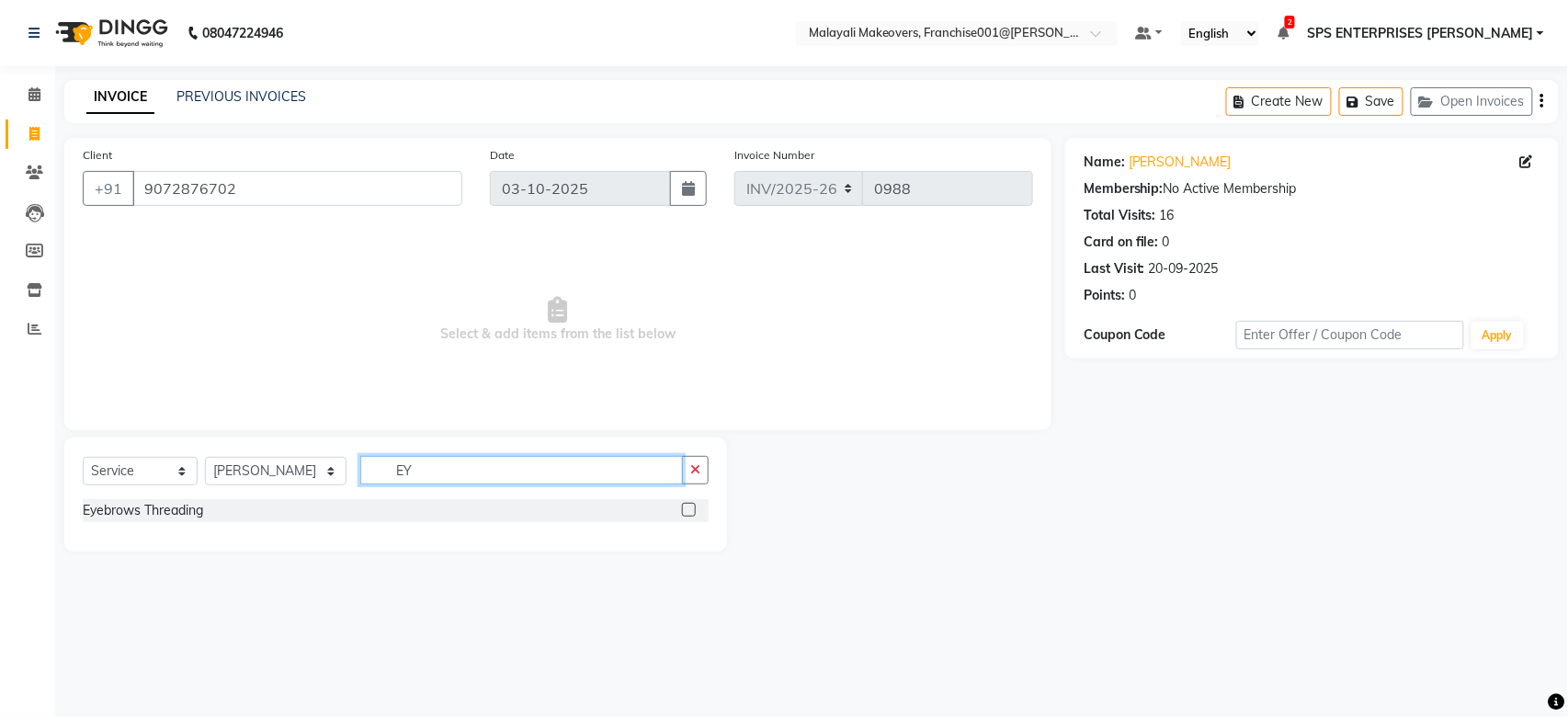
type input "EY"
click at [686, 511] on label at bounding box center [688, 510] width 13 height 13
click at [686, 511] on input "checkbox" at bounding box center [687, 511] width 12 height 12
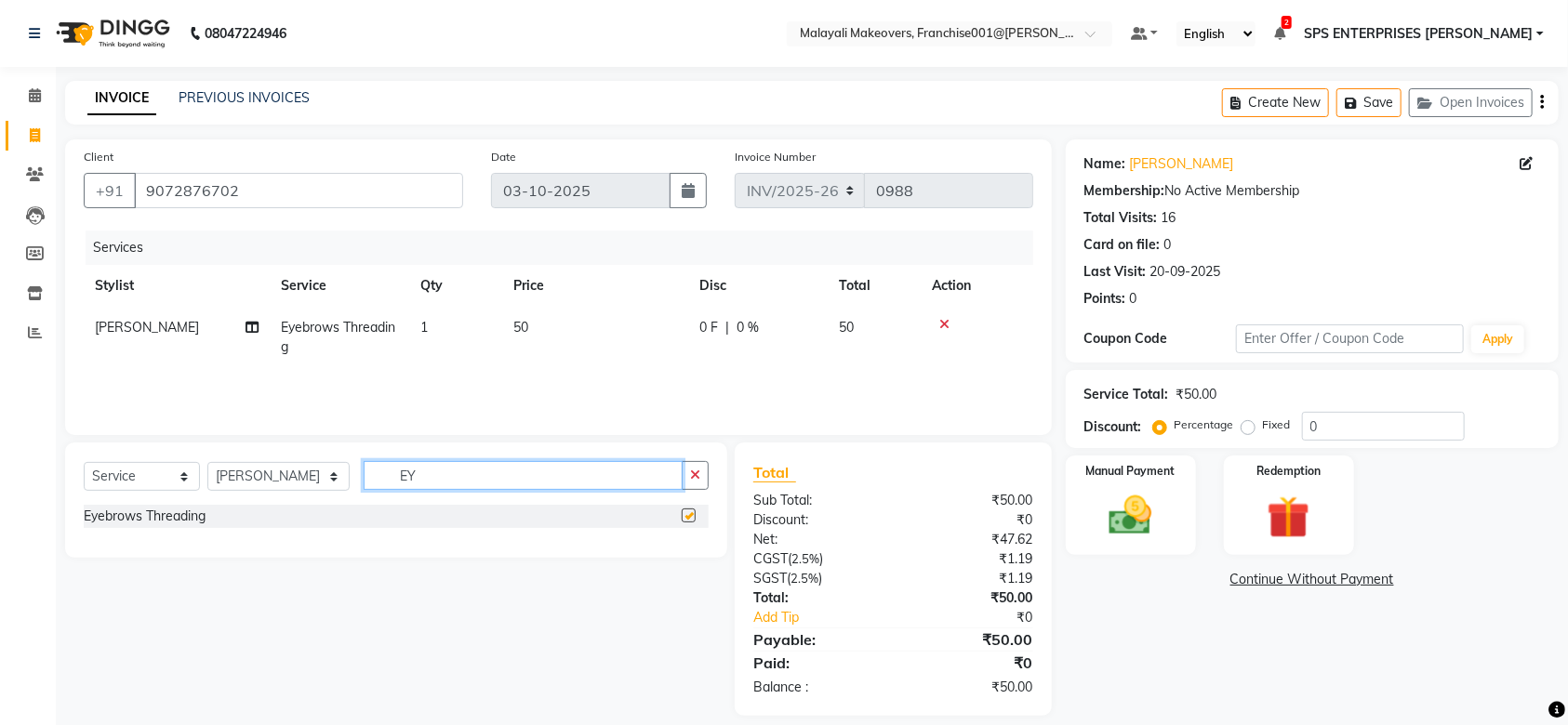
click at [453, 479] on input "EY" at bounding box center [523, 475] width 319 height 29
checkbox input "false"
type input "E"
type input "CHIN"
click at [690, 514] on label at bounding box center [688, 515] width 13 height 13
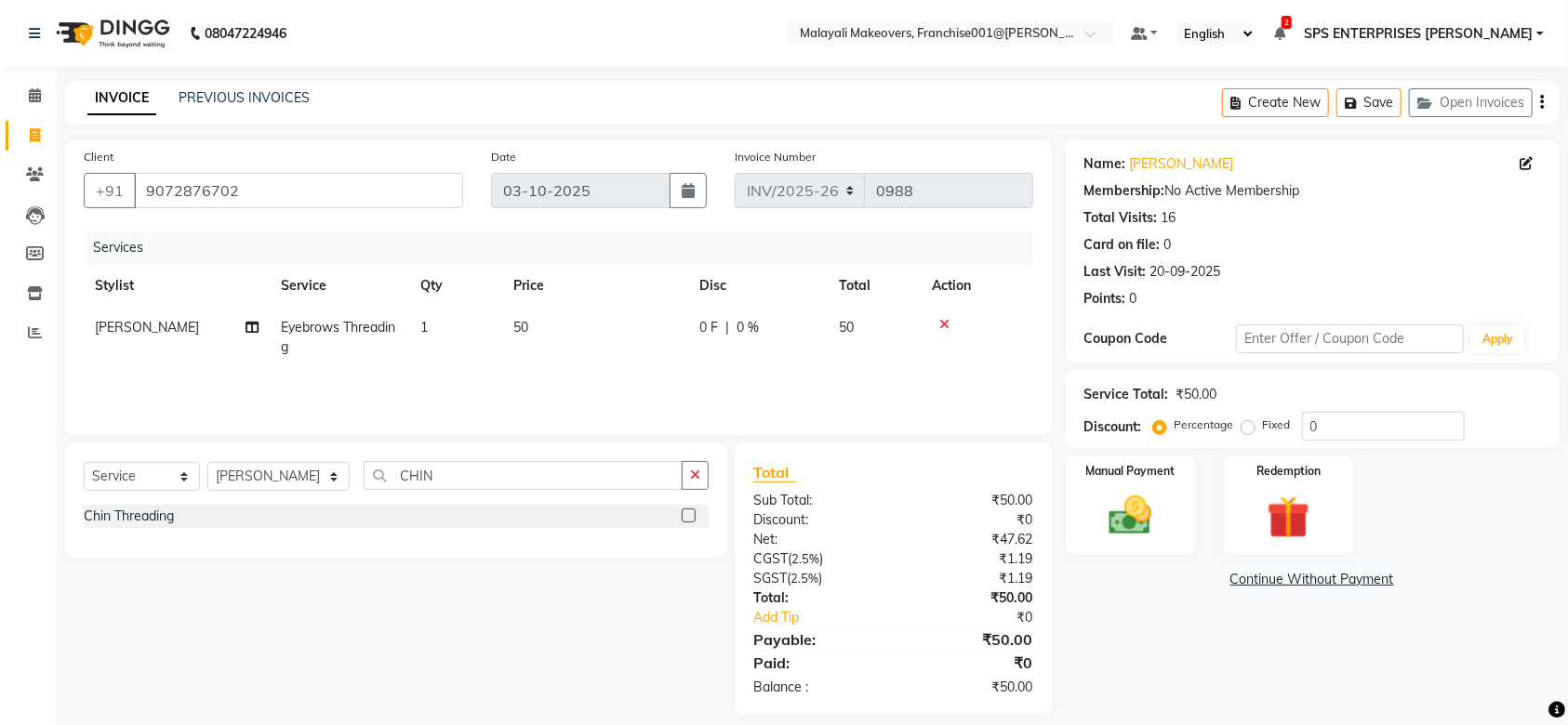
click at [690, 514] on input "checkbox" at bounding box center [687, 516] width 13 height 12
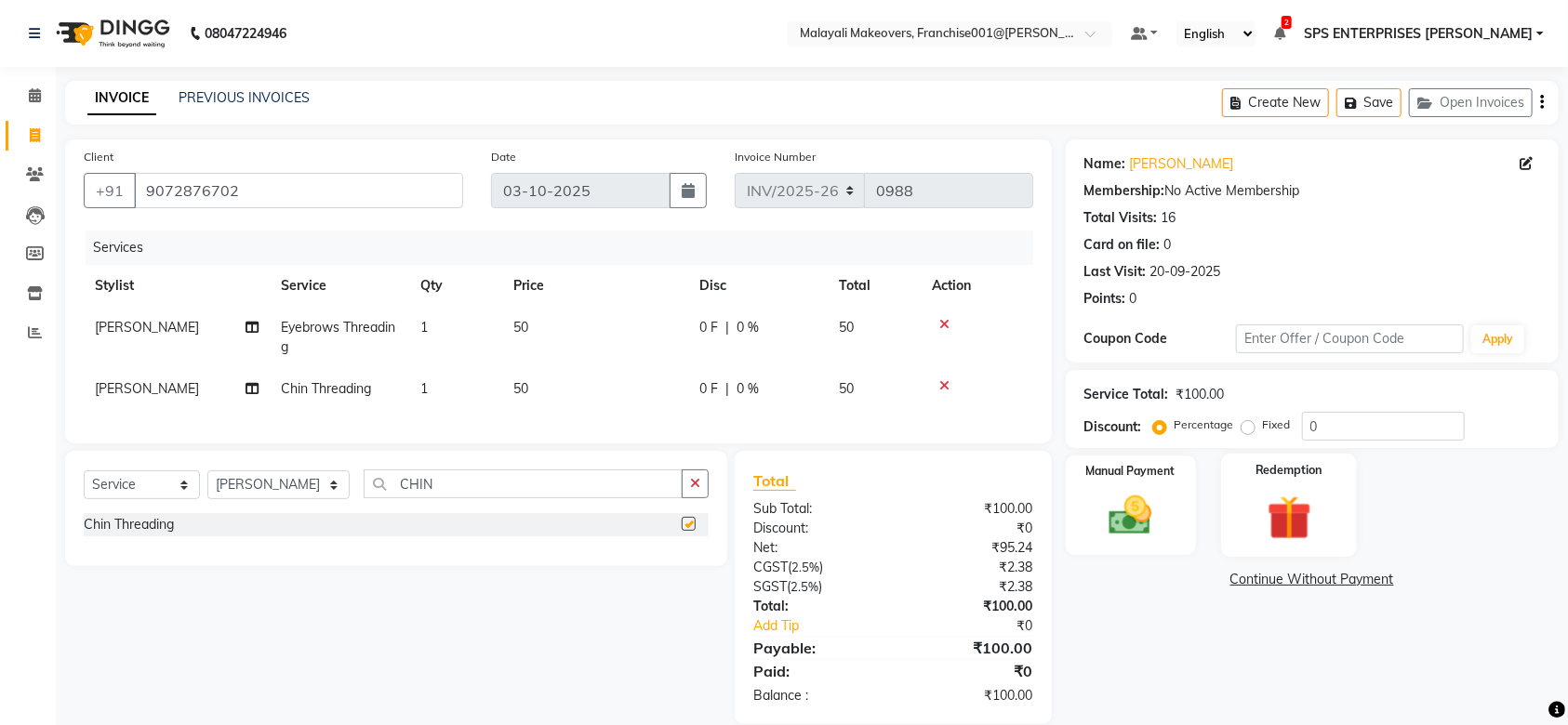
checkbox input "false"
click at [1023, 517] on div "₹100.00" at bounding box center [969, 509] width 153 height 19
click at [1130, 524] on img at bounding box center [1130, 514] width 72 height 51
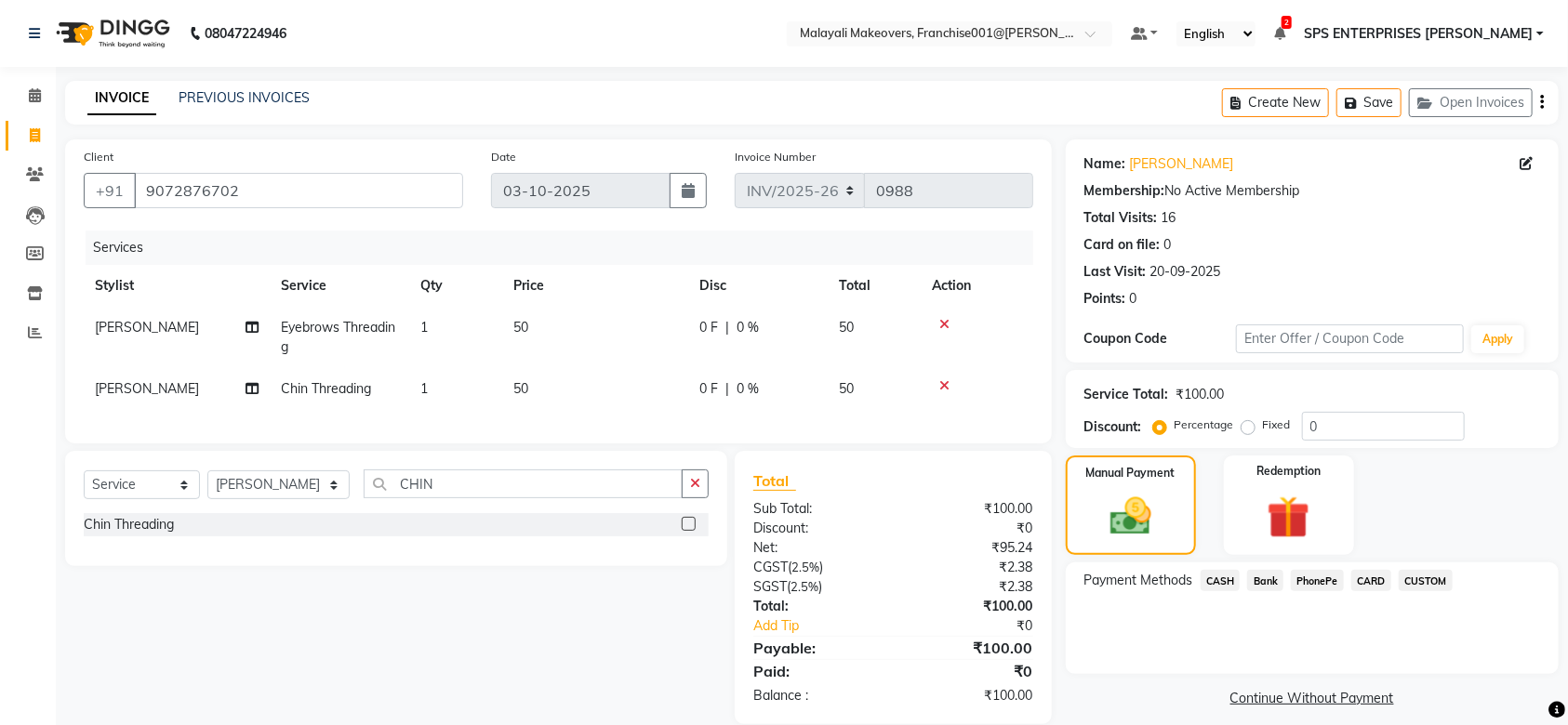
click at [1320, 577] on span "PhonePe" at bounding box center [1317, 580] width 53 height 21
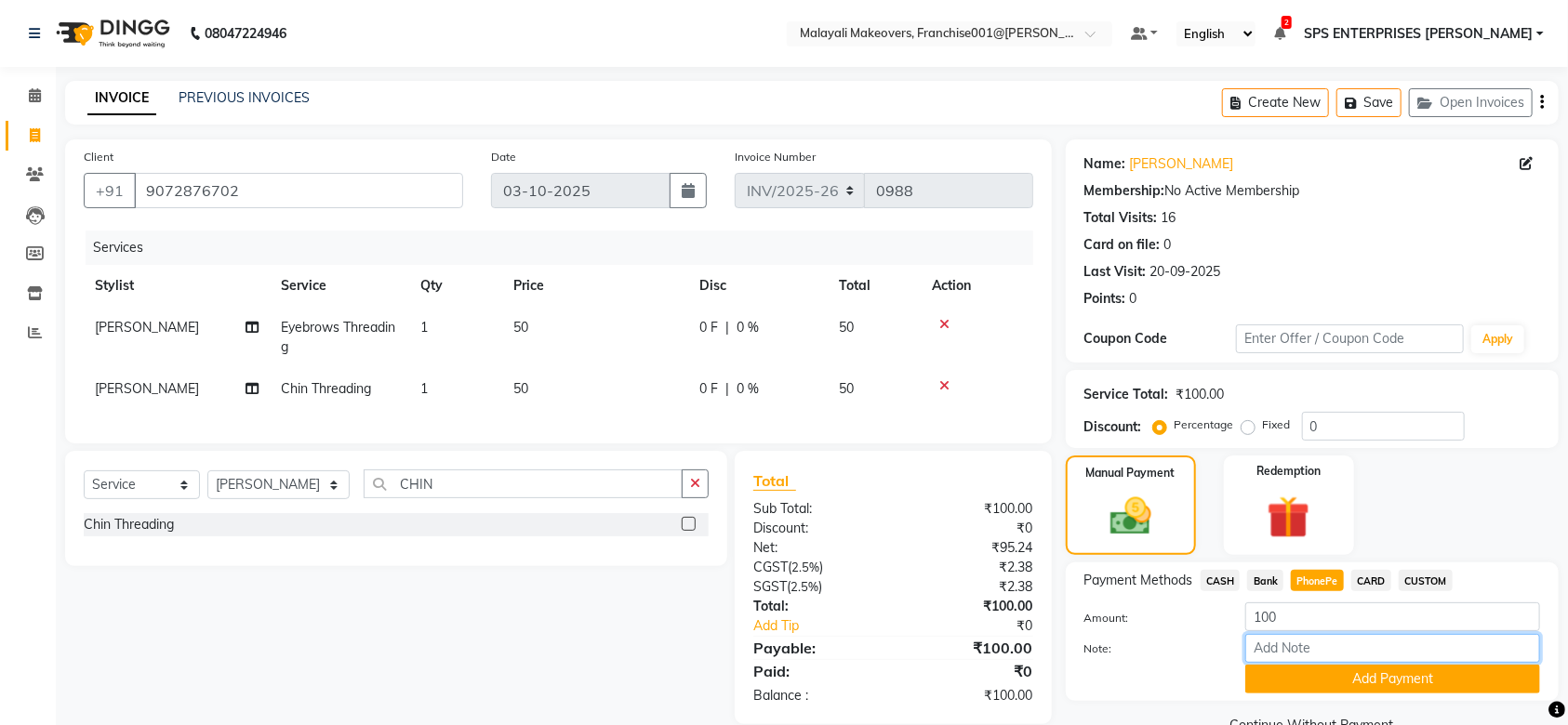
click at [1307, 648] on input "Note:" at bounding box center [1392, 648] width 294 height 29
type input "SRUTHI"
click at [1384, 677] on button "Add Payment" at bounding box center [1392, 679] width 294 height 29
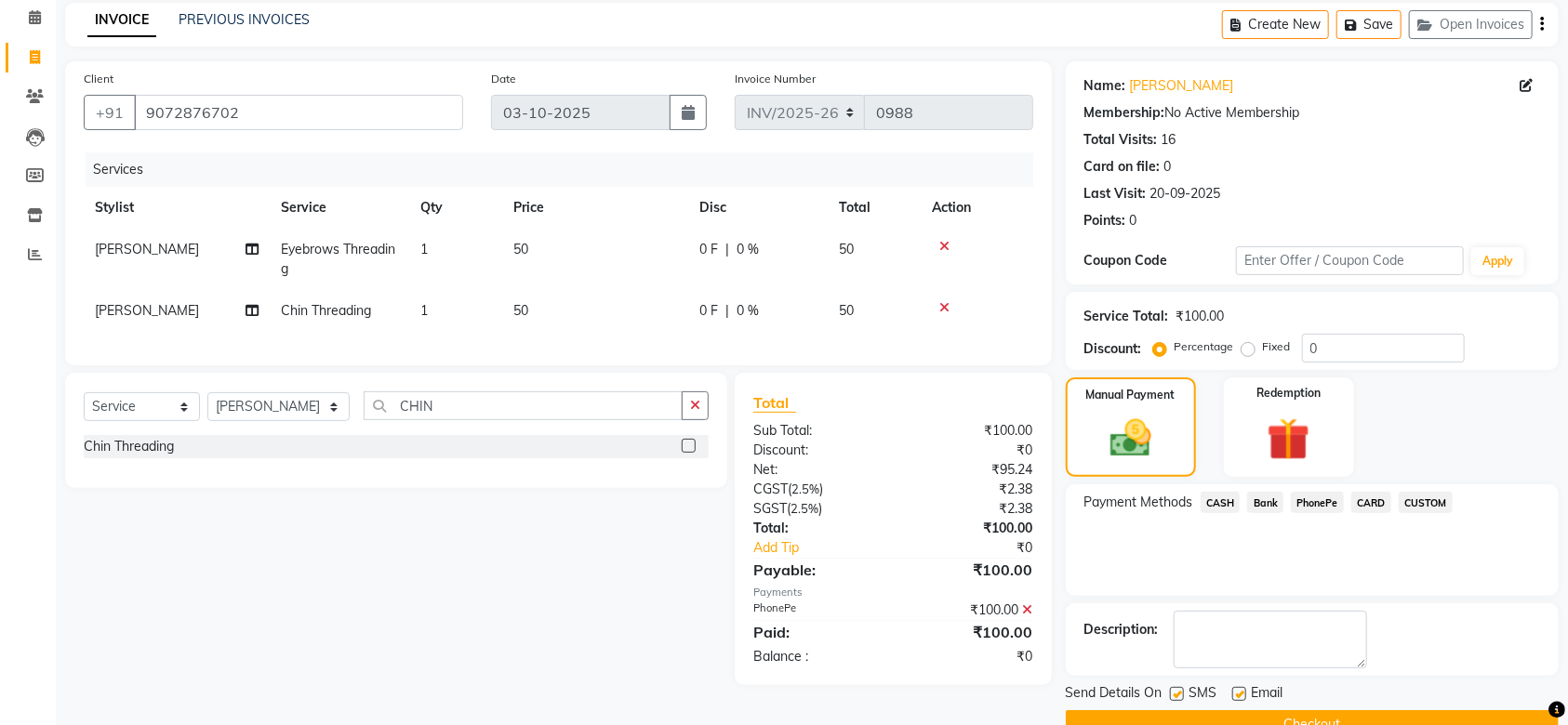
scroll to position [120, 0]
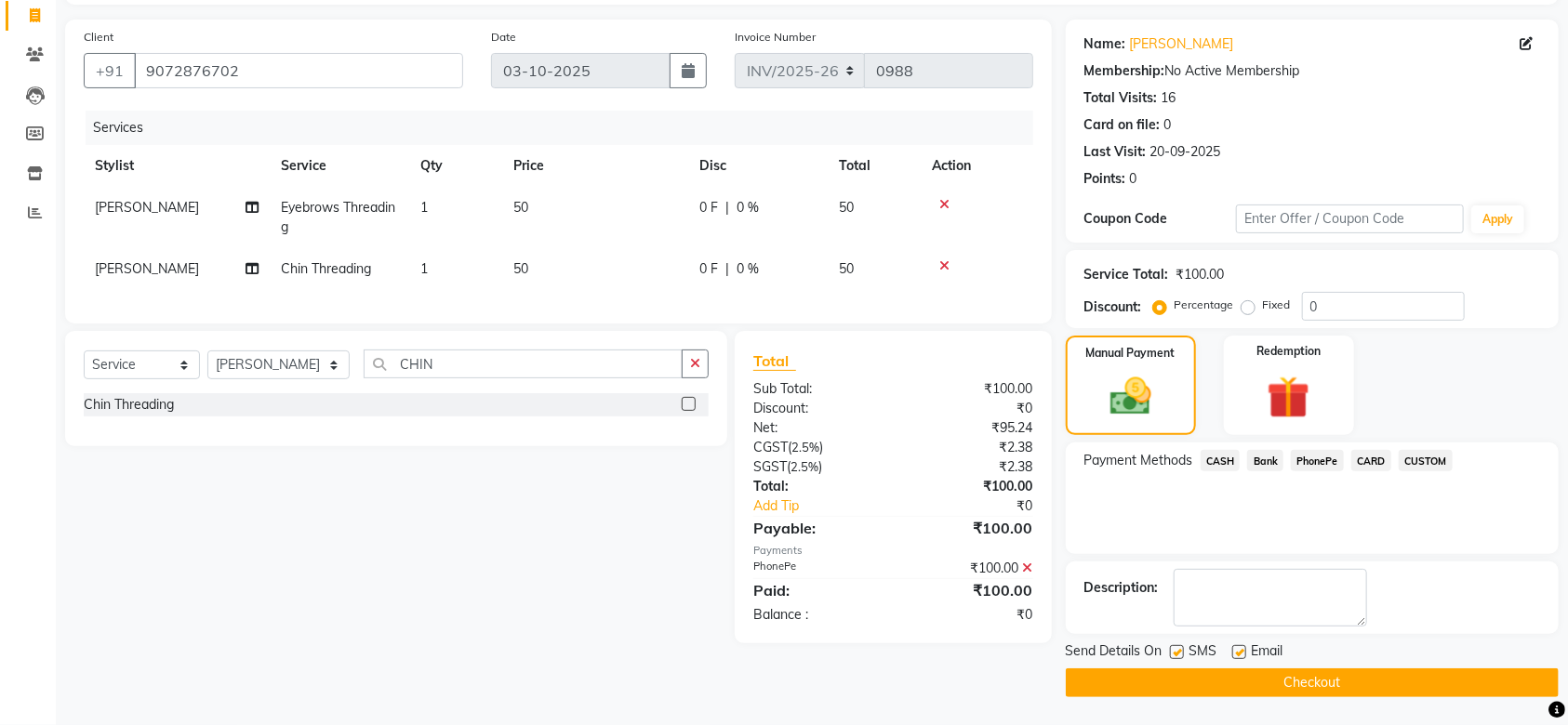
click at [1390, 679] on button "Checkout" at bounding box center [1312, 683] width 493 height 29
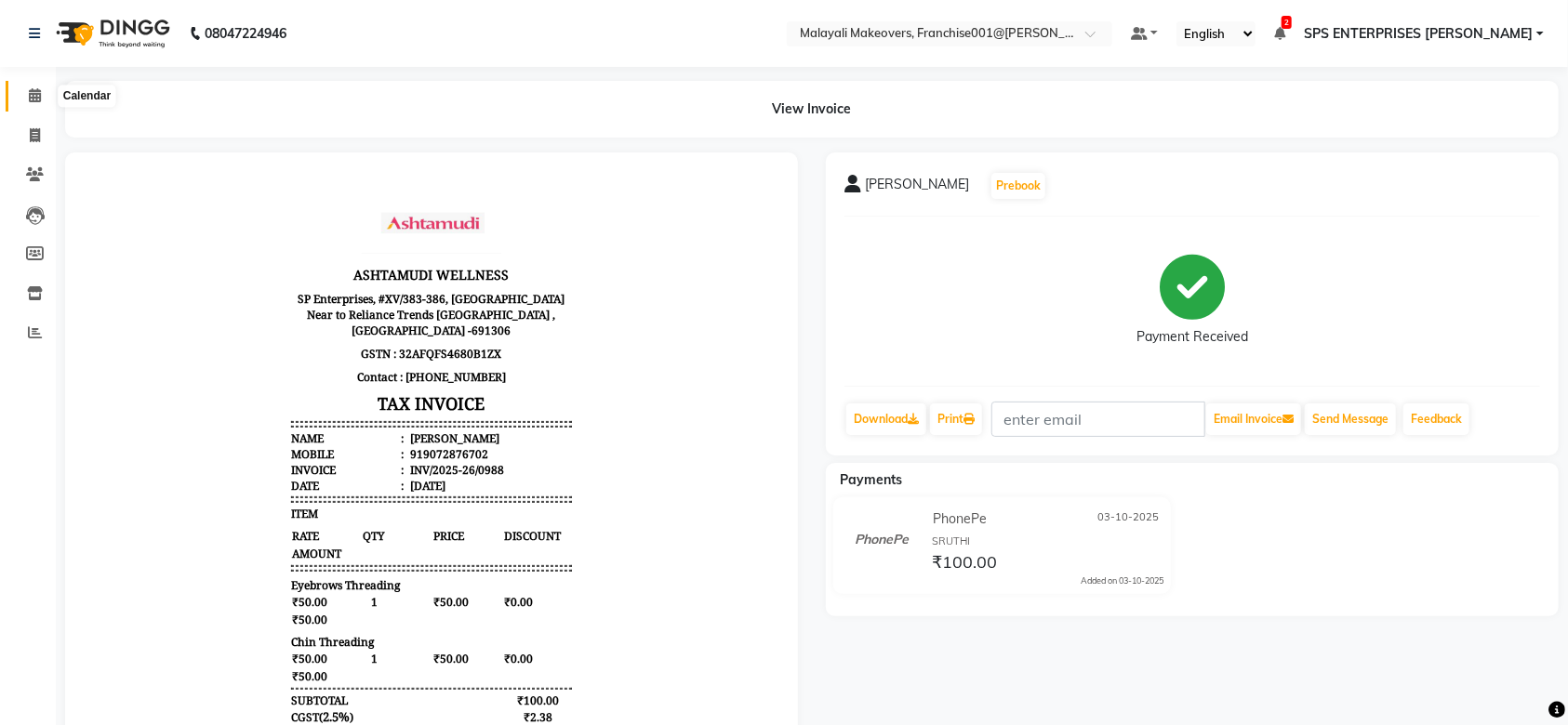
click at [34, 90] on icon at bounding box center [35, 95] width 13 height 13
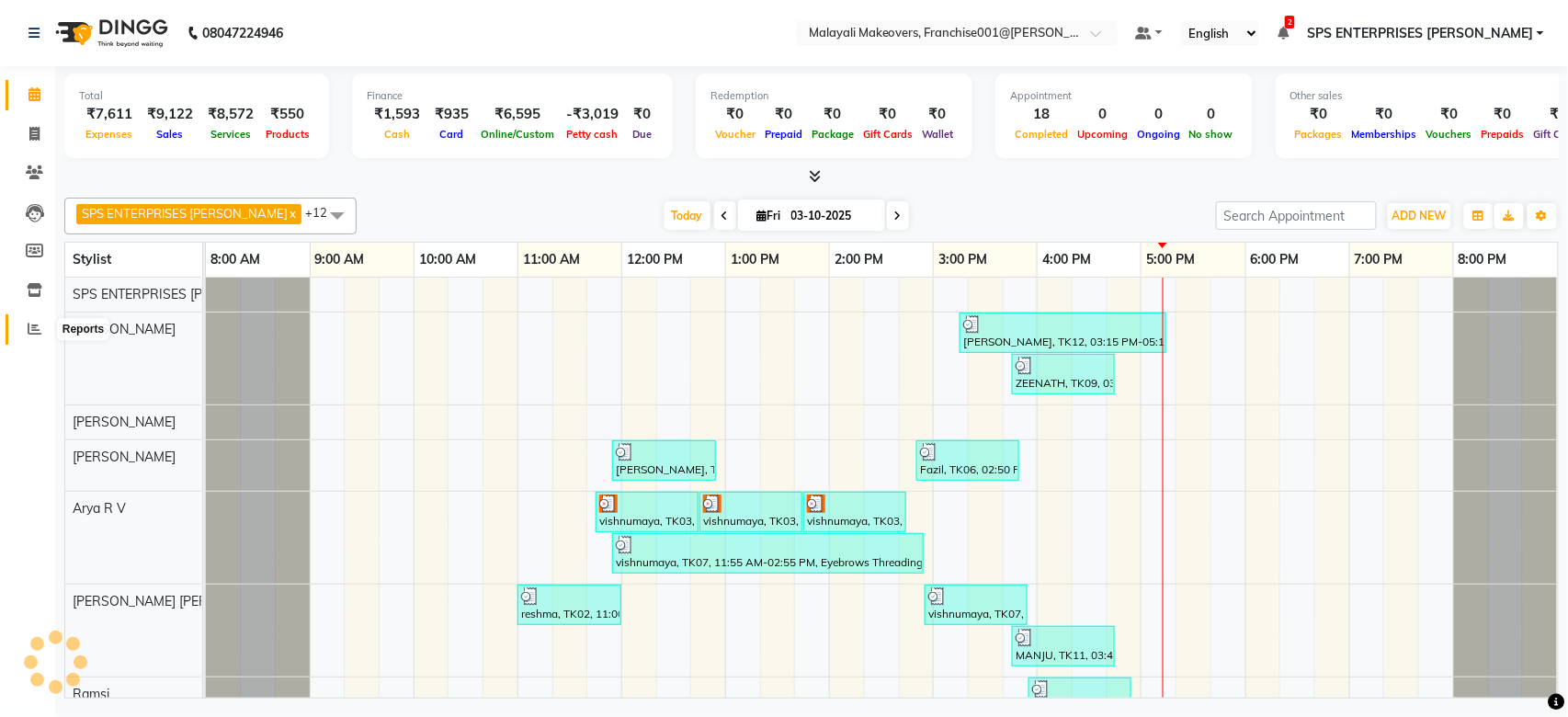
click at [25, 331] on span at bounding box center [34, 329] width 32 height 21
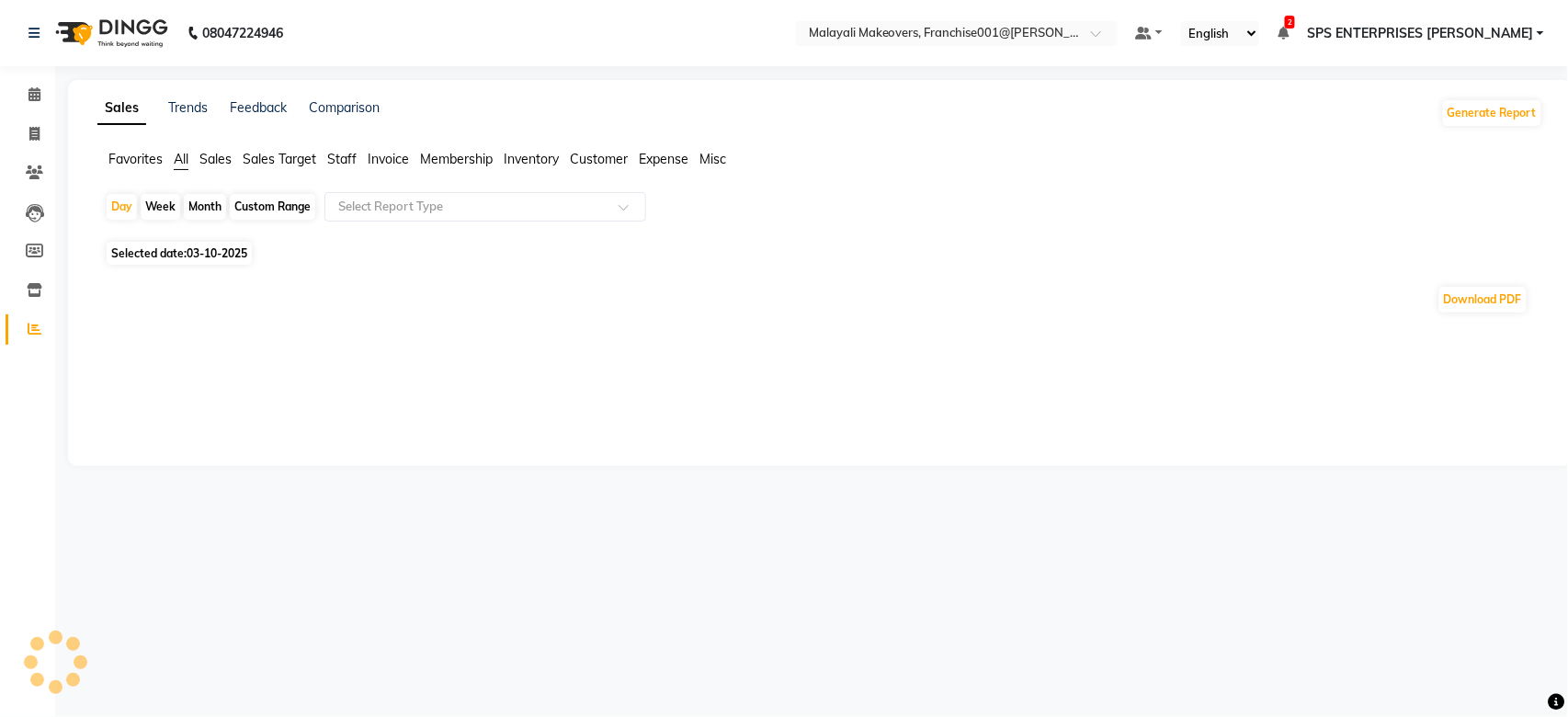
click at [657, 156] on span "Expense" at bounding box center [664, 159] width 49 height 16
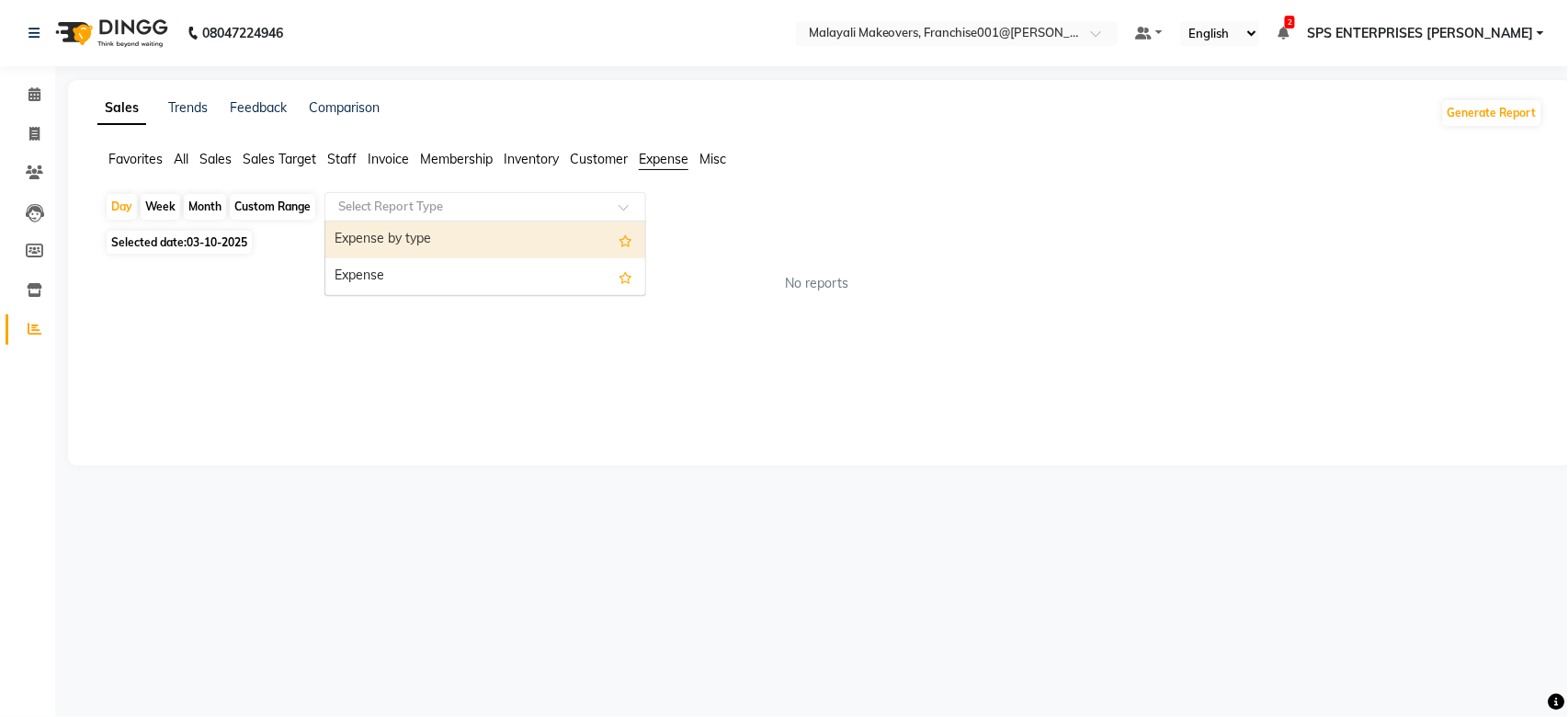
click at [607, 213] on div at bounding box center [485, 206] width 319 height 18
click at [604, 238] on div "Expense by type" at bounding box center [485, 240] width 319 height 37
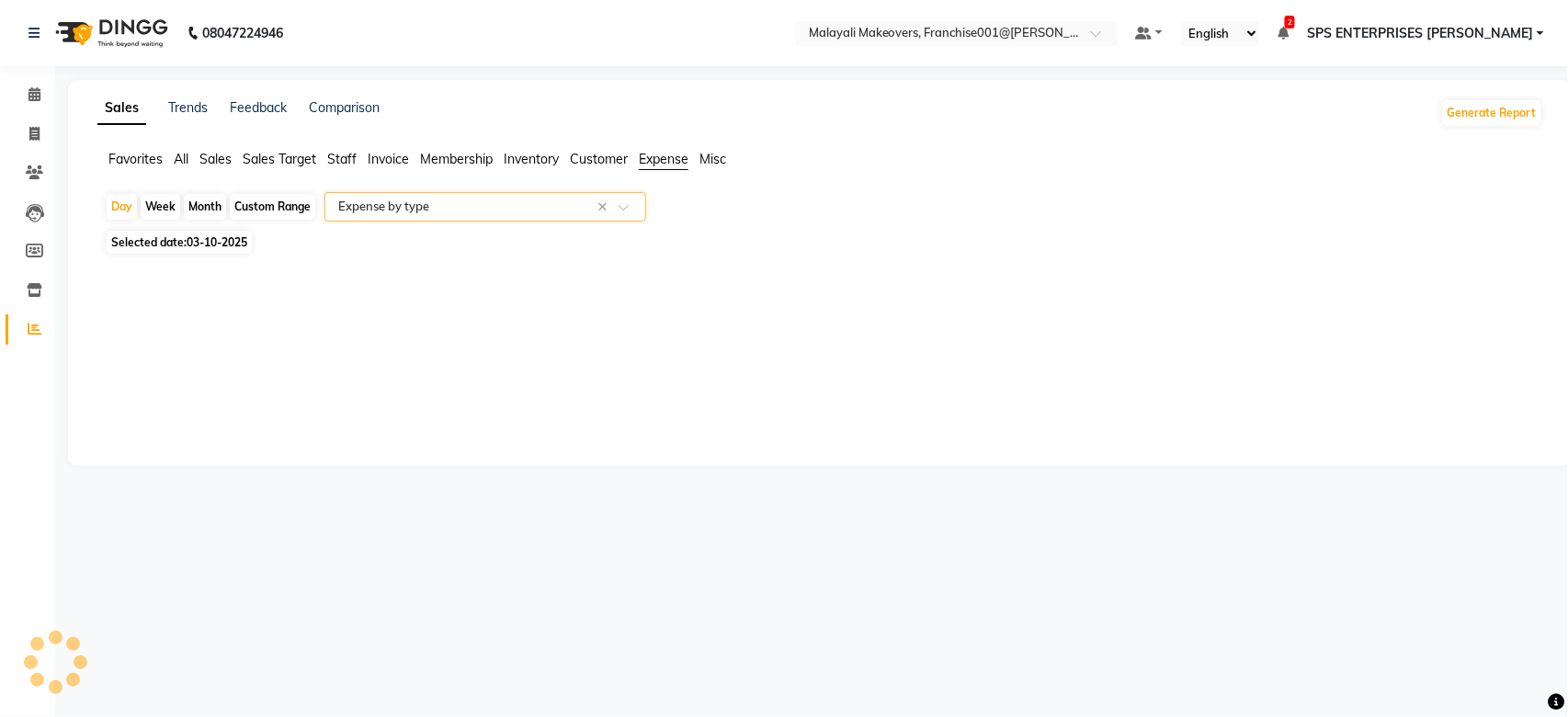
select select "full_report"
select select "csv"
click at [590, 208] on input "text" at bounding box center [467, 206] width 264 height 18
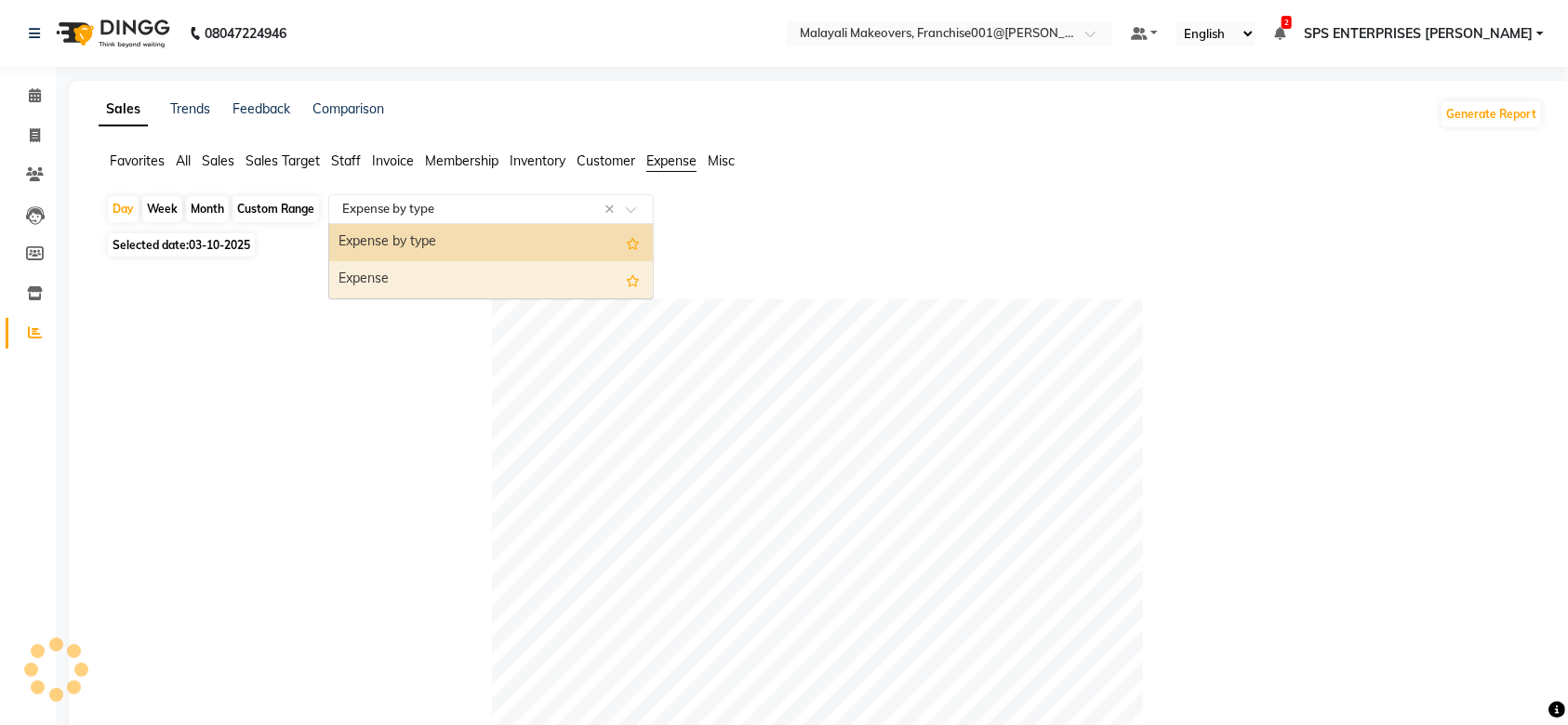
click at [564, 267] on div "Expense" at bounding box center [491, 280] width 323 height 38
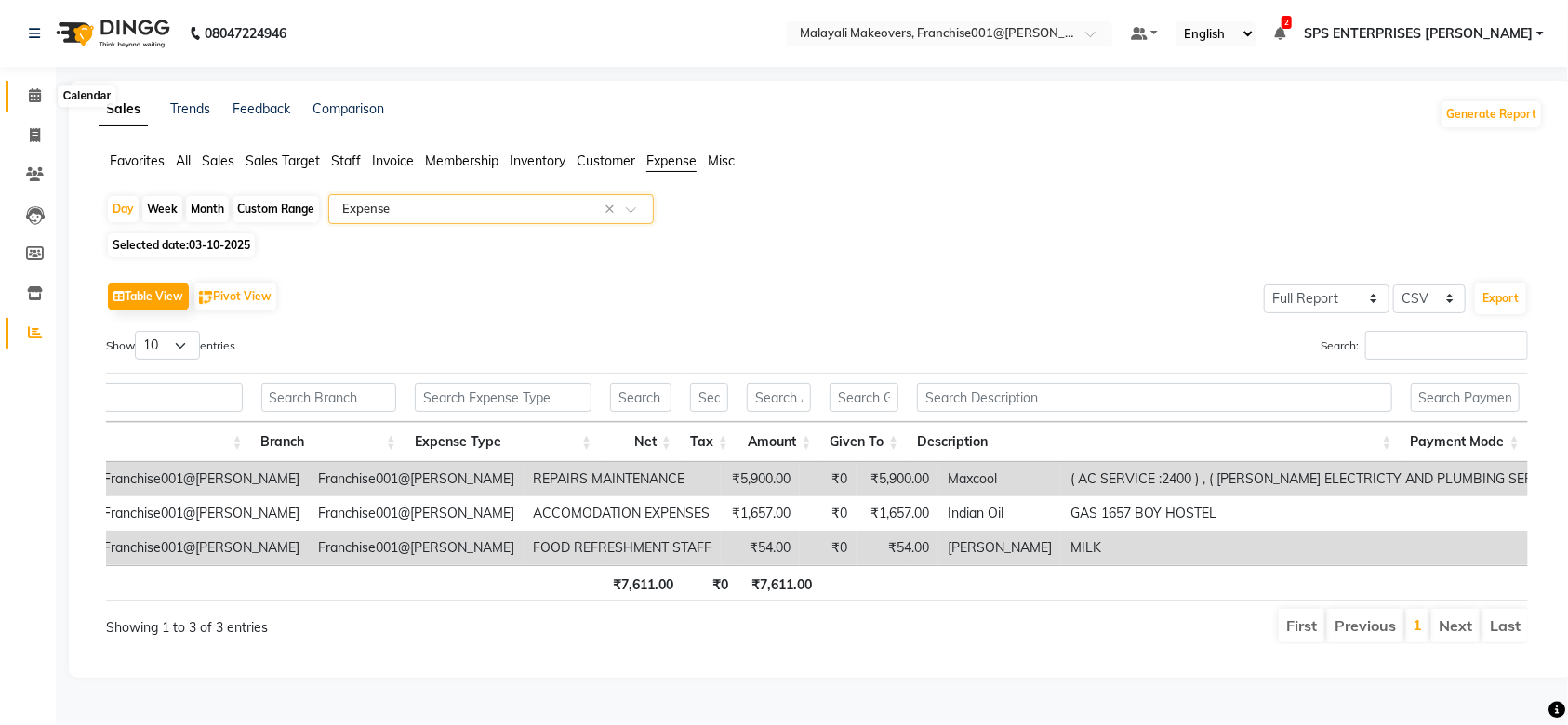
click at [44, 96] on span at bounding box center [35, 96] width 33 height 21
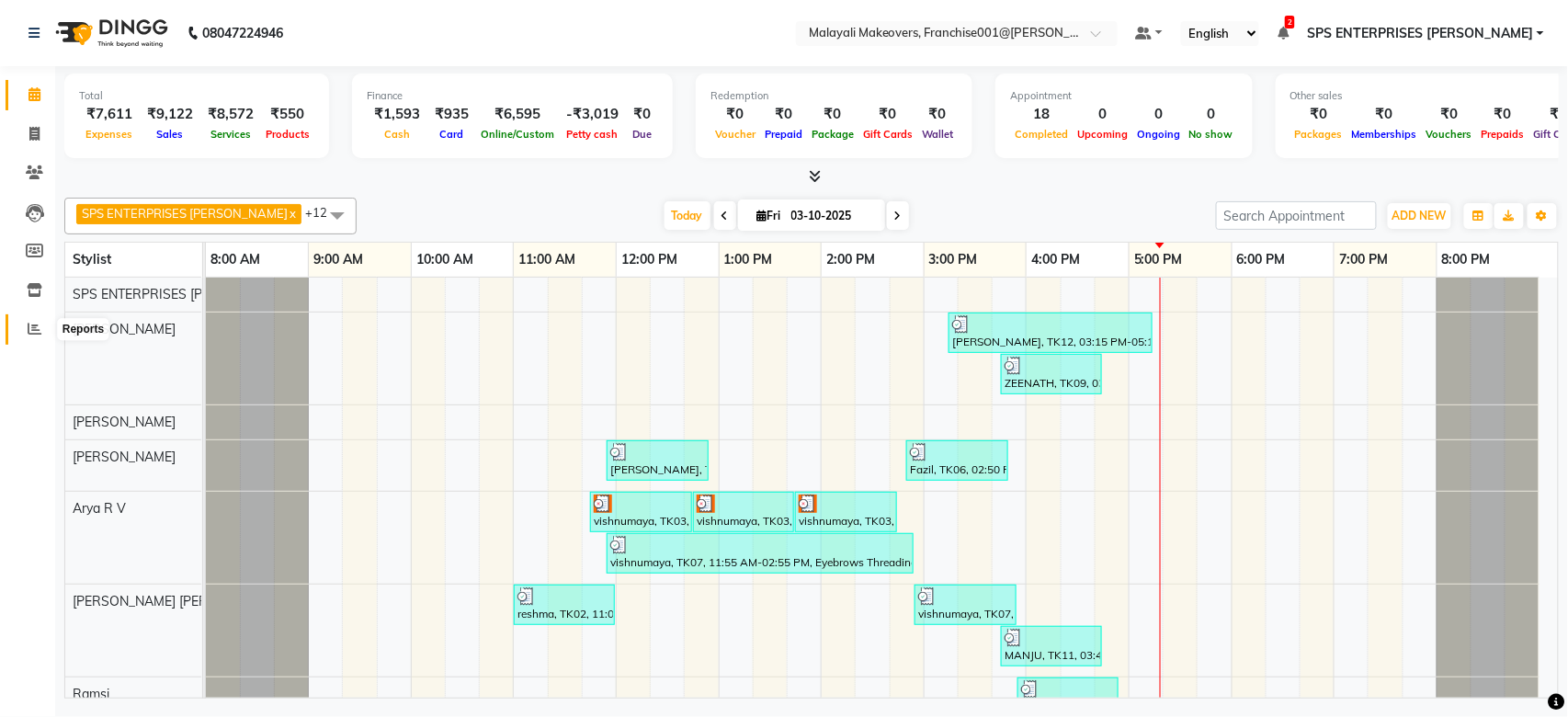
click at [34, 327] on icon at bounding box center [34, 328] width 13 height 13
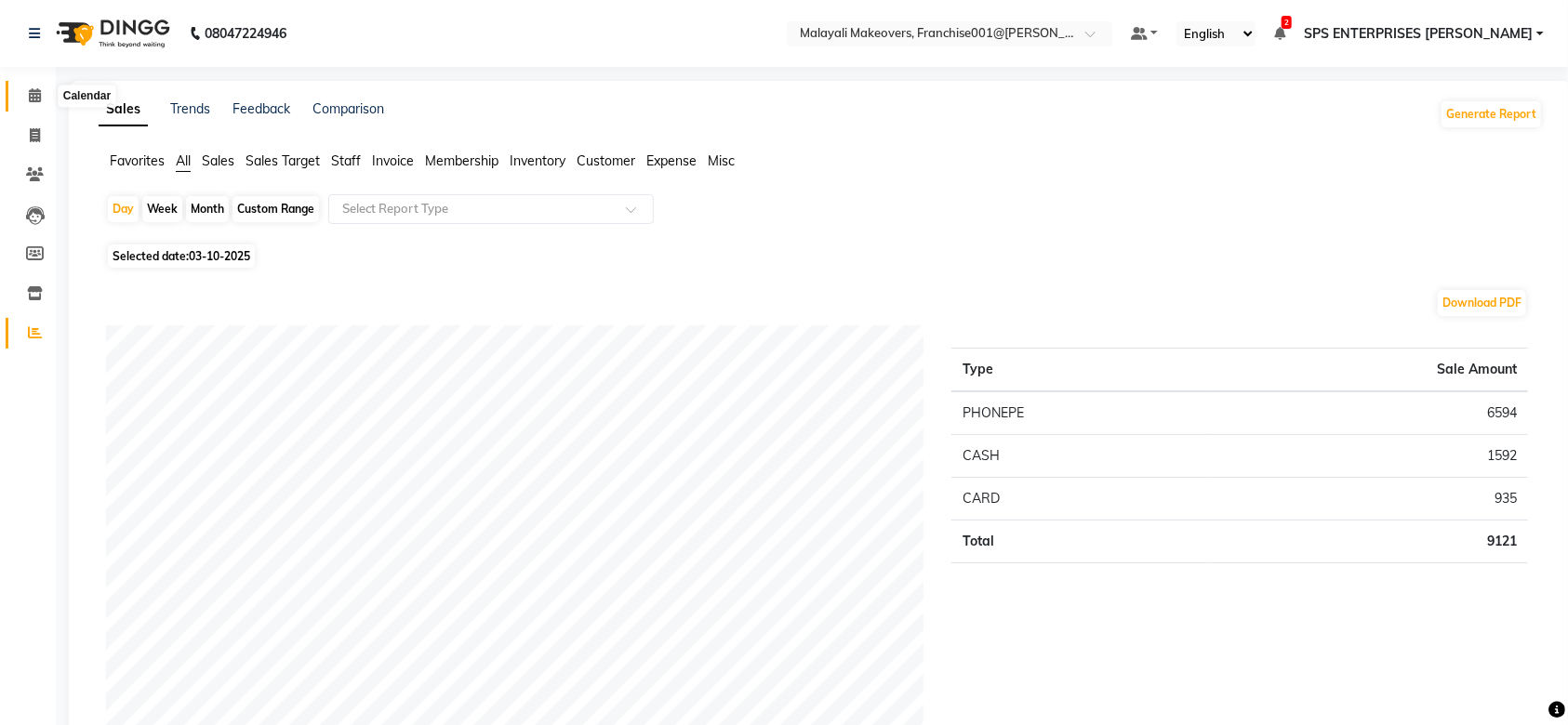
click at [36, 103] on span at bounding box center [35, 96] width 33 height 21
